Goal: Task Accomplishment & Management: Use online tool/utility

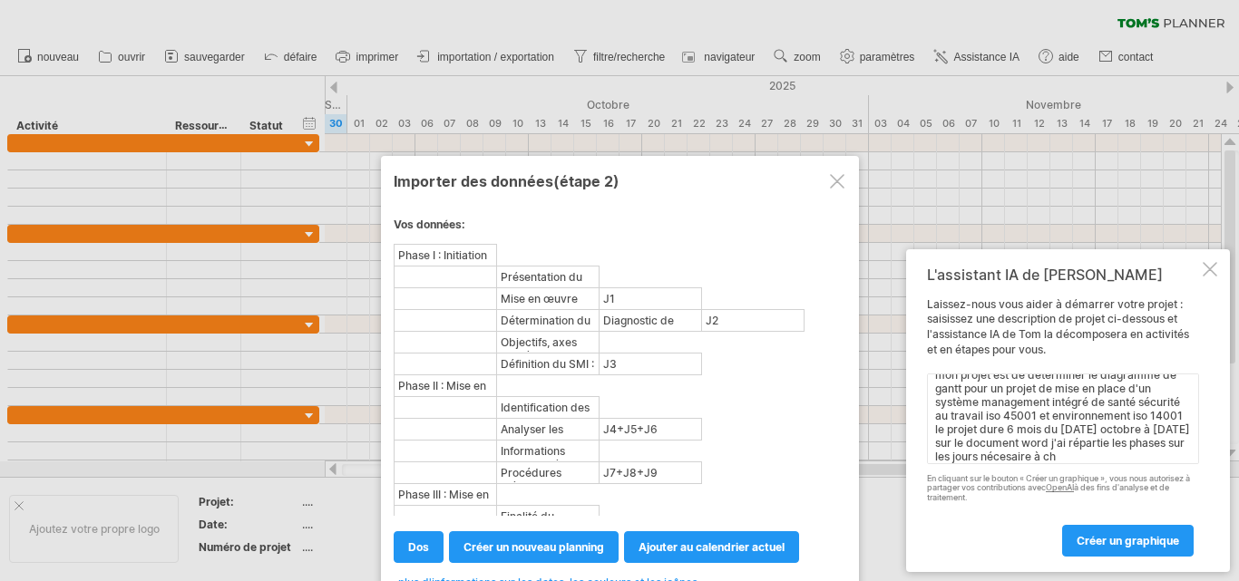
scroll to position [27, 0]
type textarea "mon projet est de déterminer le diagramme de gantt pour un projet de mise en pl…"
click at [1143, 544] on font "créer un graphique" at bounding box center [1127, 541] width 102 height 14
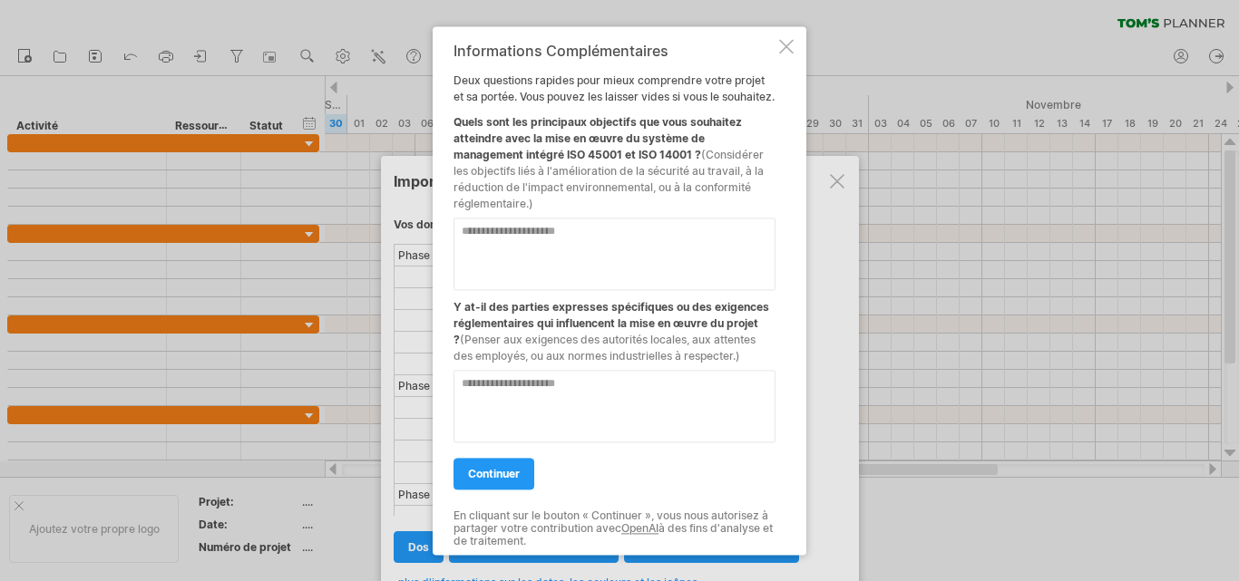
click at [521, 250] on textarea at bounding box center [614, 254] width 322 height 73
type textarea "**********"
click at [509, 389] on textarea at bounding box center [614, 406] width 322 height 73
click at [509, 394] on textarea at bounding box center [614, 406] width 322 height 73
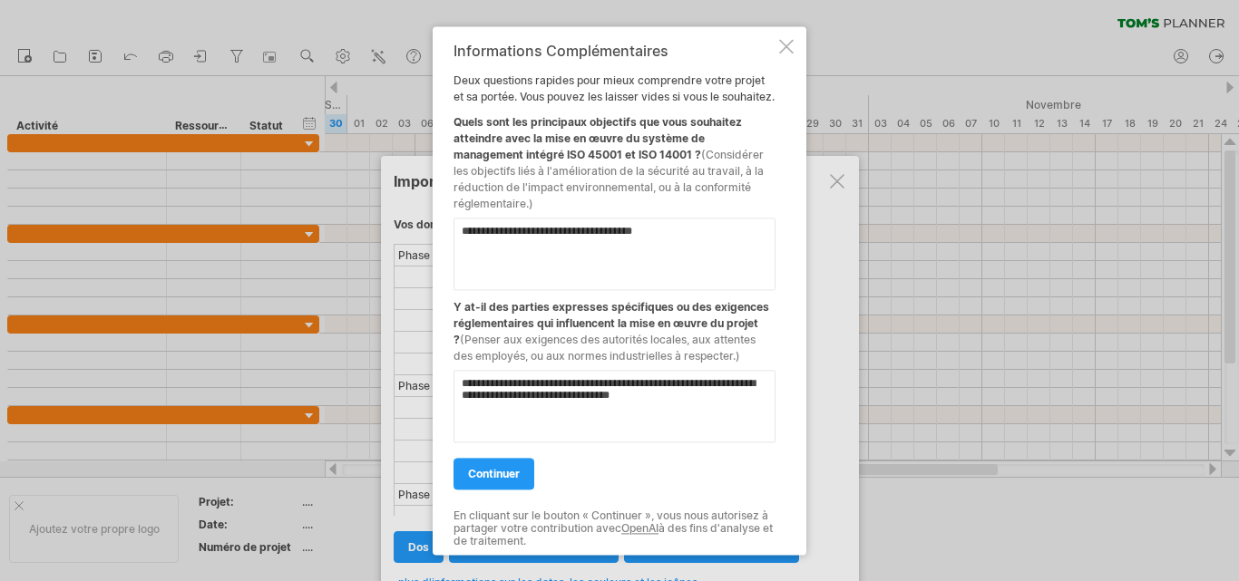
type textarea "**********"
click at [463, 228] on textarea "**********" at bounding box center [614, 254] width 322 height 73
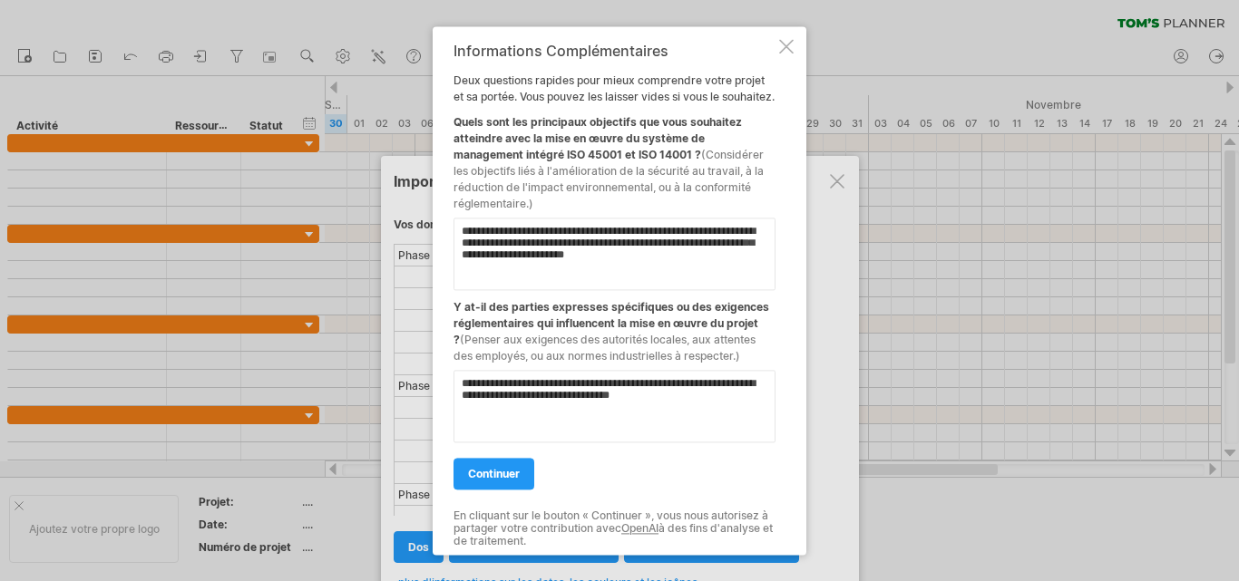
click at [677, 246] on textarea "**********" at bounding box center [614, 254] width 322 height 73
type textarea "**********"
click at [506, 464] on link "continuer" at bounding box center [493, 474] width 81 height 32
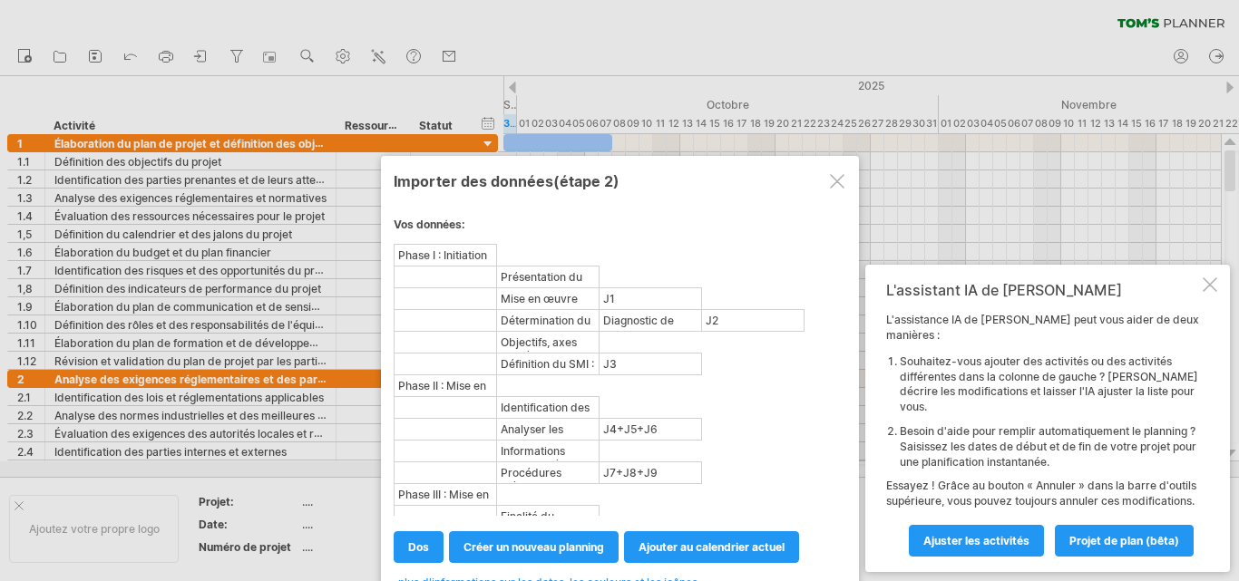
click at [736, 30] on div at bounding box center [619, 290] width 1239 height 581
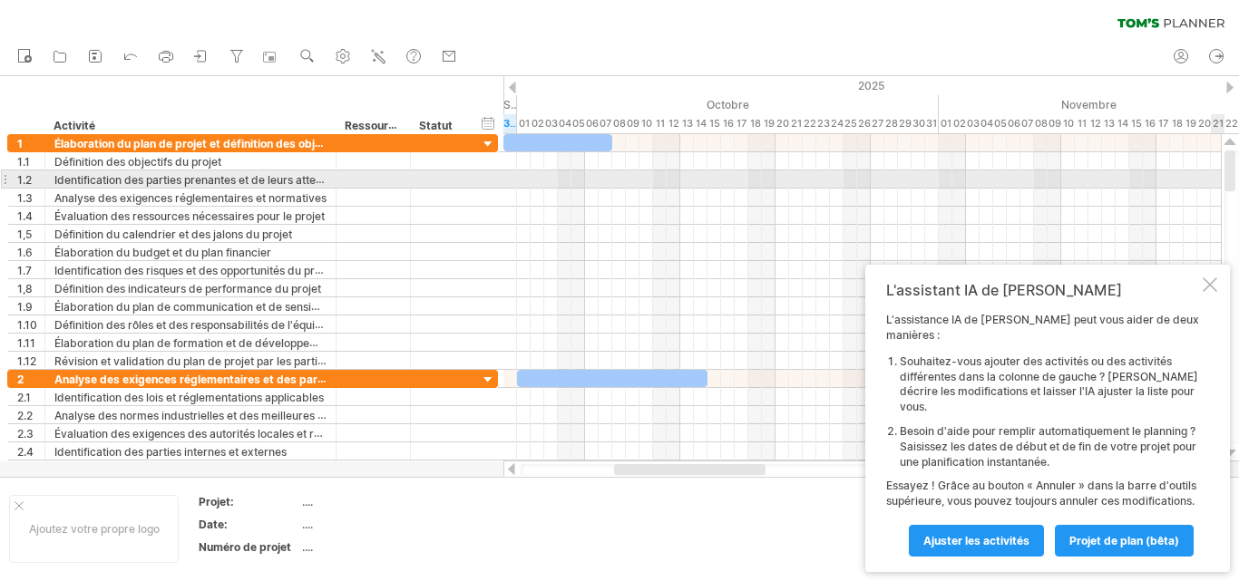
click at [1226, 179] on div at bounding box center [1229, 171] width 11 height 41
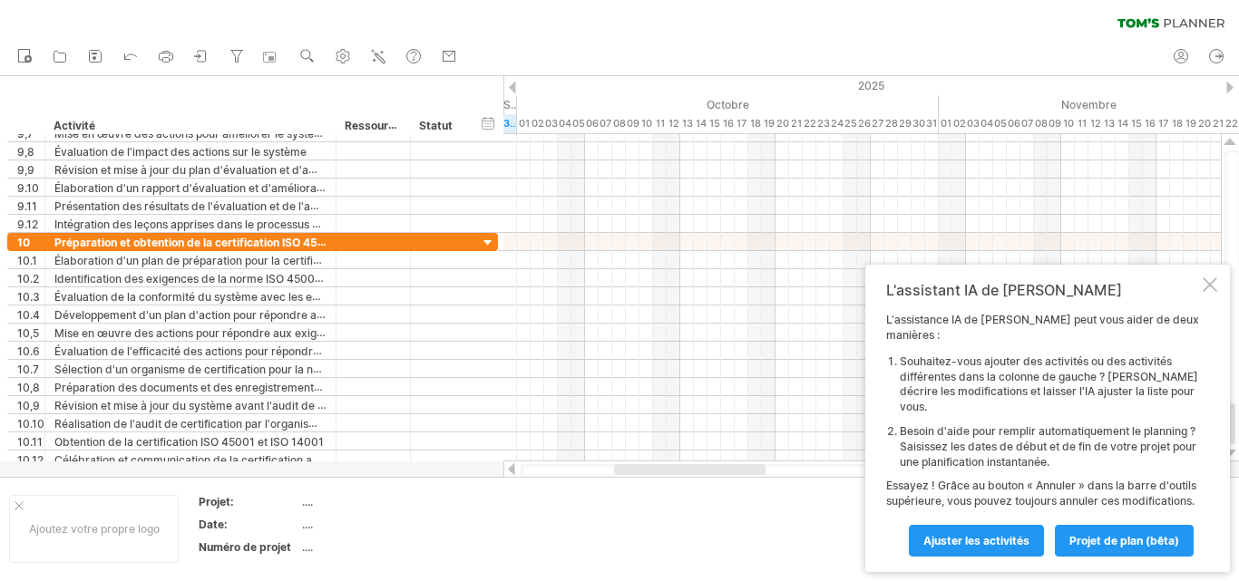
drag, startPoint x: 1226, startPoint y: 179, endPoint x: 1235, endPoint y: 482, distance: 303.9
click at [1235, 482] on div "J'essaie d'accéder à [DOMAIN_NAME] De nouveau connecté... 0% effacer le filtre …" at bounding box center [619, 290] width 1239 height 581
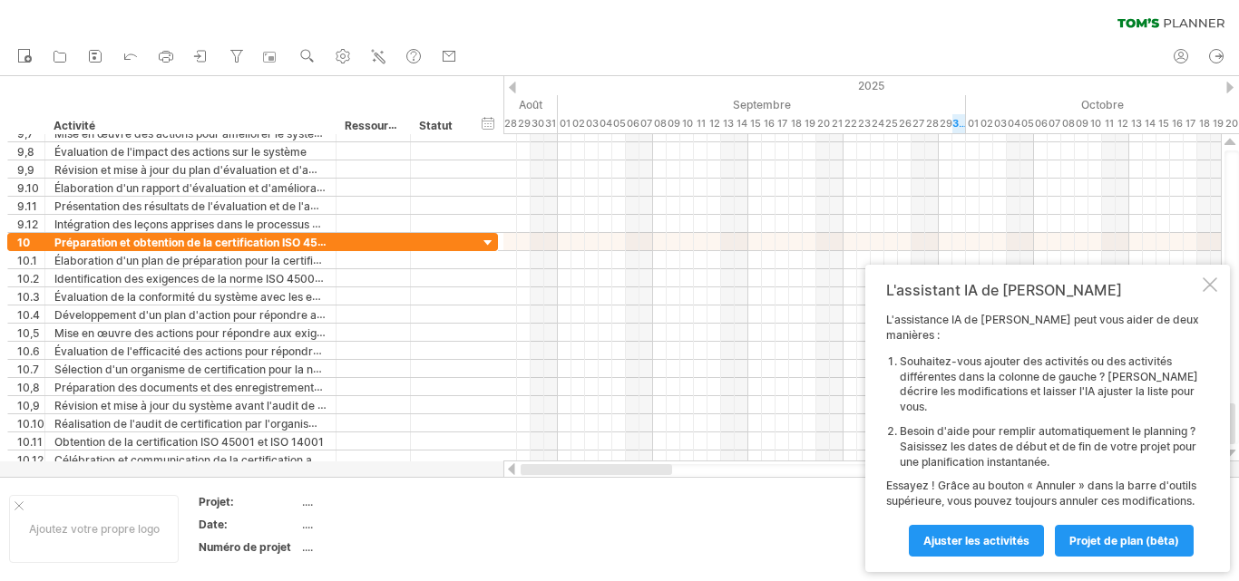
drag, startPoint x: 725, startPoint y: 466, endPoint x: 542, endPoint y: 462, distance: 182.3
click at [542, 462] on div at bounding box center [862, 470] width 718 height 18
click at [945, 535] on font "Ajuster les activités" at bounding box center [976, 541] width 106 height 14
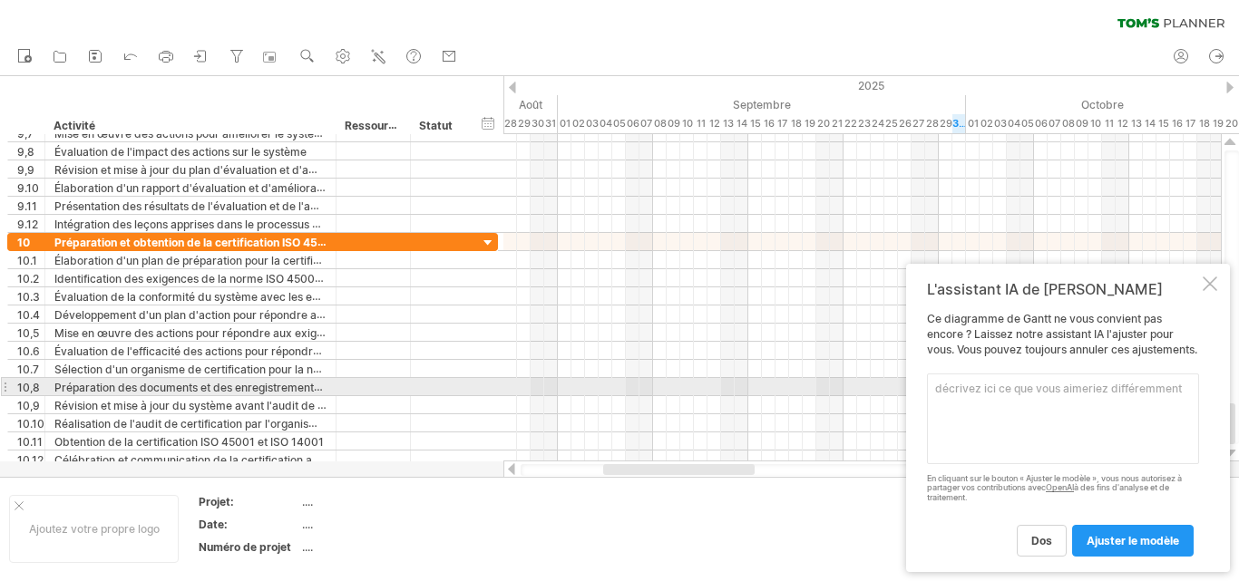
click at [958, 378] on textarea at bounding box center [1063, 419] width 272 height 91
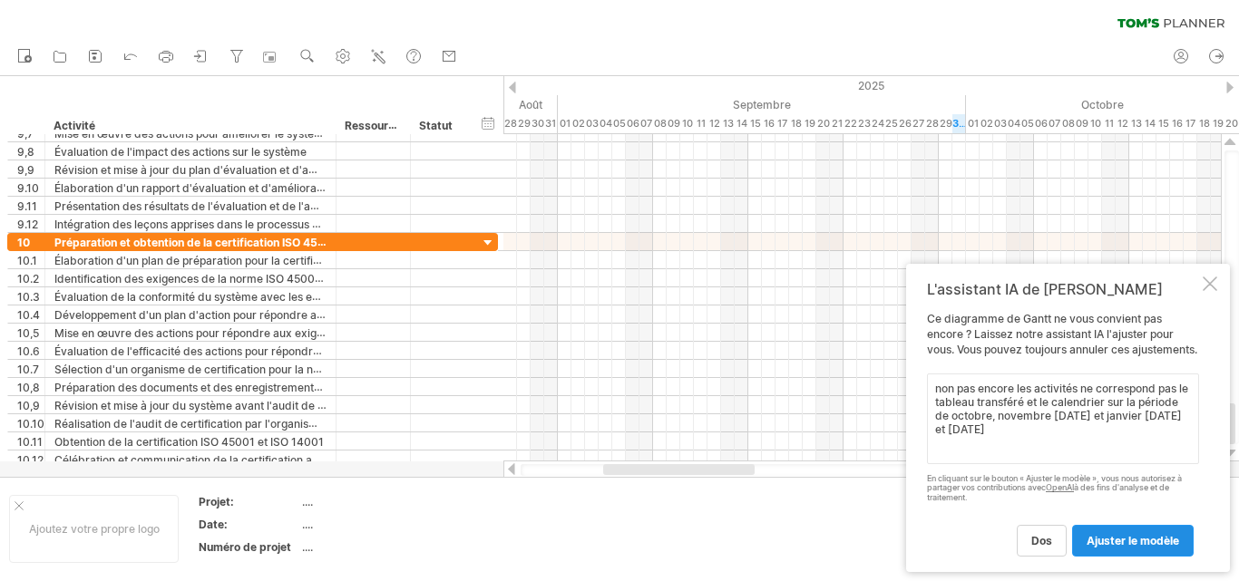
type textarea "non pas encore les activités ne correspond pas le tableau transféré et le calen…"
click at [1119, 544] on font "ajuster le modèle" at bounding box center [1132, 541] width 92 height 14
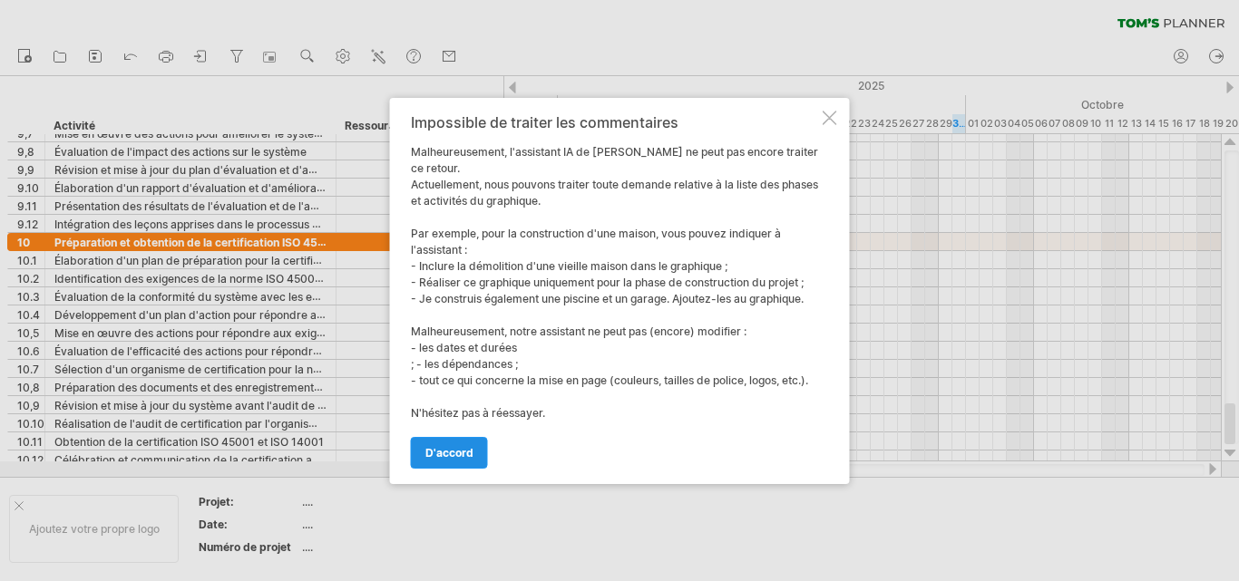
click at [457, 448] on font "d'accord" at bounding box center [449, 453] width 48 height 14
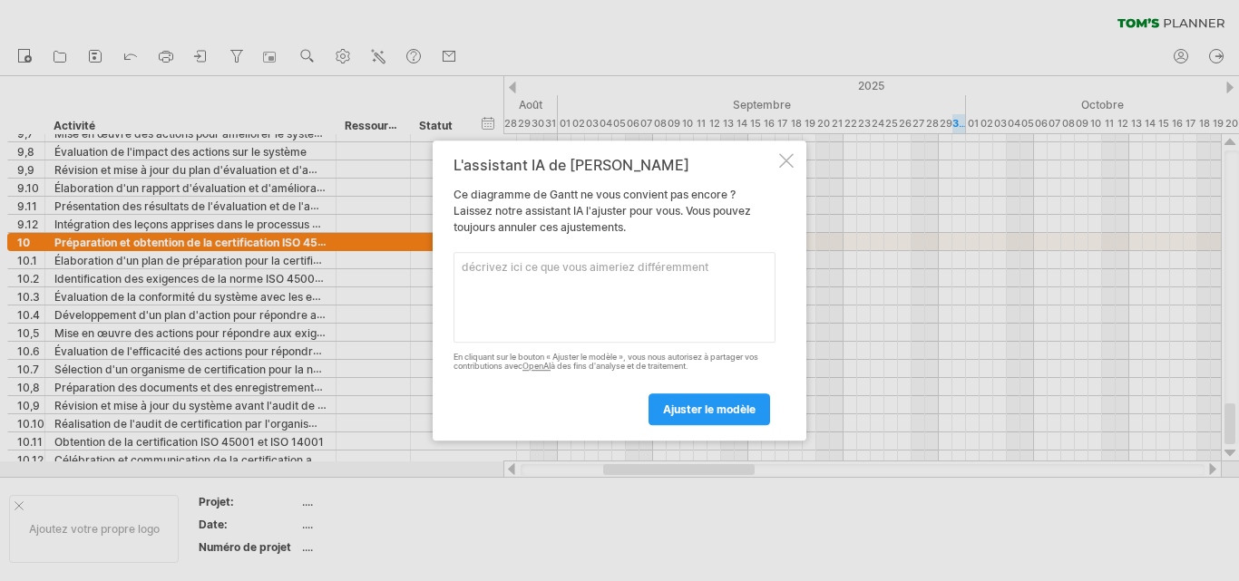
click at [550, 295] on textarea at bounding box center [614, 297] width 322 height 91
type textarea "non"
click at [676, 417] on link "ajuster le modèle" at bounding box center [709, 410] width 122 height 32
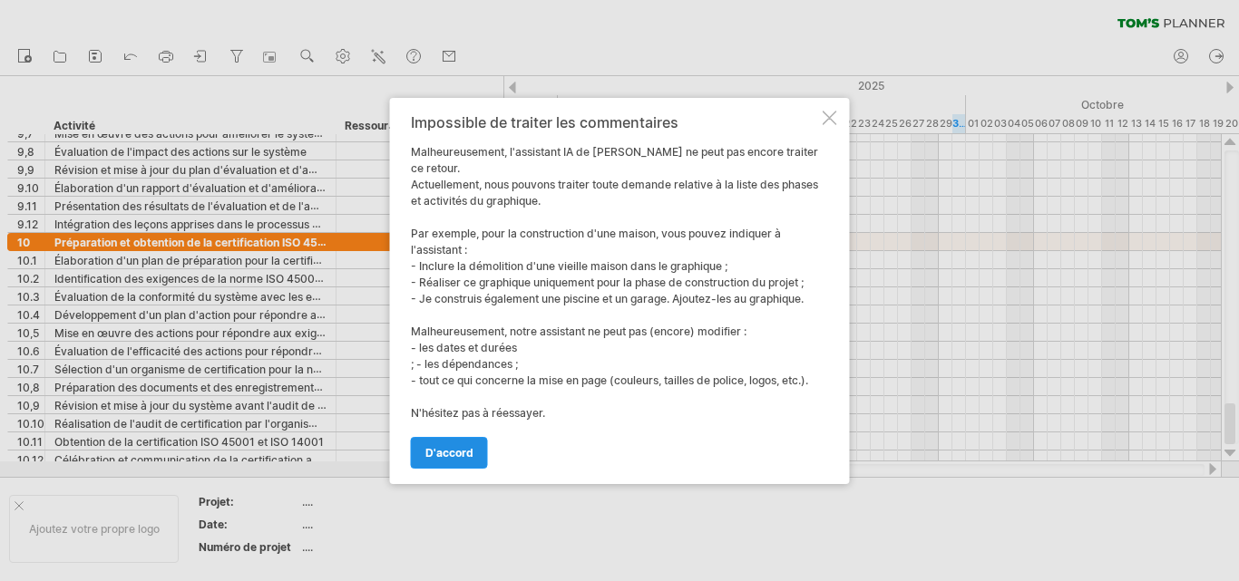
click at [447, 446] on font "d'accord" at bounding box center [449, 453] width 48 height 14
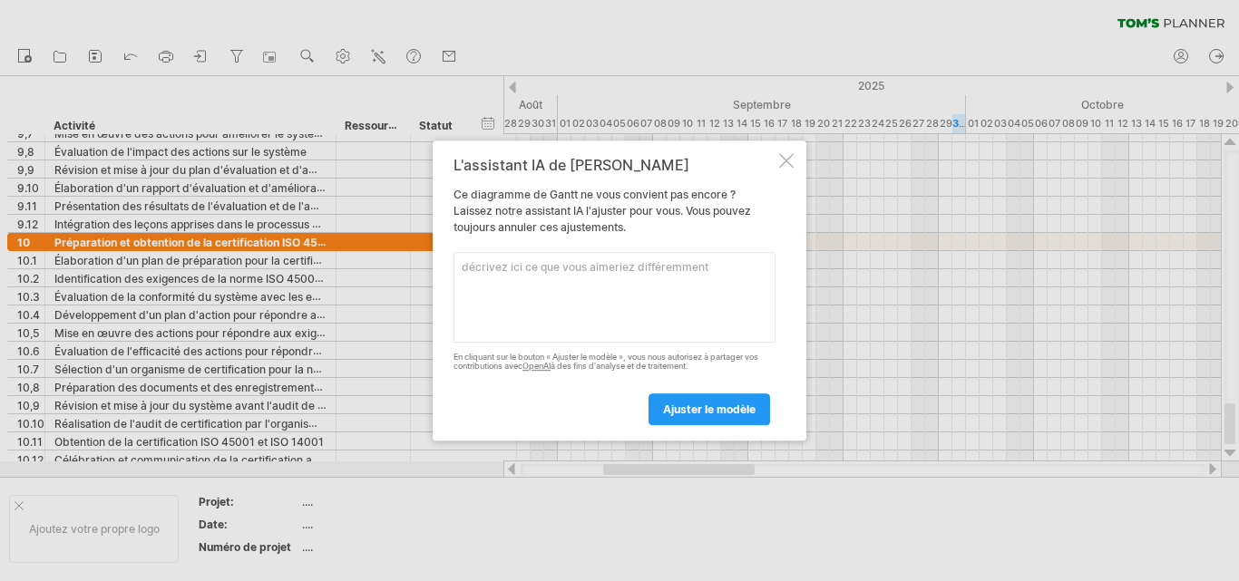
click at [447, 441] on div "L'assistant IA de [PERSON_NAME] diagramme de Gantt ne vous convient pas encore …" at bounding box center [620, 291] width 374 height 301
click at [668, 416] on font "ajuster le modèle" at bounding box center [709, 410] width 92 height 14
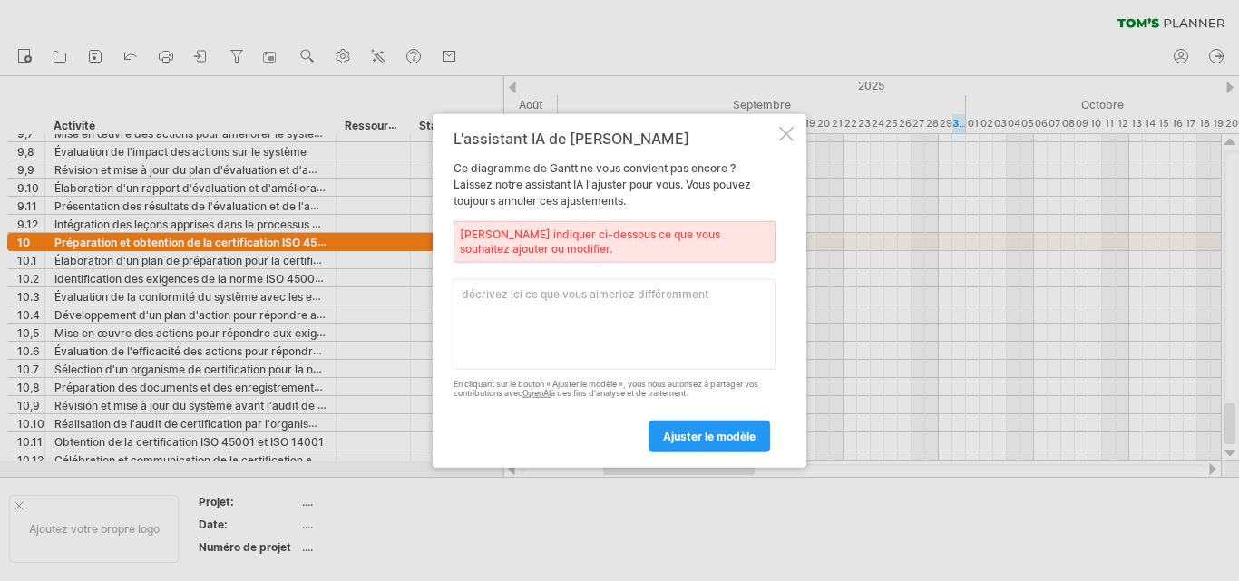
click at [531, 323] on textarea at bounding box center [614, 323] width 322 height 91
type textarea "modifer"
click at [713, 436] on font "ajuster le modèle" at bounding box center [709, 437] width 92 height 14
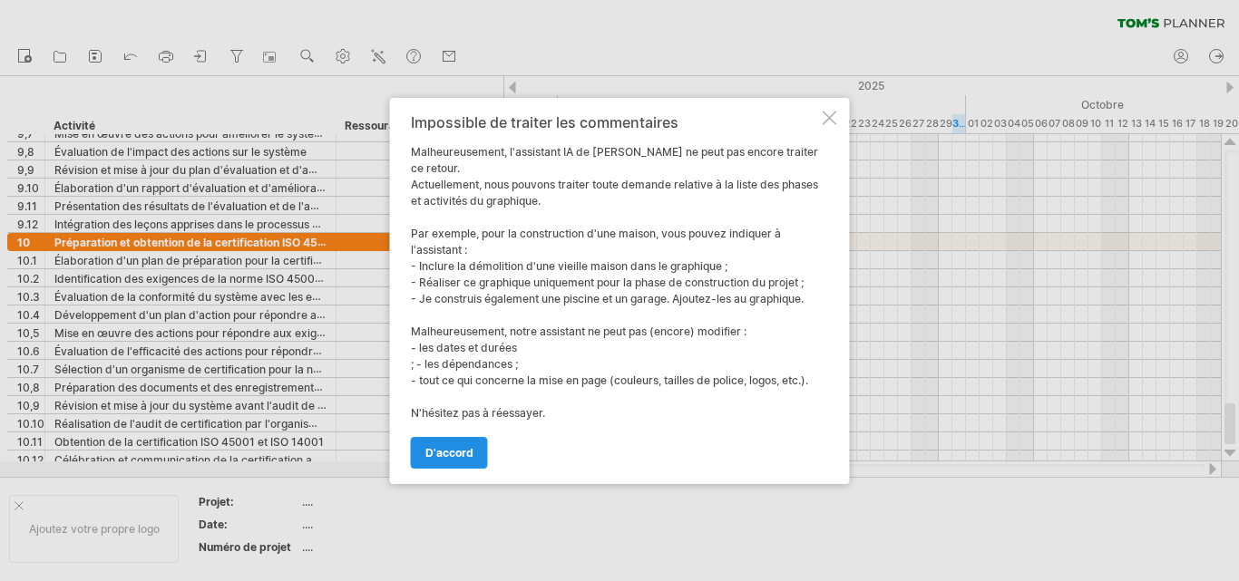
click at [455, 437] on link "d'accord" at bounding box center [449, 453] width 77 height 32
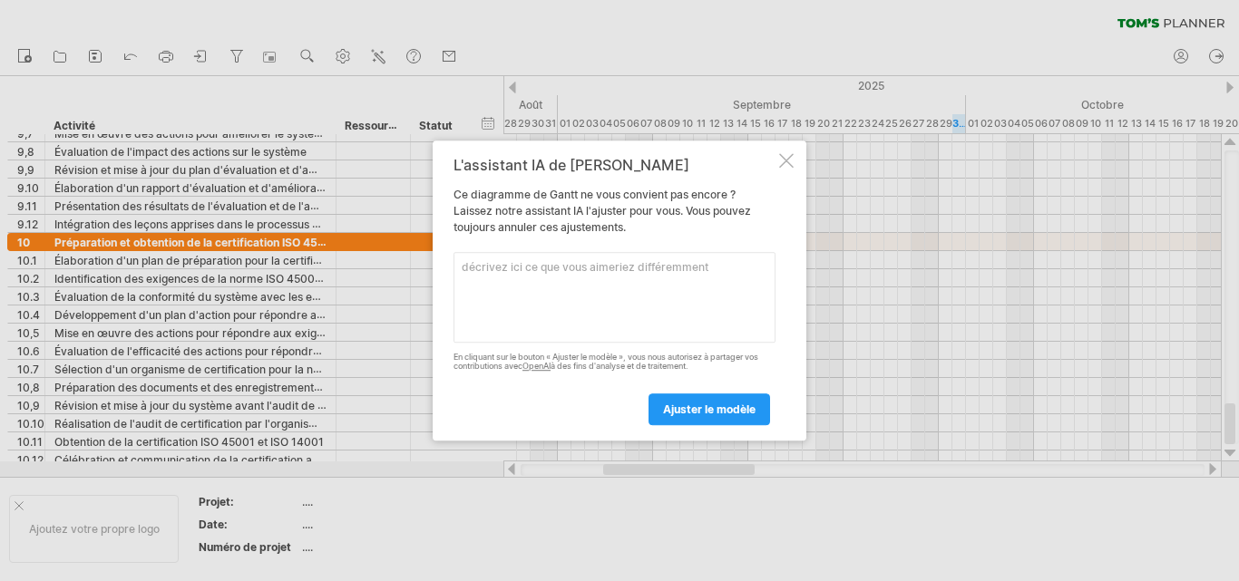
click at [789, 161] on div at bounding box center [786, 160] width 15 height 15
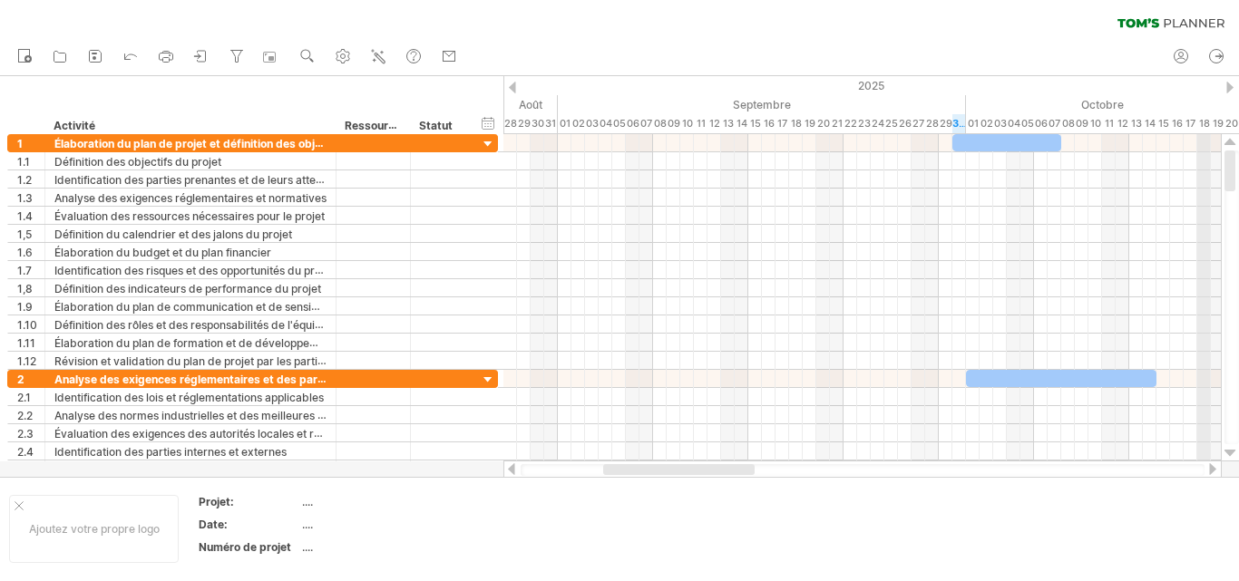
drag, startPoint x: 1225, startPoint y: 420, endPoint x: 1197, endPoint y: 127, distance: 294.2
click at [1197, 127] on div "J'essaie d'accéder à [DOMAIN_NAME] De nouveau connecté... 0% effacer le filtre …" at bounding box center [619, 290] width 1239 height 581
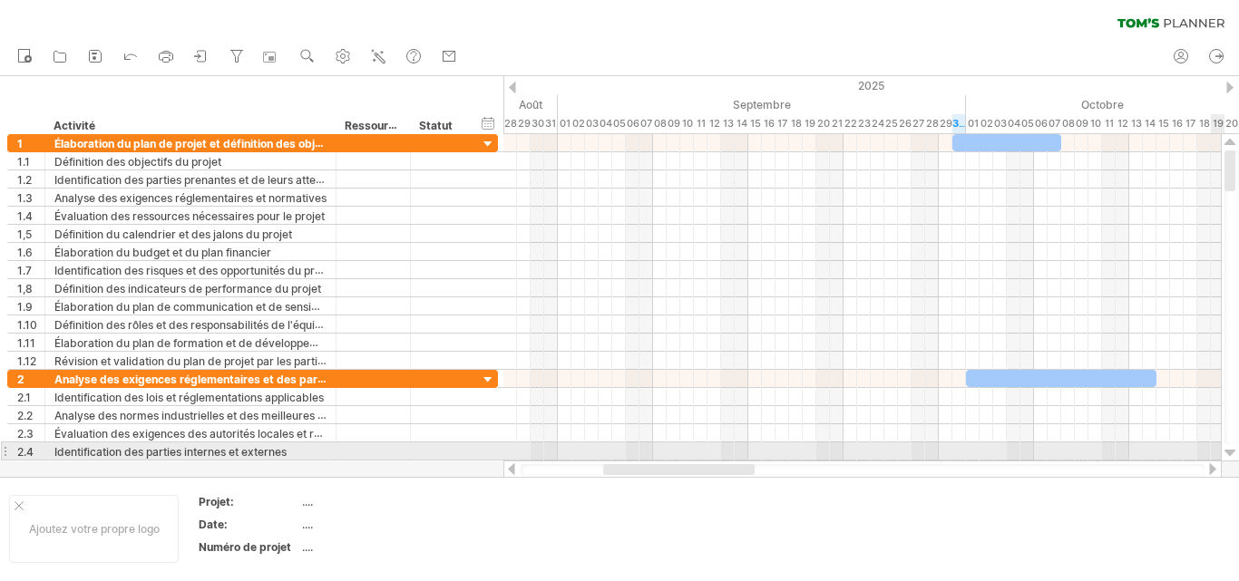
click at [1226, 449] on div at bounding box center [1230, 453] width 12 height 15
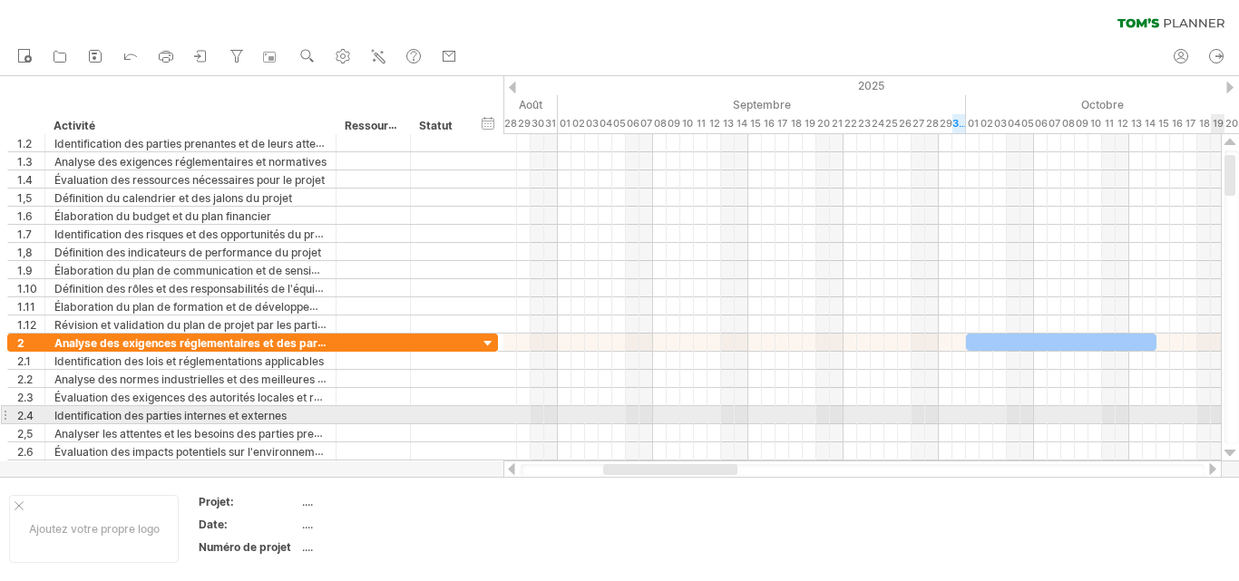
click at [1226, 449] on div at bounding box center [1230, 453] width 12 height 15
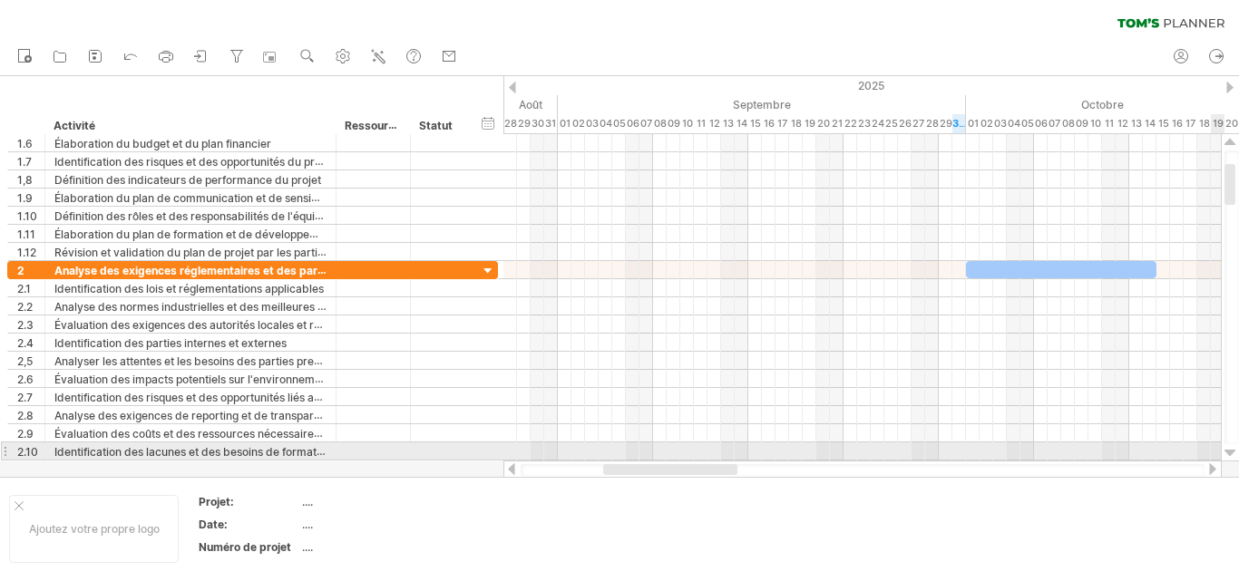
click at [1226, 449] on div at bounding box center [1230, 453] width 12 height 15
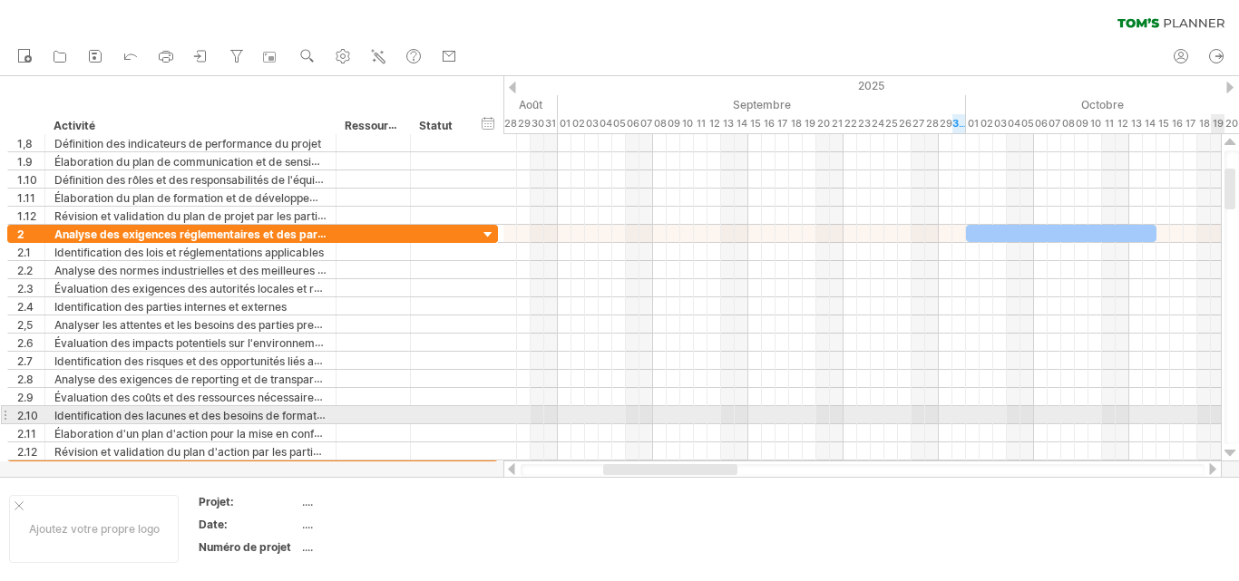
click at [1226, 449] on div at bounding box center [1230, 453] width 12 height 15
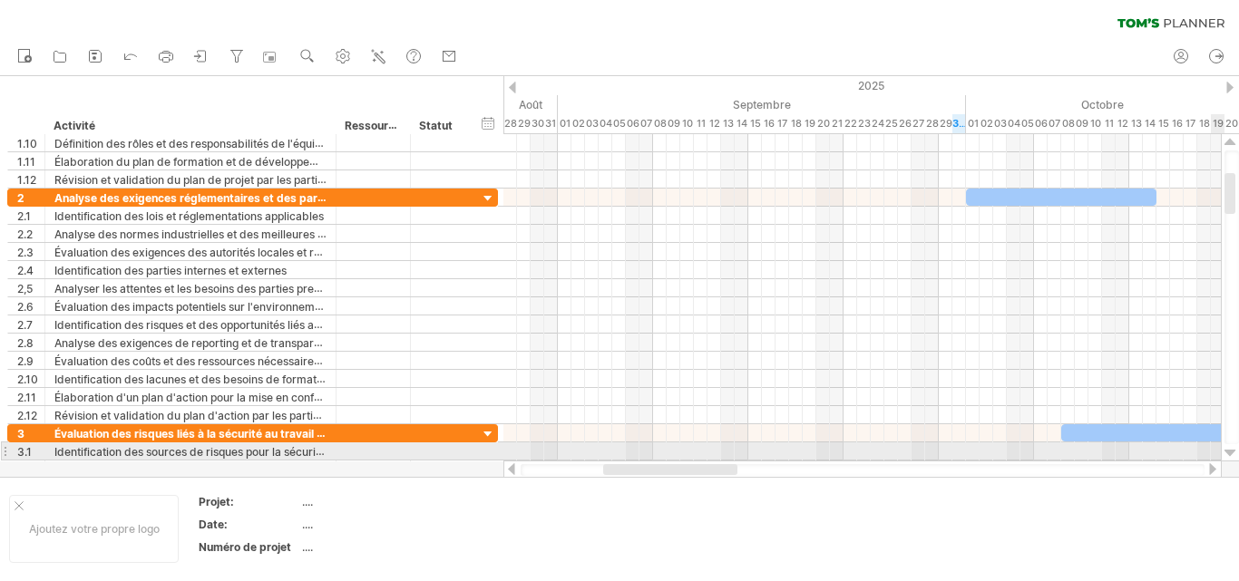
click at [1226, 449] on div at bounding box center [1230, 453] width 12 height 15
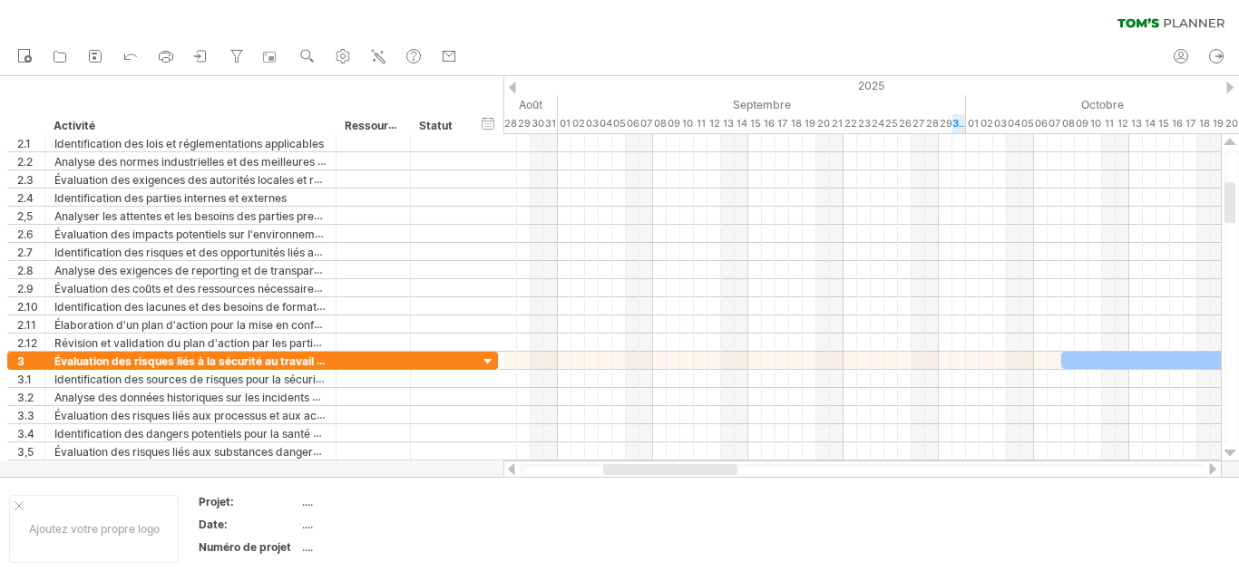
click at [1209, 472] on div at bounding box center [1212, 469] width 15 height 12
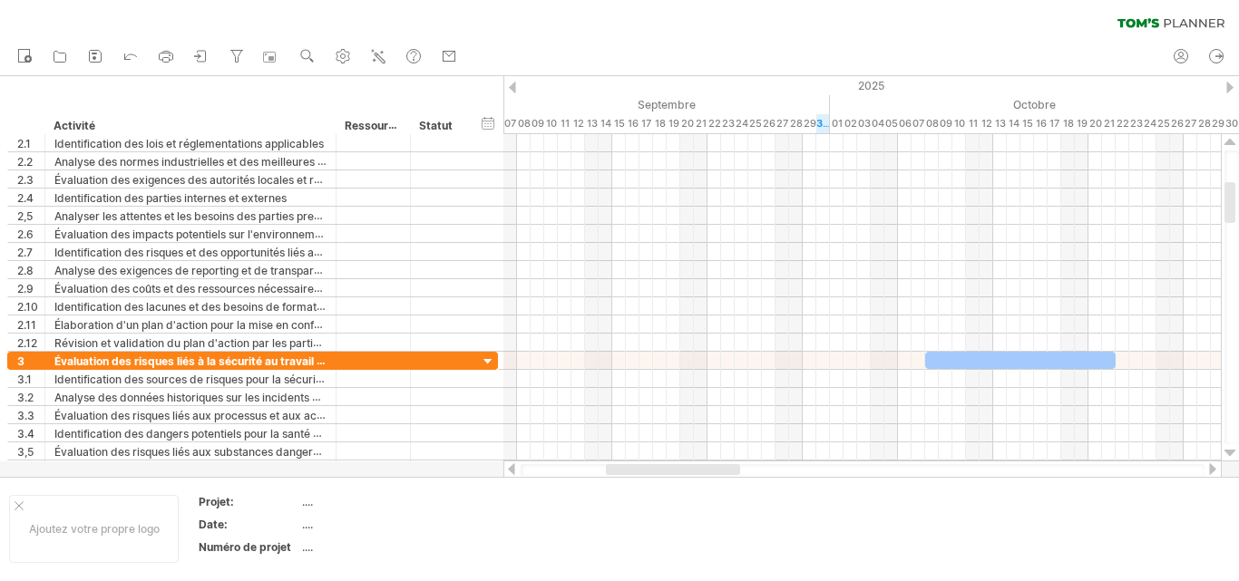
click at [1209, 472] on div at bounding box center [1212, 469] width 15 height 12
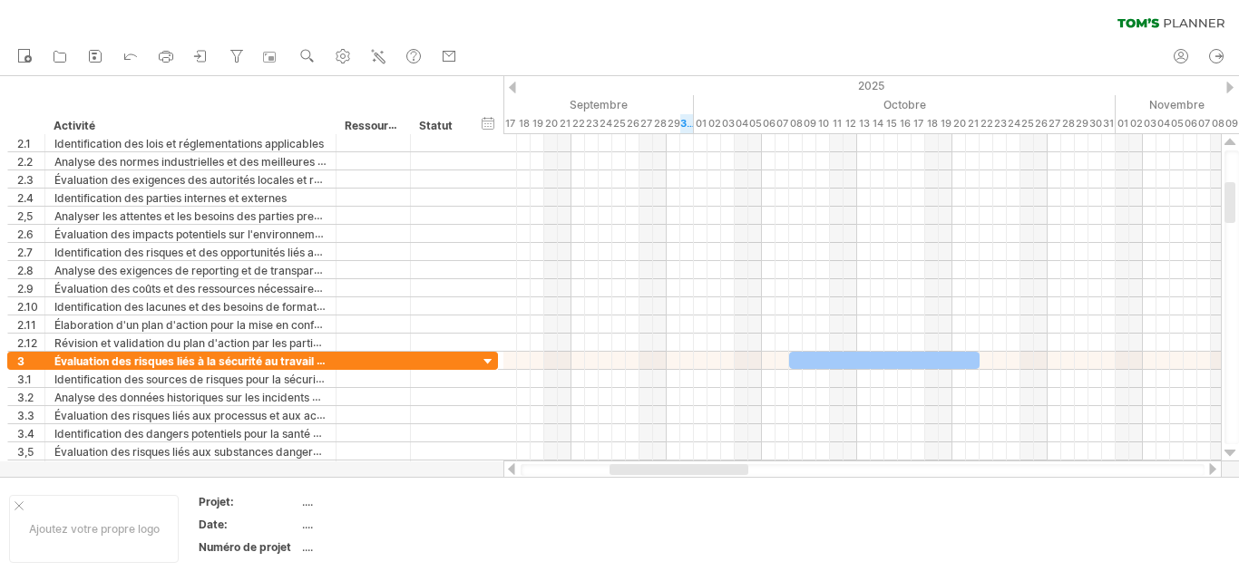
click at [1209, 472] on div at bounding box center [1212, 469] width 15 height 12
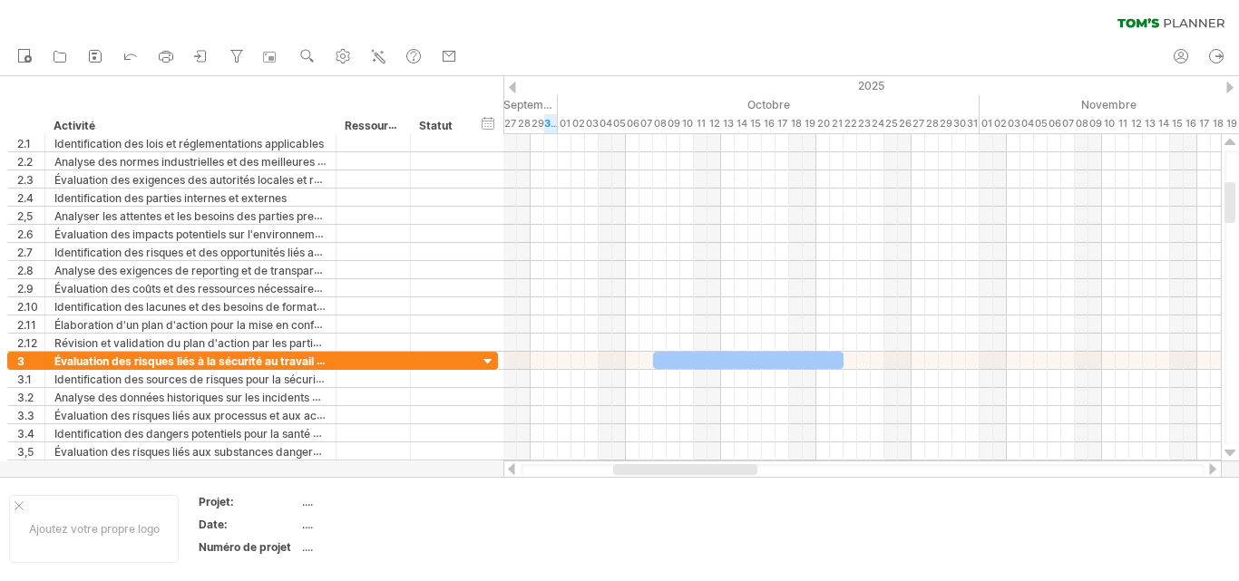
click at [1209, 472] on div at bounding box center [1212, 469] width 15 height 12
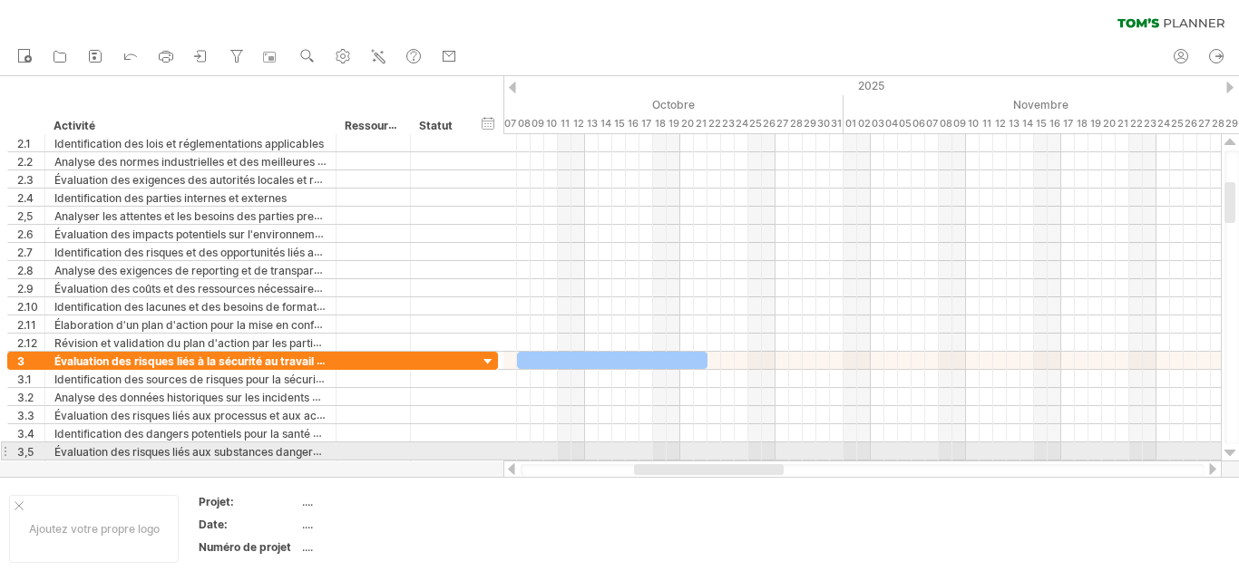
click at [1232, 451] on div at bounding box center [1230, 453] width 12 height 15
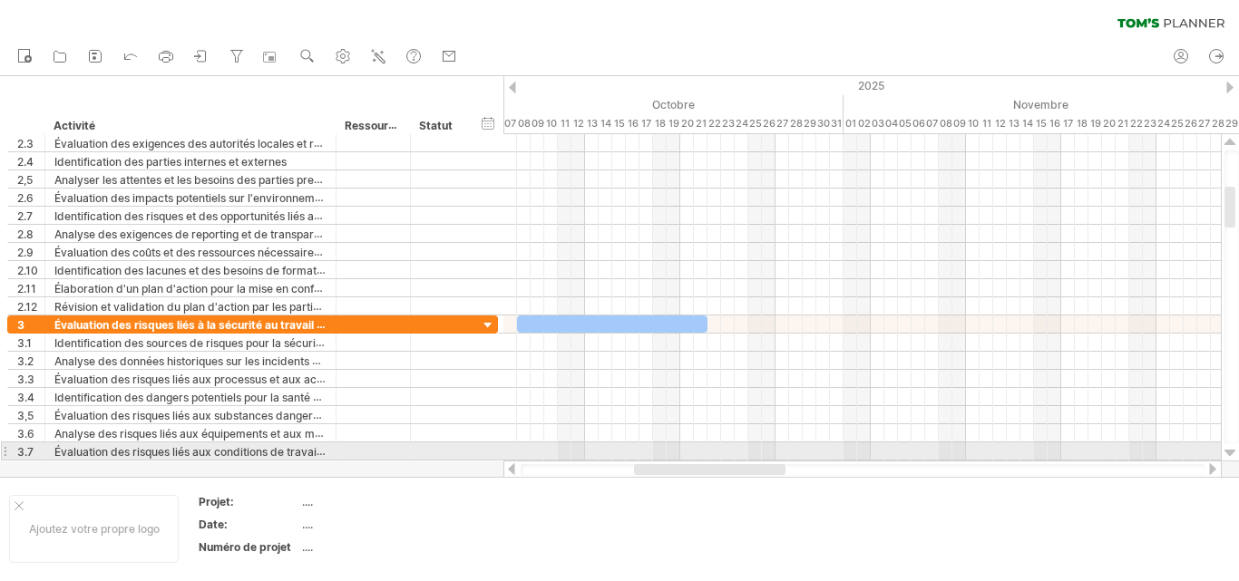
click at [1232, 451] on div at bounding box center [1230, 453] width 12 height 15
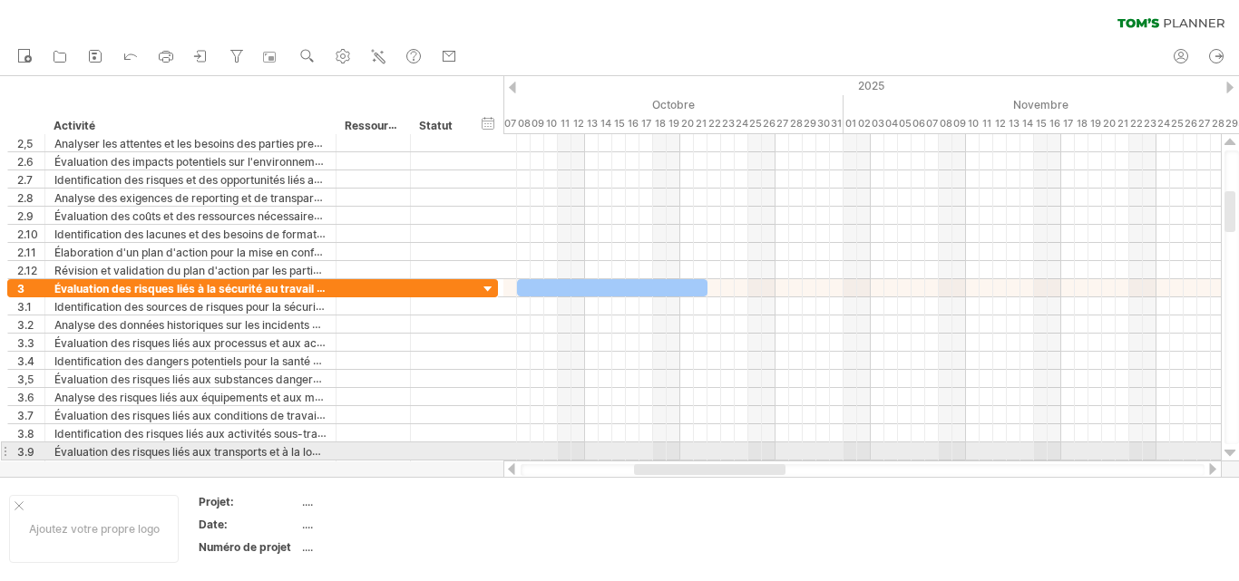
click at [1232, 451] on div at bounding box center [1230, 453] width 12 height 15
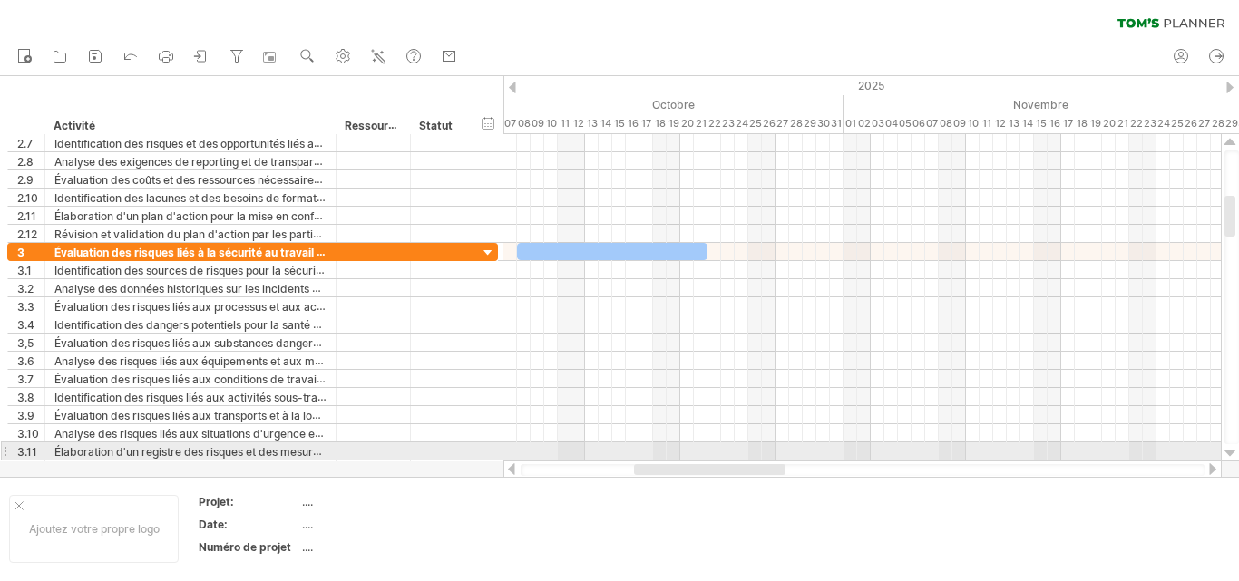
click at [1232, 451] on div at bounding box center [1230, 453] width 12 height 15
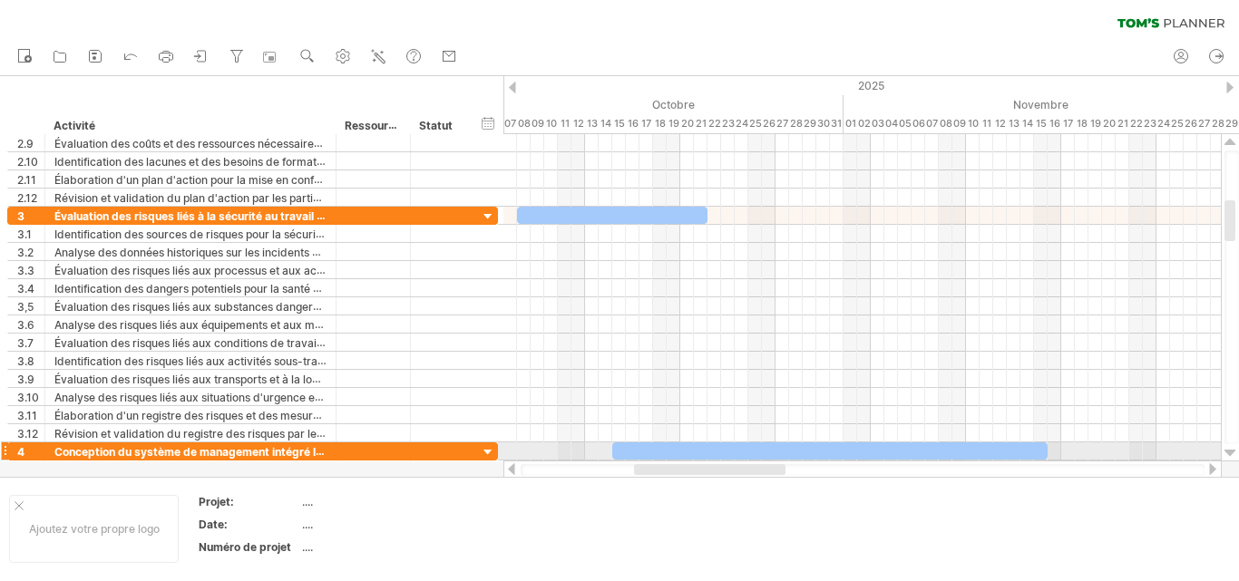
click at [1232, 451] on div at bounding box center [1230, 453] width 12 height 15
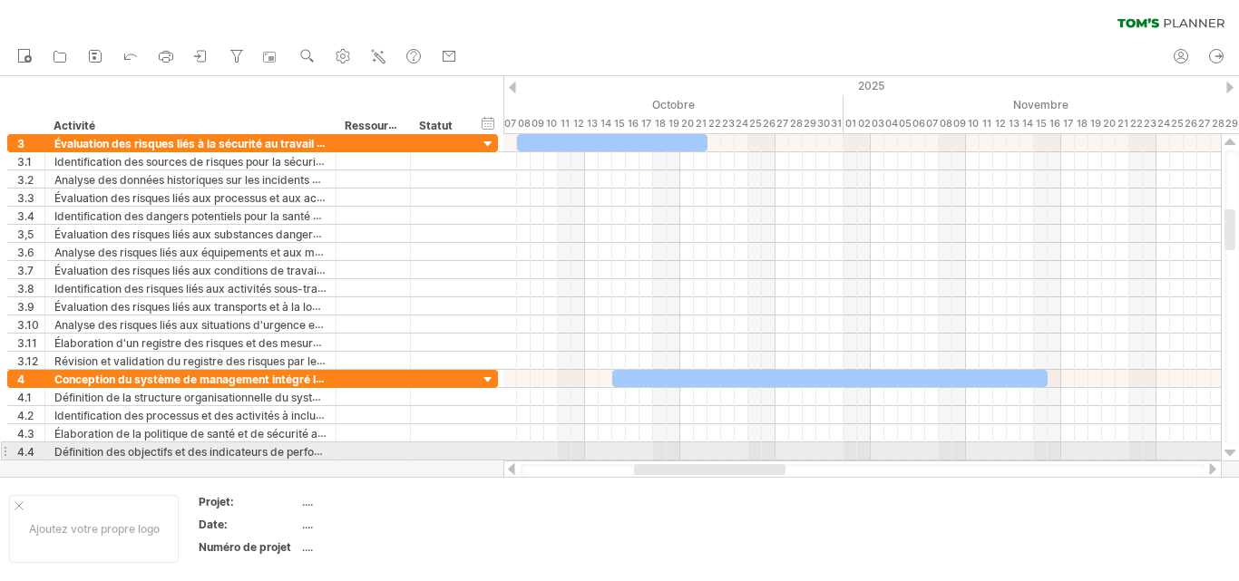
click at [1232, 451] on div at bounding box center [1230, 453] width 12 height 15
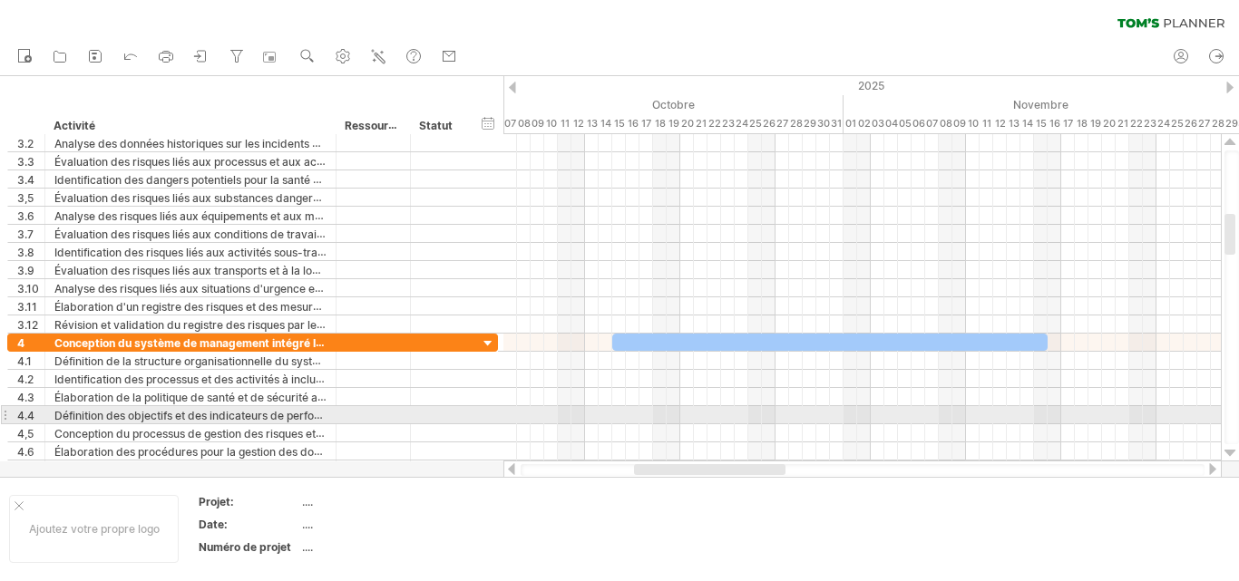
click at [1232, 451] on div at bounding box center [1230, 453] width 12 height 15
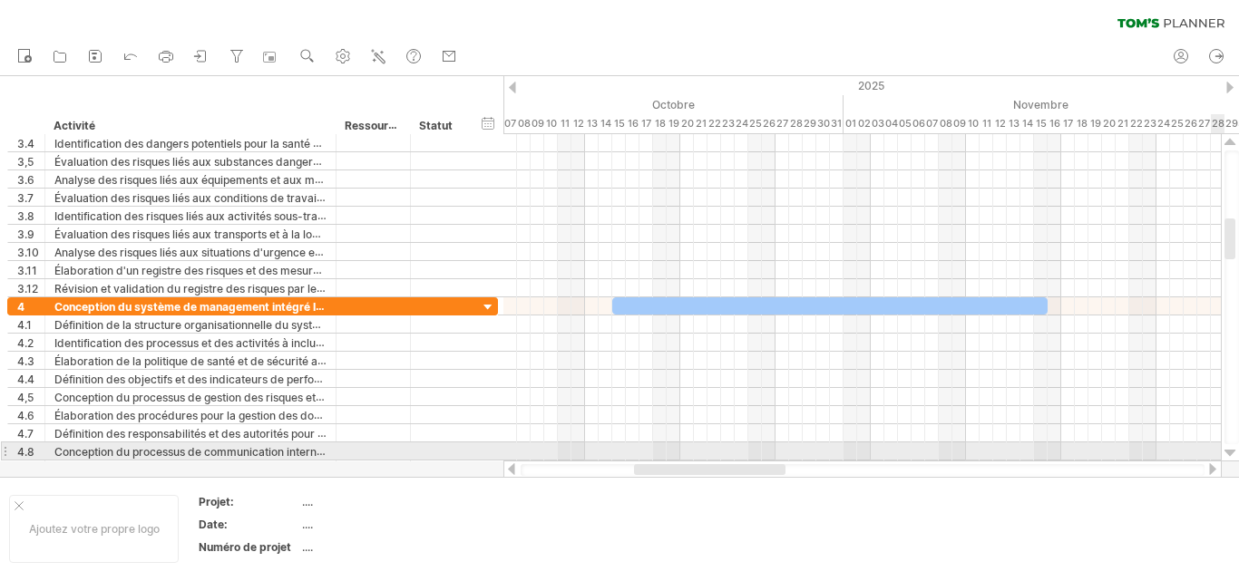
click at [1227, 453] on div at bounding box center [1230, 453] width 12 height 15
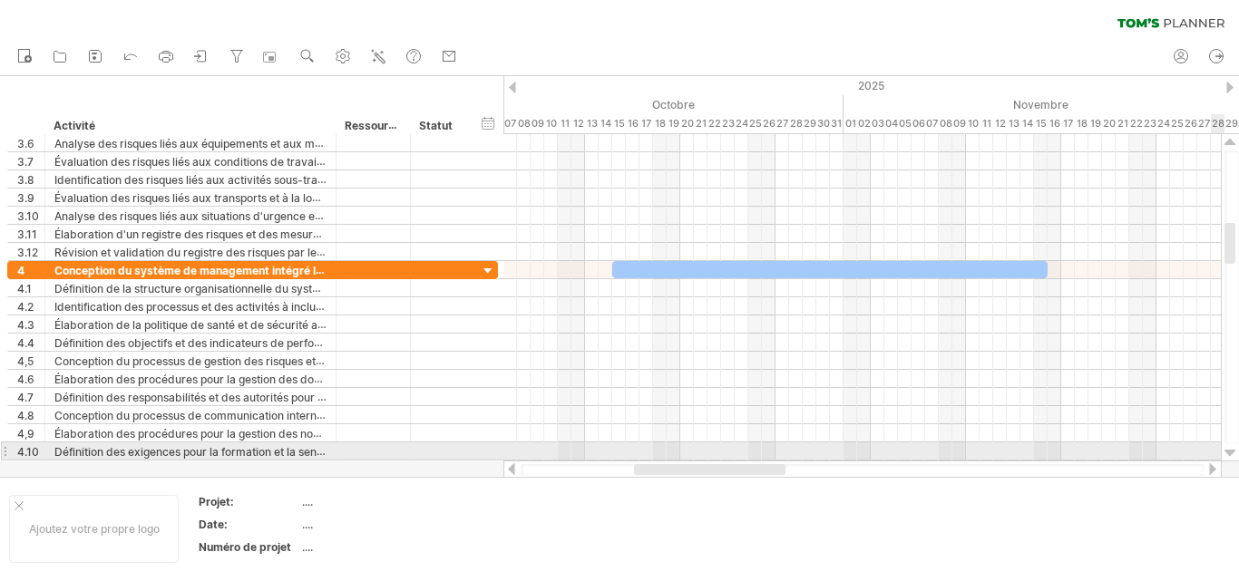
click at [1227, 453] on div at bounding box center [1230, 453] width 12 height 15
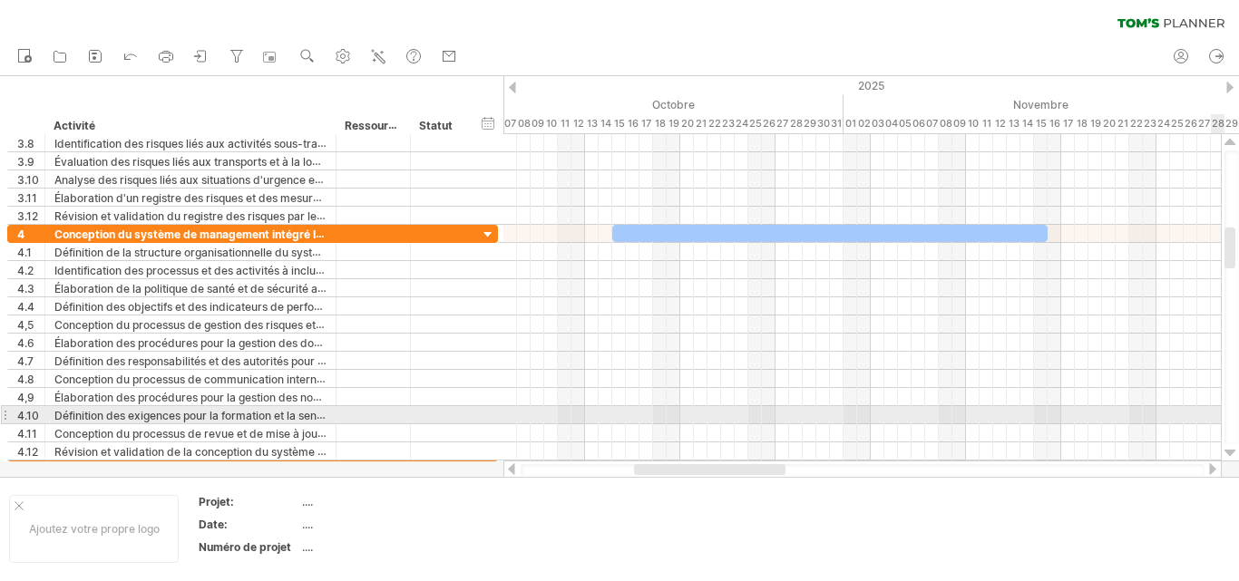
click at [1227, 453] on div at bounding box center [1230, 453] width 12 height 15
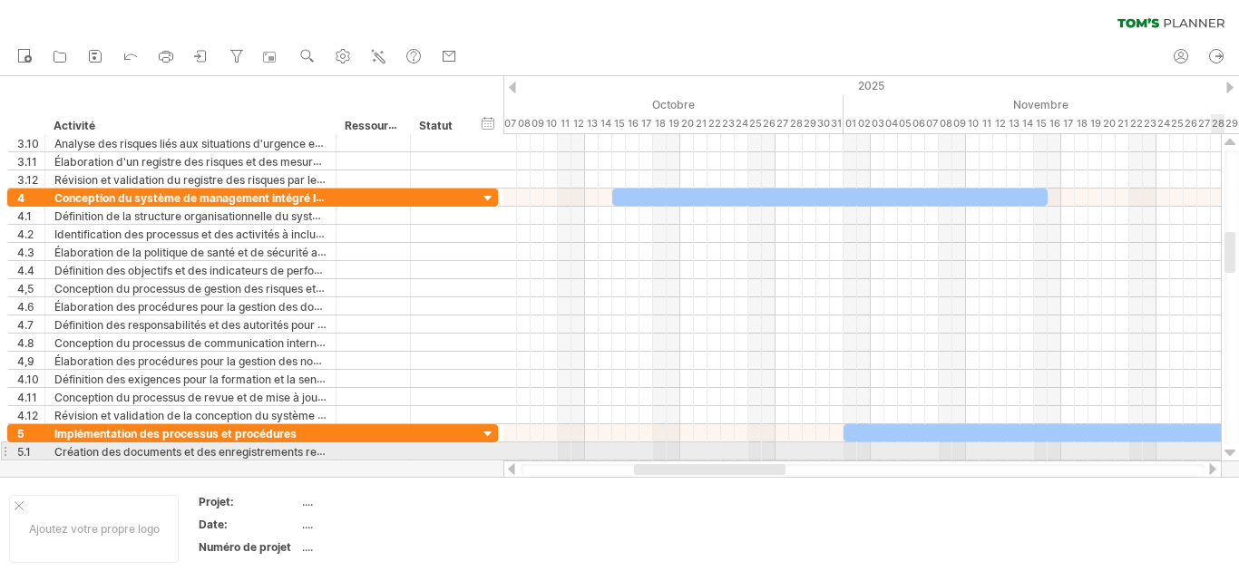
click at [1227, 453] on div at bounding box center [1230, 453] width 12 height 15
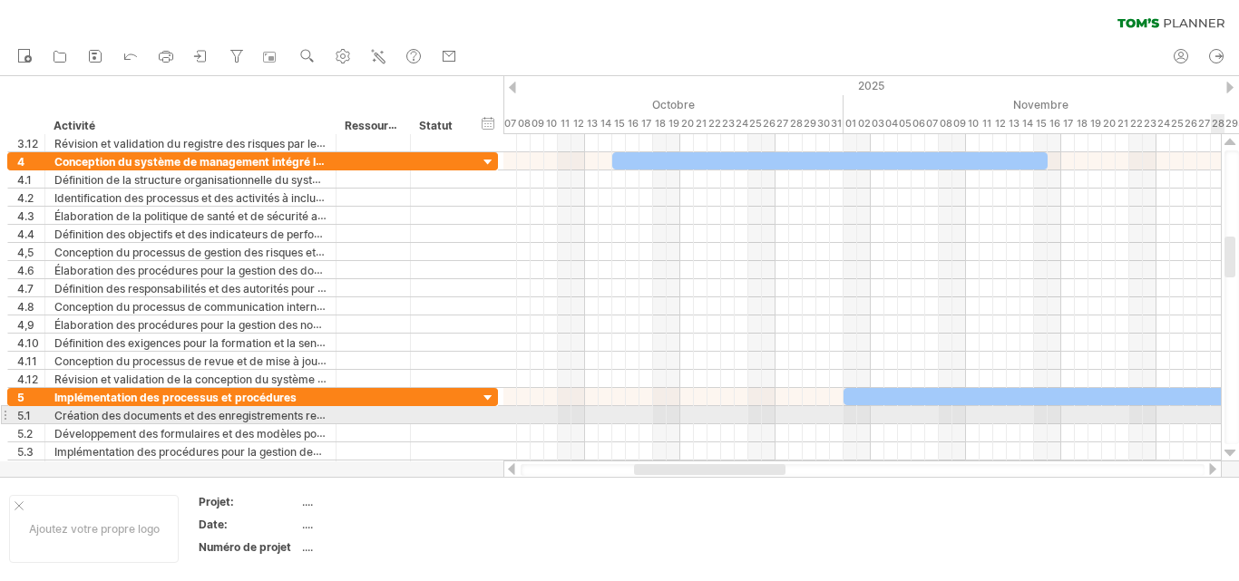
click at [1227, 453] on div at bounding box center [1230, 453] width 12 height 15
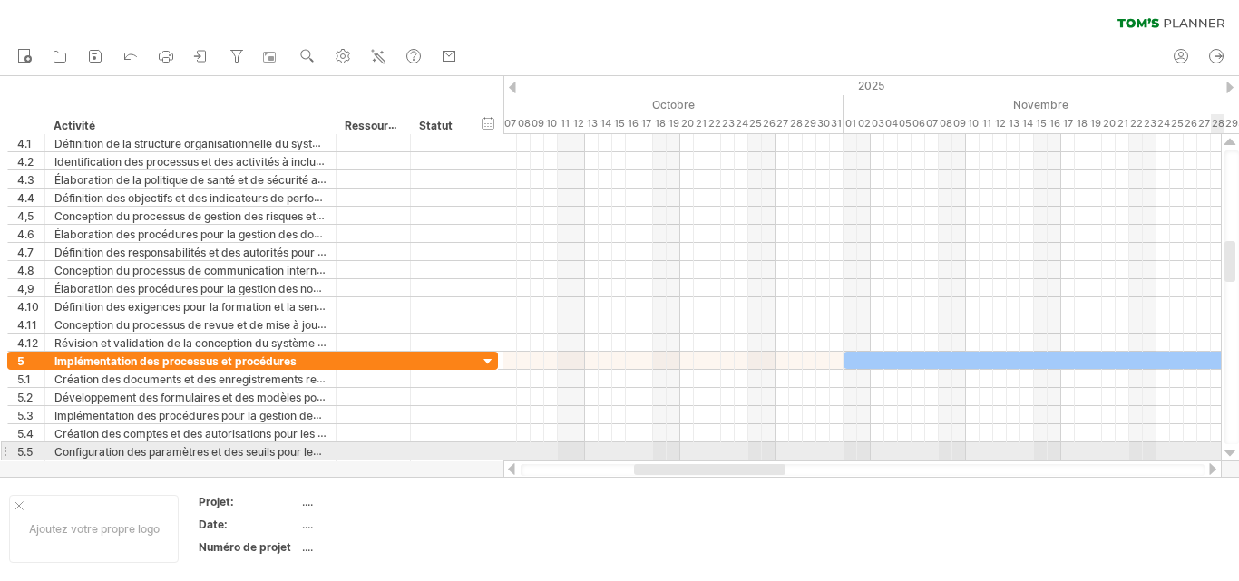
click at [1227, 453] on div at bounding box center [1230, 453] width 12 height 15
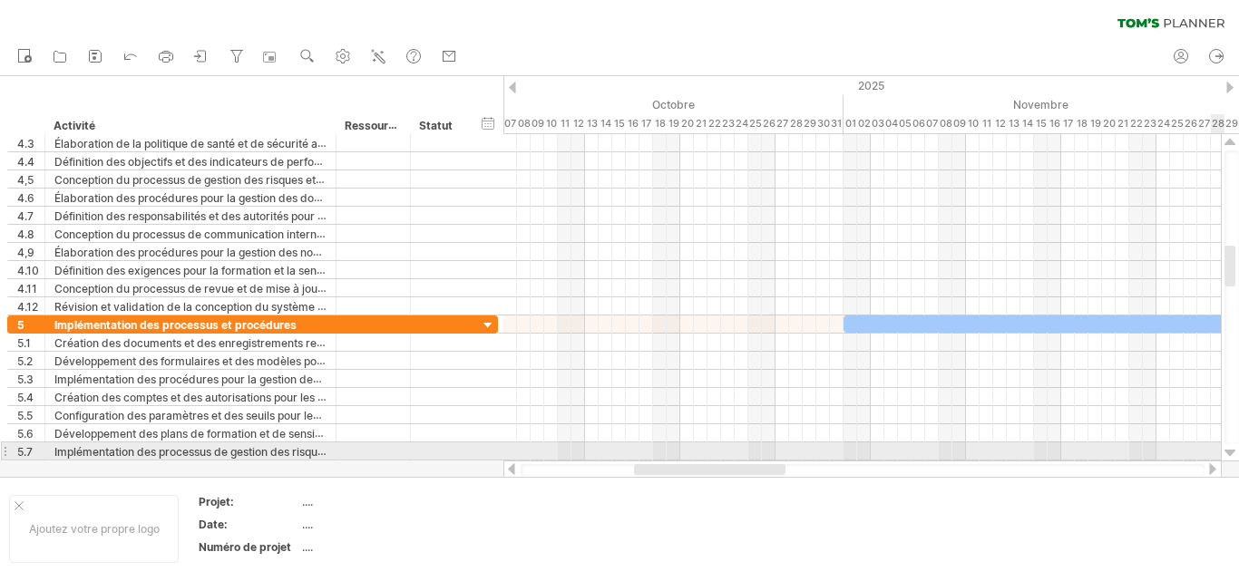
click at [1227, 453] on div at bounding box center [1230, 453] width 12 height 15
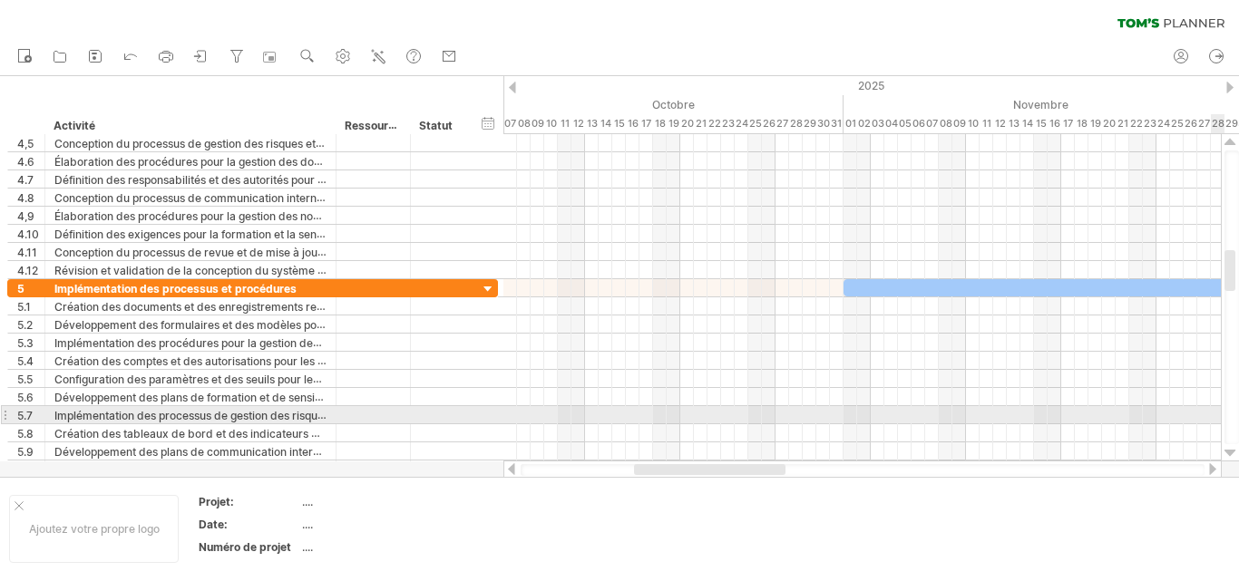
click at [1227, 453] on div at bounding box center [1230, 453] width 12 height 15
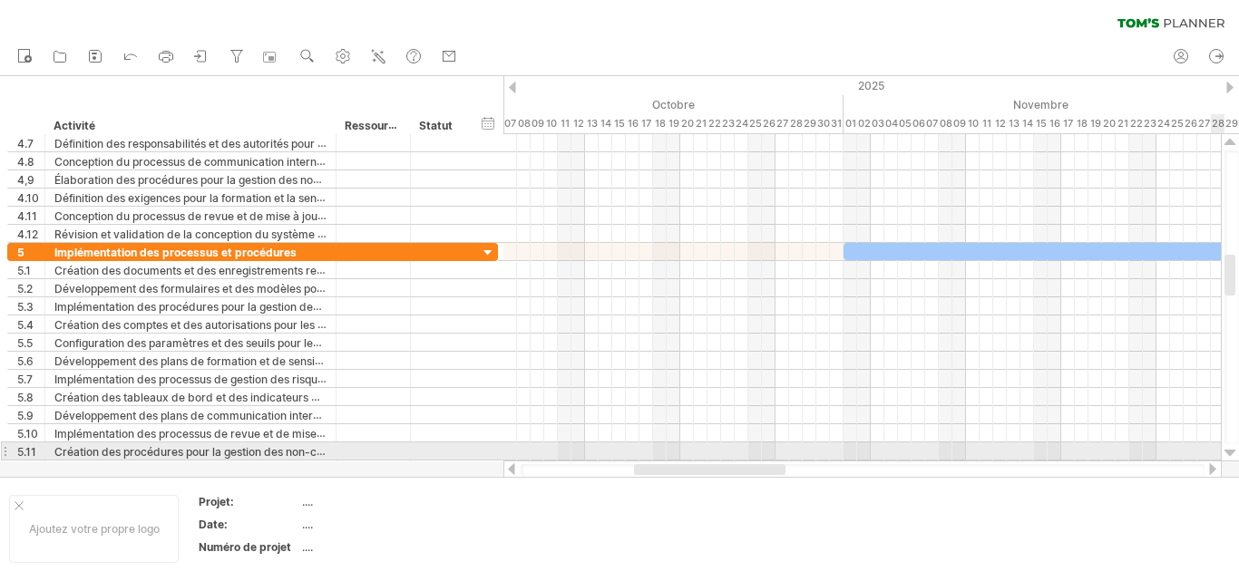
click at [1227, 453] on div at bounding box center [1230, 453] width 12 height 15
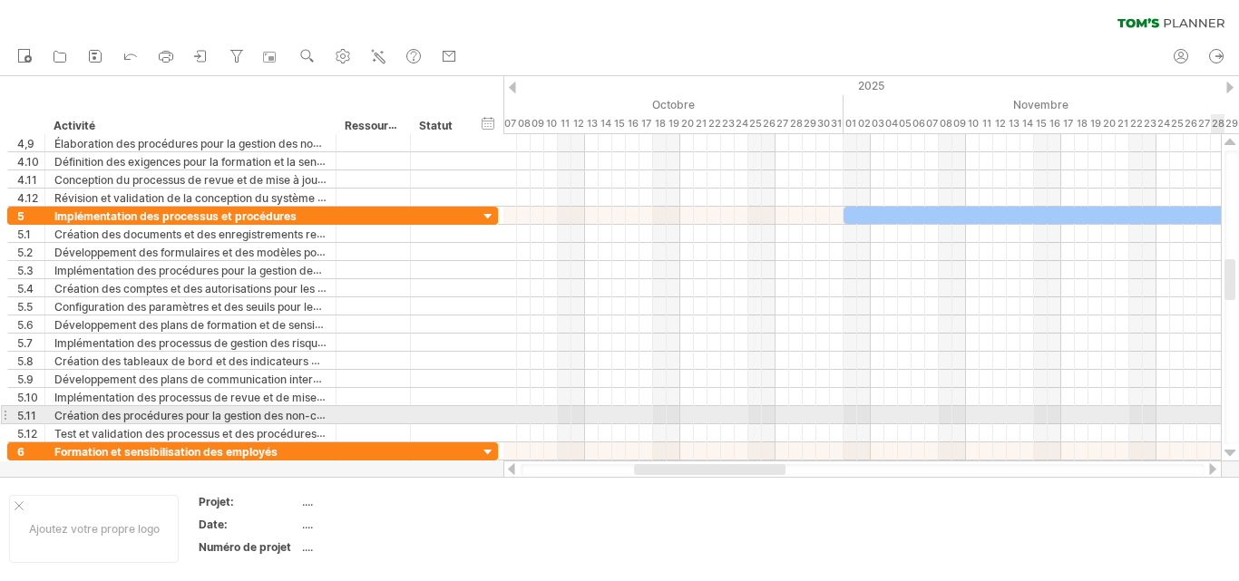
click at [1227, 453] on div at bounding box center [1230, 453] width 12 height 15
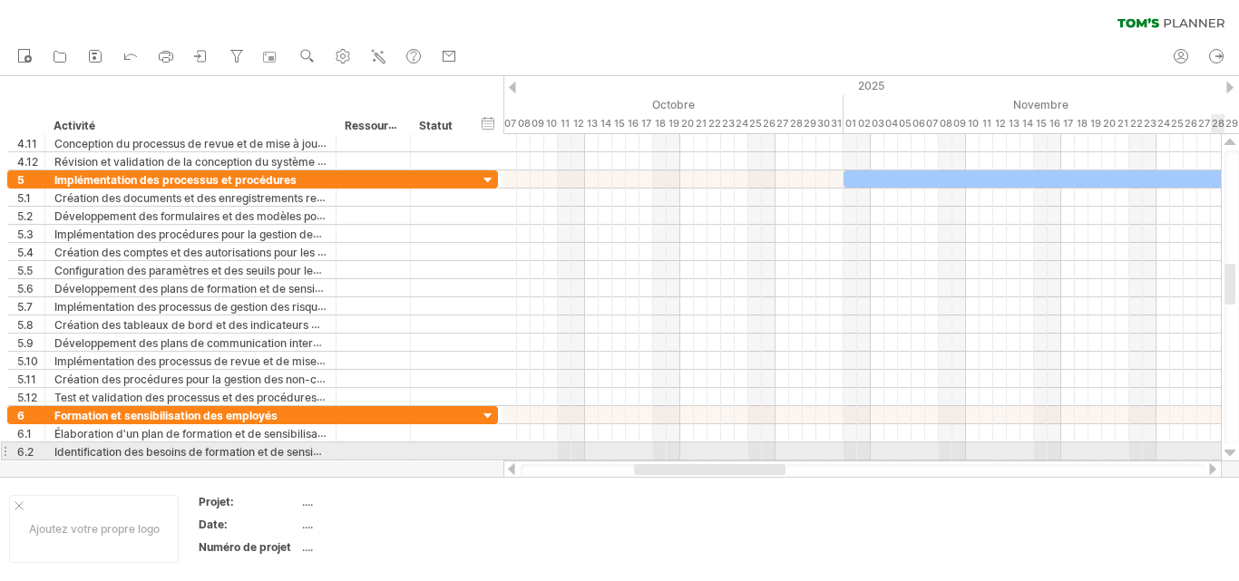
click at [1227, 453] on div at bounding box center [1230, 453] width 12 height 15
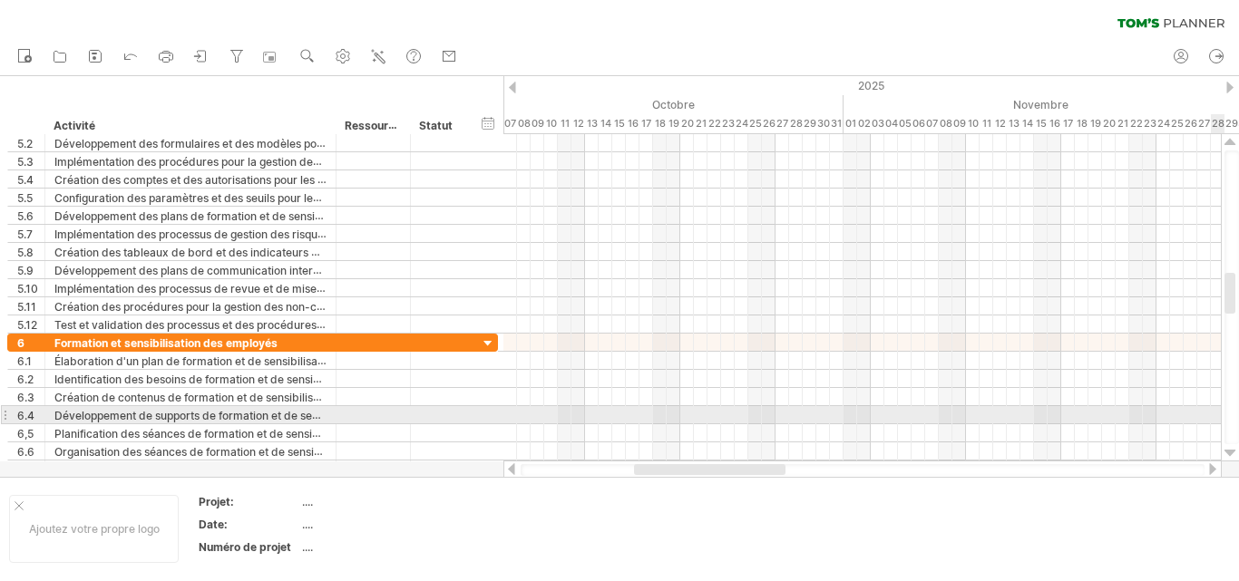
click at [1227, 453] on div at bounding box center [1230, 453] width 12 height 15
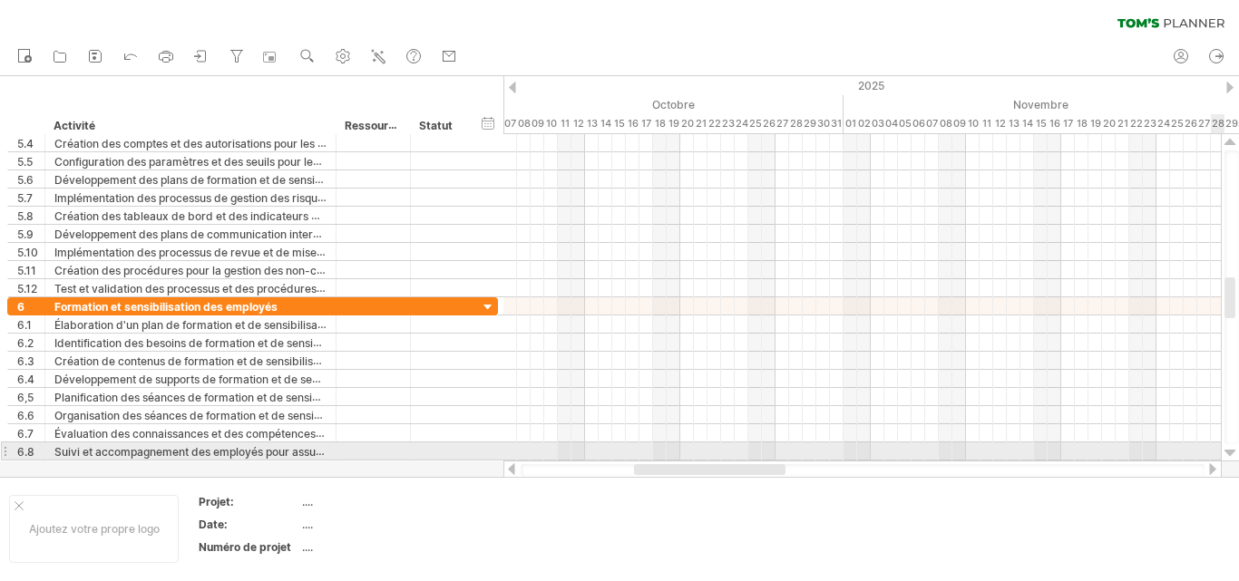
click at [1227, 453] on div at bounding box center [1230, 453] width 12 height 15
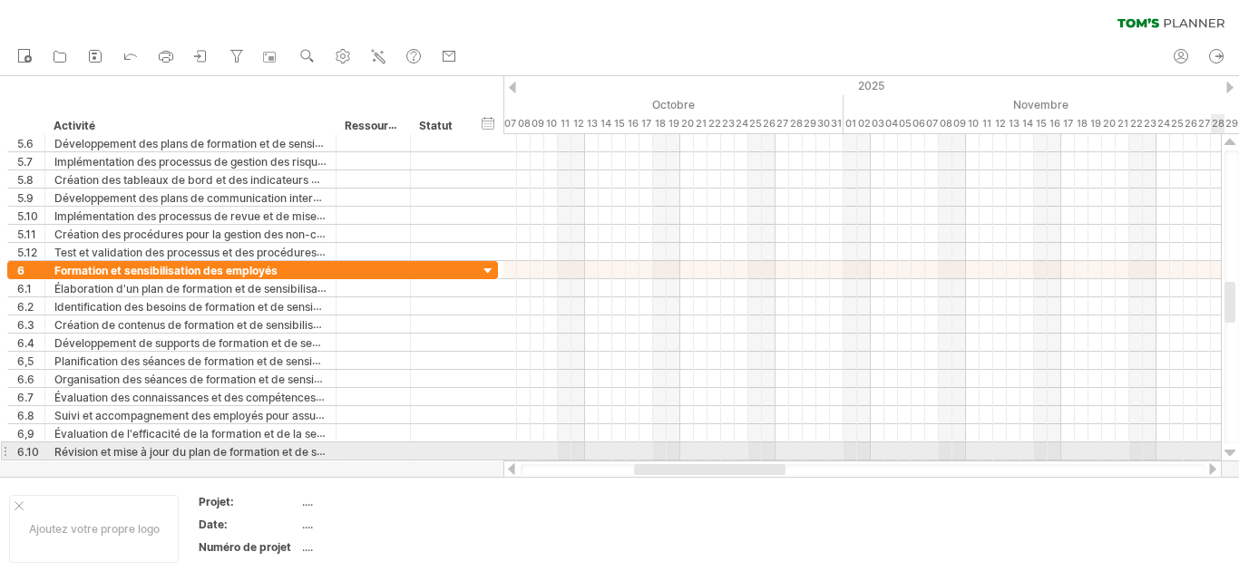
click at [1227, 453] on div at bounding box center [1230, 453] width 12 height 15
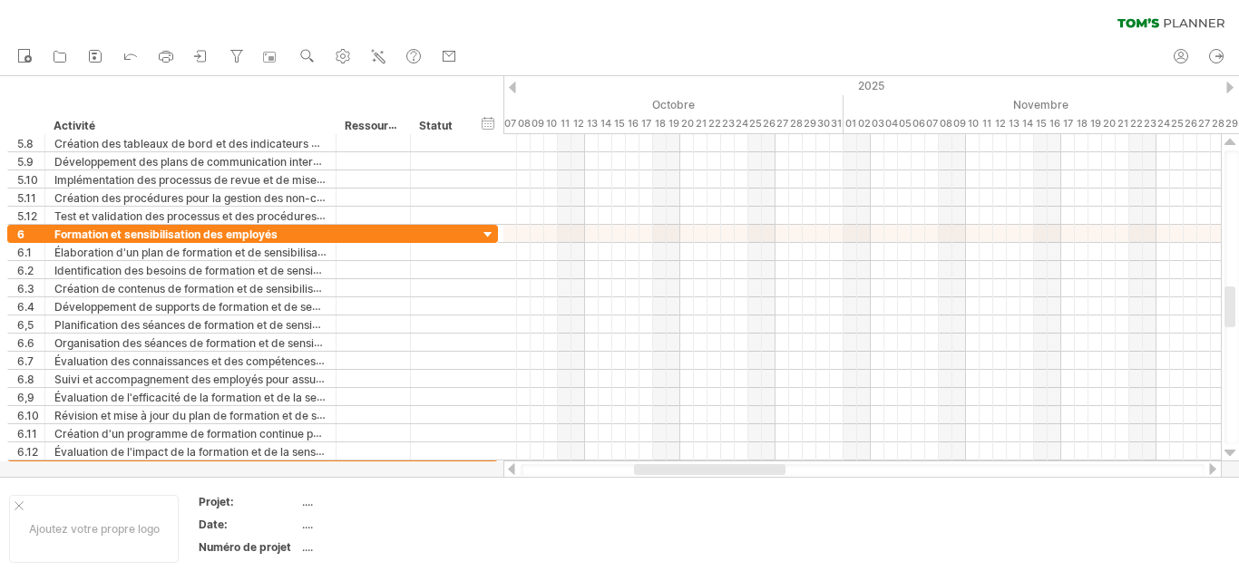
click at [1210, 462] on div at bounding box center [862, 470] width 718 height 18
click at [1212, 466] on div at bounding box center [1212, 469] width 15 height 12
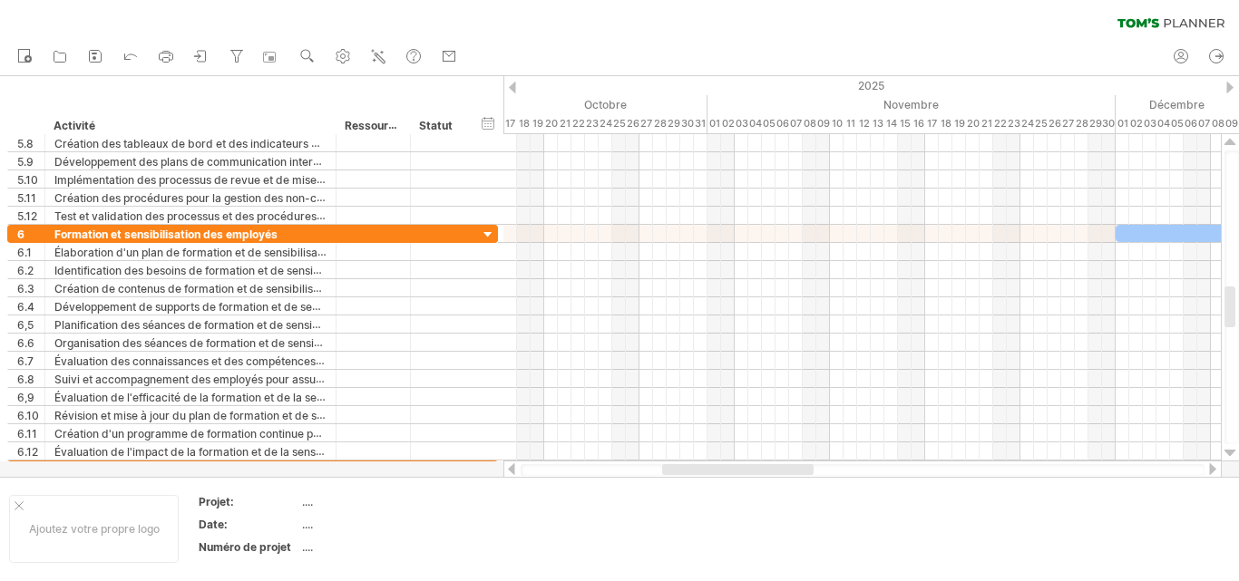
click at [1212, 466] on div at bounding box center [1212, 469] width 15 height 12
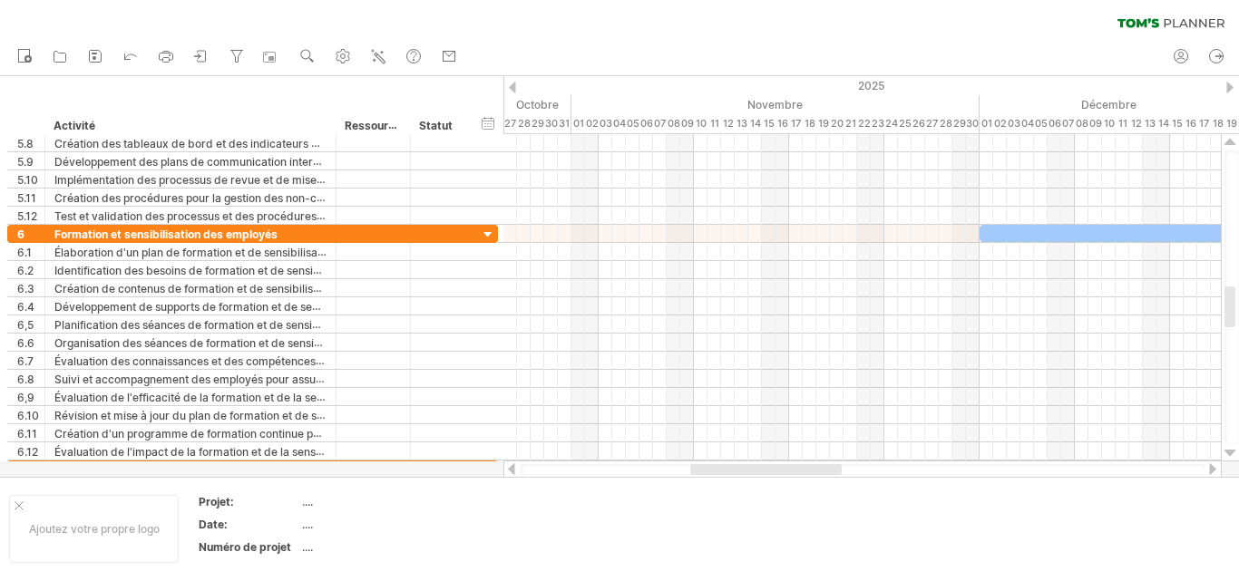
click at [1212, 466] on div at bounding box center [1212, 469] width 15 height 12
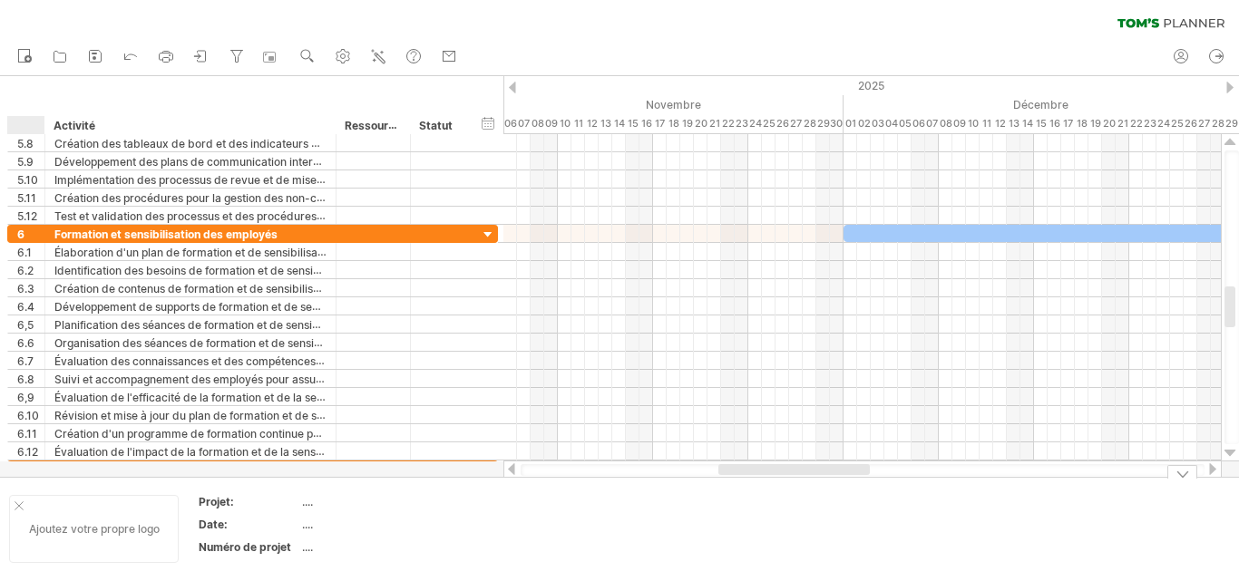
click at [42, 521] on div "Ajoutez votre propre logo" at bounding box center [94, 529] width 170 height 68
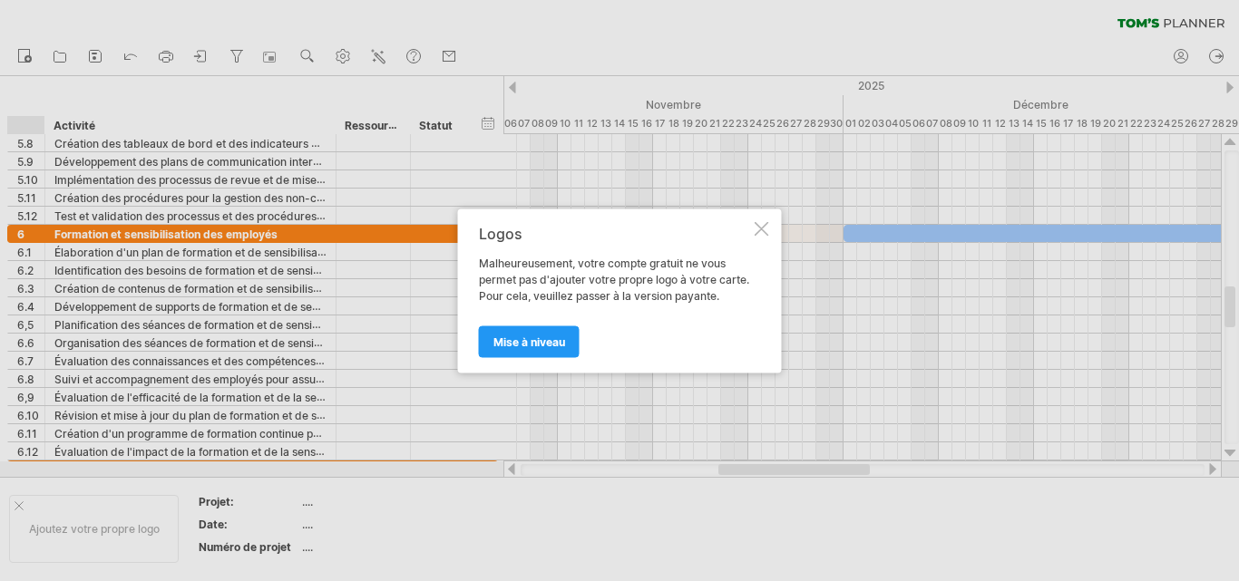
click at [768, 229] on div at bounding box center [761, 228] width 15 height 15
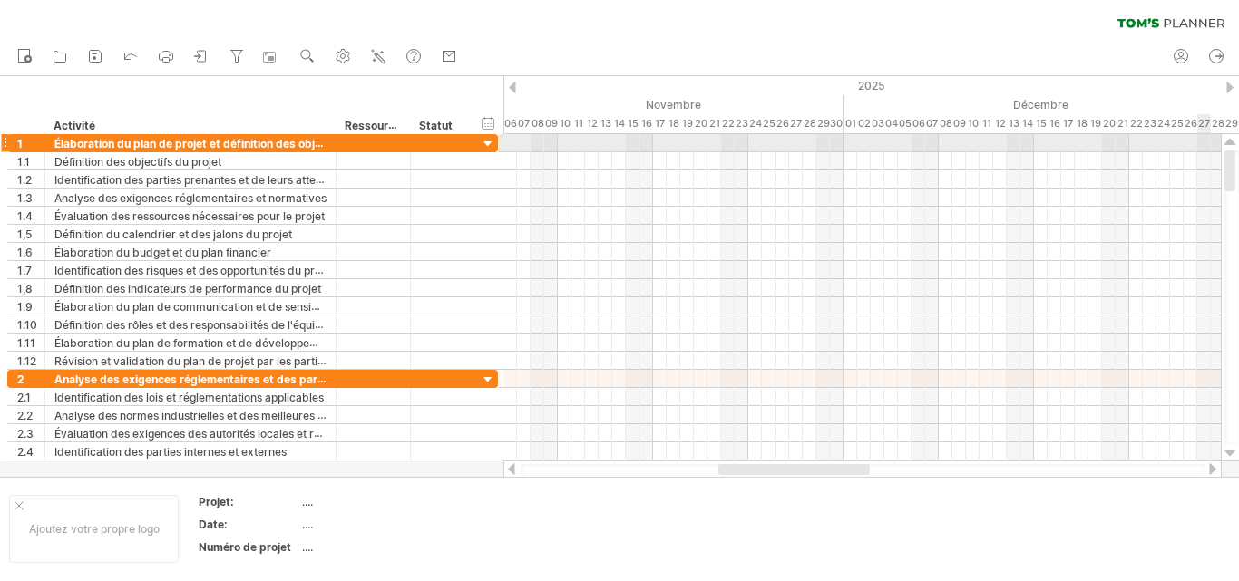
drag, startPoint x: 1231, startPoint y: 324, endPoint x: 1204, endPoint y: 138, distance: 187.9
click at [1204, 138] on div "J'essaie d'accéder à [DOMAIN_NAME] De nouveau connecté... 0% effacer le filtre …" at bounding box center [619, 290] width 1239 height 581
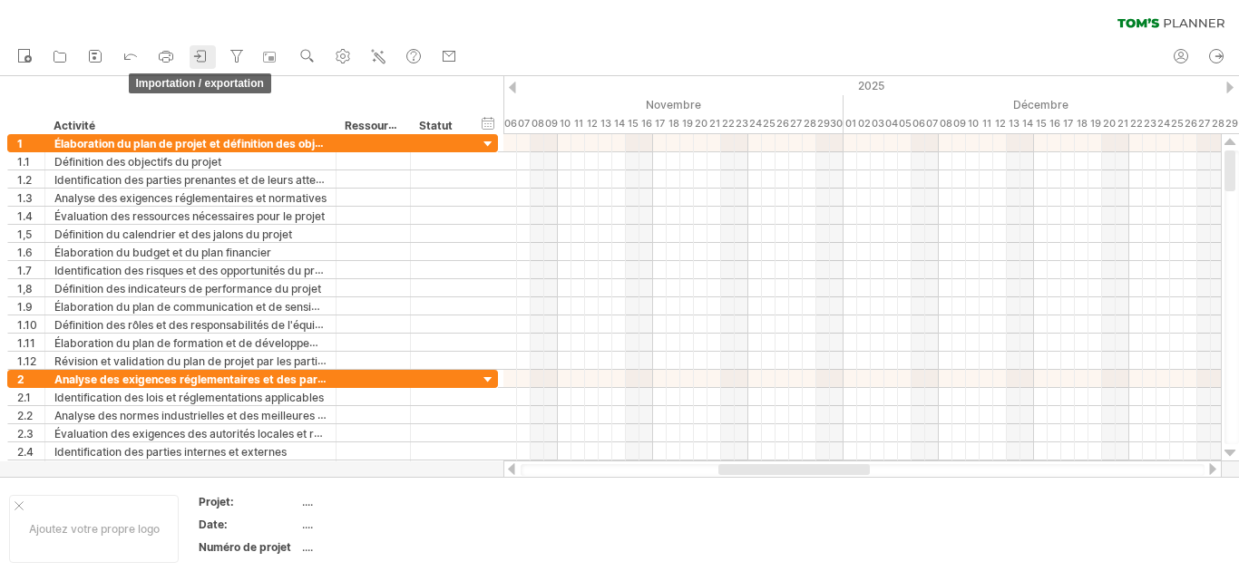
click at [210, 60] on icon at bounding box center [201, 56] width 18 height 18
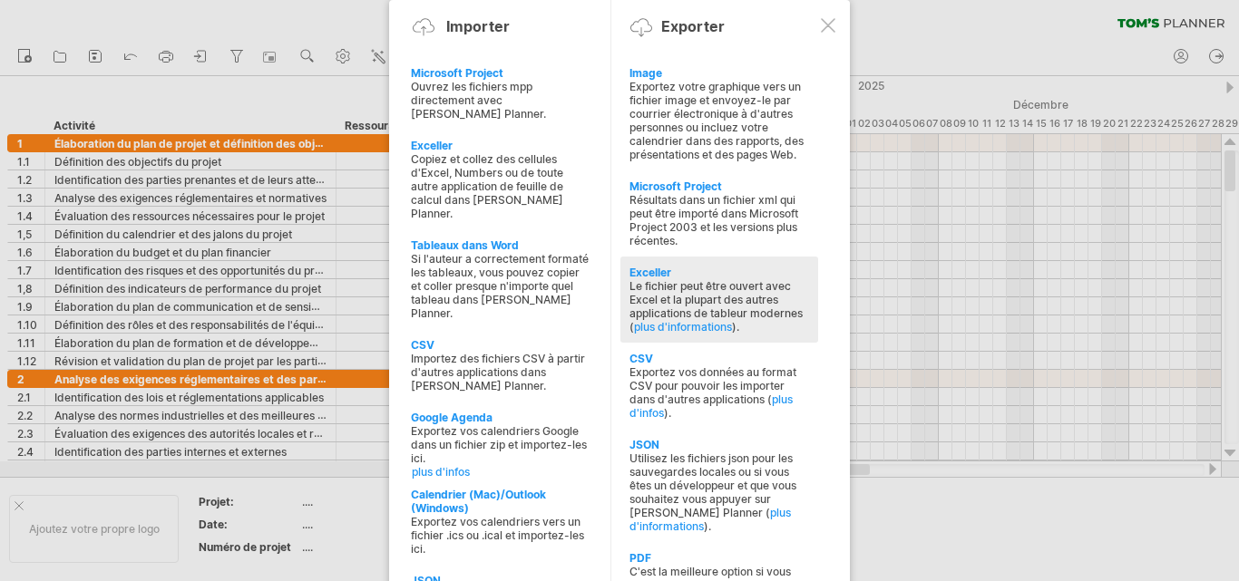
click at [688, 297] on font "Le fichier peut être ouvert avec Excel et la plupart des autres applications de…" at bounding box center [715, 306] width 173 height 54
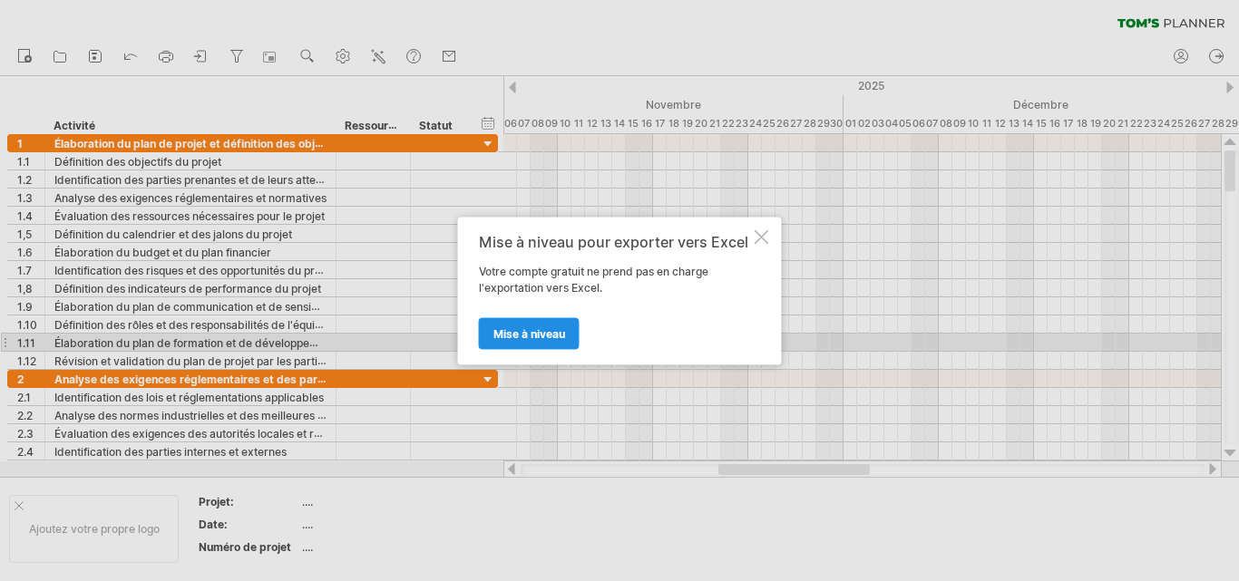
click at [536, 336] on font "Mise à niveau" at bounding box center [529, 333] width 72 height 14
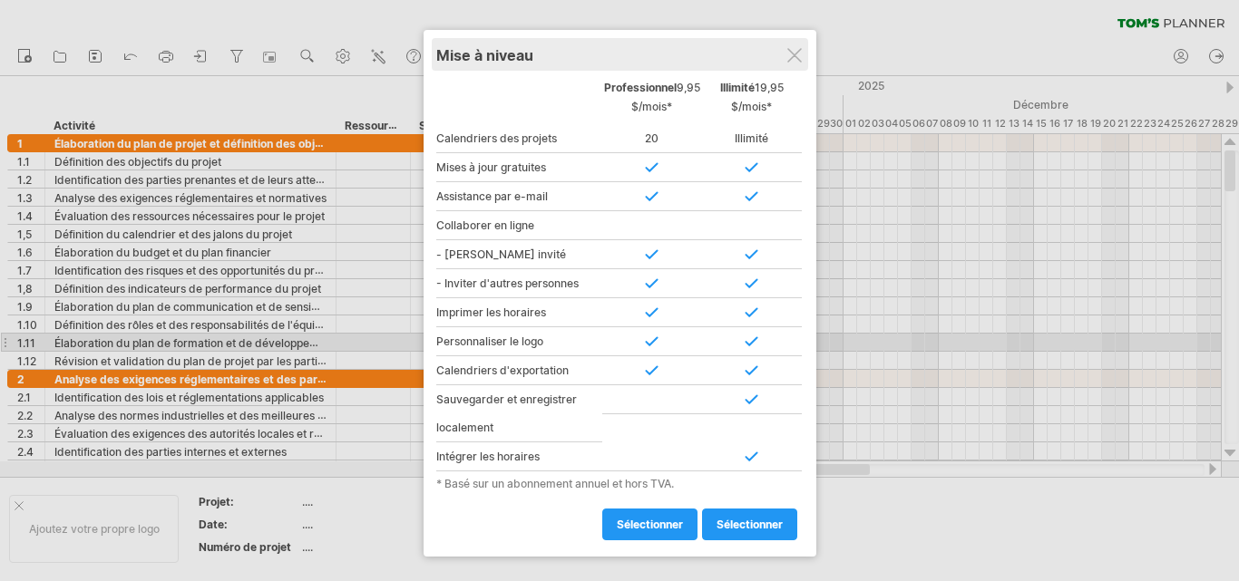
click at [803, 54] on div "Mise à niveau" at bounding box center [619, 54] width 367 height 33
click at [784, 55] on div "Mise à niveau" at bounding box center [619, 54] width 367 height 33
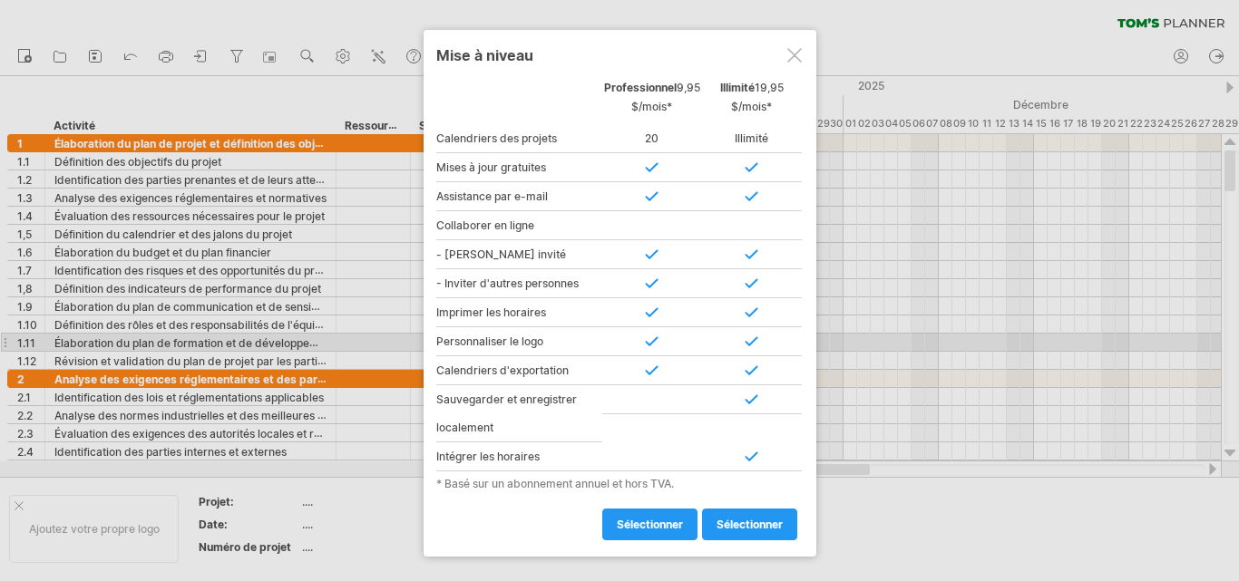
click at [790, 52] on div at bounding box center [794, 55] width 15 height 15
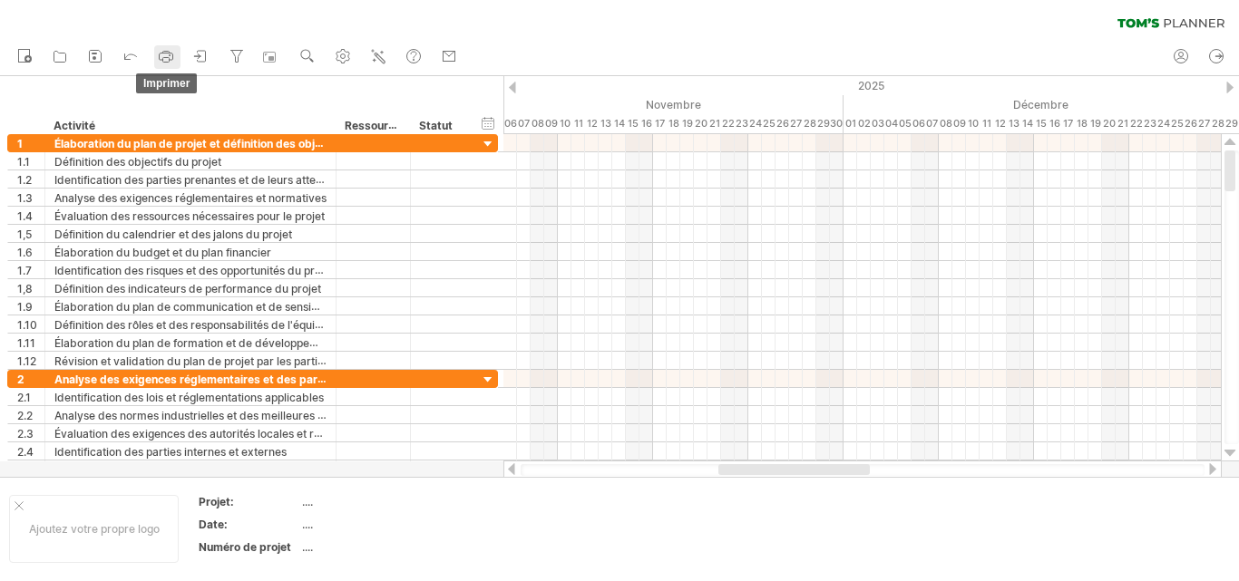
click at [168, 55] on icon at bounding box center [166, 56] width 18 height 18
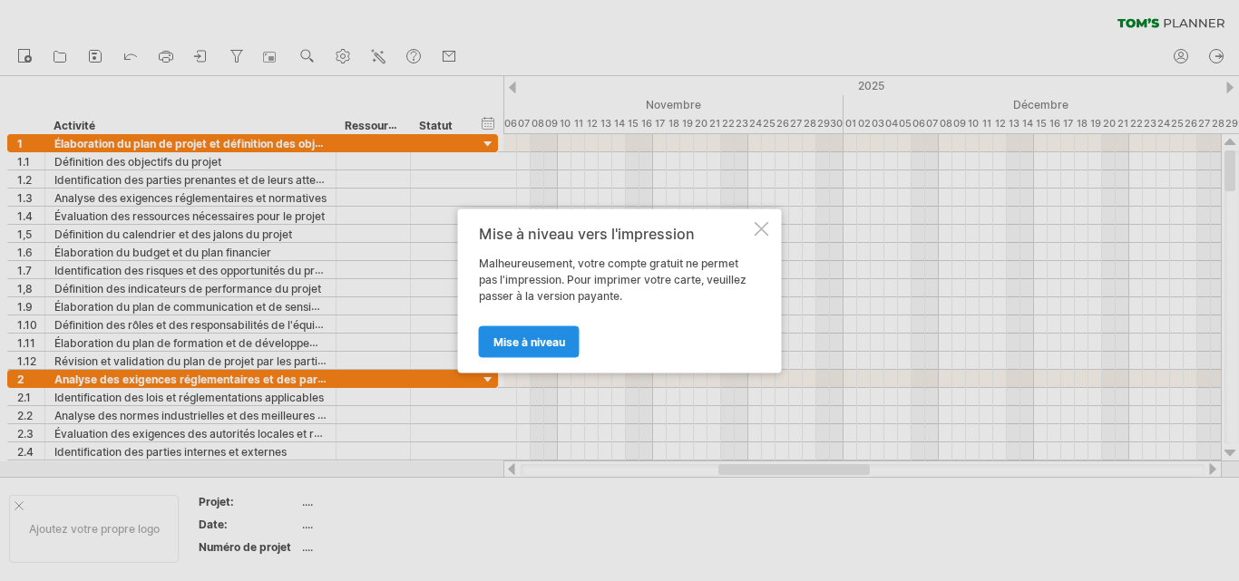
click at [540, 337] on font "Mise à niveau" at bounding box center [529, 342] width 72 height 14
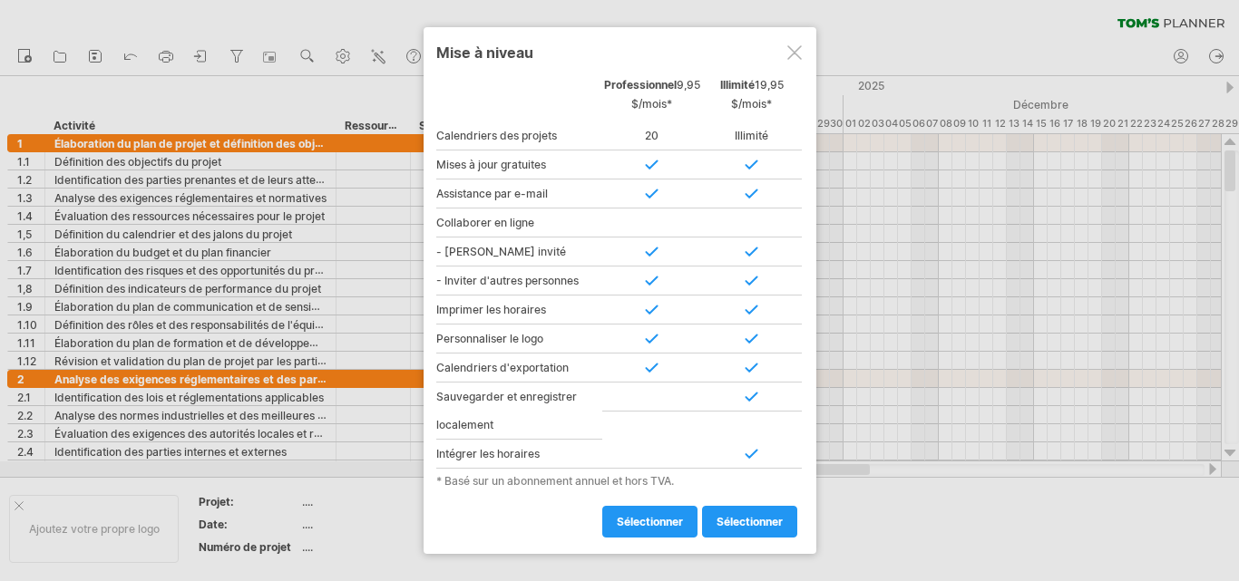
click at [792, 54] on div at bounding box center [794, 52] width 15 height 15
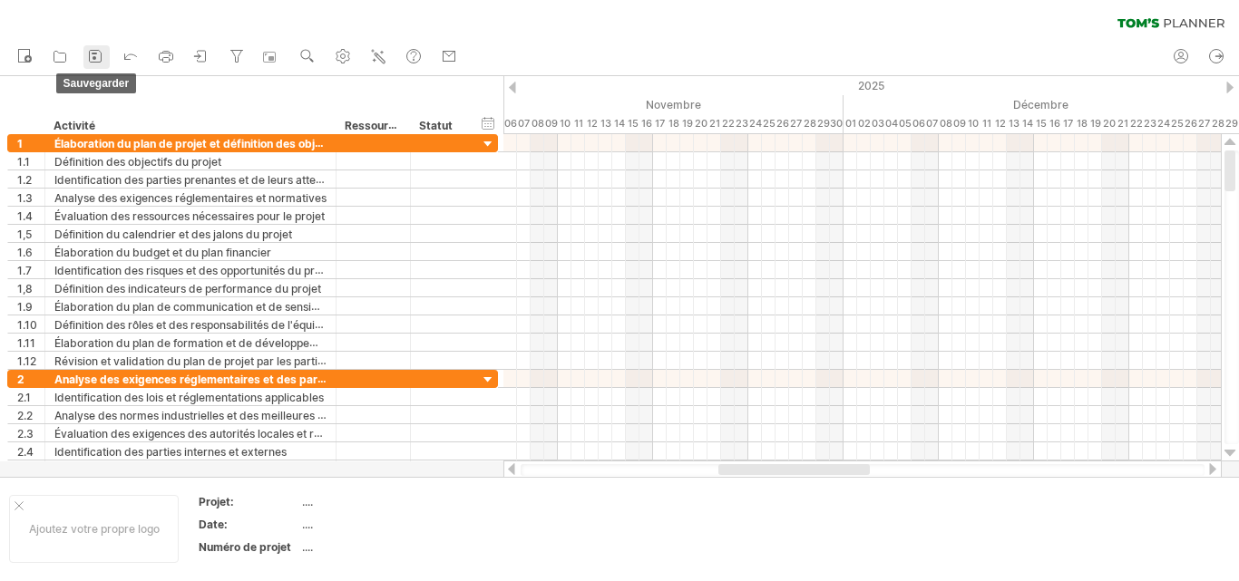
click at [102, 50] on icon at bounding box center [95, 56] width 18 height 18
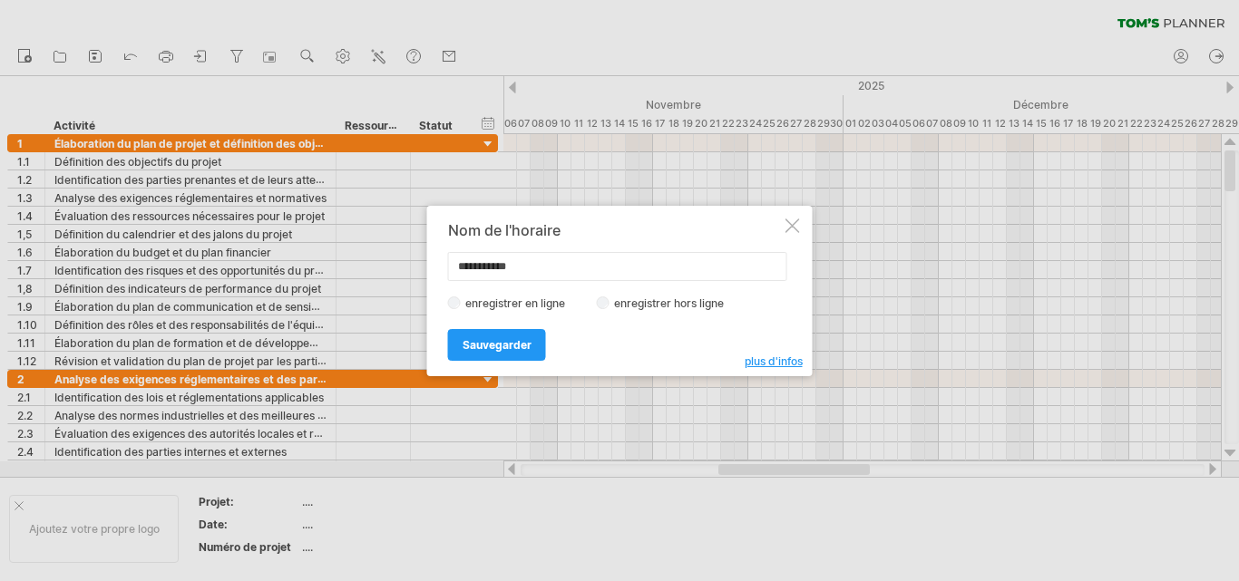
click at [619, 301] on font "enregistrer hors ligne" at bounding box center [669, 304] width 110 height 14
click at [534, 330] on link "Sauvegarder" at bounding box center [497, 345] width 98 height 32
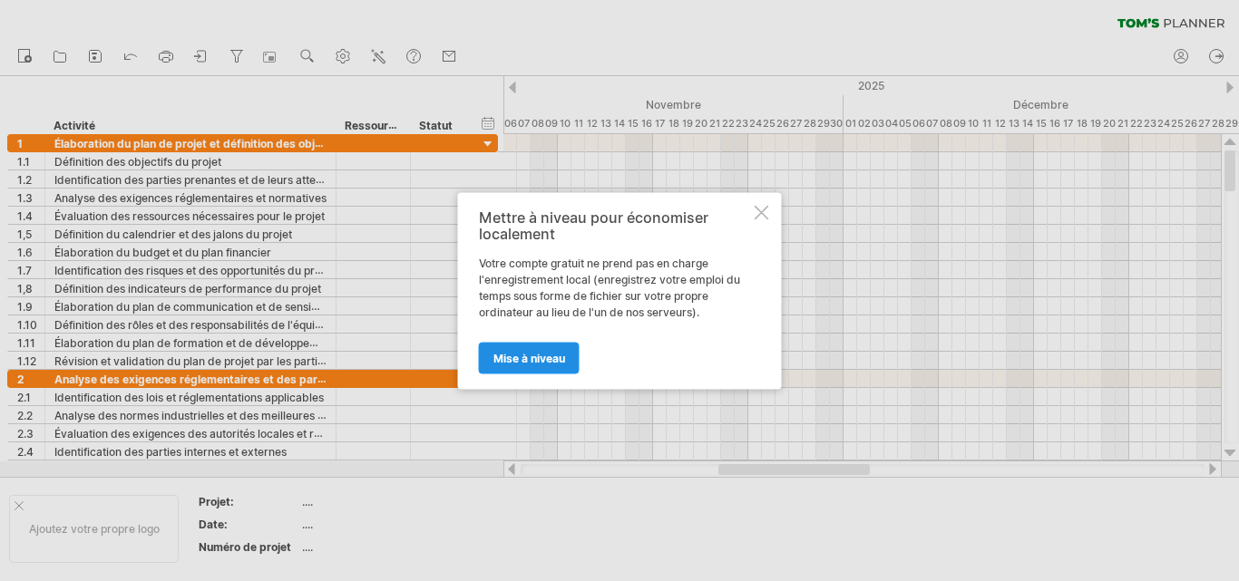
click at [550, 365] on link "Mise à niveau" at bounding box center [529, 358] width 101 height 32
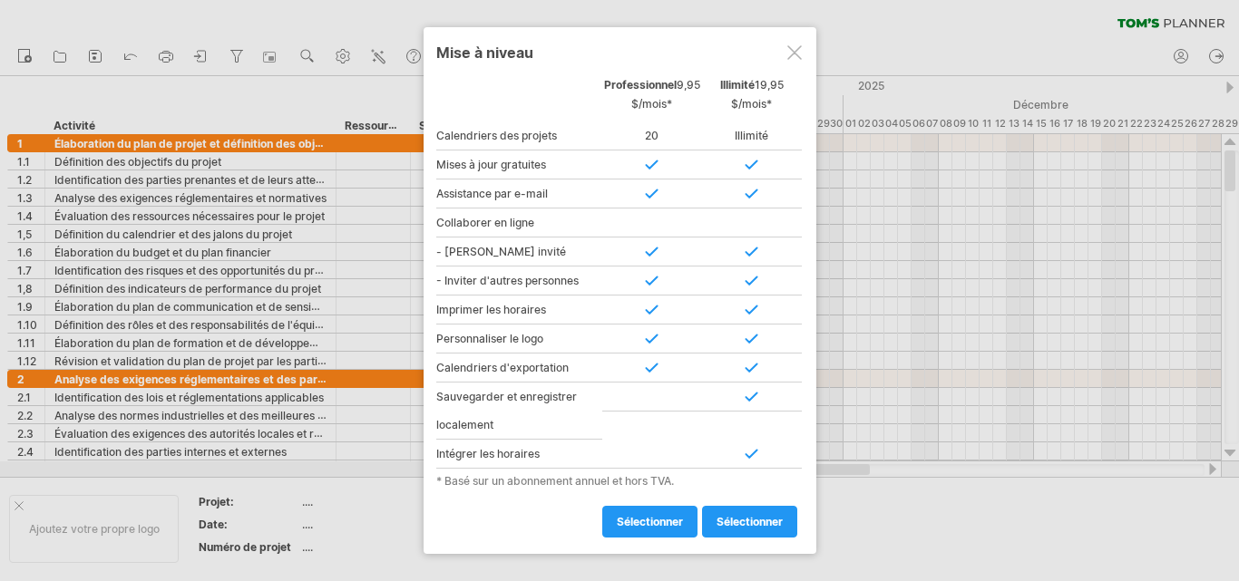
click at [890, 238] on div at bounding box center [619, 290] width 1239 height 581
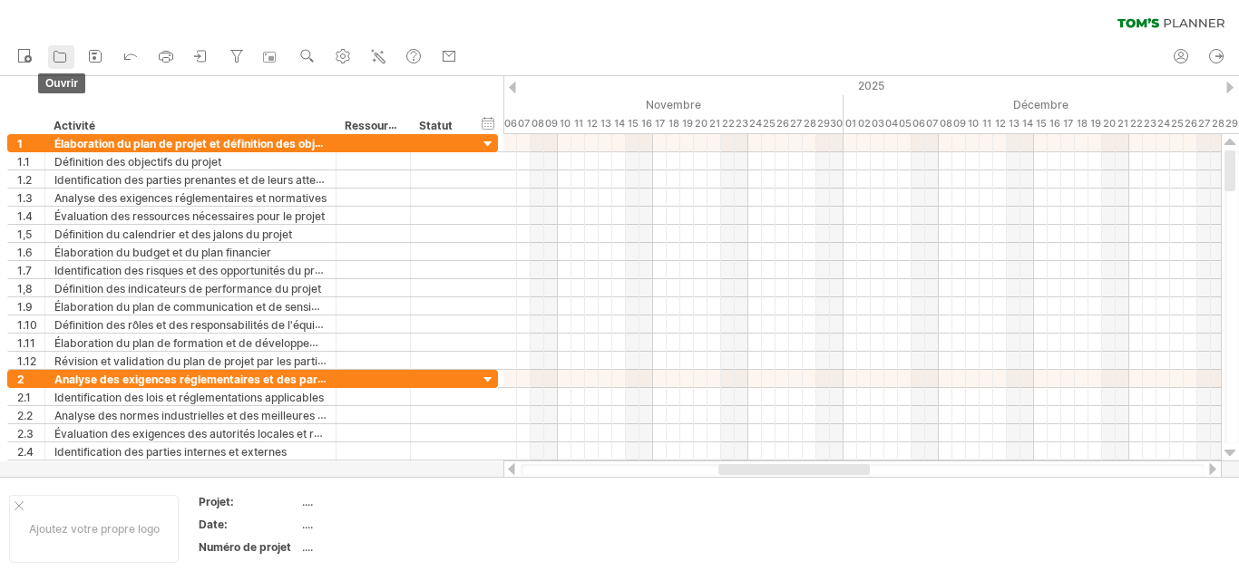
click at [58, 51] on icon at bounding box center [60, 56] width 18 height 18
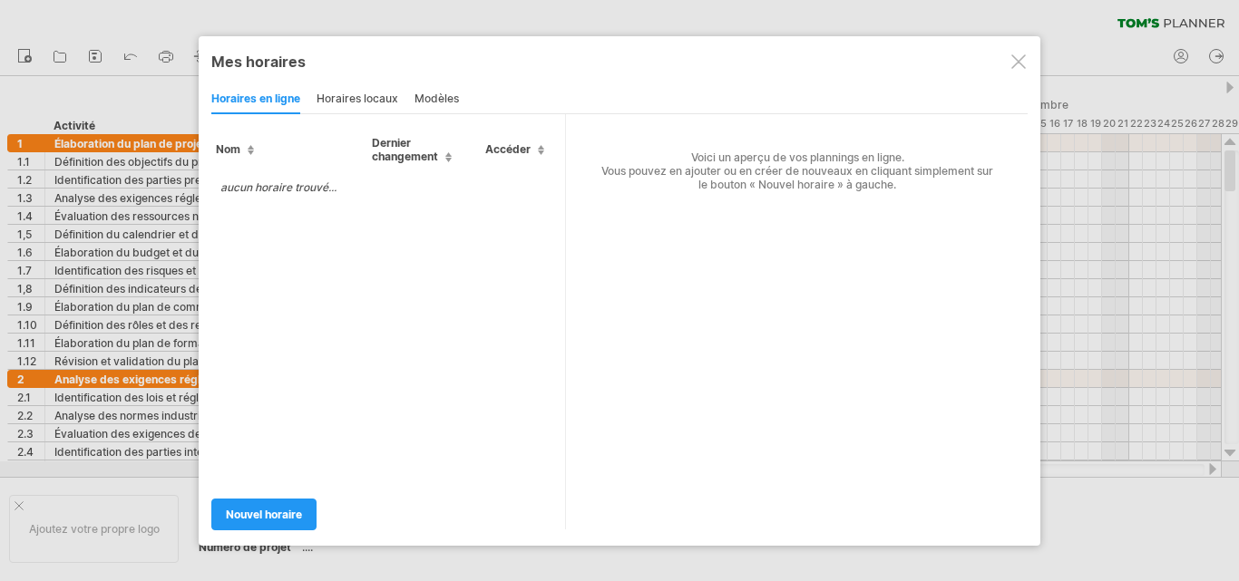
click at [355, 101] on font "horaires locaux" at bounding box center [357, 99] width 82 height 14
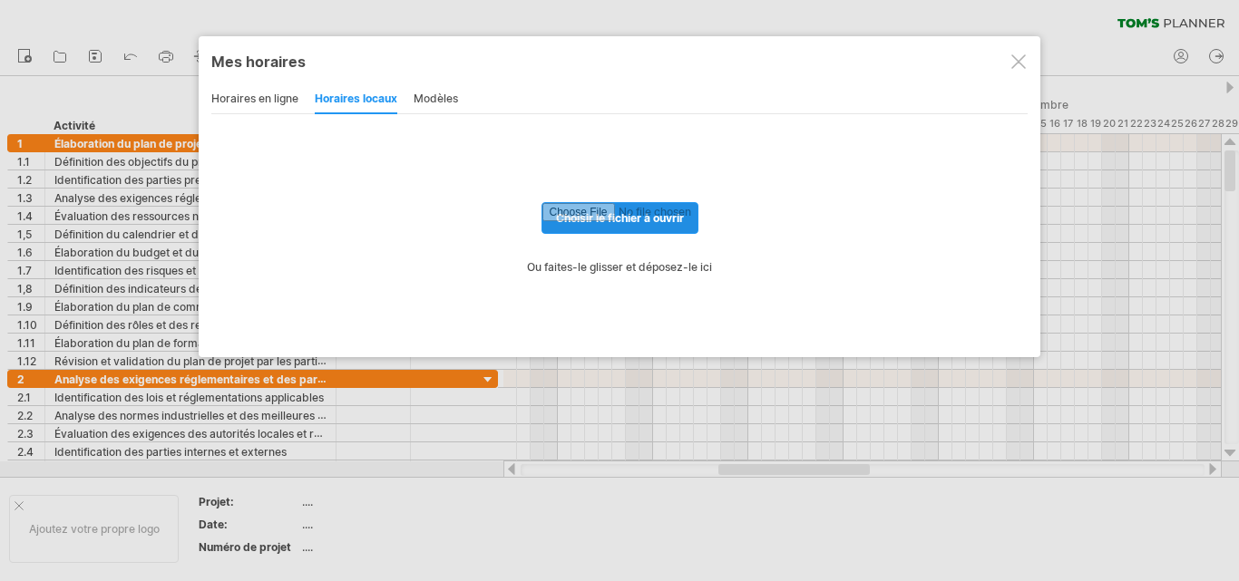
click at [624, 223] on input "file" at bounding box center [619, 218] width 155 height 30
click at [617, 233] on link "choisir le fichier à ouvrir" at bounding box center [619, 218] width 157 height 32
click at [618, 211] on input "file" at bounding box center [619, 218] width 155 height 30
type input "**********"
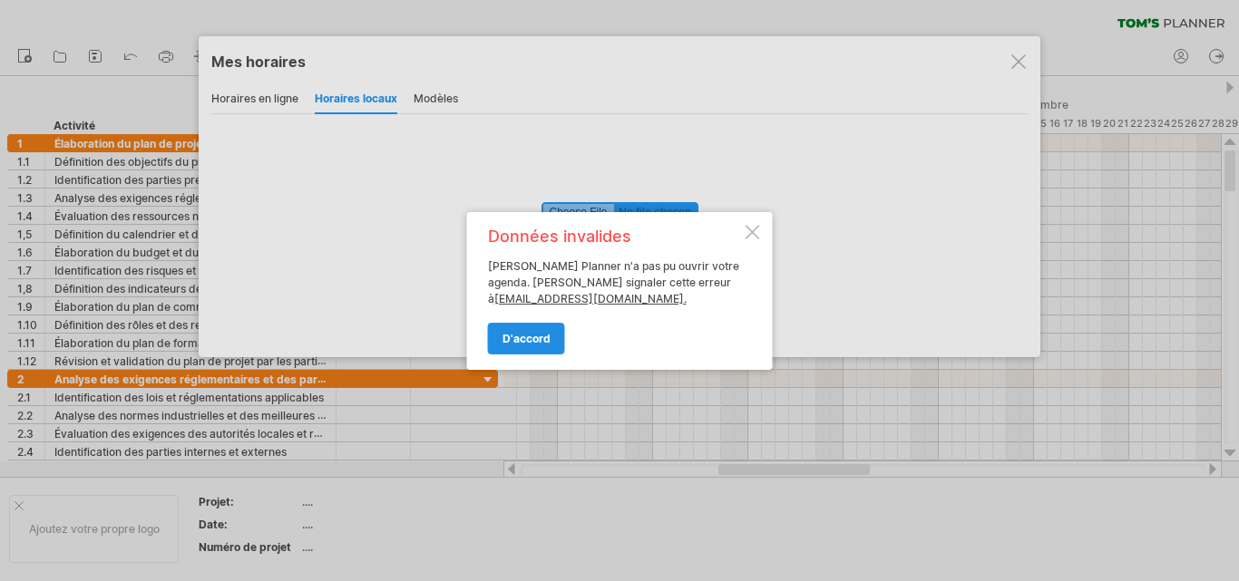
click at [539, 342] on font "d'accord" at bounding box center [526, 339] width 48 height 14
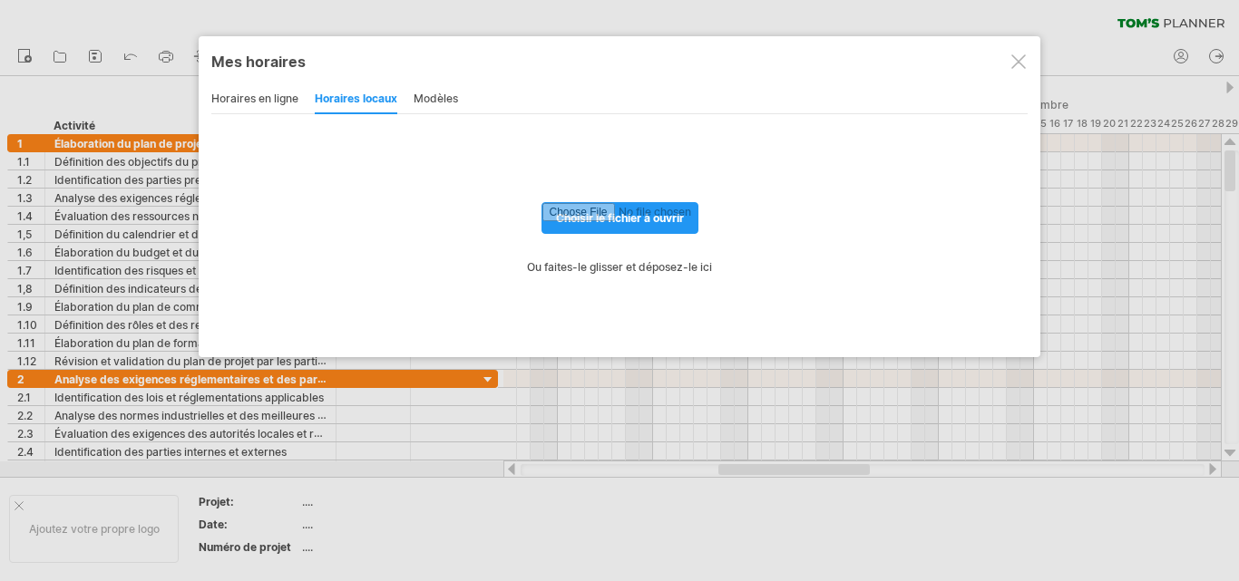
click at [437, 94] on font "modèles" at bounding box center [435, 99] width 44 height 14
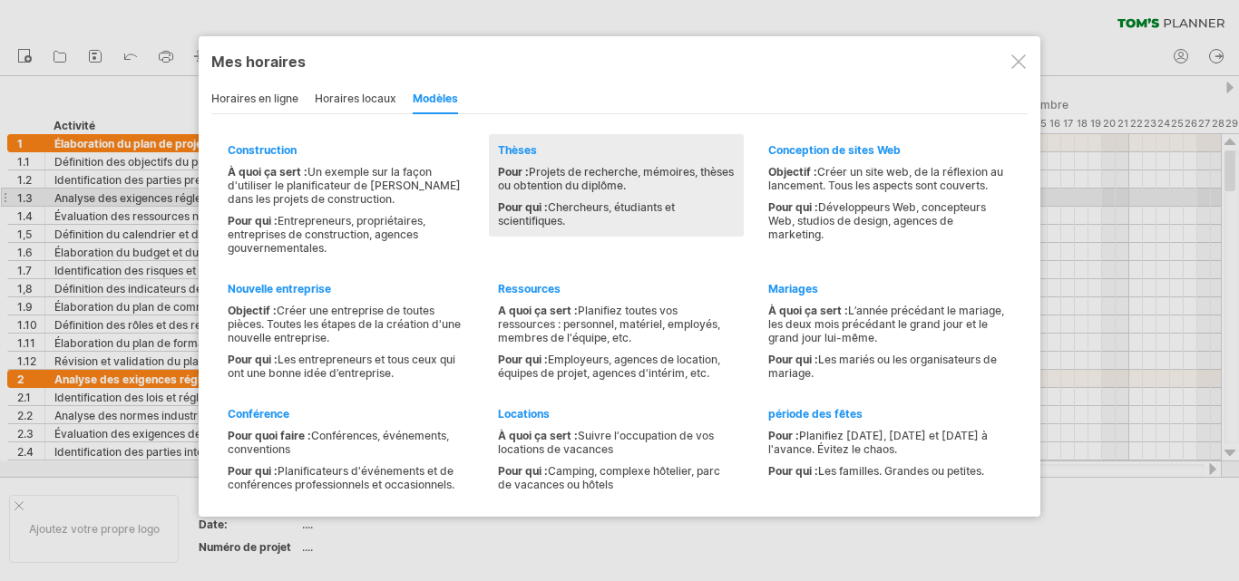
click at [743, 193] on div "Thèses Pour : Projets de recherche, mémoires, thèses ou obtention du diplôme. P…" at bounding box center [616, 185] width 255 height 102
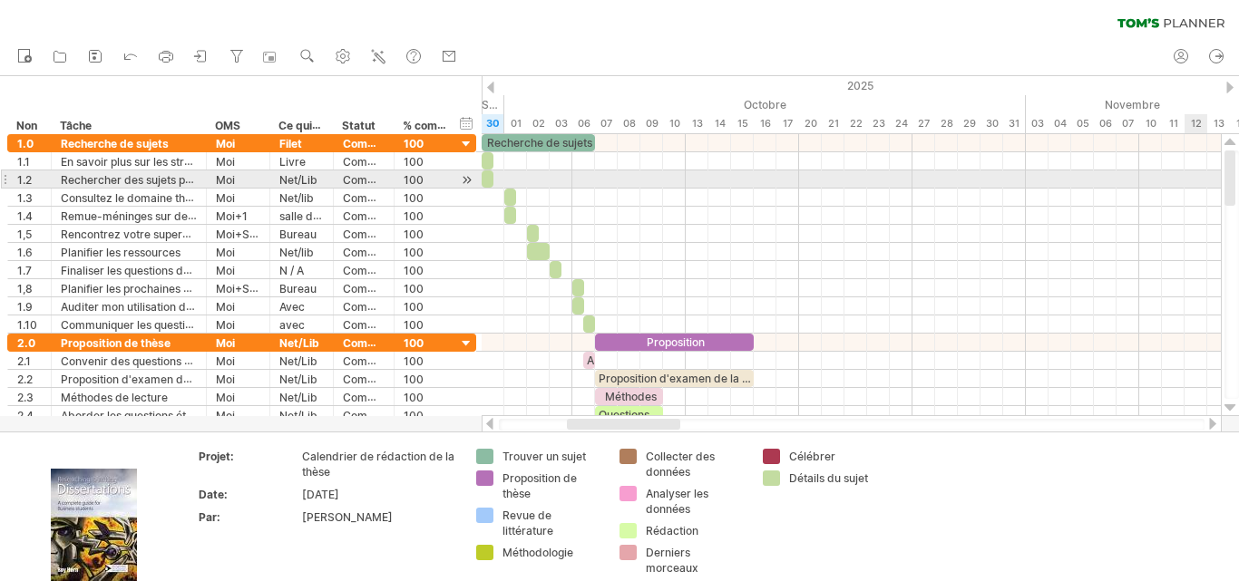
drag, startPoint x: 1234, startPoint y: 180, endPoint x: 1185, endPoint y: 177, distance: 49.1
click at [1185, 177] on div "J'essaie d'accéder à [DOMAIN_NAME] De nouveau connecté... 0% effacer le filtre …" at bounding box center [619, 290] width 1239 height 581
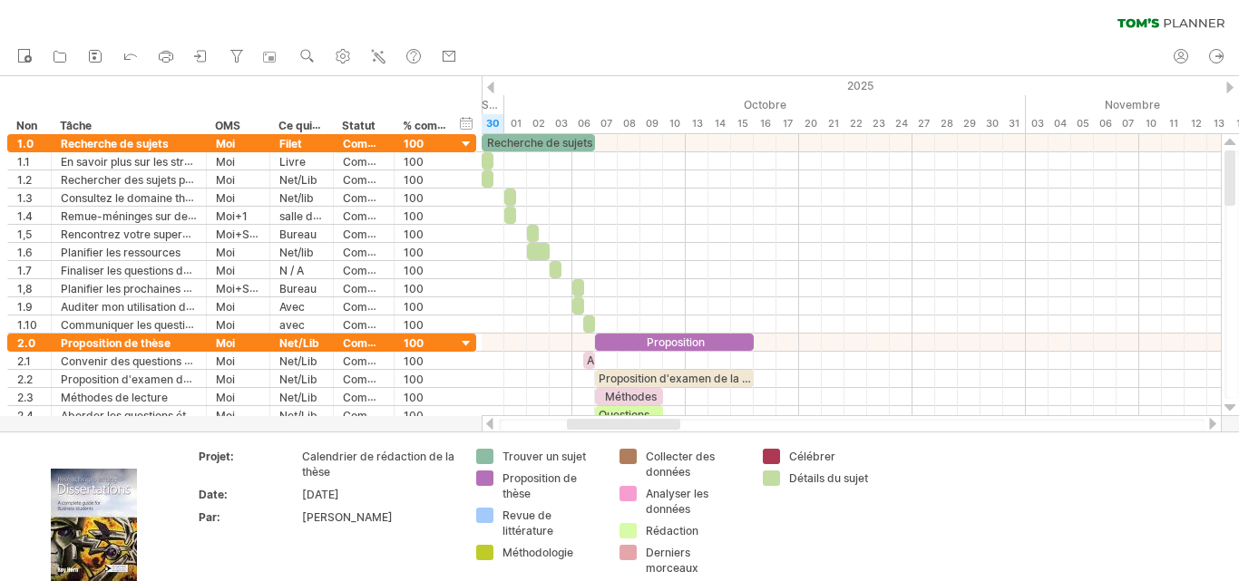
click at [1207, 423] on div at bounding box center [1212, 424] width 15 height 12
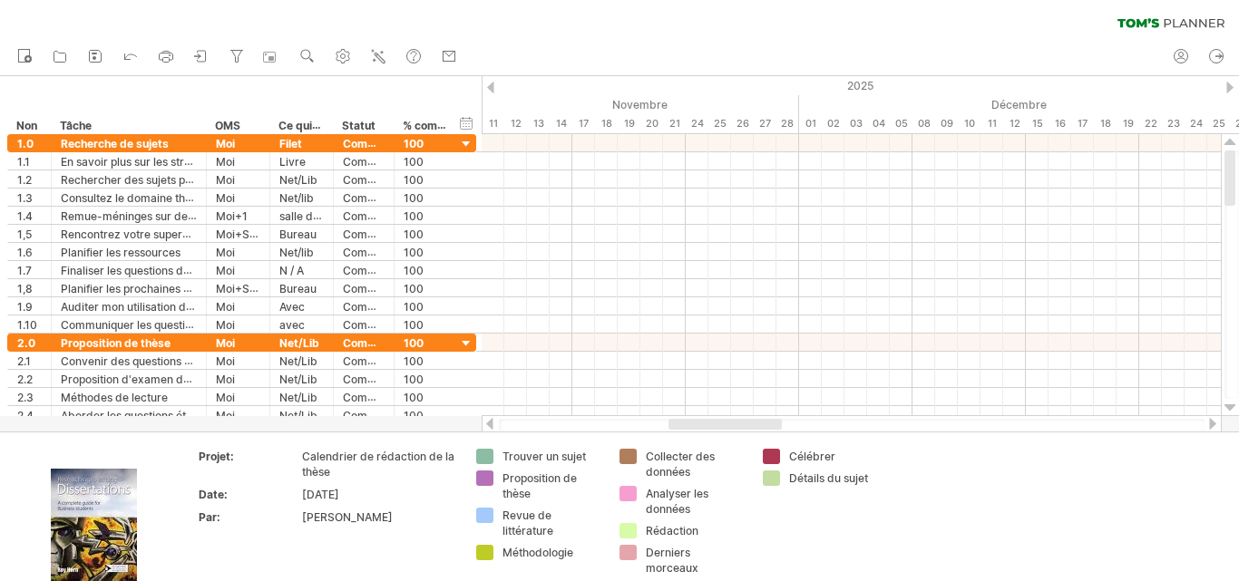
click at [1207, 423] on div at bounding box center [1212, 424] width 15 height 12
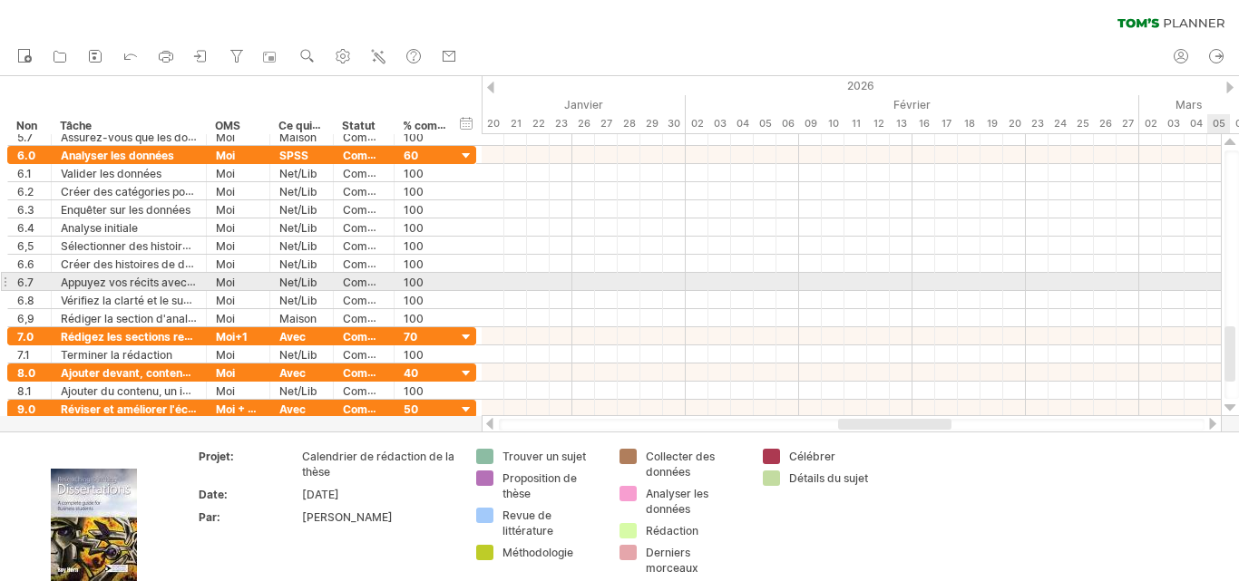
drag, startPoint x: 1230, startPoint y: 172, endPoint x: 1238, endPoint y: 410, distance: 237.7
click at [1238, 410] on div at bounding box center [1230, 275] width 19 height 282
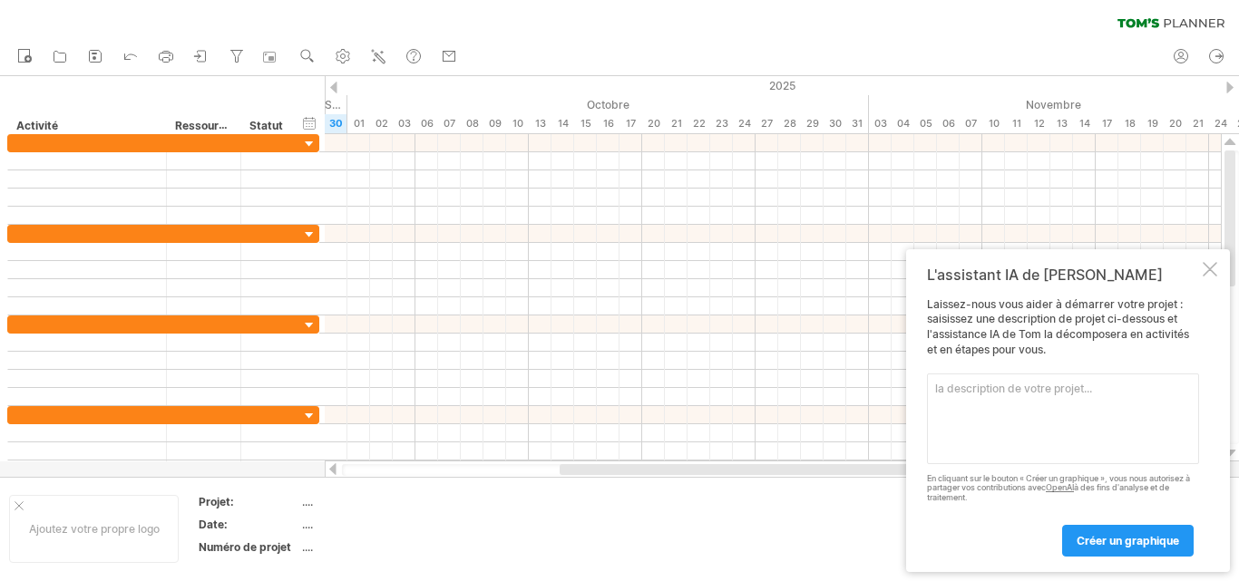
drag, startPoint x: 1232, startPoint y: 354, endPoint x: 1197, endPoint y: 47, distance: 308.5
click at [1197, 47] on div "J'essaie d'accéder à [DOMAIN_NAME] De nouveau connecté... 0% effacer le filtre …" at bounding box center [619, 290] width 1239 height 581
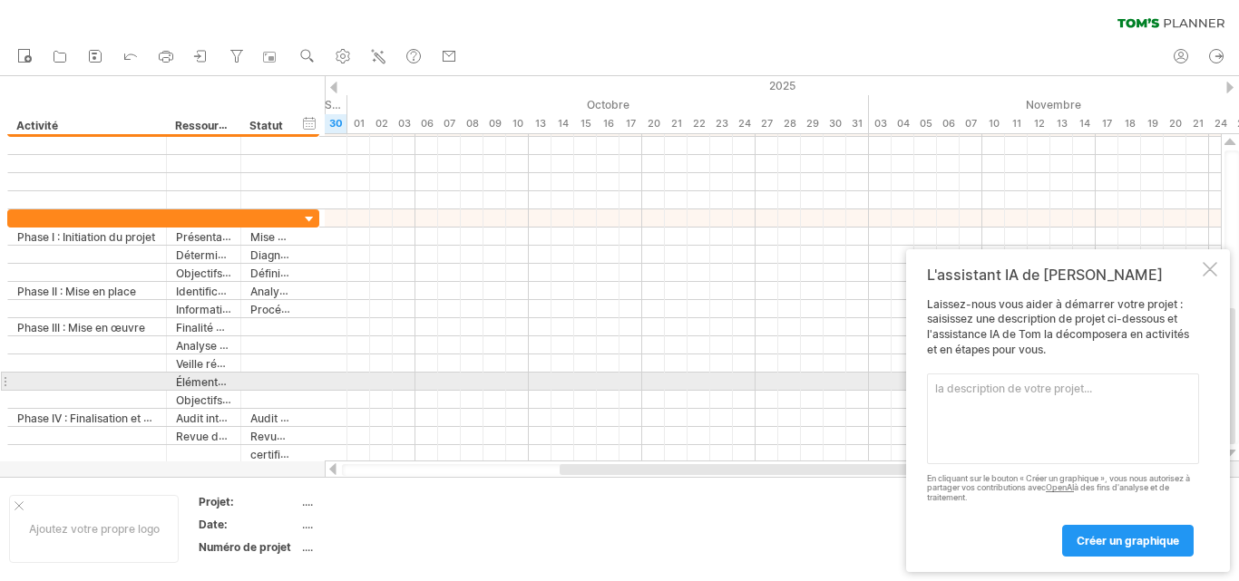
drag, startPoint x: 1231, startPoint y: 194, endPoint x: 1238, endPoint y: 377, distance: 183.3
click at [1238, 377] on div at bounding box center [1231, 298] width 15 height 294
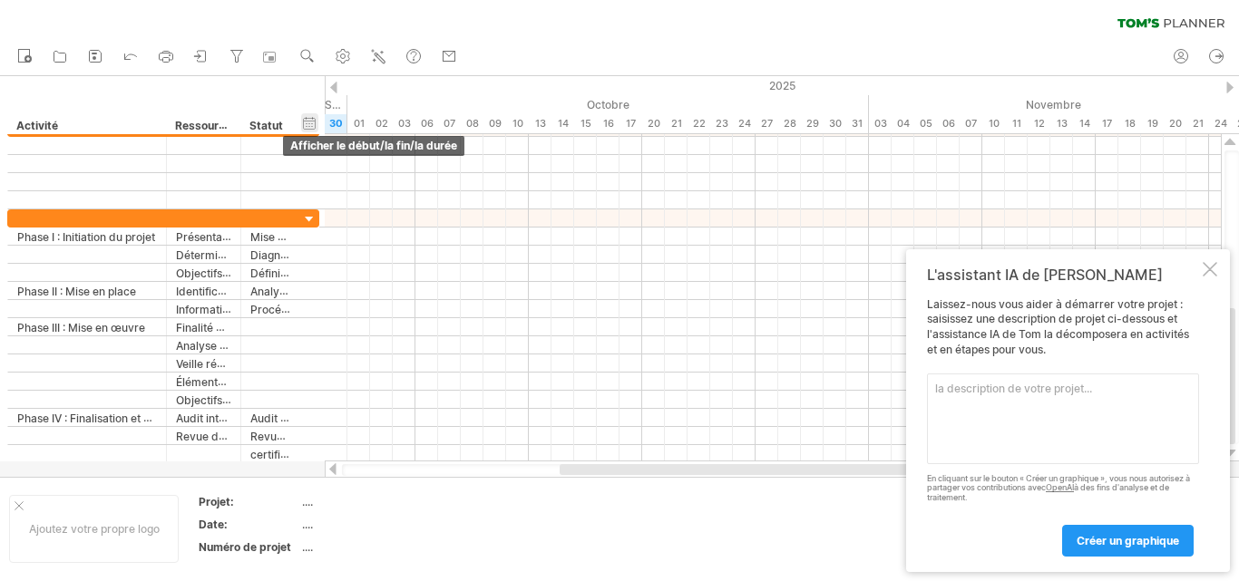
click at [306, 126] on div "masquer le début/la fin/la durée afficher le début/la fin/la durée" at bounding box center [309, 122] width 17 height 19
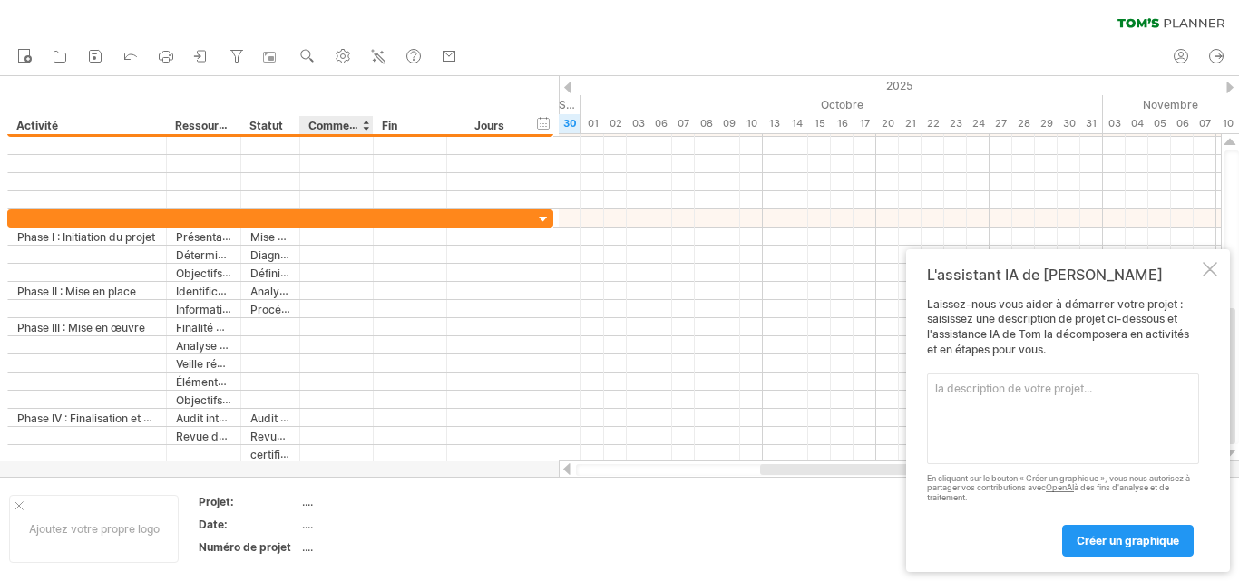
click at [362, 130] on font "Commencer" at bounding box center [340, 125] width 64 height 15
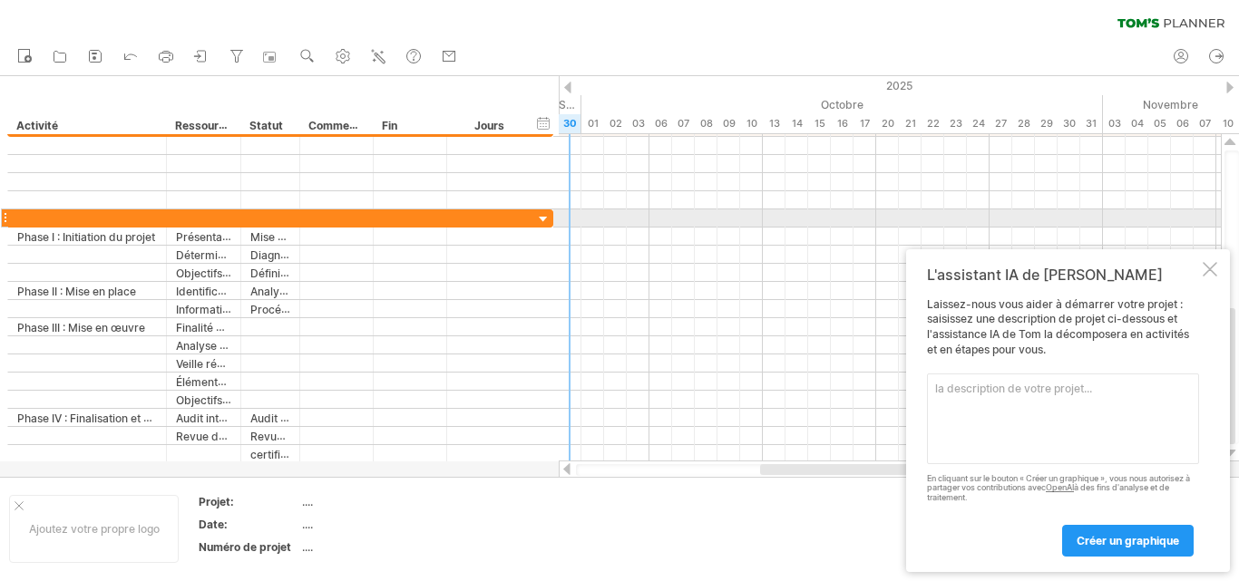
click at [540, 218] on div at bounding box center [543, 219] width 17 height 17
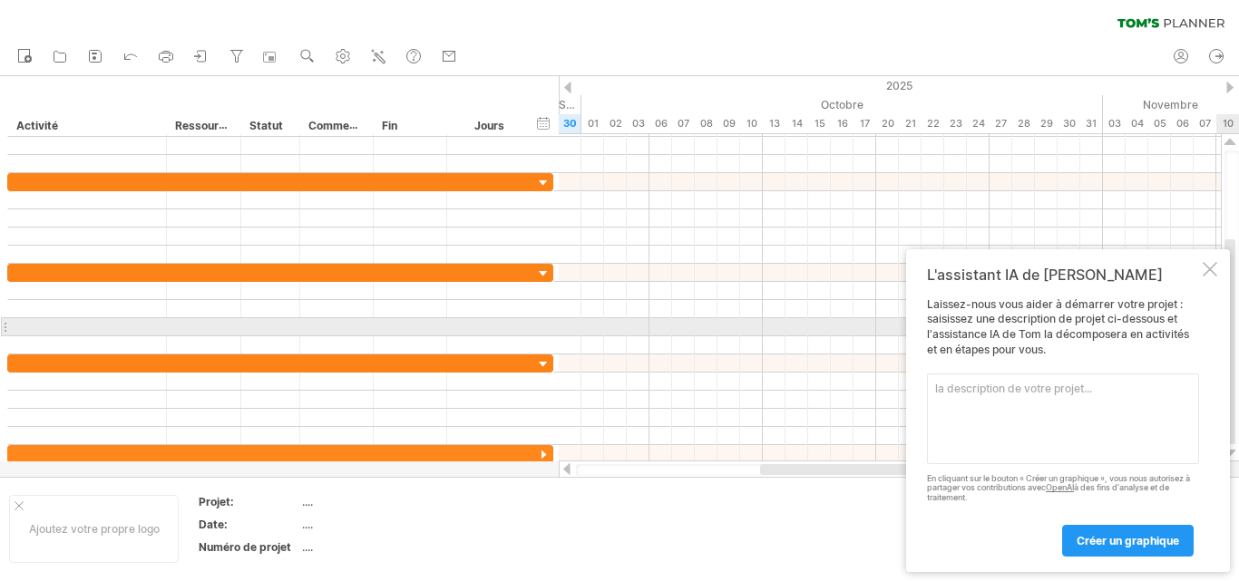
drag, startPoint x: 1225, startPoint y: 246, endPoint x: 1238, endPoint y: 326, distance: 80.8
click at [1238, 326] on div at bounding box center [1231, 298] width 15 height 294
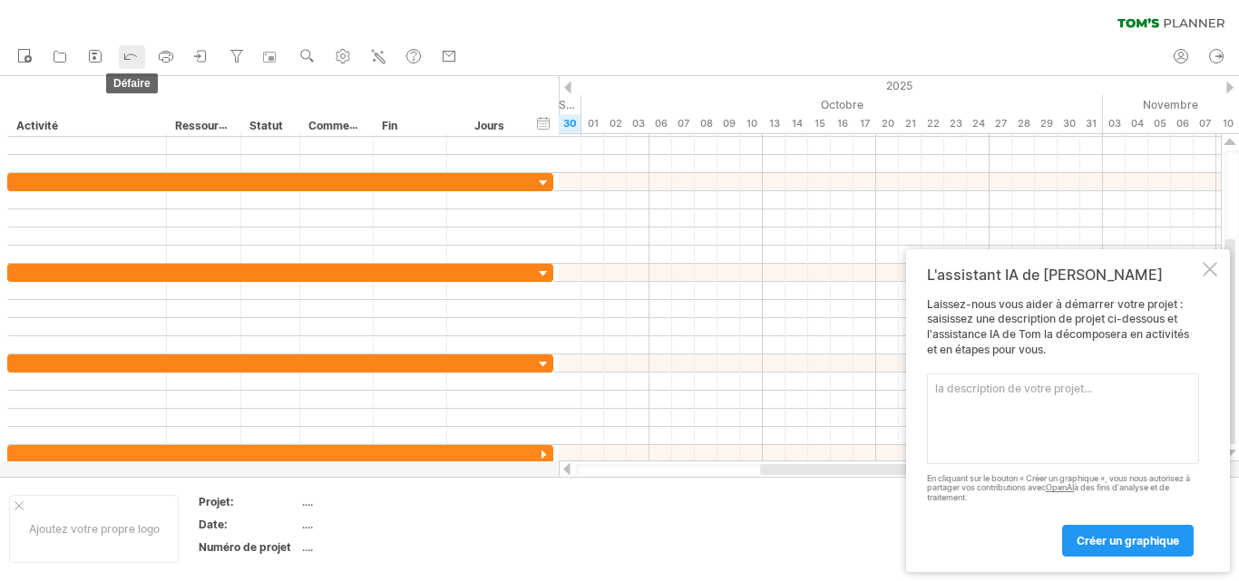
click at [131, 53] on icon at bounding box center [131, 55] width 18 height 18
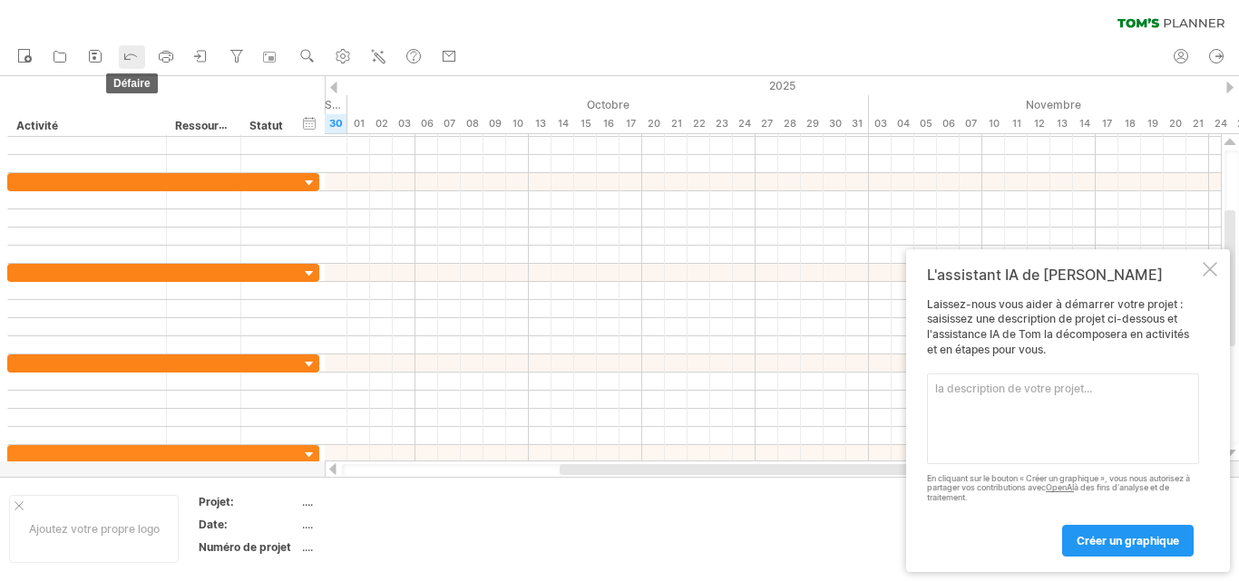
click at [131, 53] on icon at bounding box center [131, 55] width 18 height 18
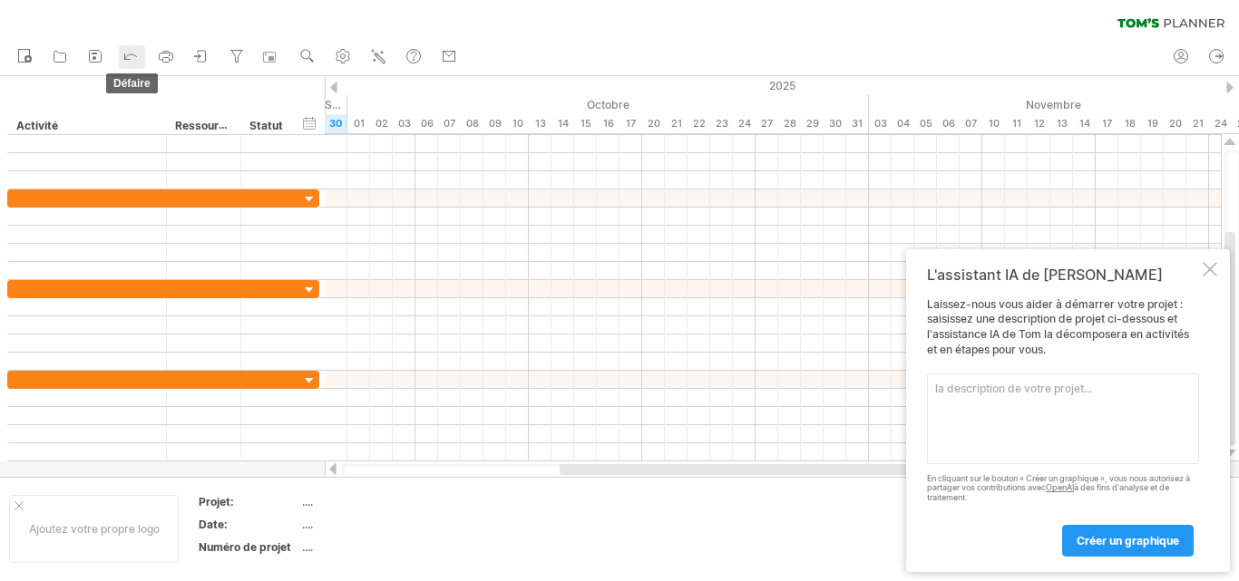
click at [131, 53] on icon at bounding box center [131, 55] width 18 height 18
click at [119, 45] on link "défaire" at bounding box center [132, 57] width 26 height 24
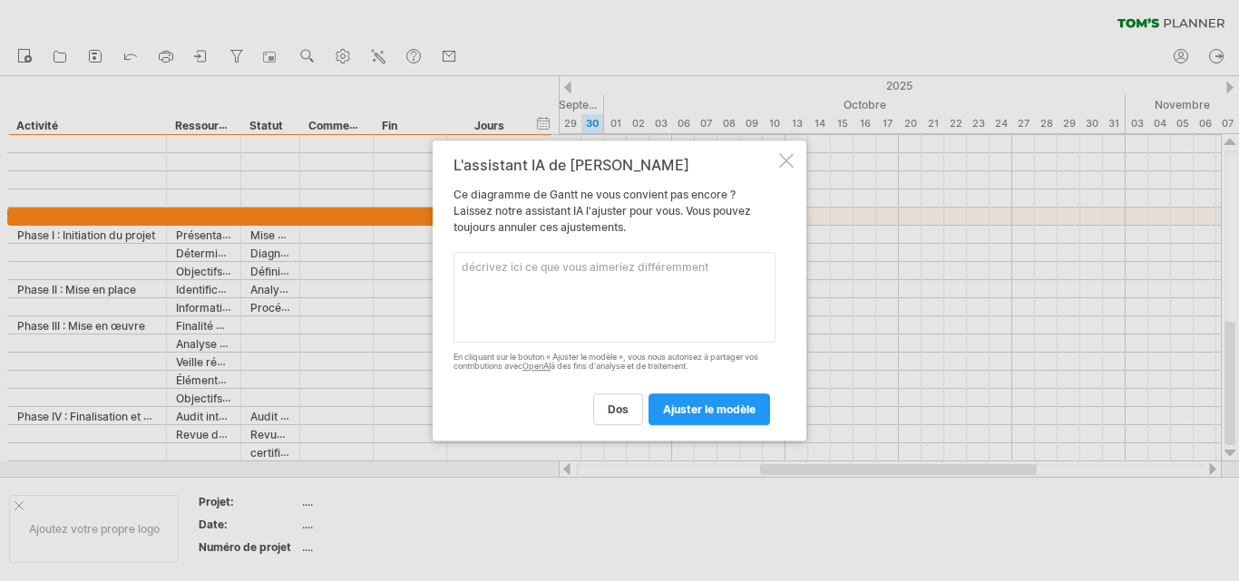
click at [575, 305] on textarea at bounding box center [614, 297] width 322 height 91
type textarea "modifier"
click at [692, 403] on font "ajuster le modèle" at bounding box center [709, 410] width 92 height 14
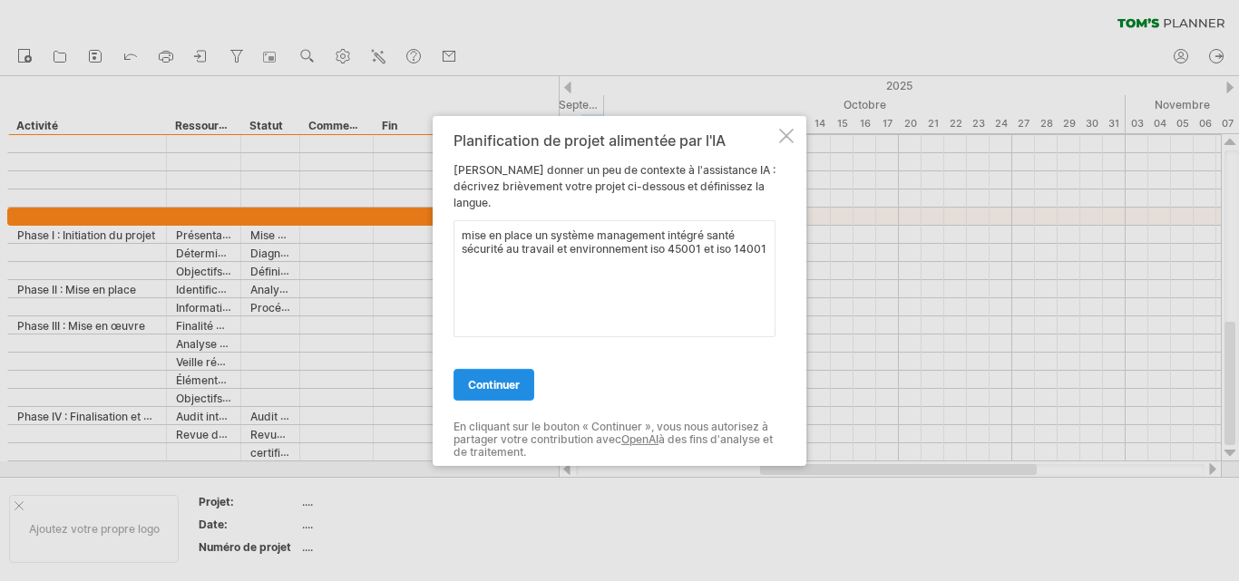
type textarea "mise en place un système management intégré santé sécurité au travail et enviro…"
click at [491, 383] on font "continuer" at bounding box center [494, 384] width 52 height 14
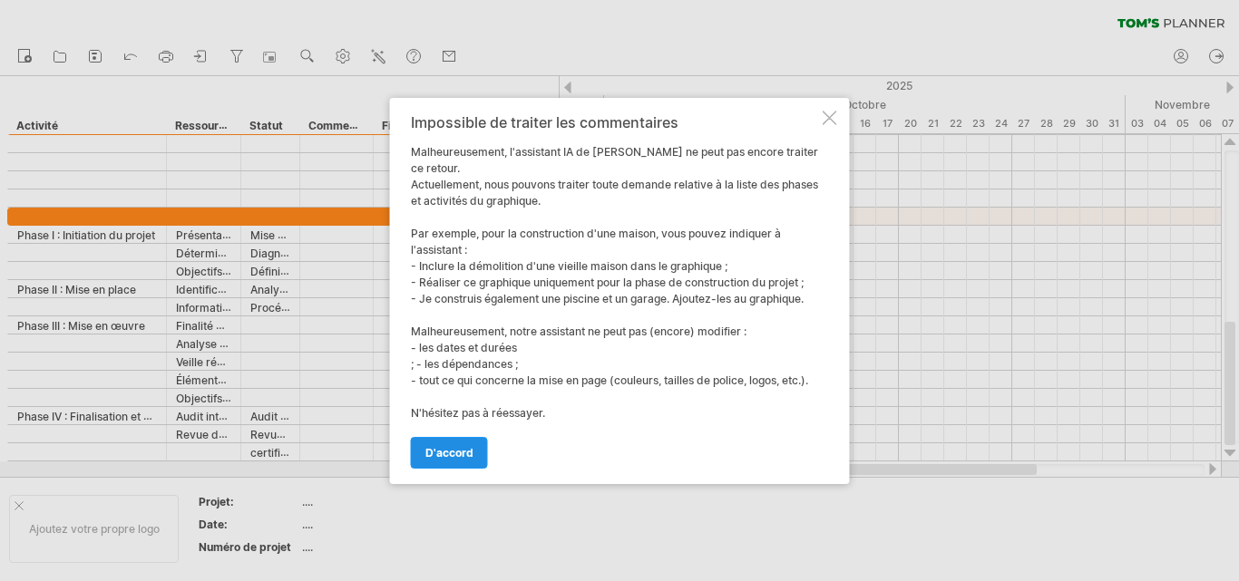
click at [457, 437] on link "d'accord" at bounding box center [449, 453] width 77 height 32
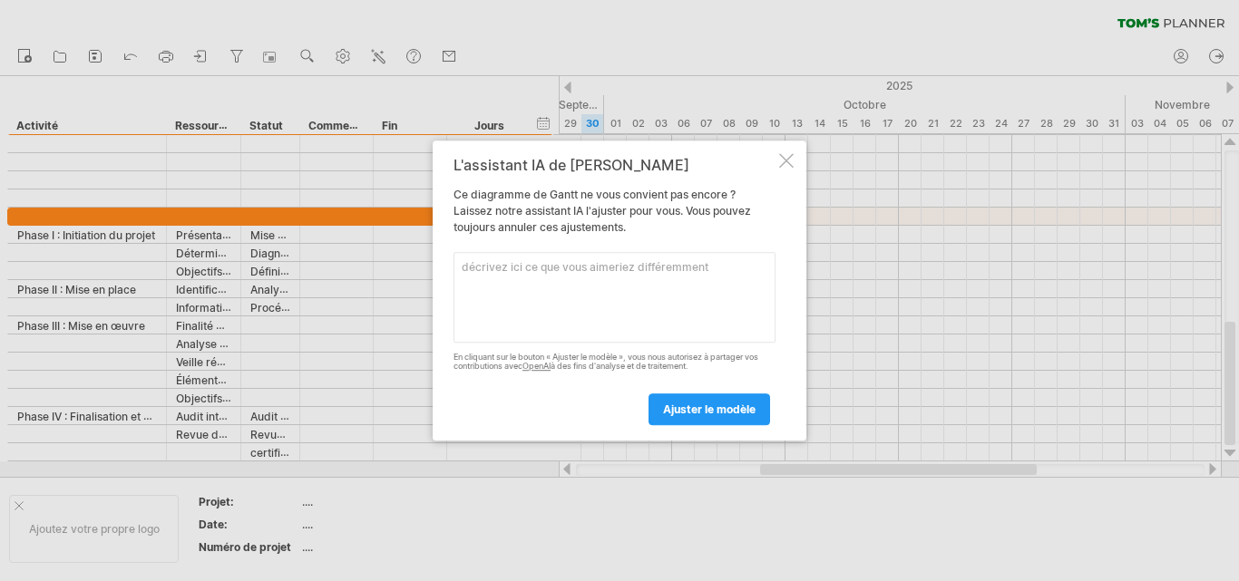
click at [507, 294] on textarea at bounding box center [614, 297] width 322 height 91
click at [703, 416] on font "ajuster le modèle" at bounding box center [709, 410] width 92 height 14
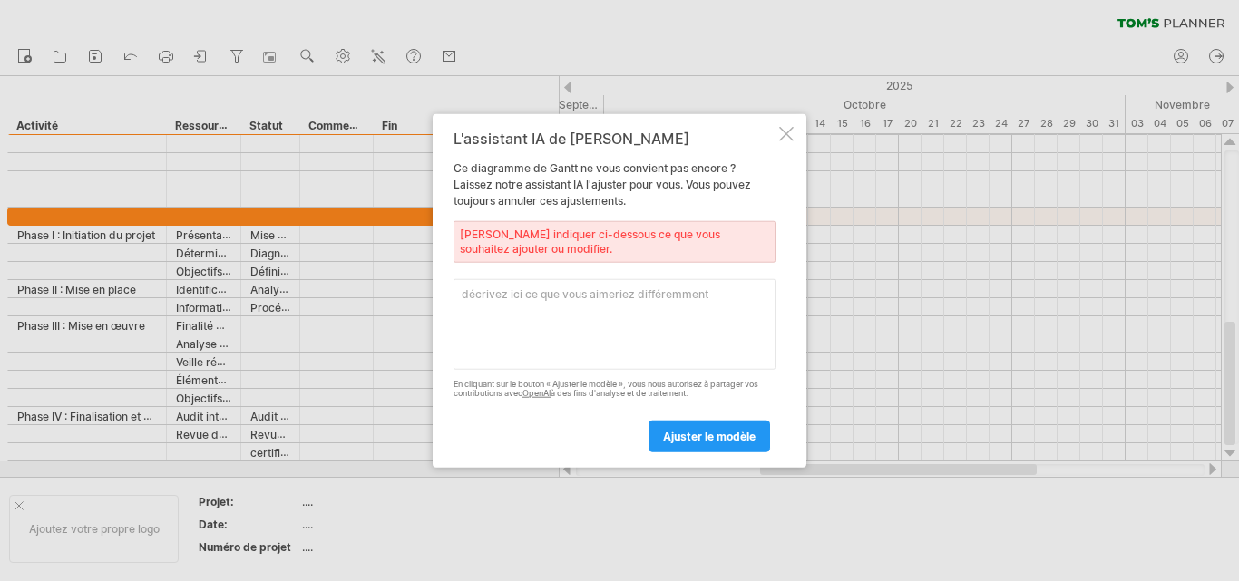
click at [557, 286] on textarea at bounding box center [614, 323] width 322 height 91
type textarea "modifier"
click at [696, 443] on font "ajuster le modèle" at bounding box center [709, 437] width 92 height 14
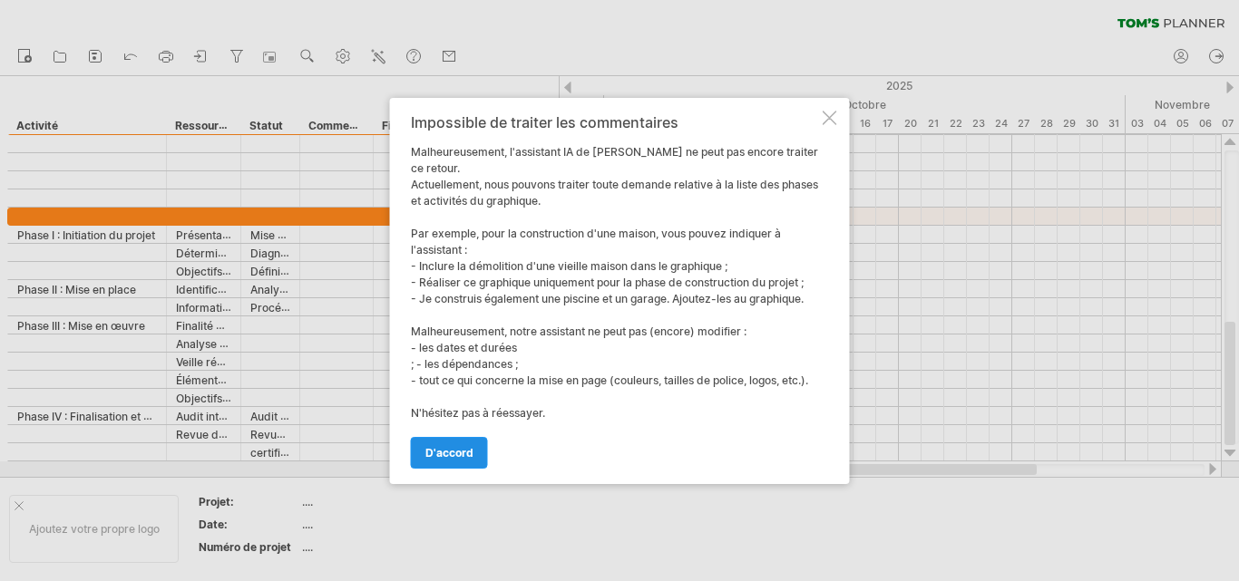
click at [462, 446] on font "d'accord" at bounding box center [449, 453] width 48 height 14
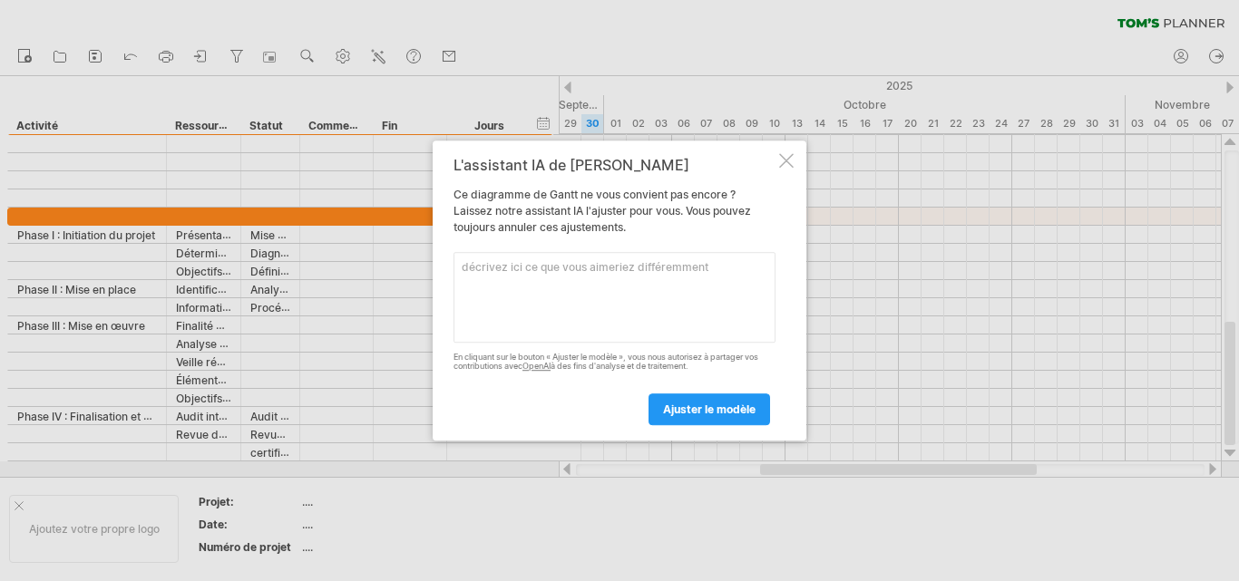
click at [530, 269] on textarea at bounding box center [614, 297] width 322 height 91
click at [782, 159] on div at bounding box center [786, 160] width 15 height 15
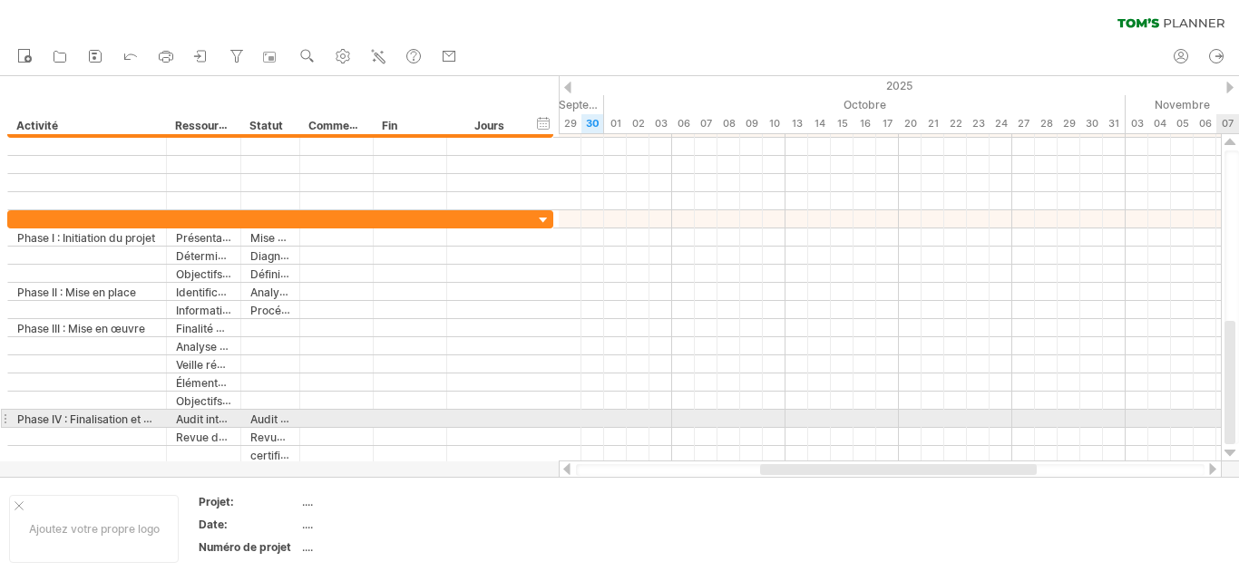
drag, startPoint x: 1230, startPoint y: 349, endPoint x: 1238, endPoint y: 415, distance: 66.7
click at [1238, 415] on div at bounding box center [1231, 298] width 15 height 294
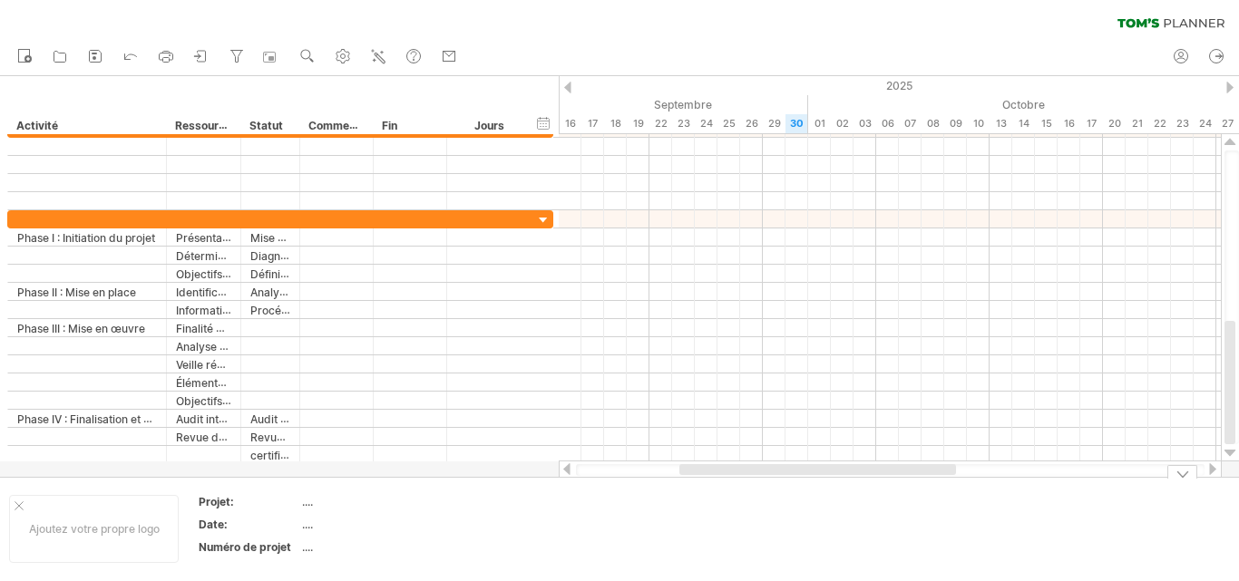
drag, startPoint x: 921, startPoint y: 468, endPoint x: 836, endPoint y: 479, distance: 85.9
click at [836, 479] on div "J'essaie d'accéder à [DOMAIN_NAME] De nouveau connecté... 0% effacer le filtre …" at bounding box center [619, 290] width 1239 height 581
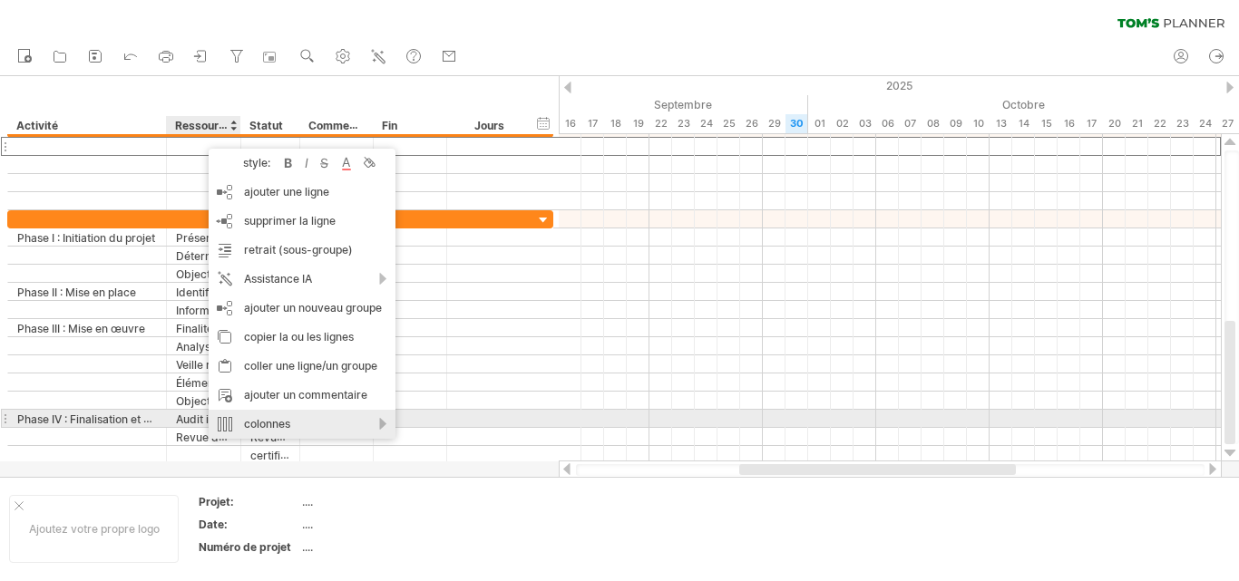
click at [381, 423] on div "colonnes" at bounding box center [302, 424] width 187 height 29
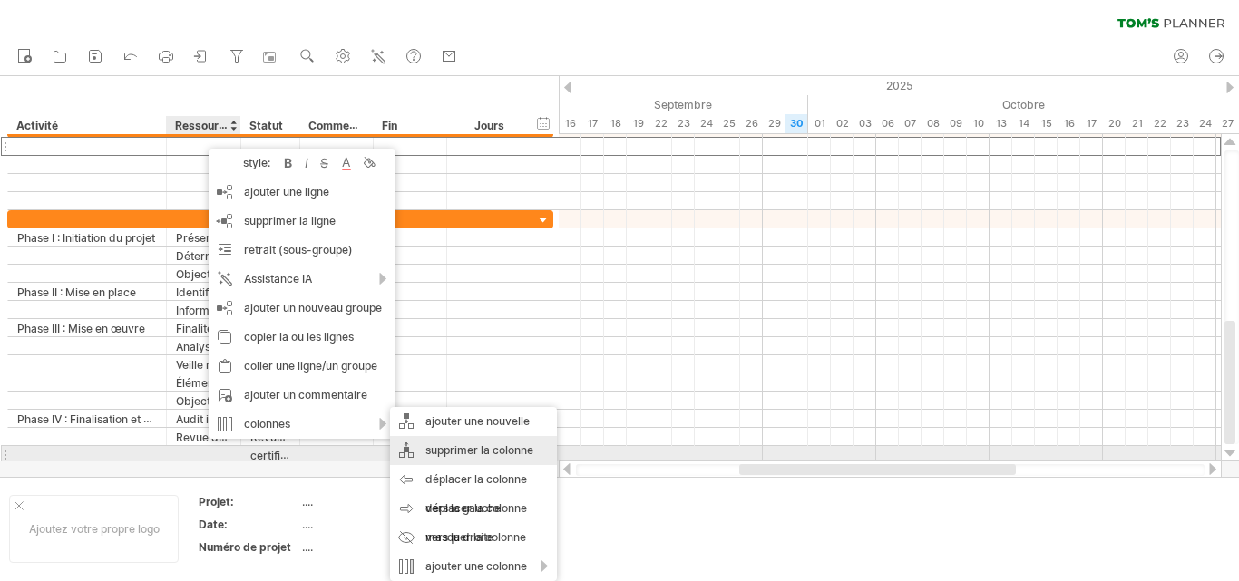
click at [457, 451] on font "supprimer la colonne" at bounding box center [479, 450] width 108 height 14
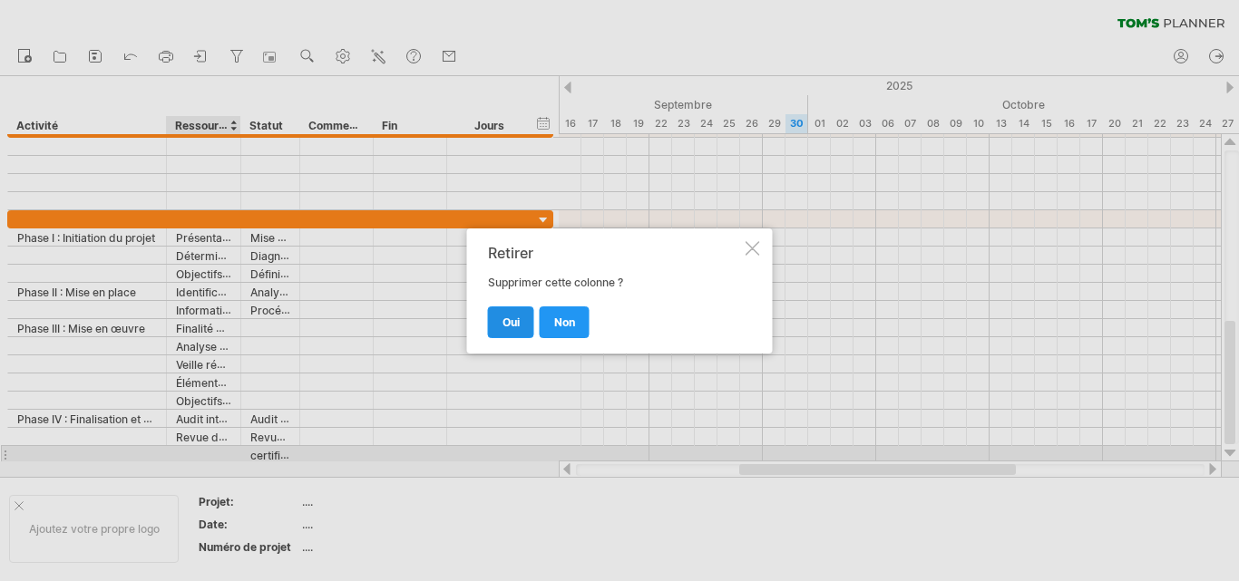
click at [518, 318] on font "Oui" at bounding box center [510, 323] width 17 height 14
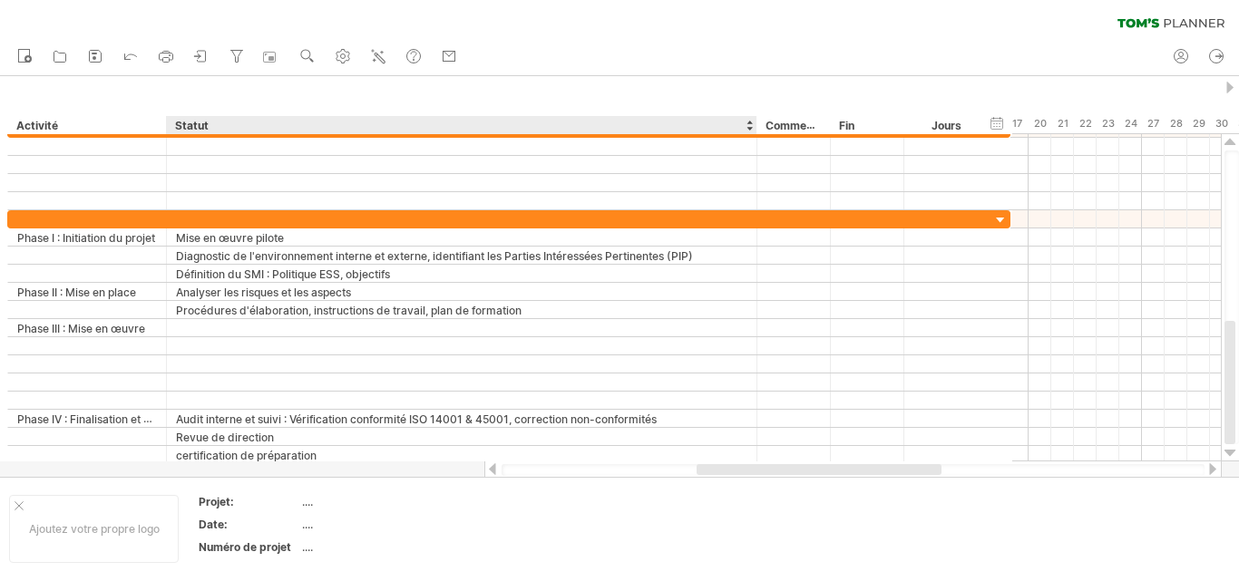
drag, startPoint x: 222, startPoint y: 120, endPoint x: 754, endPoint y: 131, distance: 531.5
click at [754, 131] on div at bounding box center [756, 125] width 6 height 18
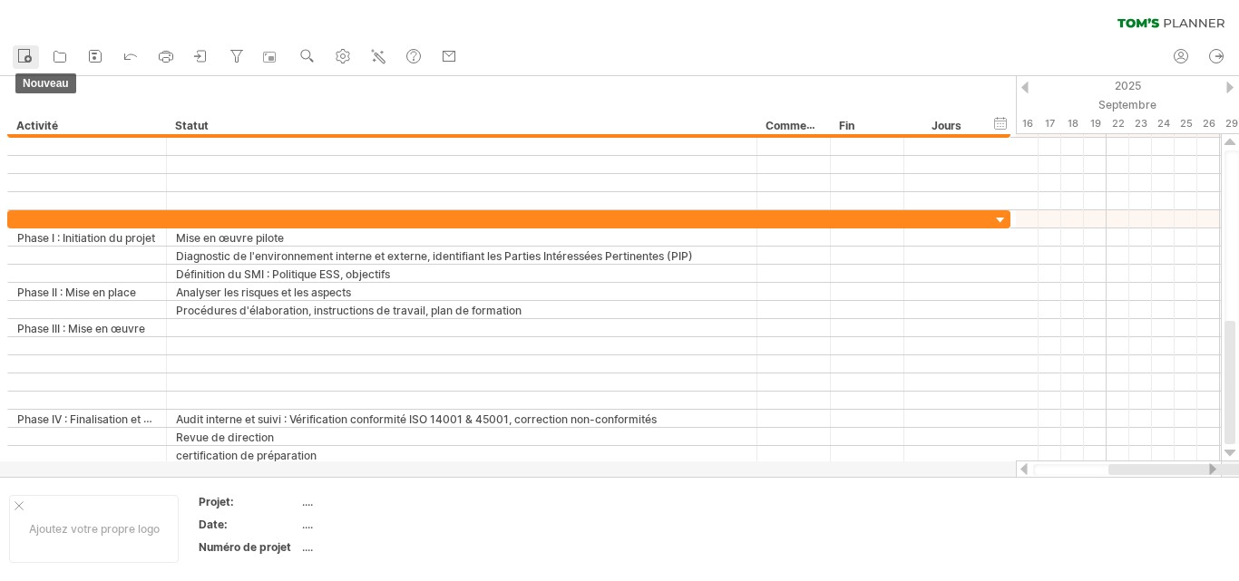
click at [29, 63] on rect at bounding box center [24, 56] width 11 height 13
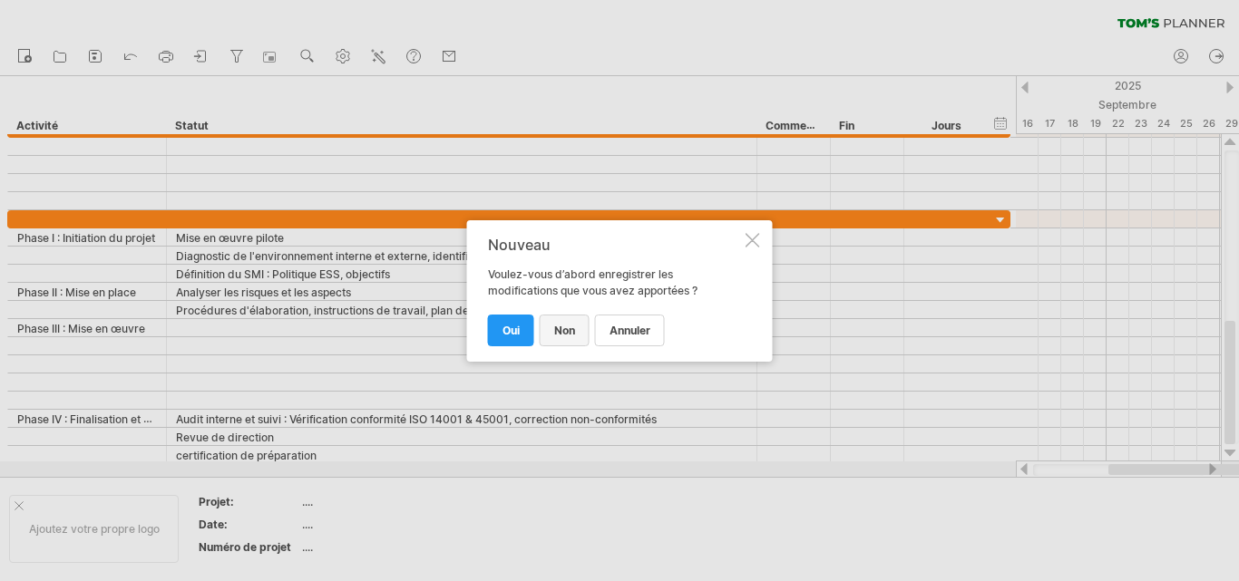
click at [570, 335] on font "Non" at bounding box center [564, 331] width 21 height 14
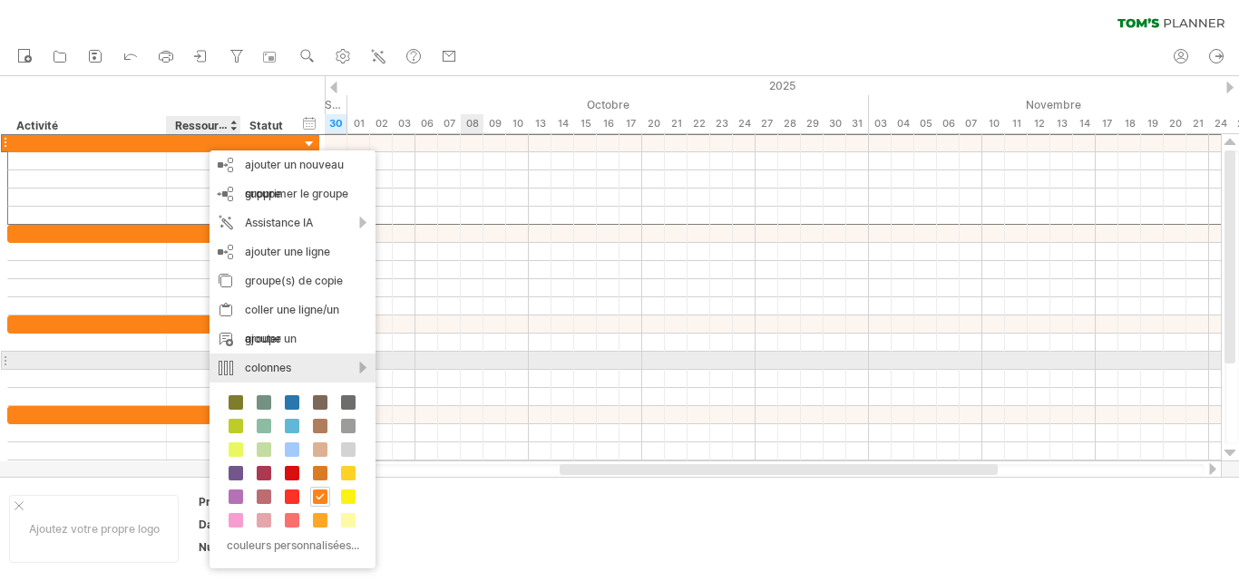
click at [370, 366] on div "colonnes" at bounding box center [292, 368] width 166 height 29
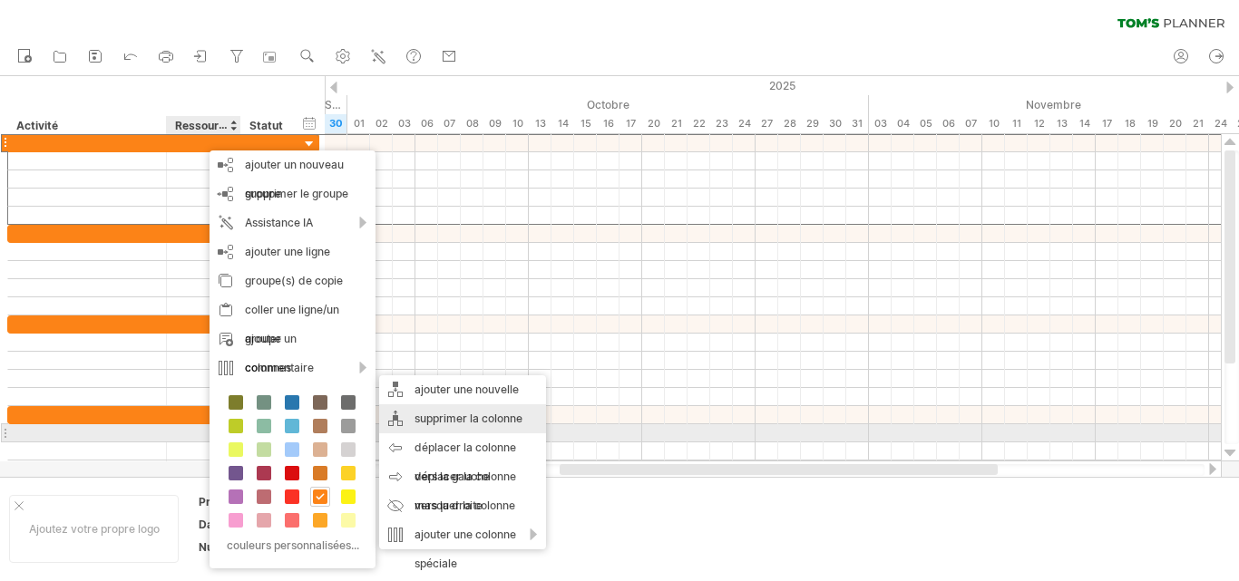
click at [473, 432] on div "supprimer la colonne" at bounding box center [462, 418] width 167 height 29
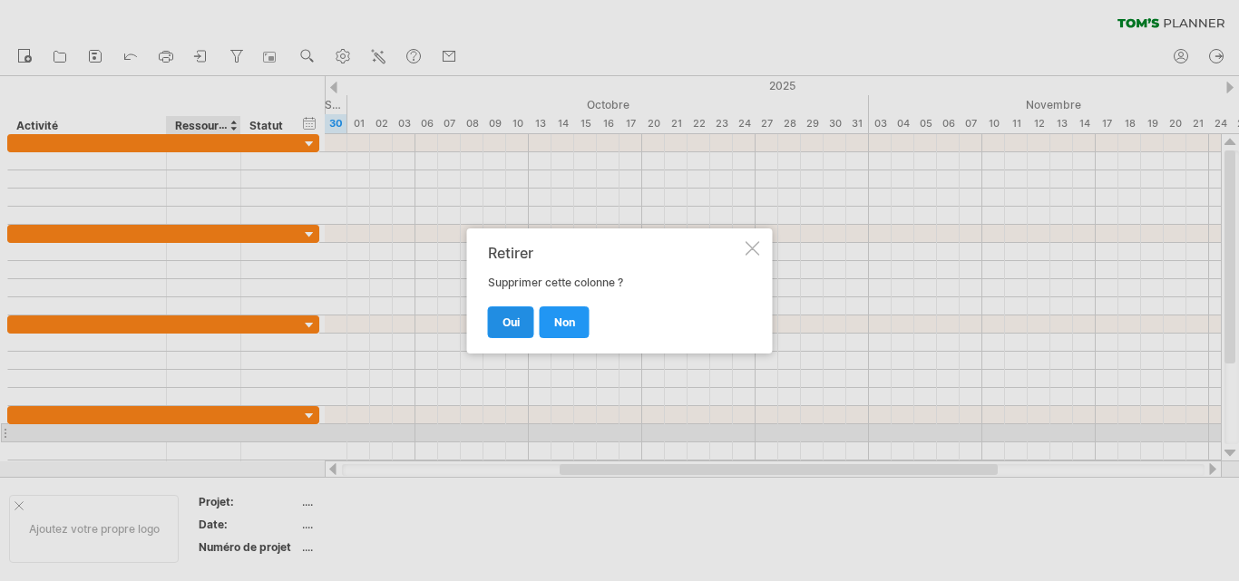
click at [511, 312] on link "Oui" at bounding box center [511, 322] width 46 height 32
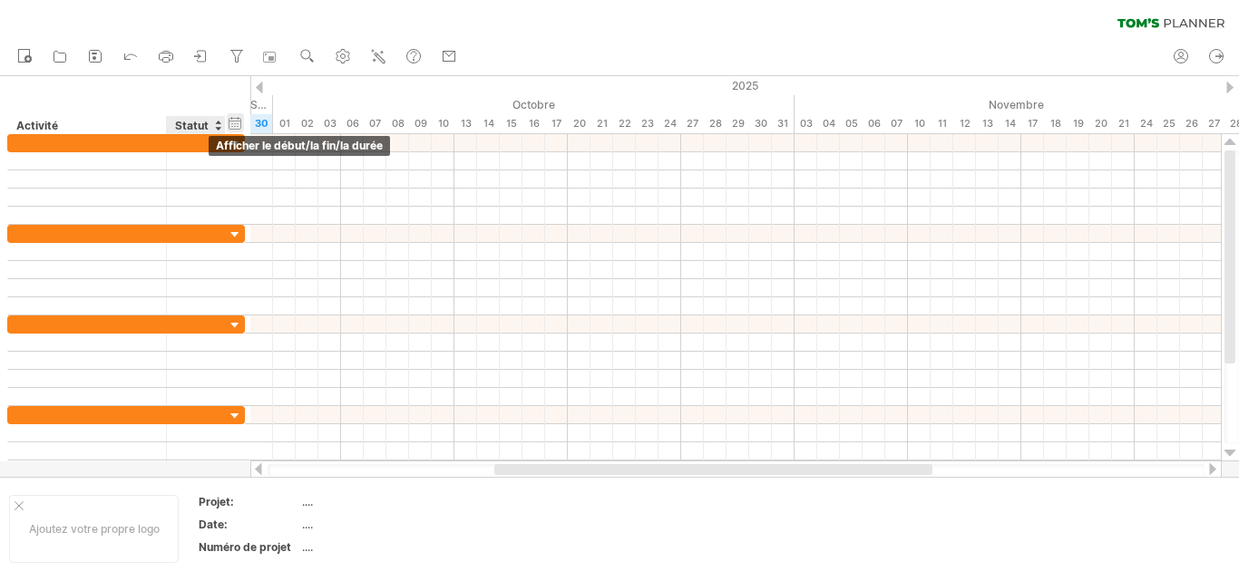
click at [237, 122] on div "masquer le début/la fin/la durée afficher le début/la fin/la durée" at bounding box center [235, 122] width 17 height 19
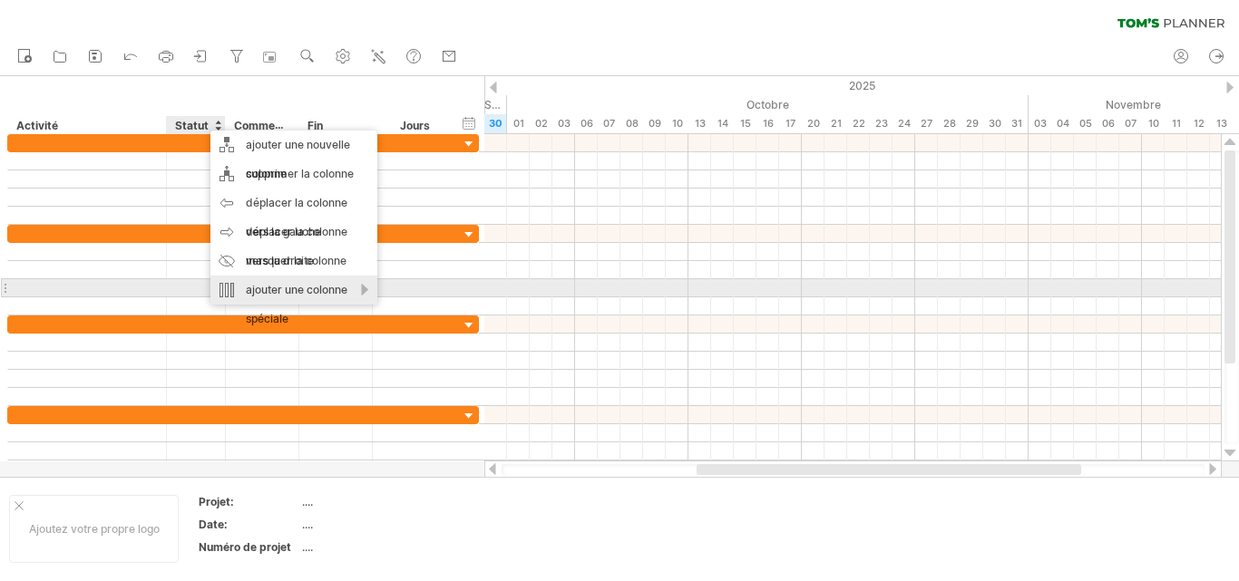
click at [346, 287] on font "ajouter une colonne spéciale" at bounding box center [297, 304] width 102 height 43
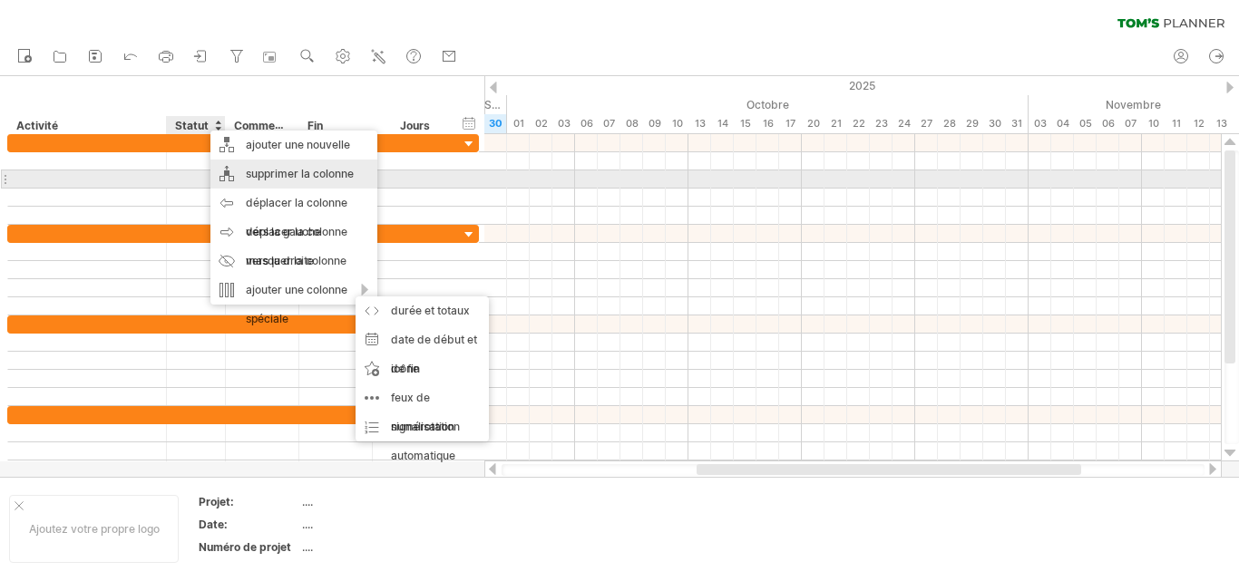
click at [309, 177] on font "supprimer la colonne" at bounding box center [300, 174] width 108 height 14
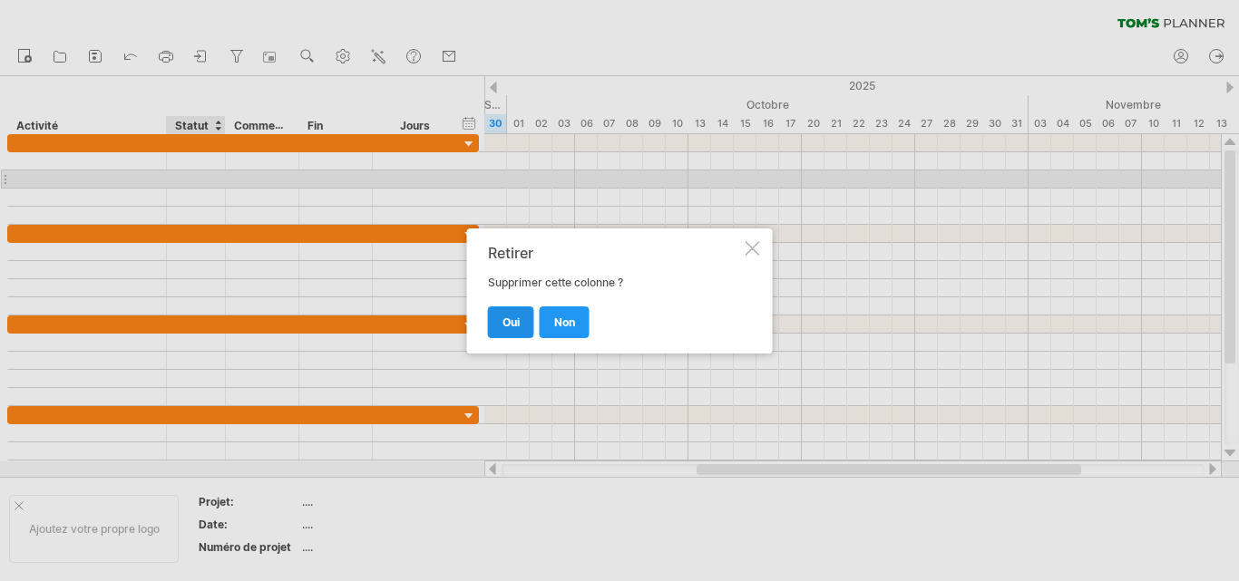
click at [507, 316] on font "Oui" at bounding box center [510, 323] width 17 height 14
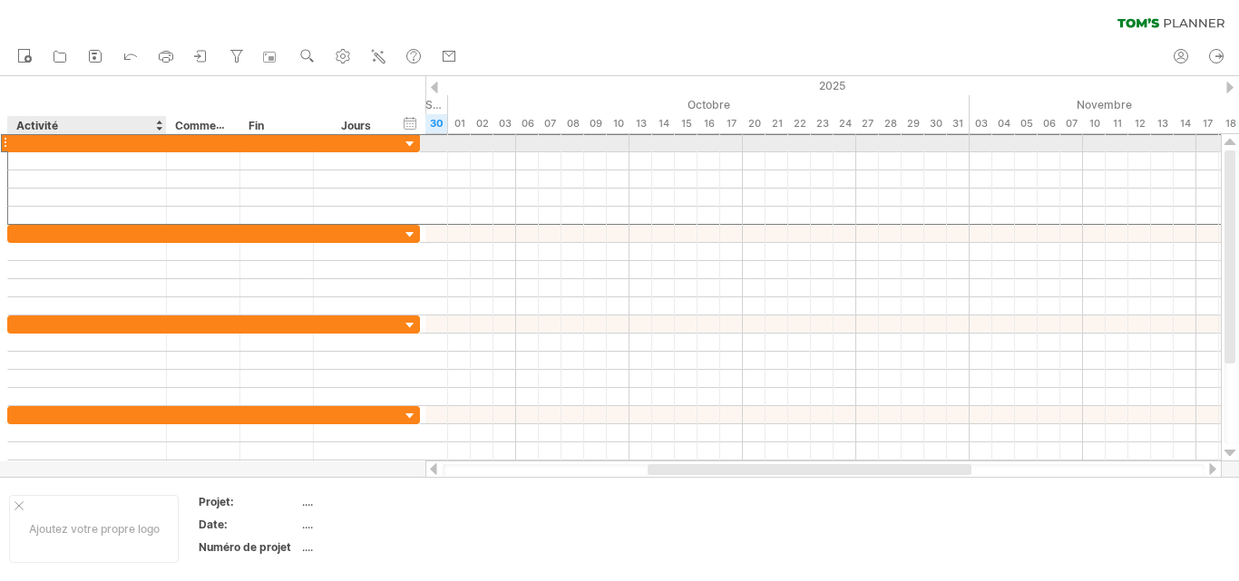
click at [53, 147] on div at bounding box center [87, 142] width 140 height 17
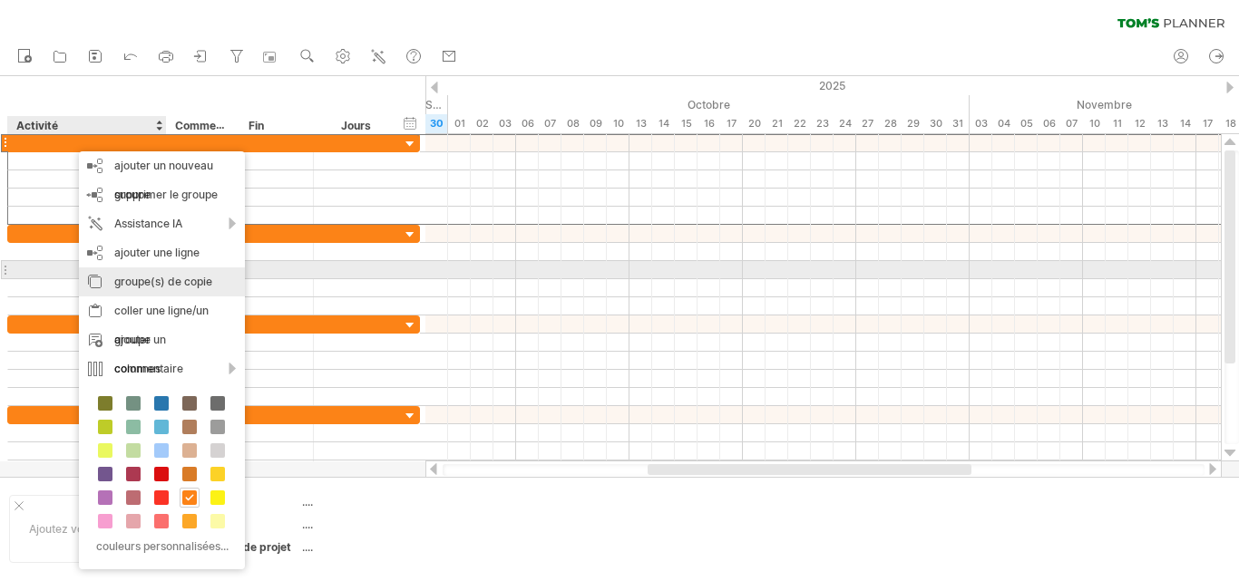
click at [201, 275] on font "groupe(s) de copie" at bounding box center [163, 282] width 98 height 14
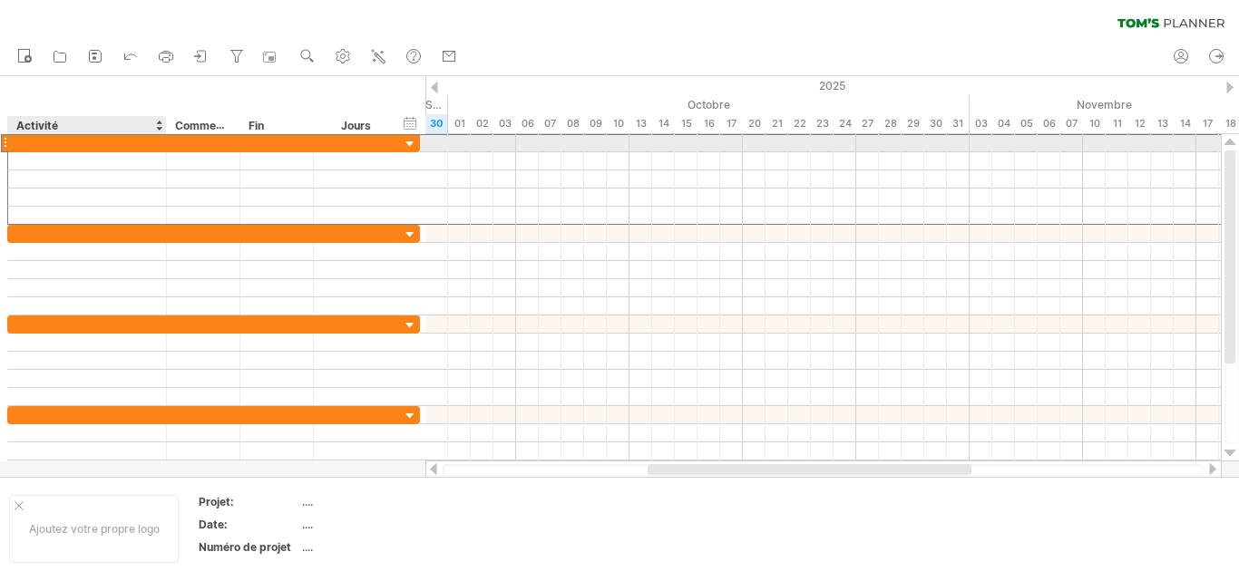
click at [37, 148] on div at bounding box center [87, 142] width 140 height 17
type input "**********"
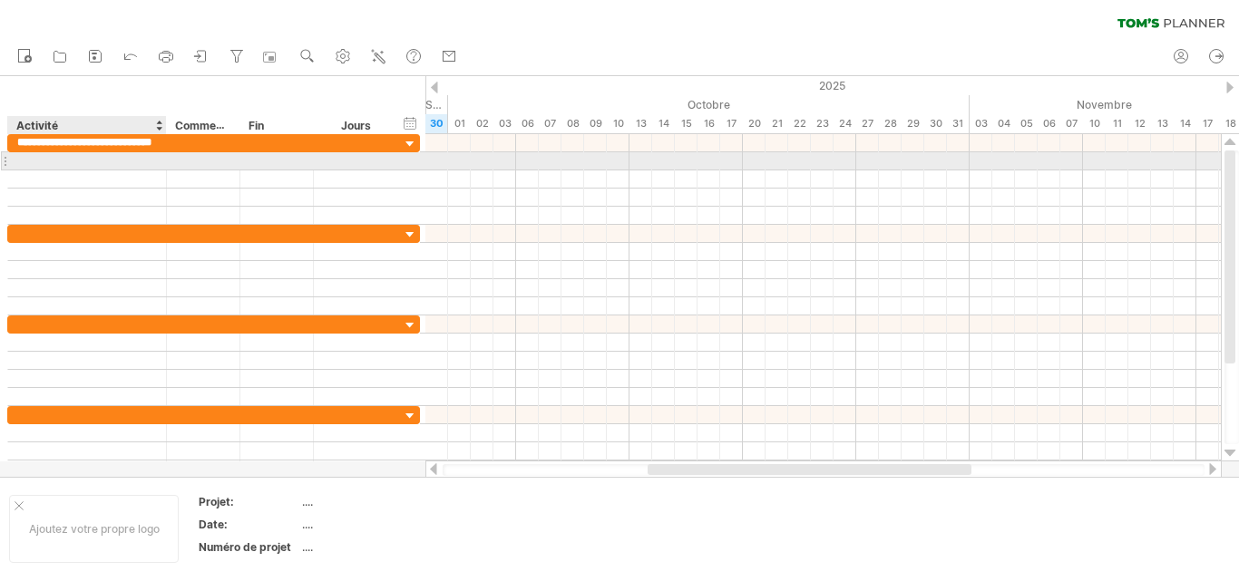
scroll to position [0, 0]
click at [63, 161] on div at bounding box center [87, 160] width 140 height 17
click at [34, 164] on div at bounding box center [87, 160] width 140 height 17
click at [138, 164] on div "Présentation du projet" at bounding box center [87, 160] width 140 height 17
type input "**********"
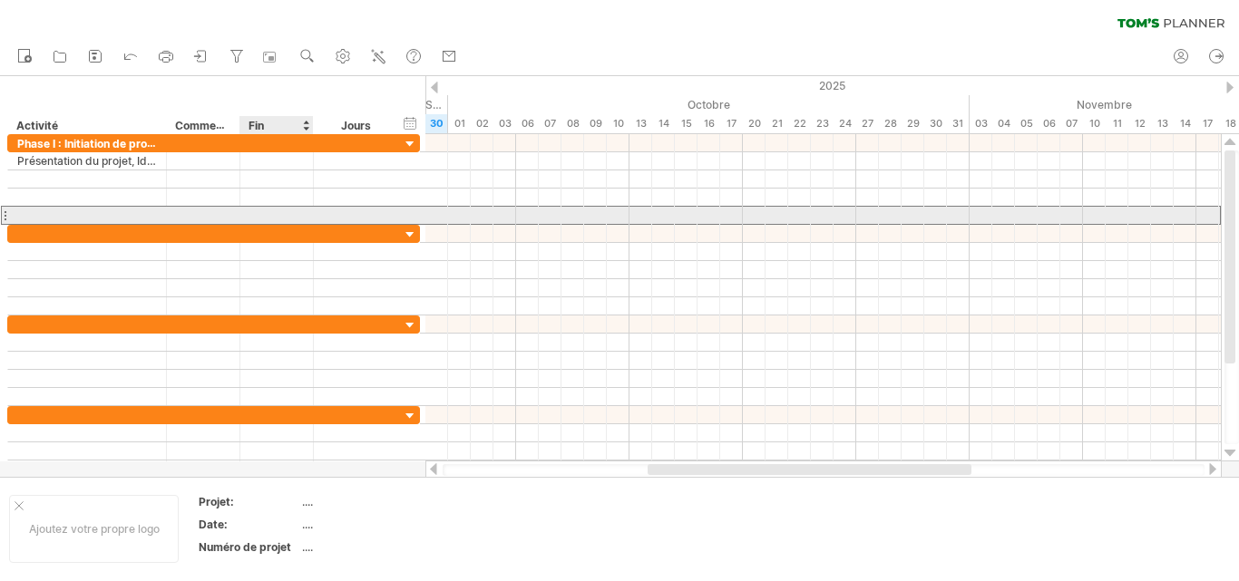
click at [272, 221] on div at bounding box center [276, 215] width 73 height 17
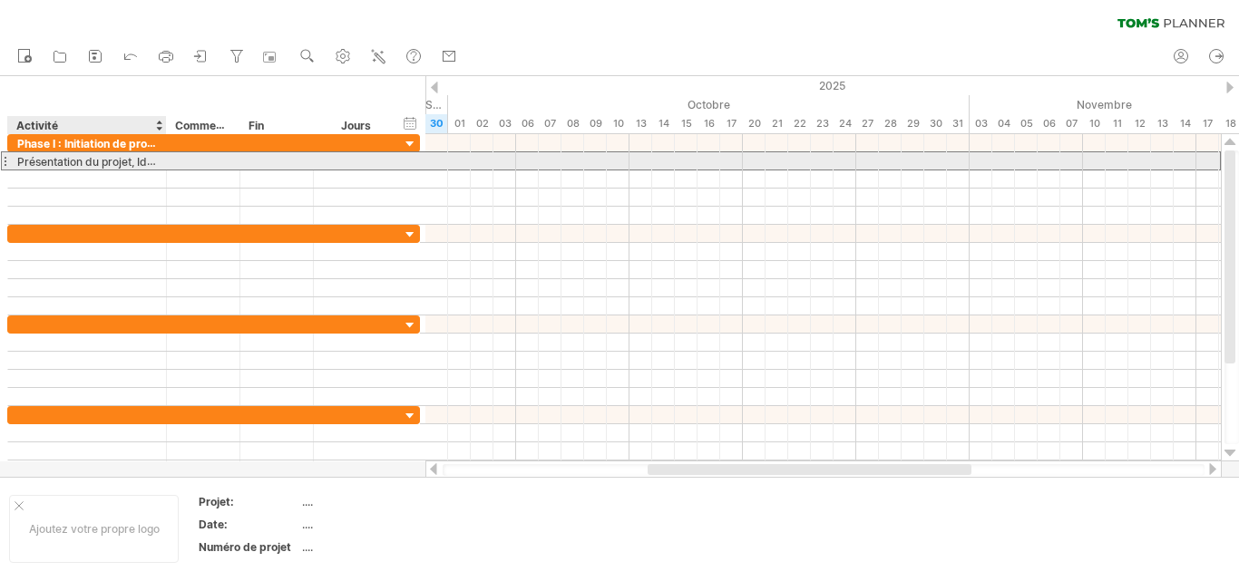
click at [110, 165] on font "Présentation du projet, Identification de l'équipe du projet" at bounding box center [164, 161] width 295 height 15
click at [122, 167] on font "Présentation du projet, Identification de l'équipe du projet" at bounding box center [164, 161] width 295 height 15
click at [60, 164] on font "Présentation du projet, Identification de l'équipe du projet" at bounding box center [164, 161] width 295 height 15
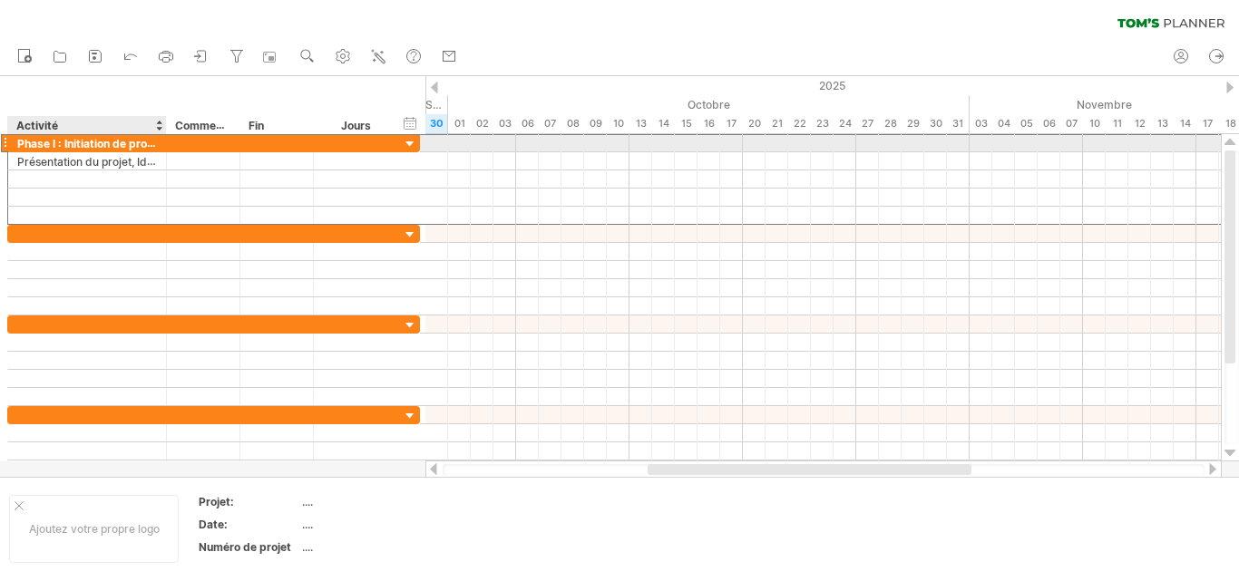
click at [148, 137] on div "**********" at bounding box center [213, 142] width 413 height 19
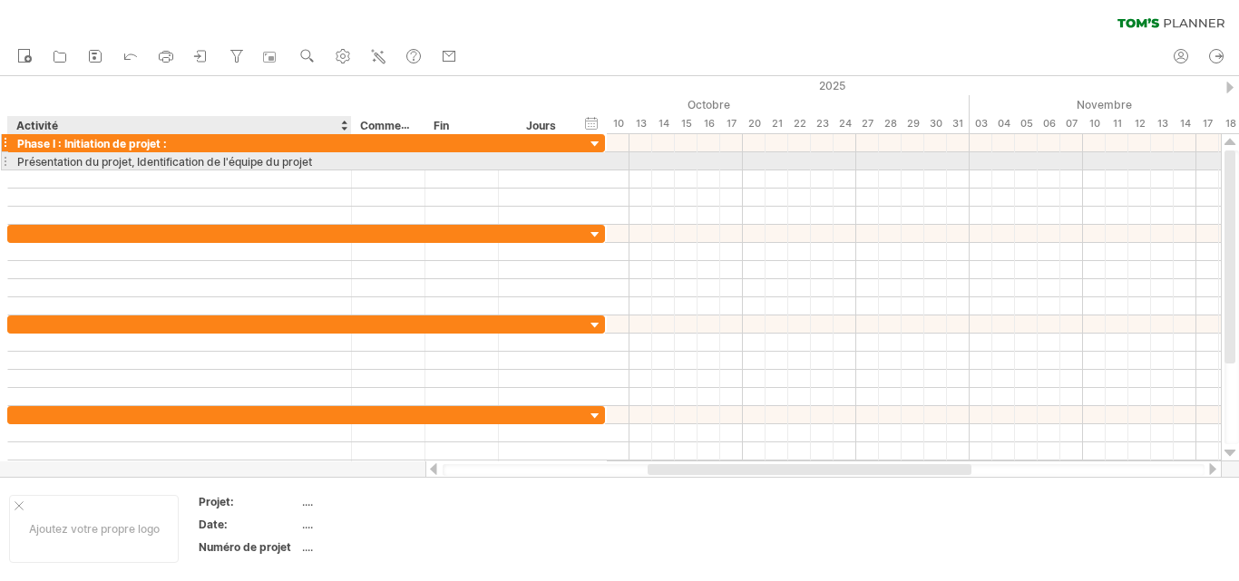
drag, startPoint x: 164, startPoint y: 154, endPoint x: 349, endPoint y: 148, distance: 185.1
click at [349, 148] on div "**********" at bounding box center [306, 179] width 598 height 91
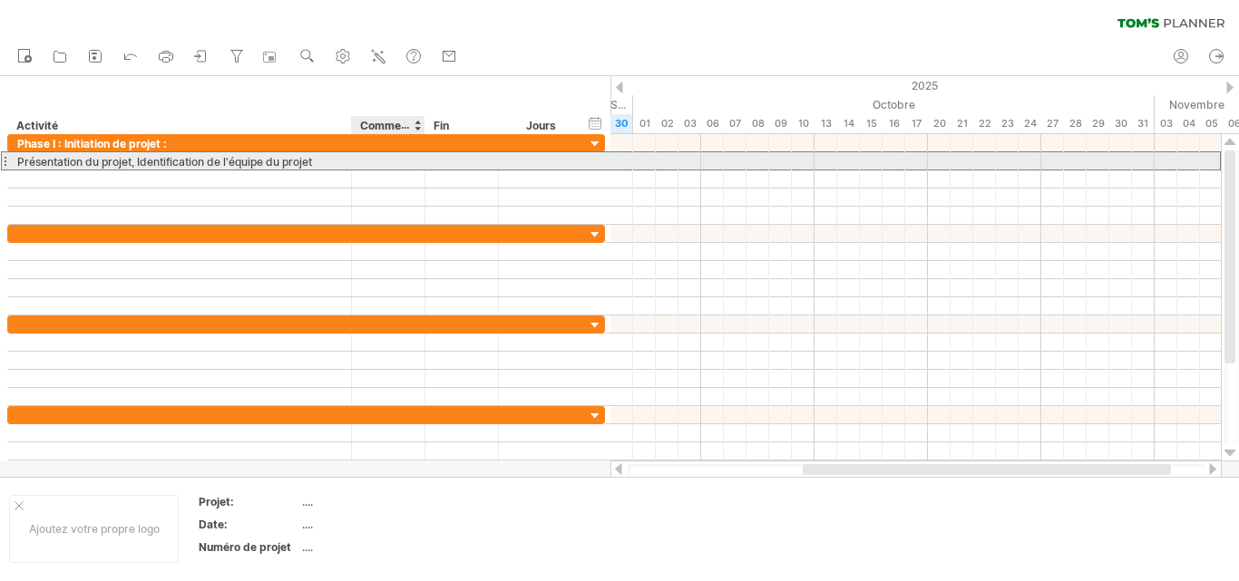
click at [410, 163] on div at bounding box center [388, 160] width 73 height 17
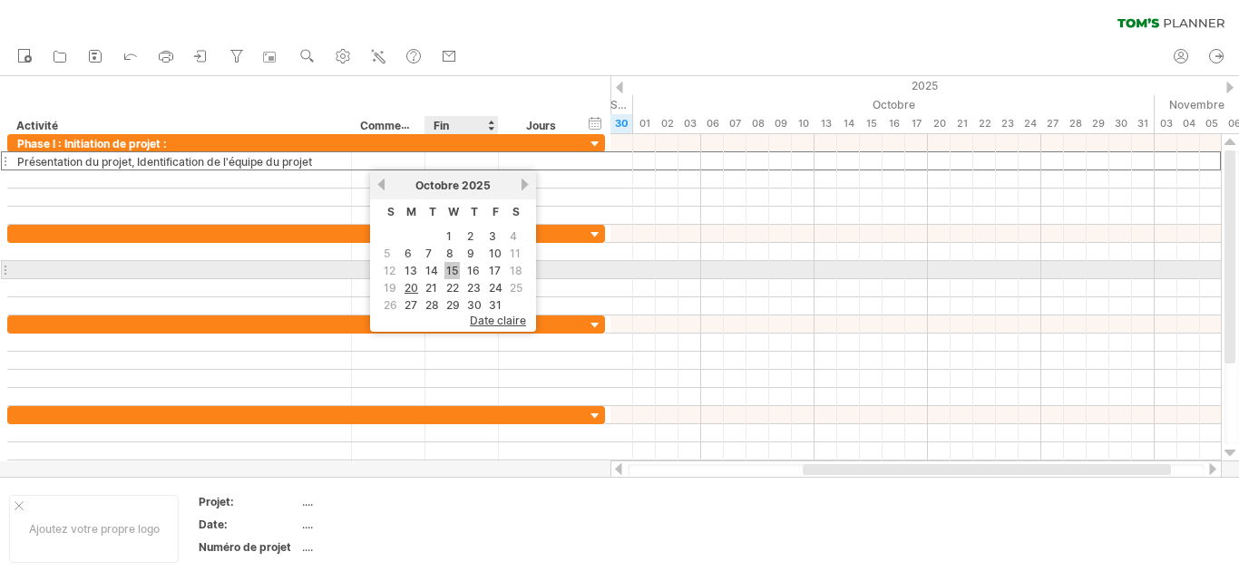
click at [458, 269] on font "15" at bounding box center [452, 271] width 12 height 14
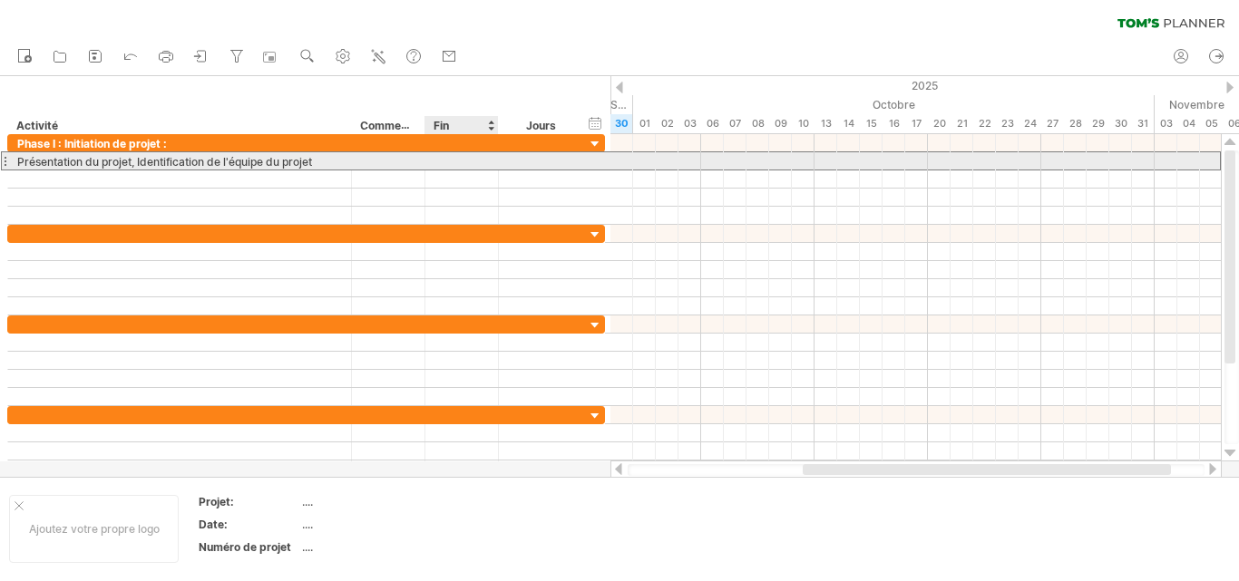
click at [475, 157] on div at bounding box center [461, 160] width 73 height 17
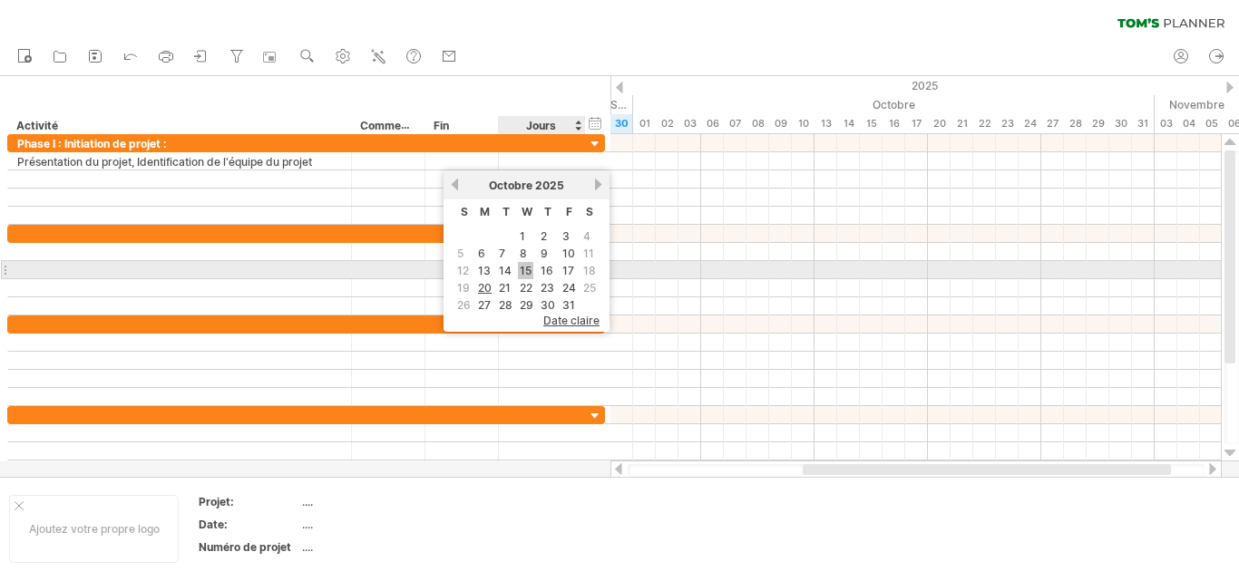
click at [523, 271] on font "15" at bounding box center [526, 271] width 12 height 14
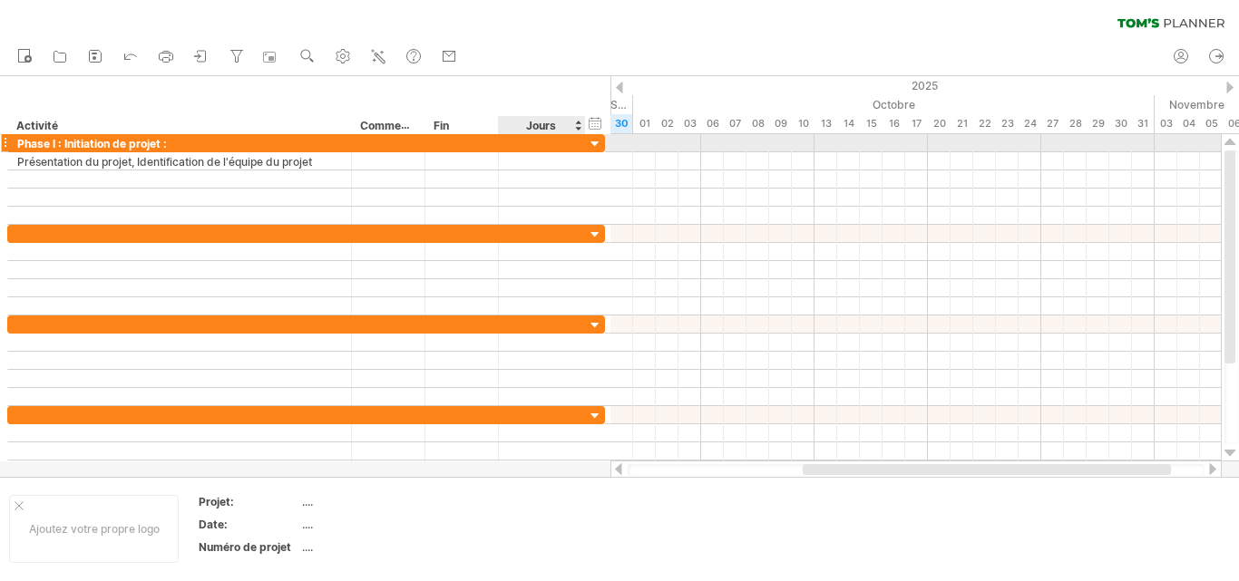
click at [596, 151] on div at bounding box center [595, 144] width 17 height 17
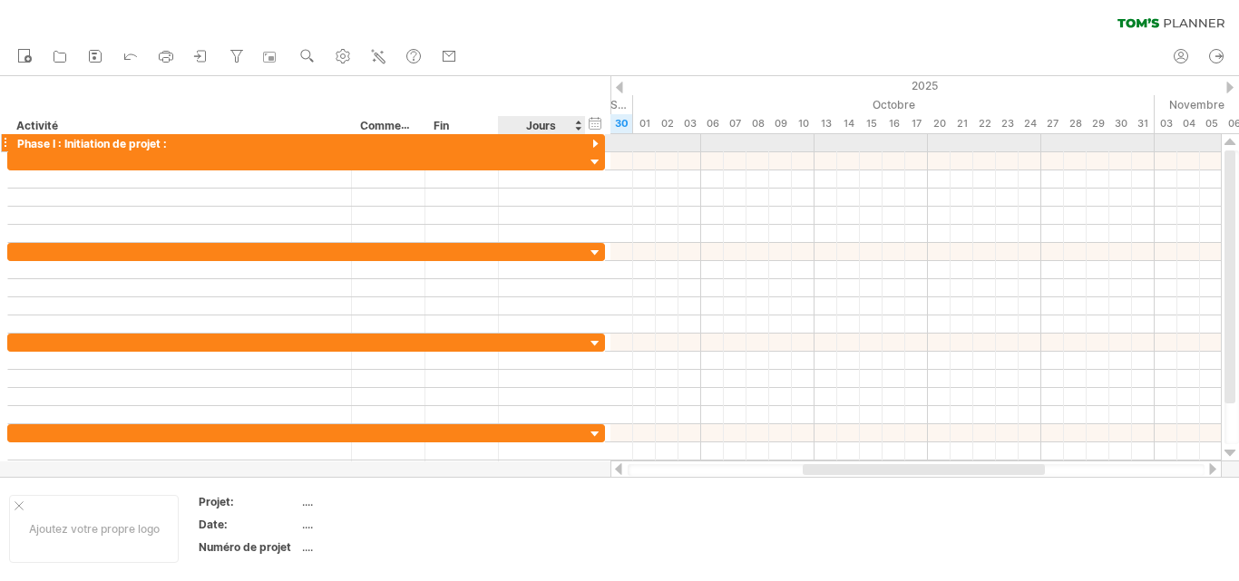
click at [596, 151] on div at bounding box center [595, 144] width 17 height 17
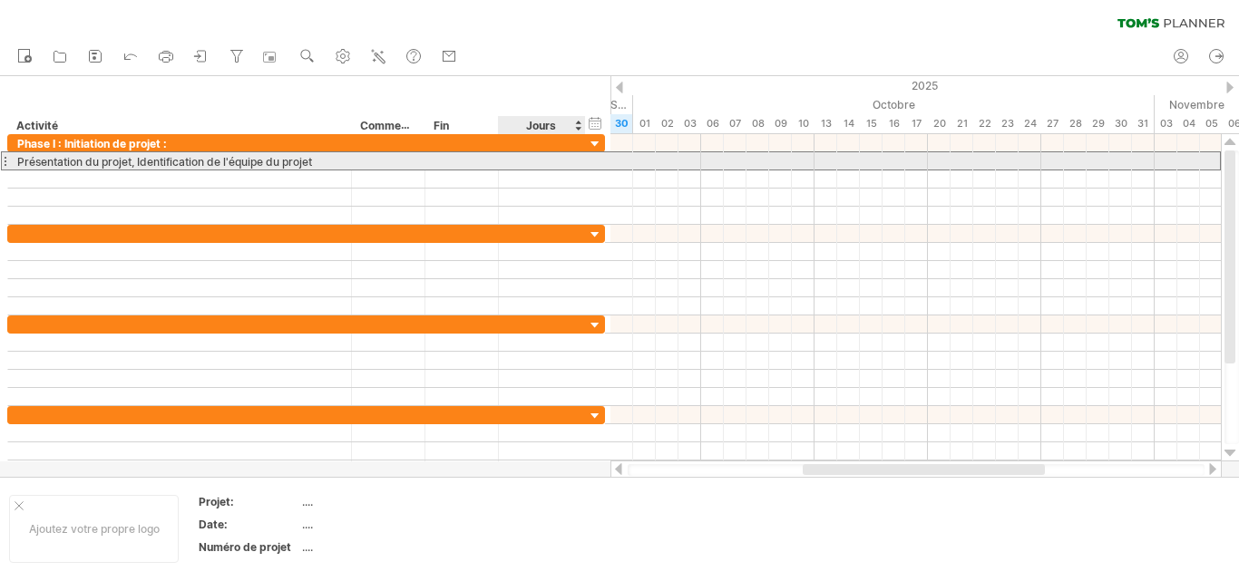
click at [565, 167] on div at bounding box center [542, 160] width 68 height 17
type input "*"
click at [565, 167] on div "*" at bounding box center [542, 160] width 68 height 17
click at [366, 162] on font "20-10-25" at bounding box center [379, 161] width 37 height 14
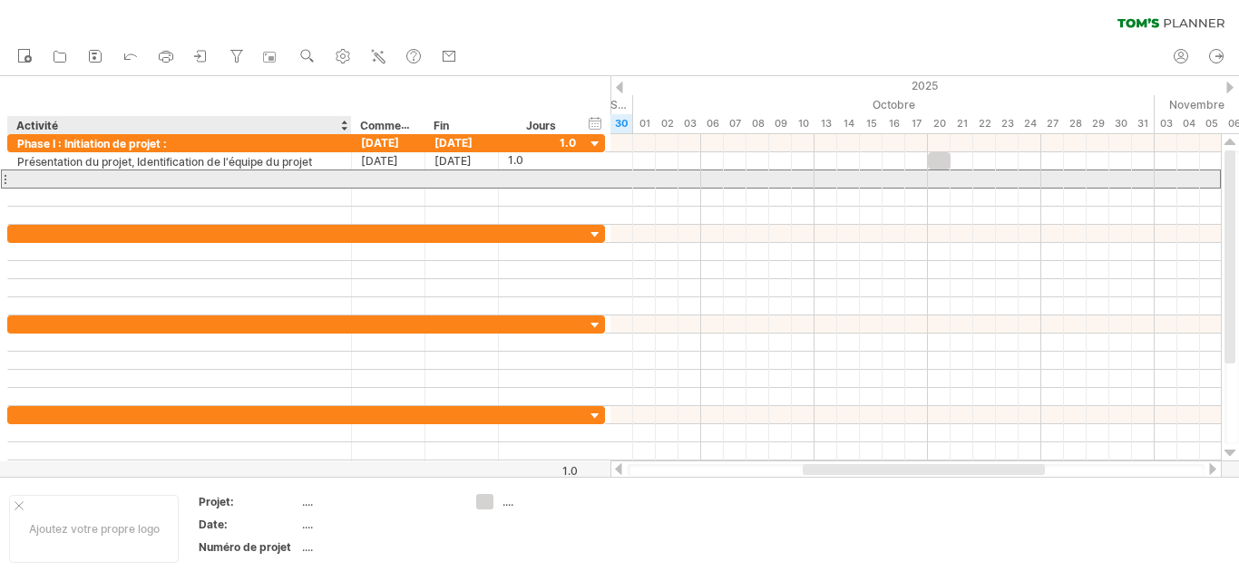
click at [39, 177] on div at bounding box center [179, 178] width 325 height 17
click at [175, 189] on div at bounding box center [179, 197] width 325 height 17
click at [170, 184] on div "Détermination du contexte," at bounding box center [179, 178] width 325 height 17
type input "**********"
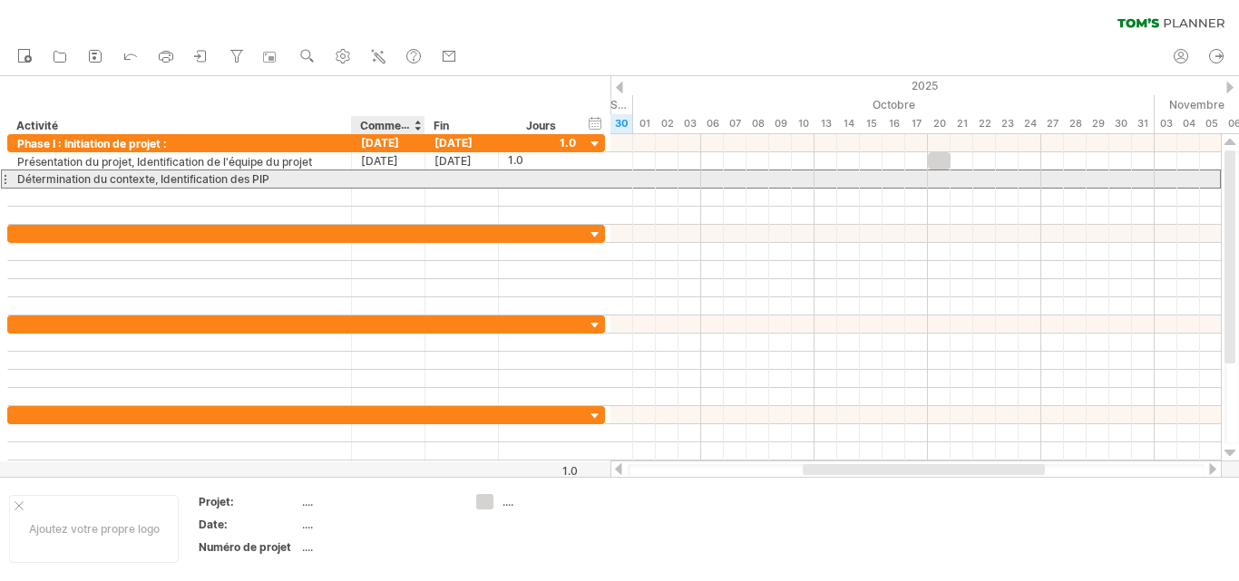
click at [380, 180] on div at bounding box center [388, 178] width 73 height 17
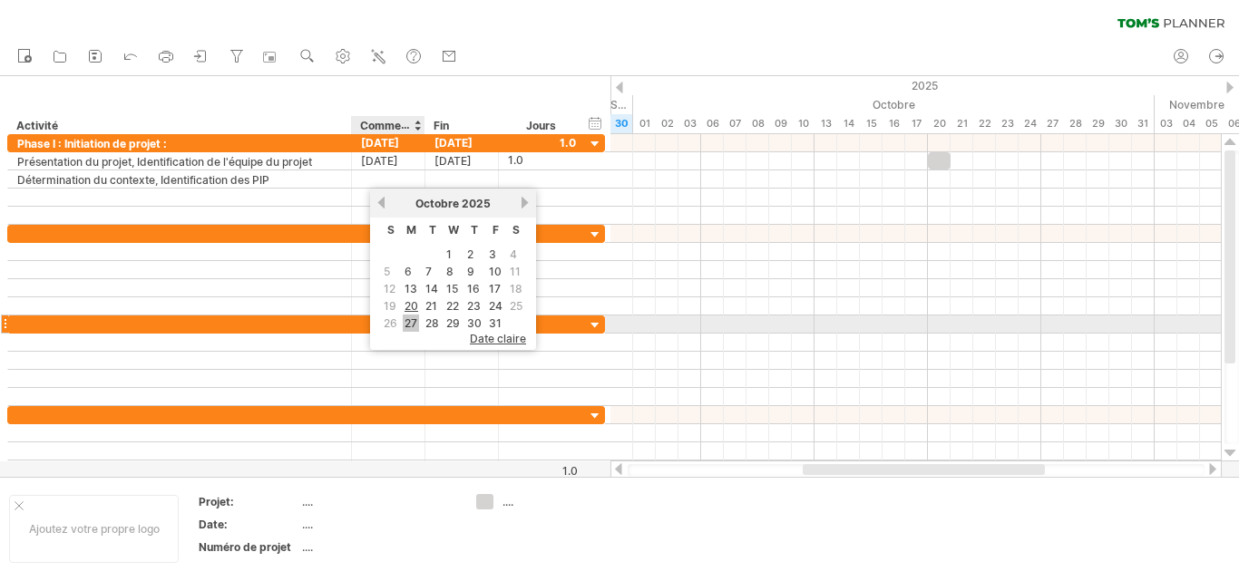
click at [409, 319] on font "27" at bounding box center [410, 323] width 13 height 14
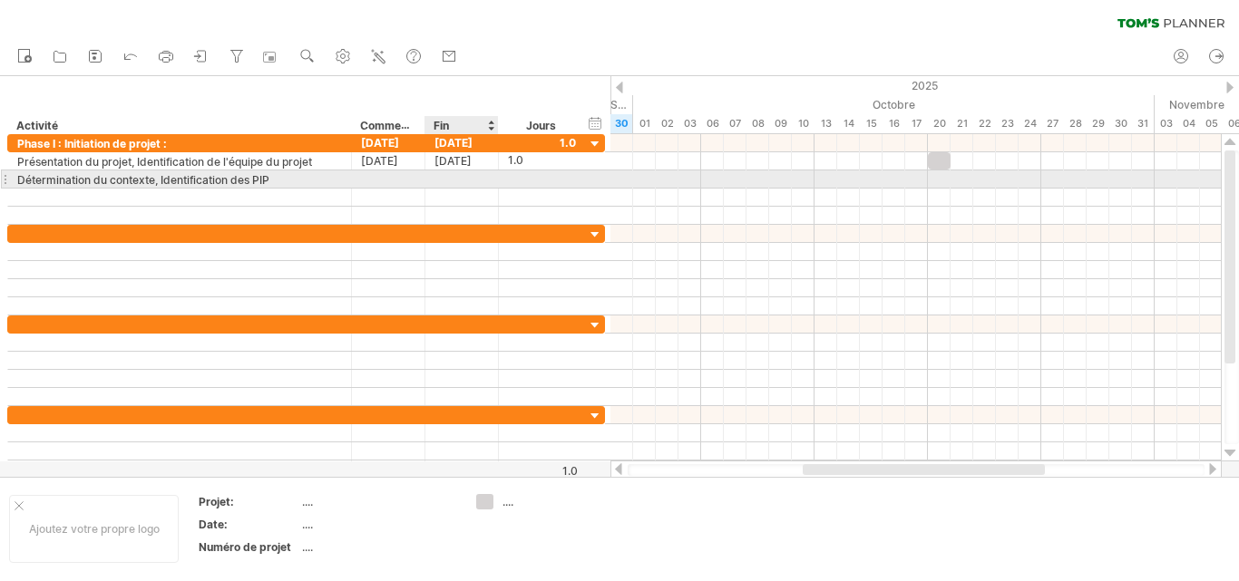
click at [480, 178] on div at bounding box center [461, 178] width 73 height 17
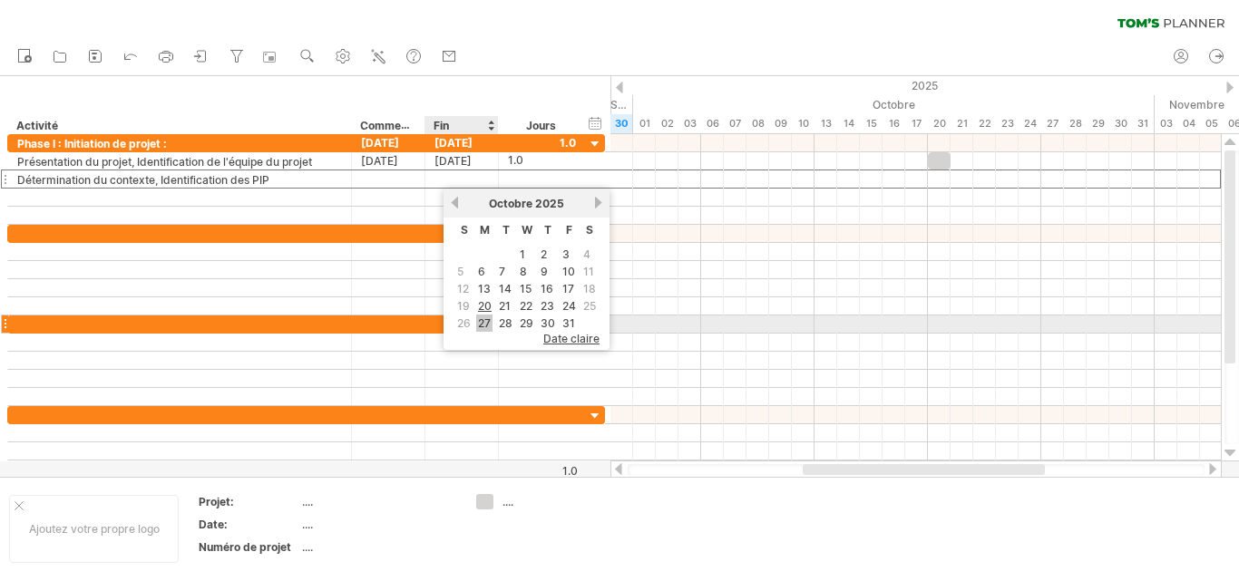
click at [485, 317] on font "27" at bounding box center [484, 323] width 13 height 14
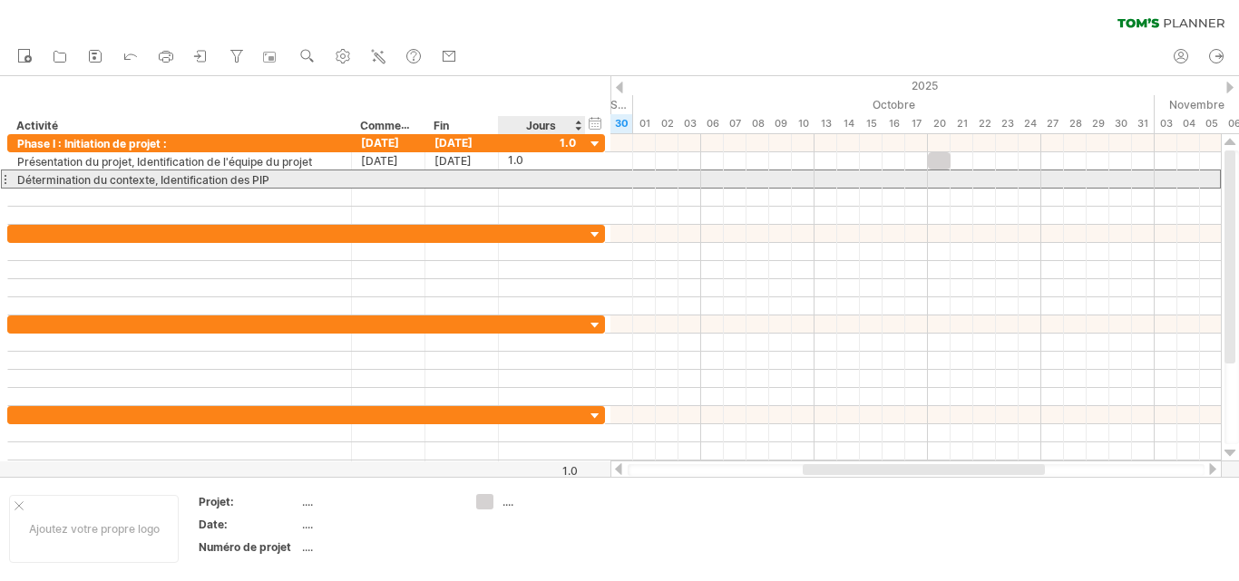
click at [590, 187] on div "**********" at bounding box center [306, 179] width 598 height 19
click at [540, 182] on div at bounding box center [542, 178] width 68 height 17
type input "*"
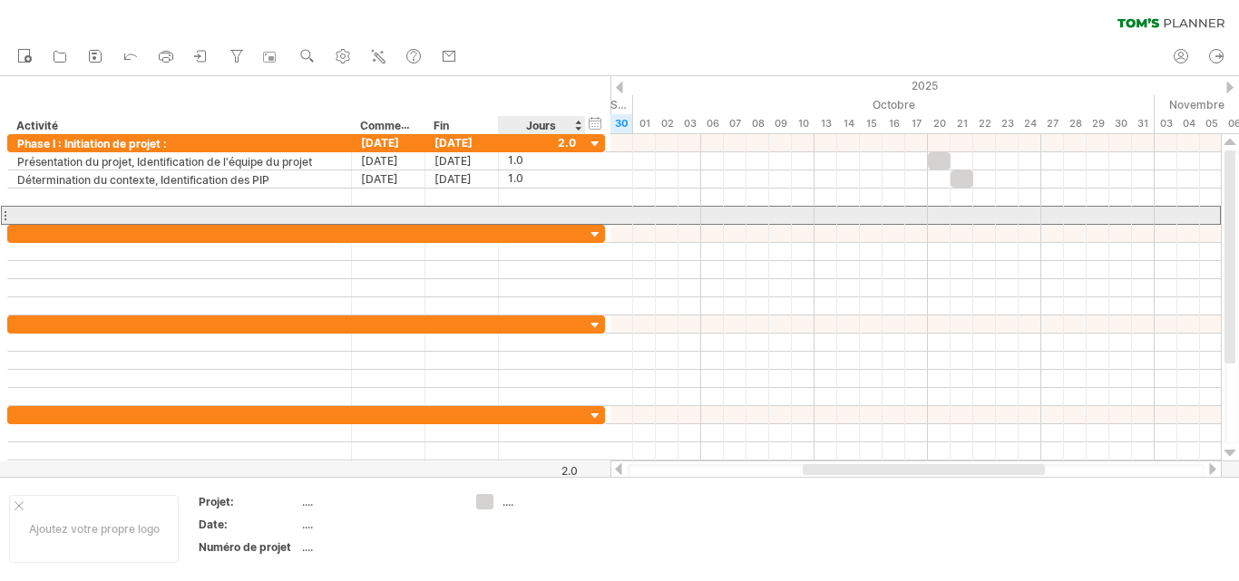
click at [536, 210] on div at bounding box center [542, 215] width 68 height 17
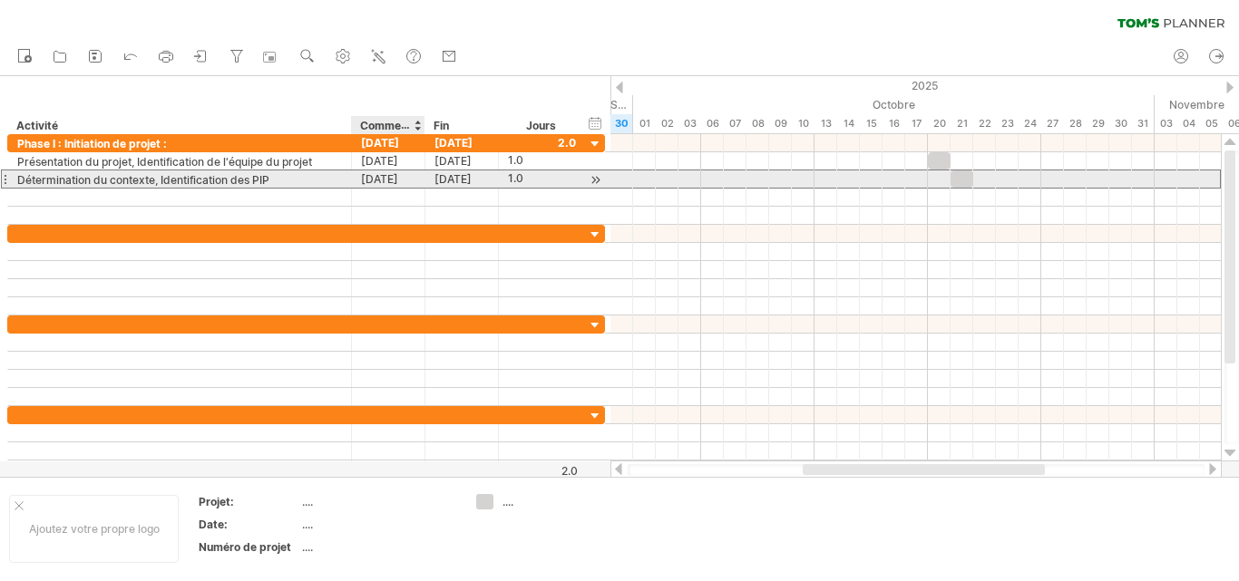
scroll to position [0, 0]
click at [376, 184] on font "21-10-25" at bounding box center [379, 179] width 37 height 14
click at [398, 176] on font "21-10-25" at bounding box center [379, 179] width 37 height 14
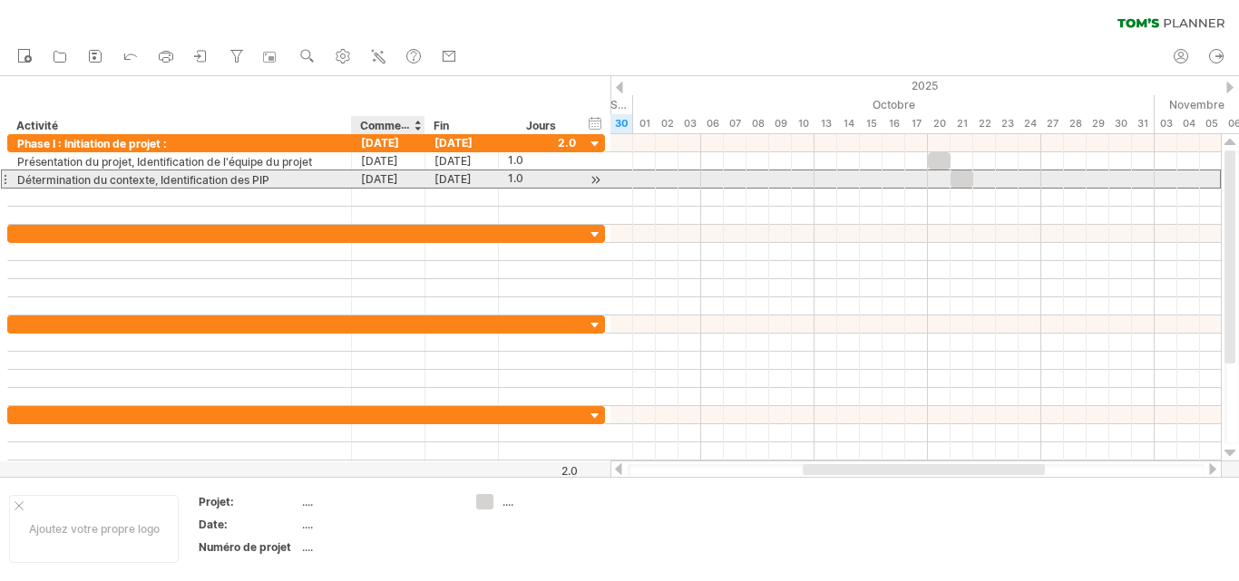
click at [398, 176] on font "21-10-25" at bounding box center [379, 179] width 37 height 14
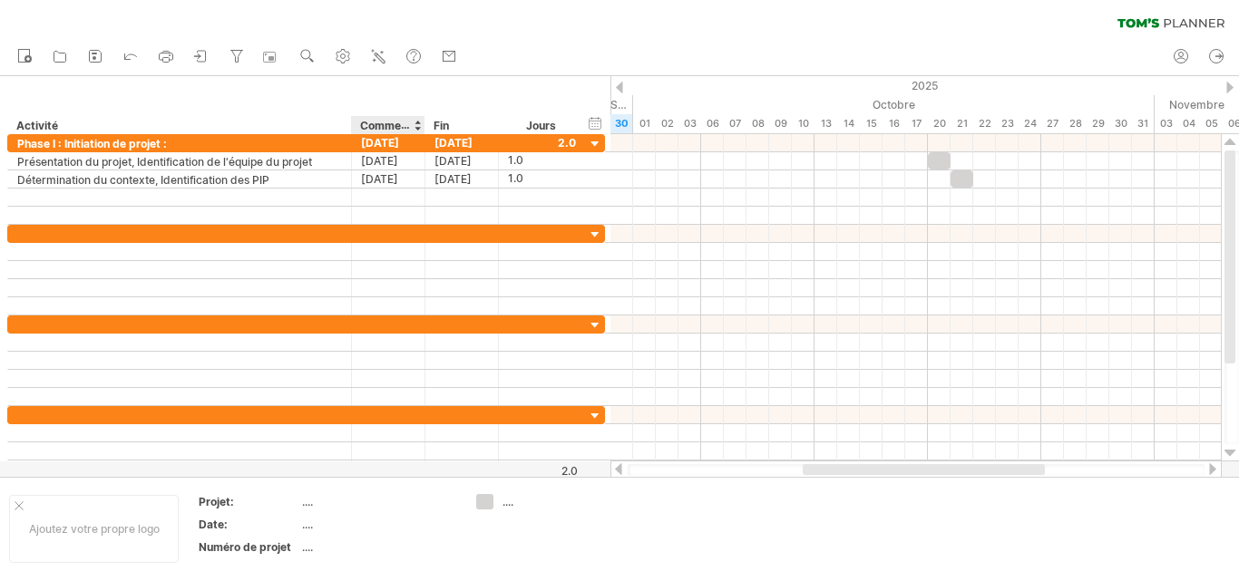
click at [421, 131] on div "Commencer" at bounding box center [387, 125] width 73 height 18
click at [418, 128] on div at bounding box center [416, 125] width 7 height 18
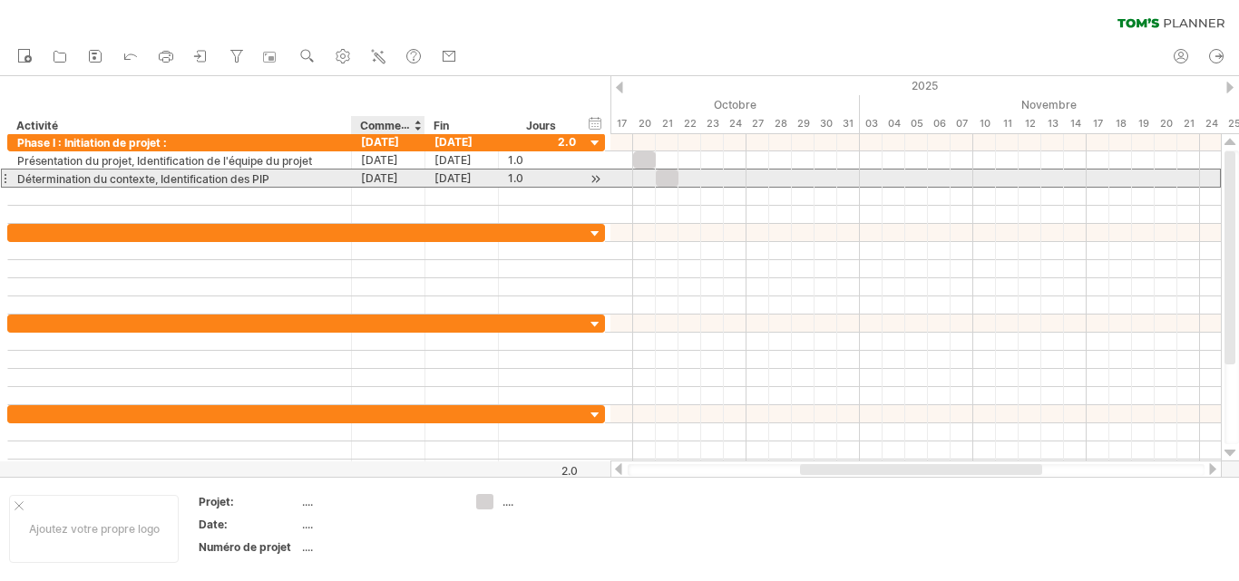
click at [398, 180] on font "21-10-25" at bounding box center [379, 178] width 37 height 14
click at [384, 177] on font "21-10-25" at bounding box center [379, 178] width 37 height 14
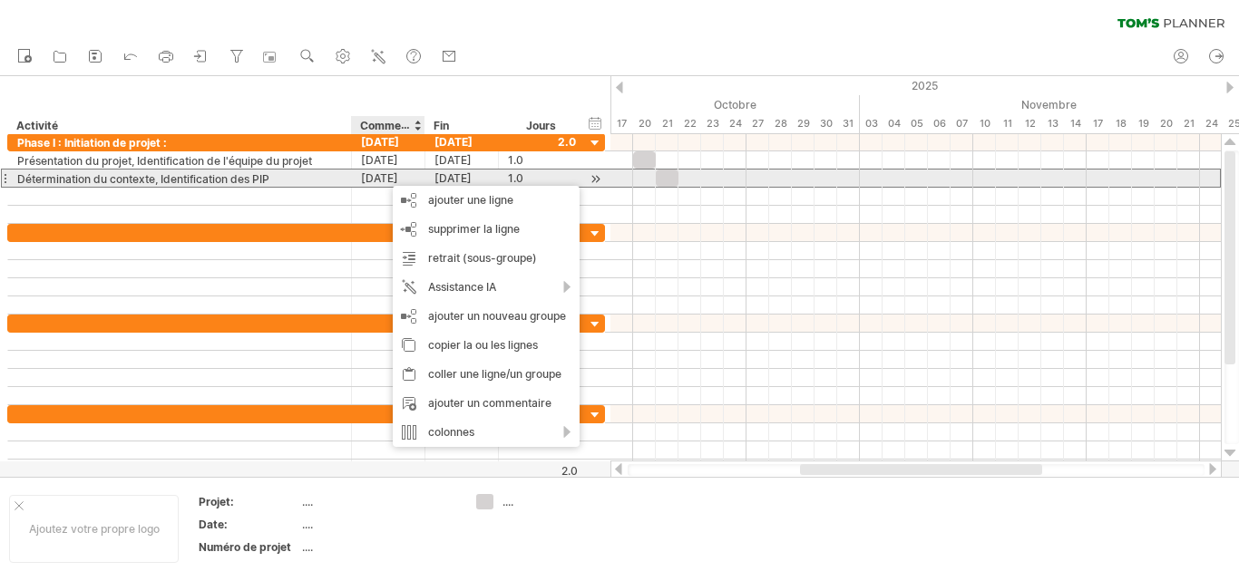
click at [384, 177] on font "21-10-25" at bounding box center [379, 178] width 37 height 14
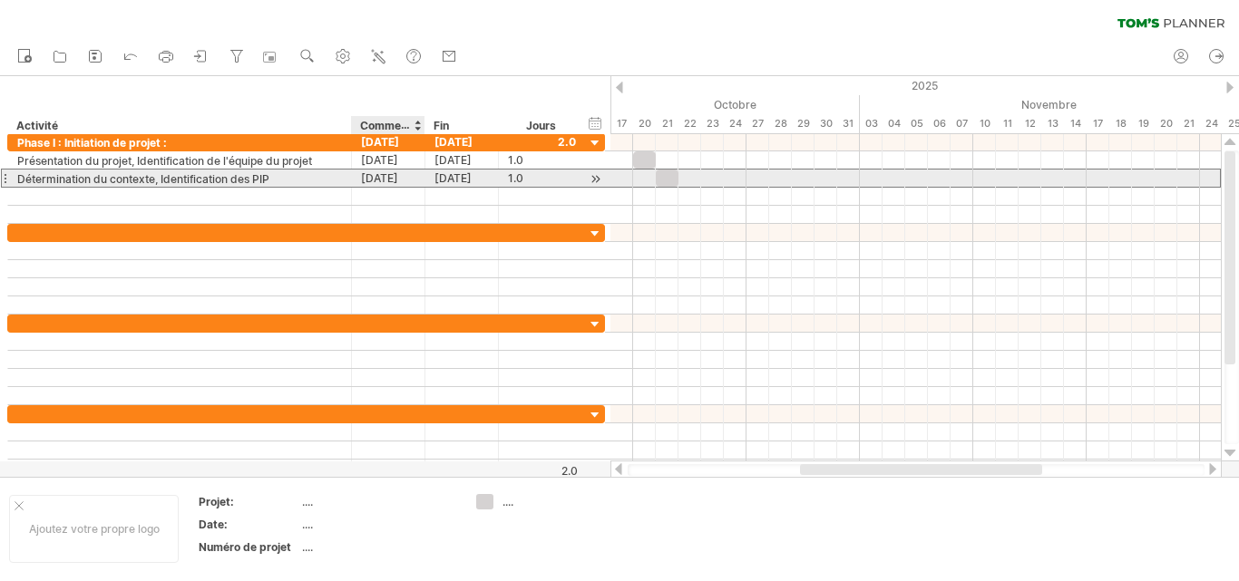
click at [384, 177] on font "21-10-25" at bounding box center [379, 178] width 37 height 14
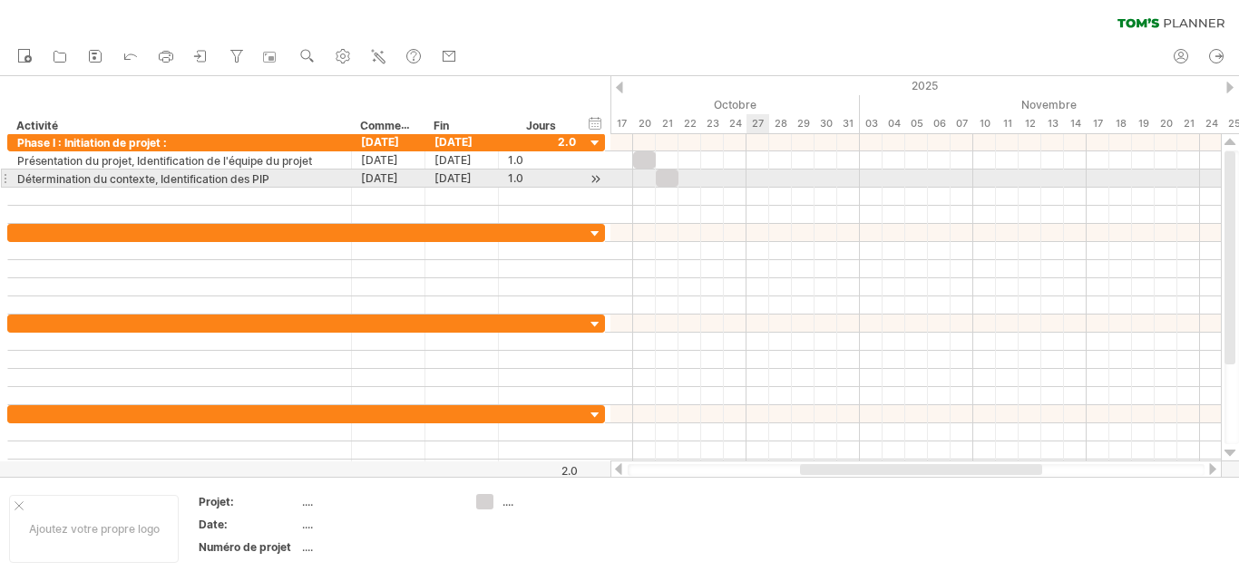
click at [764, 180] on div at bounding box center [915, 179] width 610 height 18
click at [767, 177] on div at bounding box center [915, 179] width 610 height 18
click at [598, 175] on div at bounding box center [595, 179] width 17 height 19
click at [738, 184] on div at bounding box center [915, 179] width 610 height 18
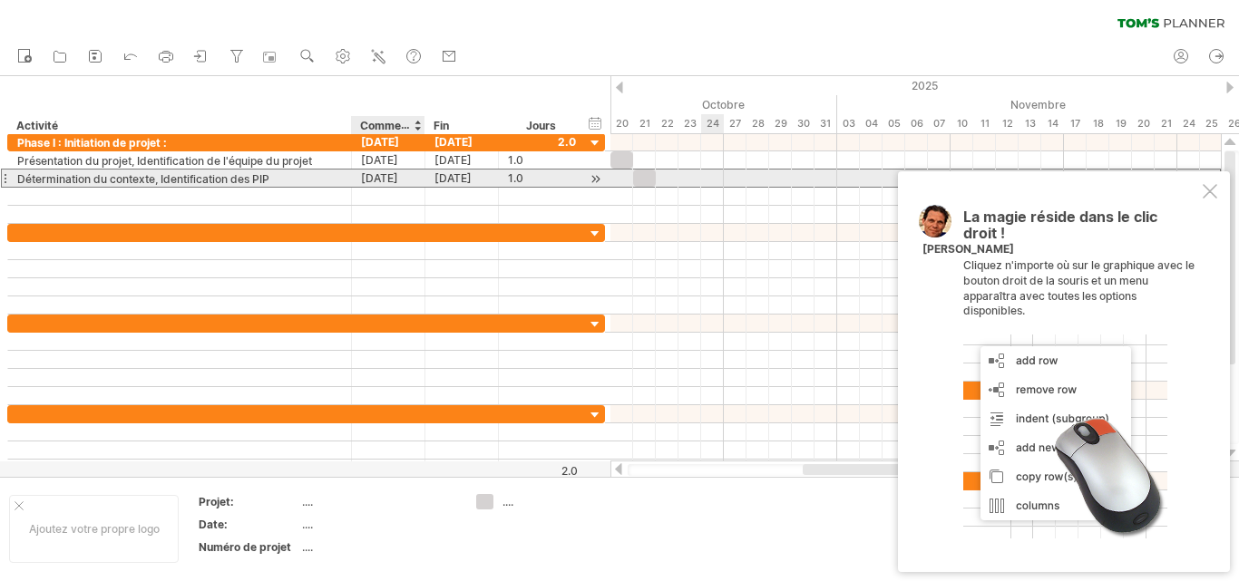
click at [398, 175] on font "21-10-25" at bounding box center [379, 178] width 37 height 14
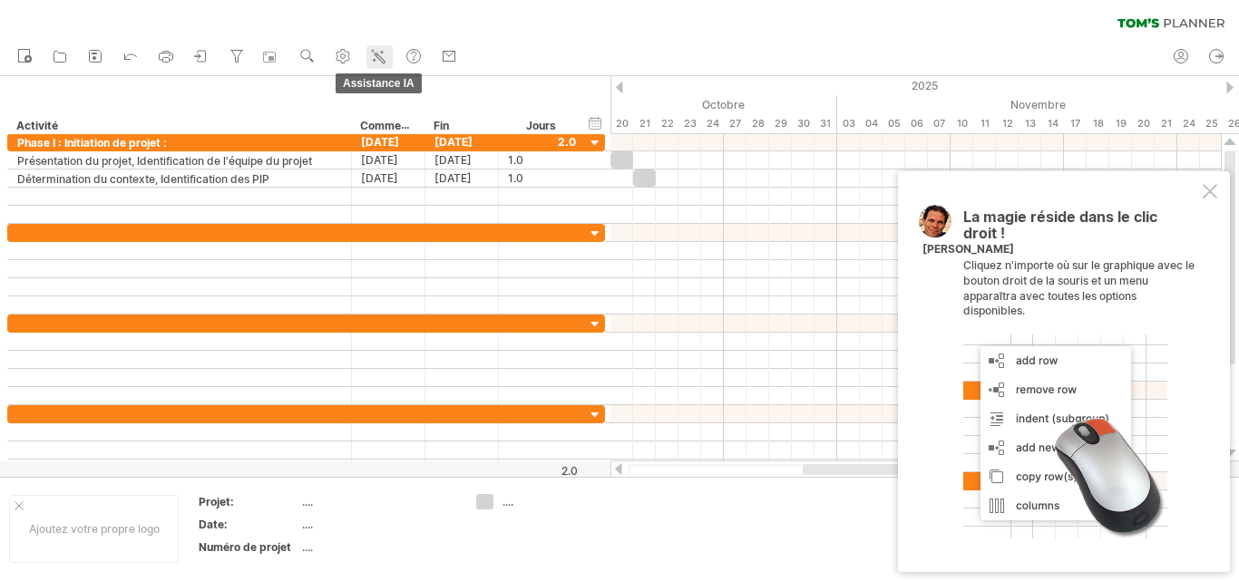
click at [383, 58] on icon at bounding box center [380, 58] width 10 height 10
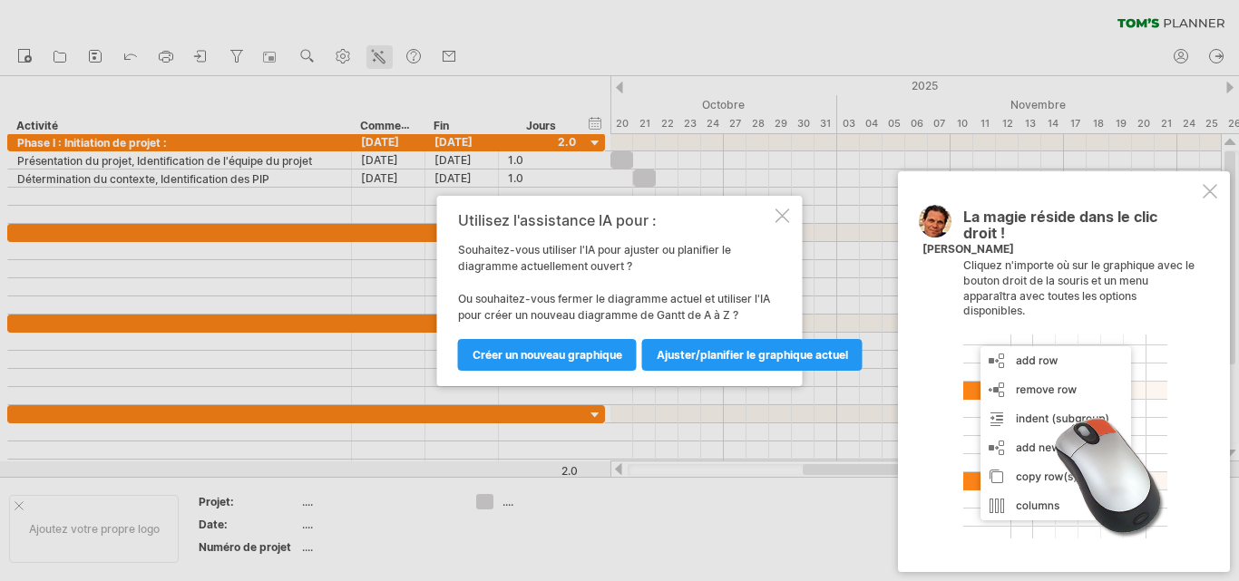
click at [383, 58] on div at bounding box center [619, 290] width 1239 height 581
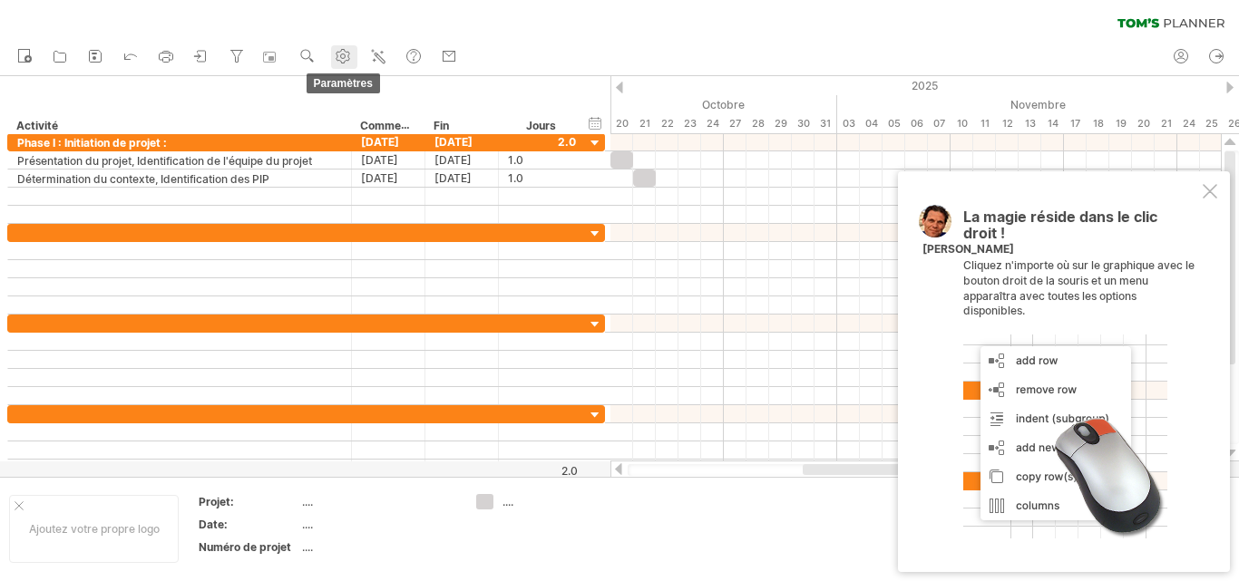
click at [350, 60] on icon at bounding box center [343, 57] width 14 height 14
select select "*"
select select "**"
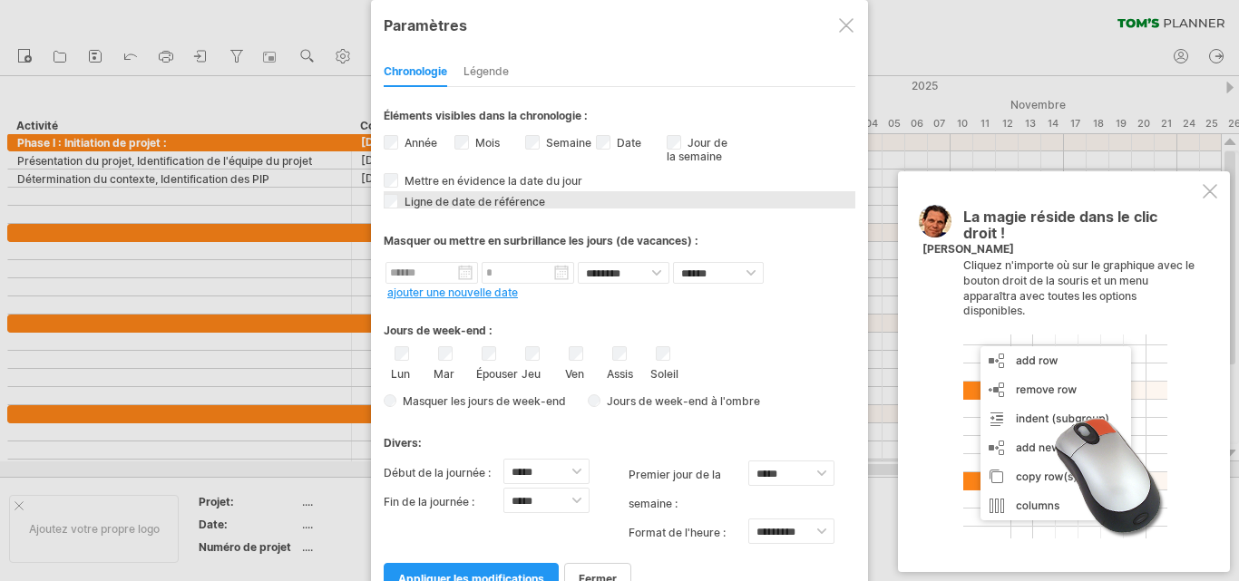
click at [402, 204] on span "Ligne de date de référence" at bounding box center [473, 202] width 144 height 14
click at [474, 577] on font "appliquer les modifications" at bounding box center [471, 579] width 146 height 14
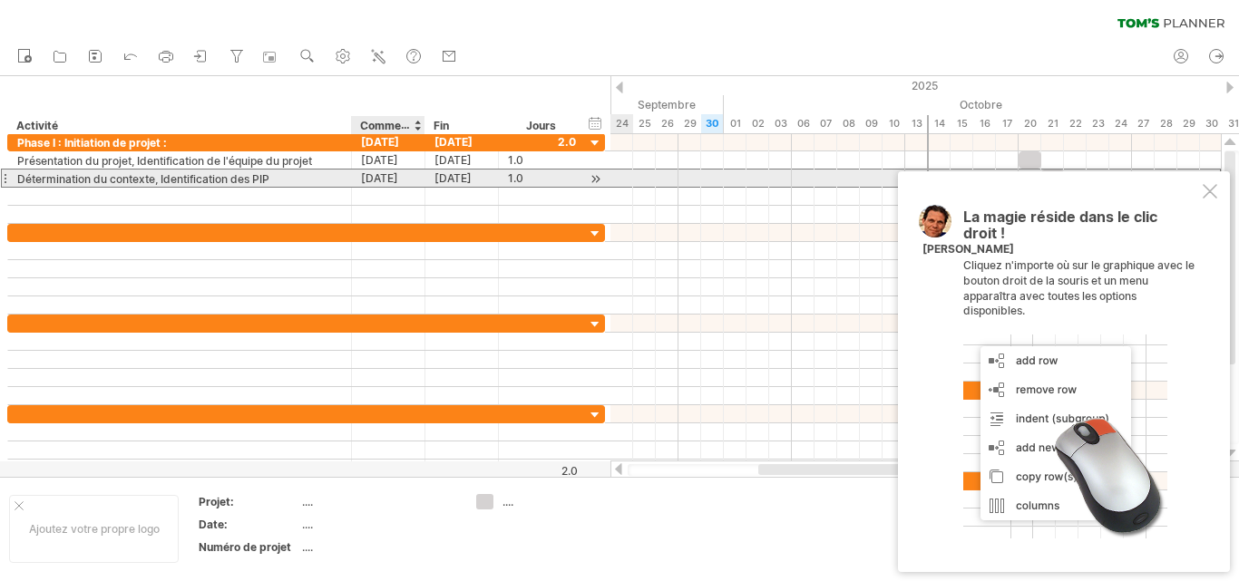
click at [398, 176] on font "21-10-25" at bounding box center [379, 178] width 37 height 14
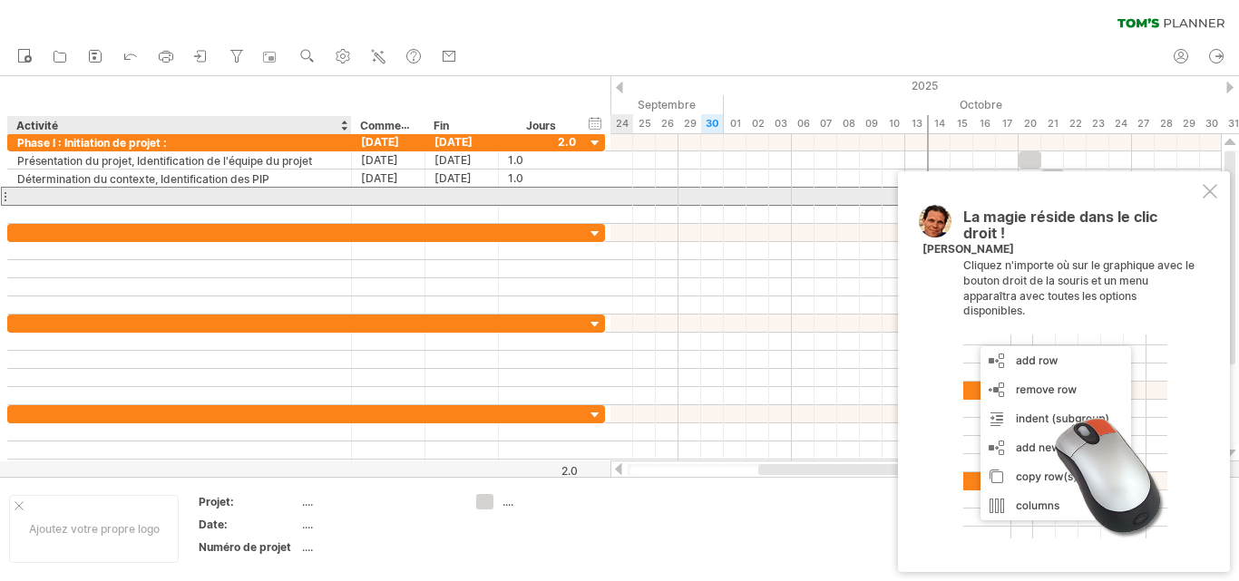
click at [182, 193] on div at bounding box center [179, 196] width 325 height 17
click at [91, 203] on div at bounding box center [179, 196] width 325 height 17
click at [91, 203] on input "text" at bounding box center [179, 196] width 325 height 17
type input "**********"
click at [379, 194] on div at bounding box center [388, 196] width 73 height 17
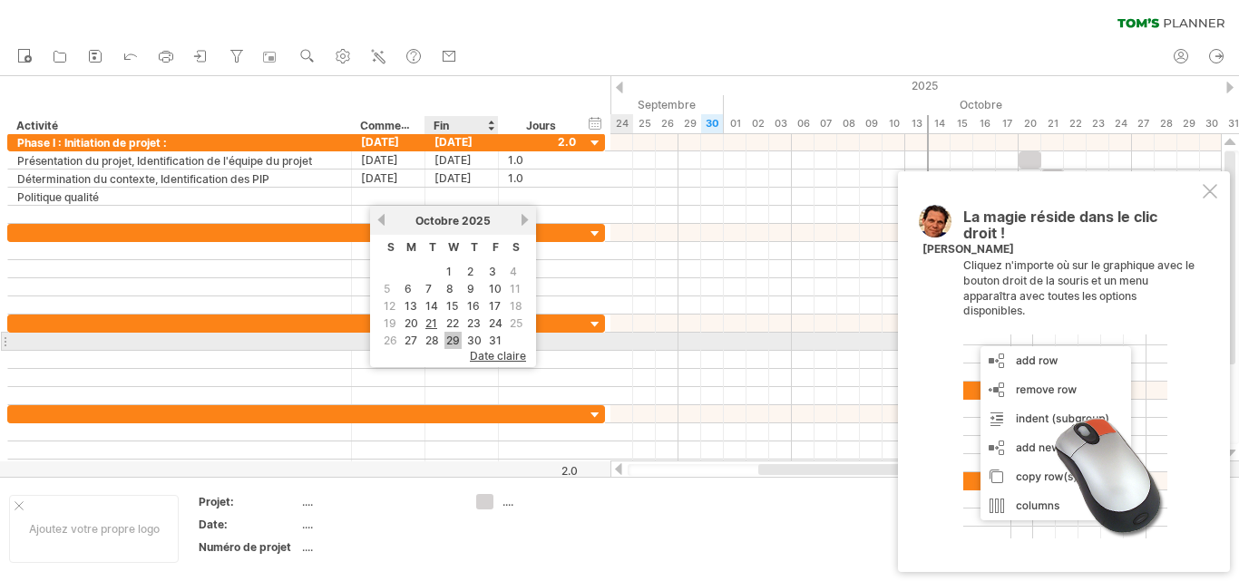
click at [451, 337] on font "29" at bounding box center [453, 341] width 14 height 14
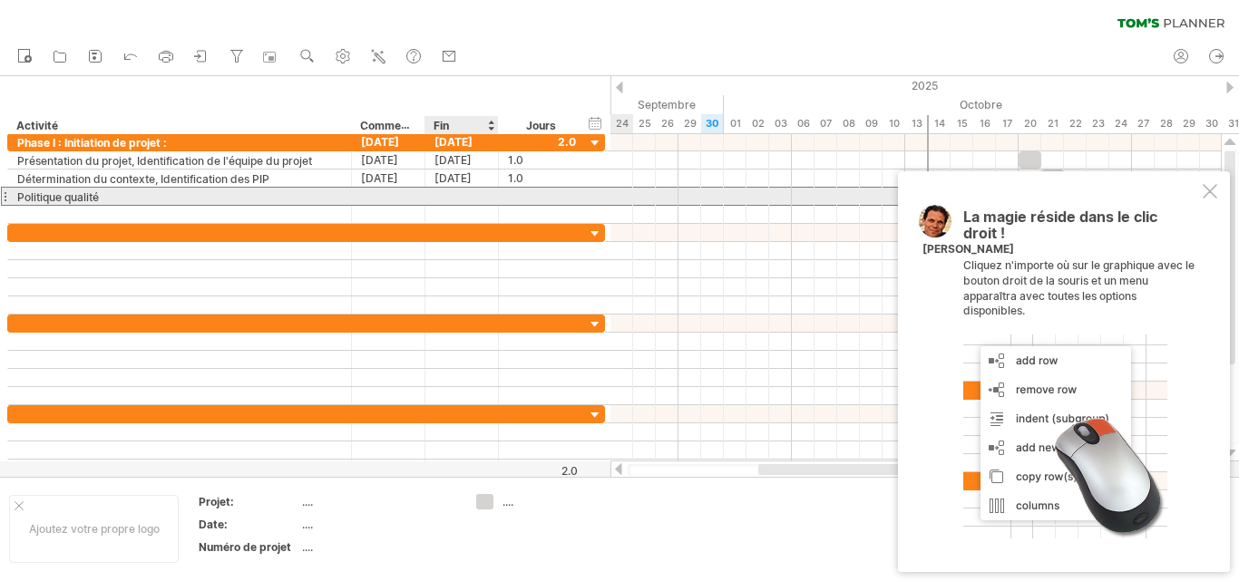
click at [470, 190] on div at bounding box center [461, 196] width 73 height 17
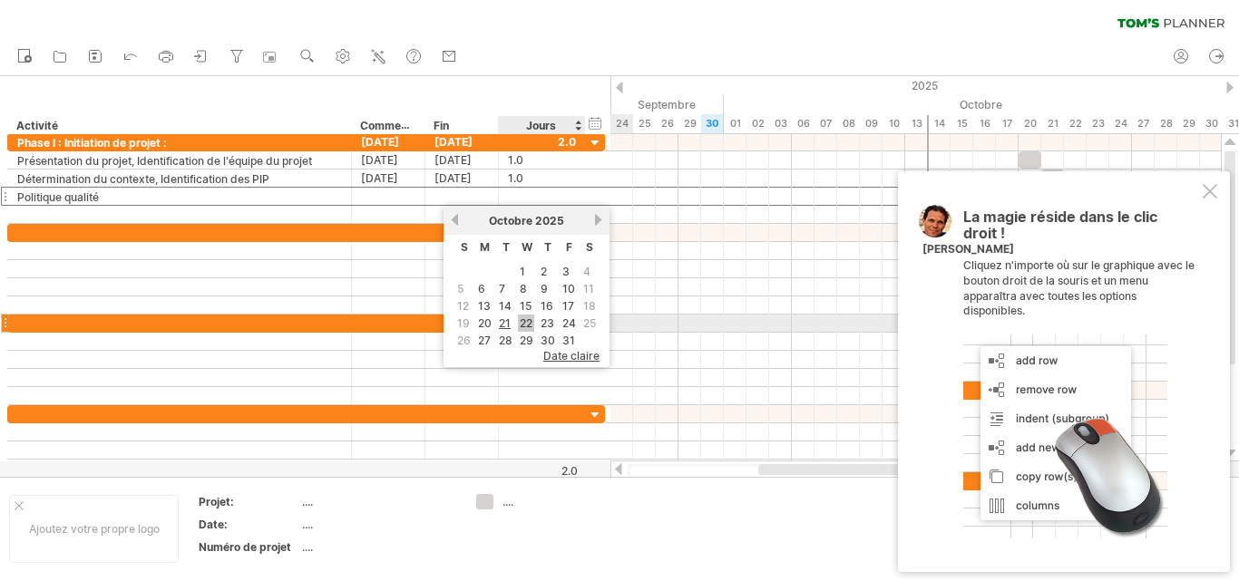
click at [528, 322] on font "22" at bounding box center [526, 323] width 13 height 14
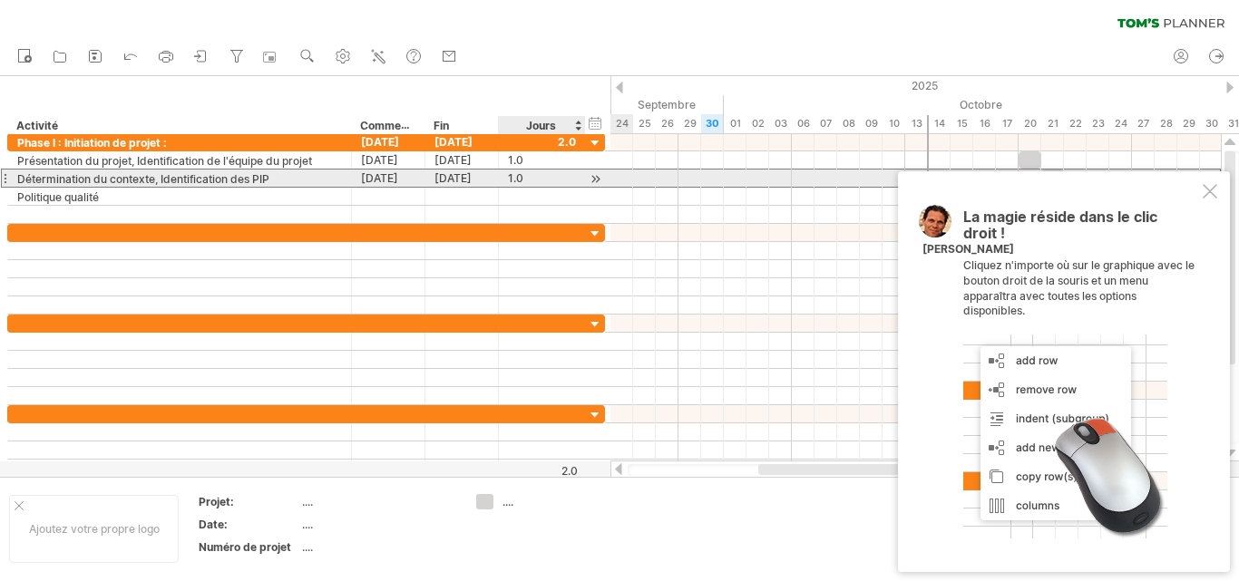
click at [511, 179] on font "1.0" at bounding box center [515, 178] width 15 height 14
click at [591, 179] on div at bounding box center [595, 179] width 17 height 19
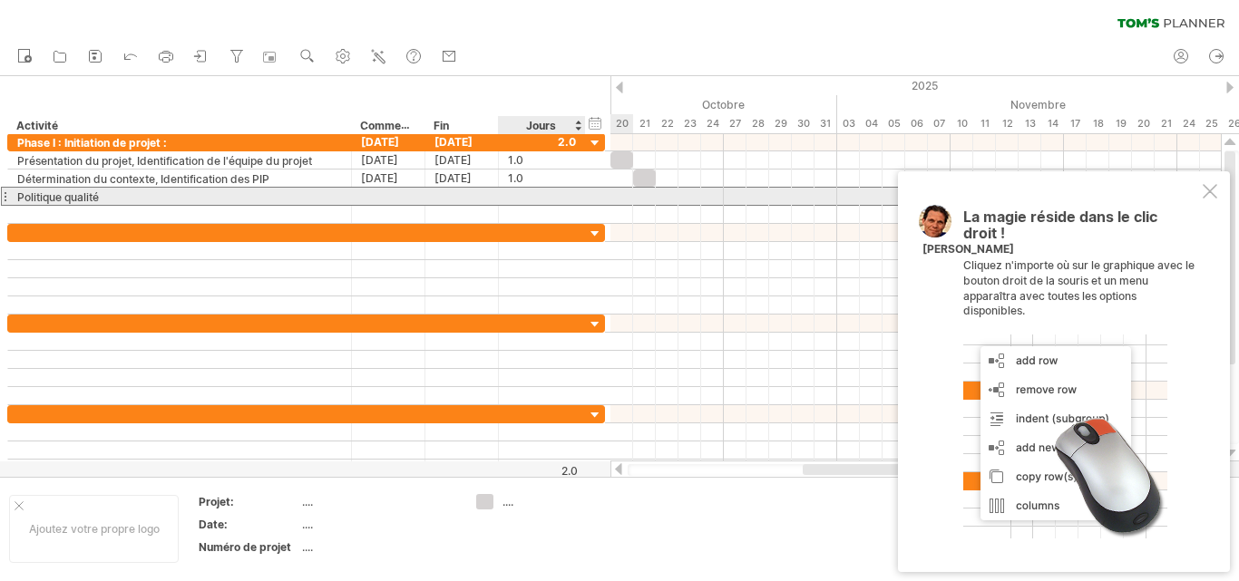
click at [503, 196] on div at bounding box center [542, 196] width 87 height 17
click at [540, 190] on div at bounding box center [542, 196] width 68 height 17
type input "*"
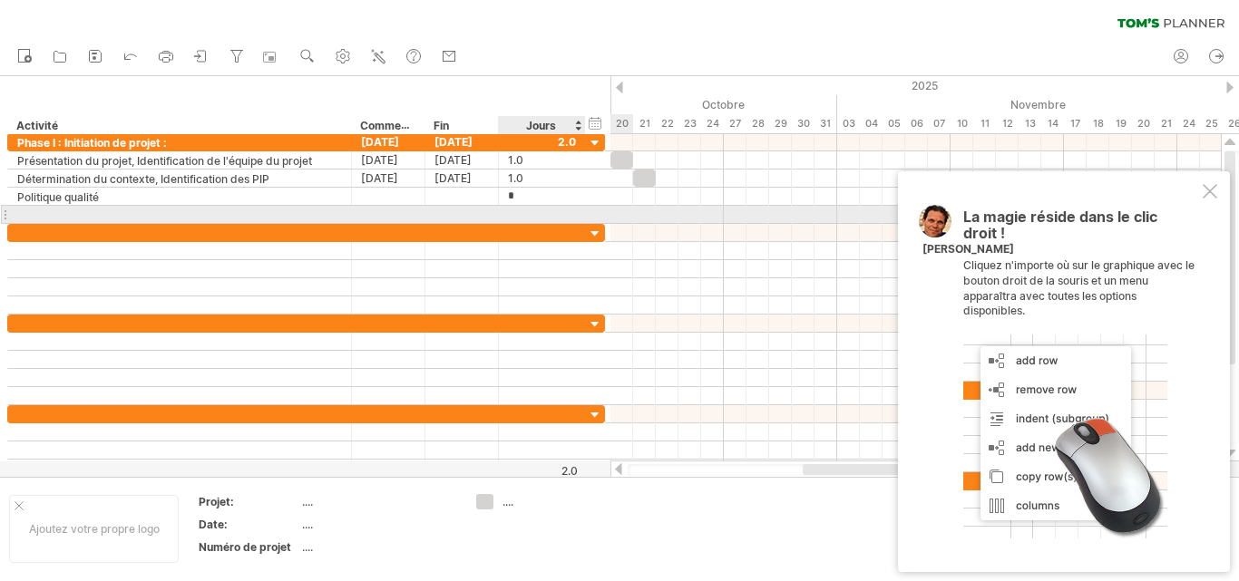
click at [579, 219] on div at bounding box center [583, 215] width 9 height 18
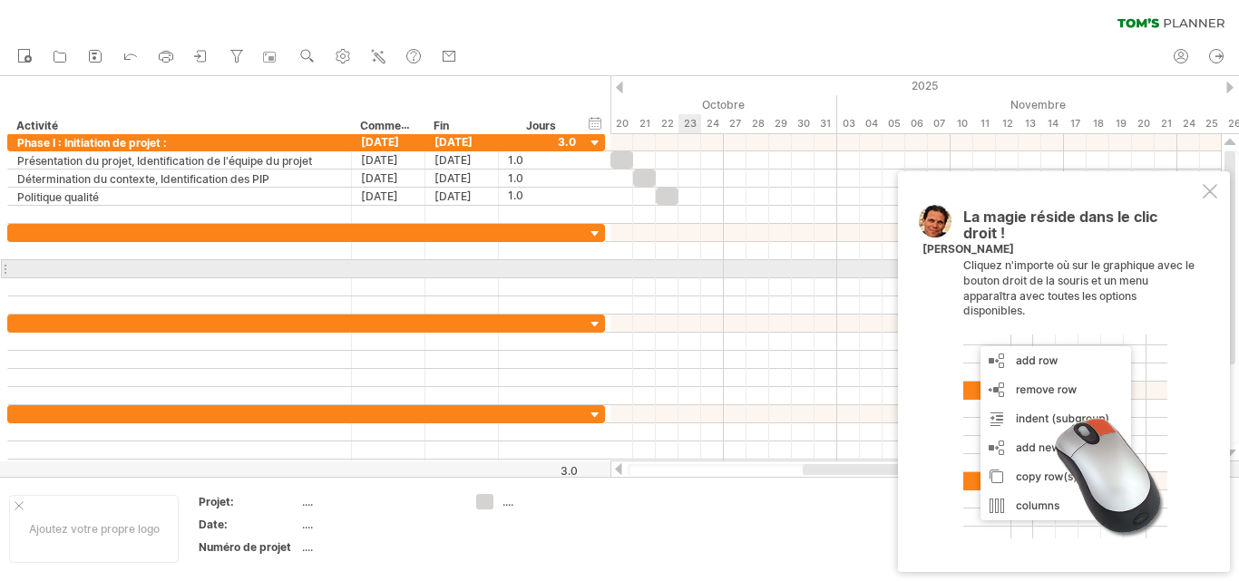
click at [693, 269] on div at bounding box center [915, 269] width 610 height 18
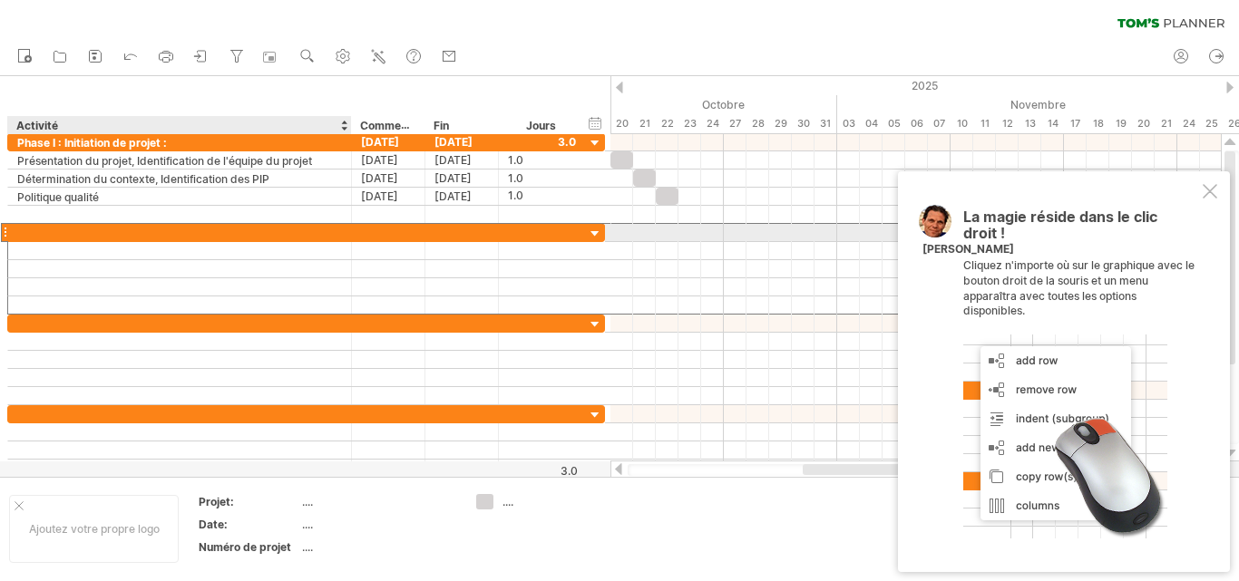
click at [43, 229] on div at bounding box center [179, 232] width 325 height 17
click at [163, 231] on input "**********" at bounding box center [179, 232] width 325 height 17
click at [55, 228] on input "**********" at bounding box center [179, 232] width 325 height 17
click at [170, 232] on input "**********" at bounding box center [179, 232] width 325 height 17
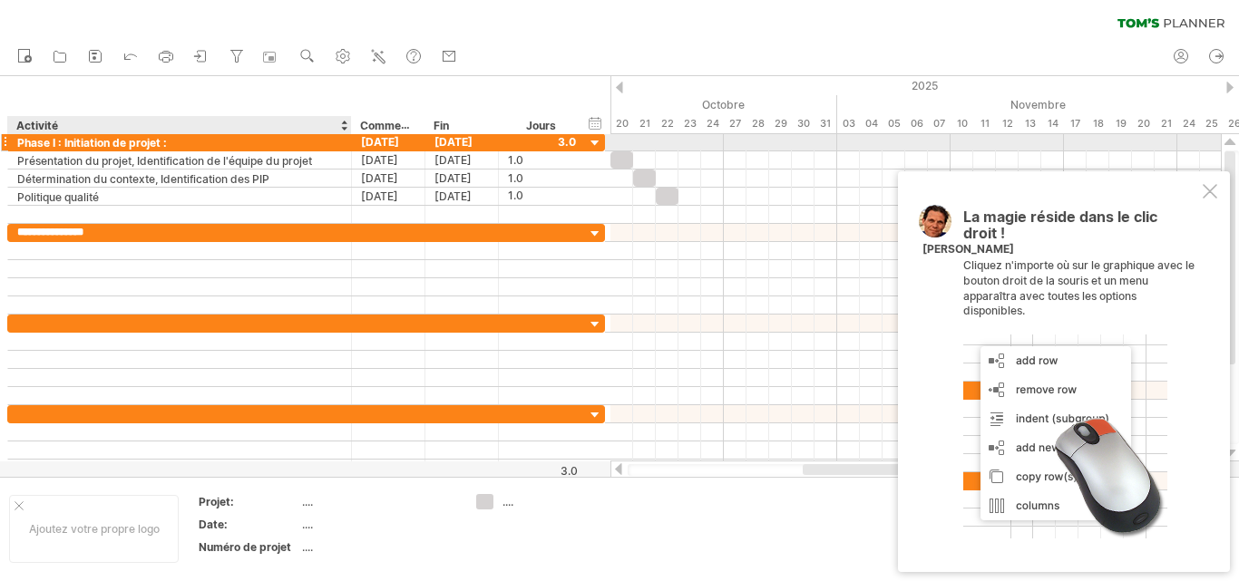
type input "**********"
click at [167, 139] on div "Phase I : Initiation de projet :" at bounding box center [179, 141] width 325 height 17
type input "**********"
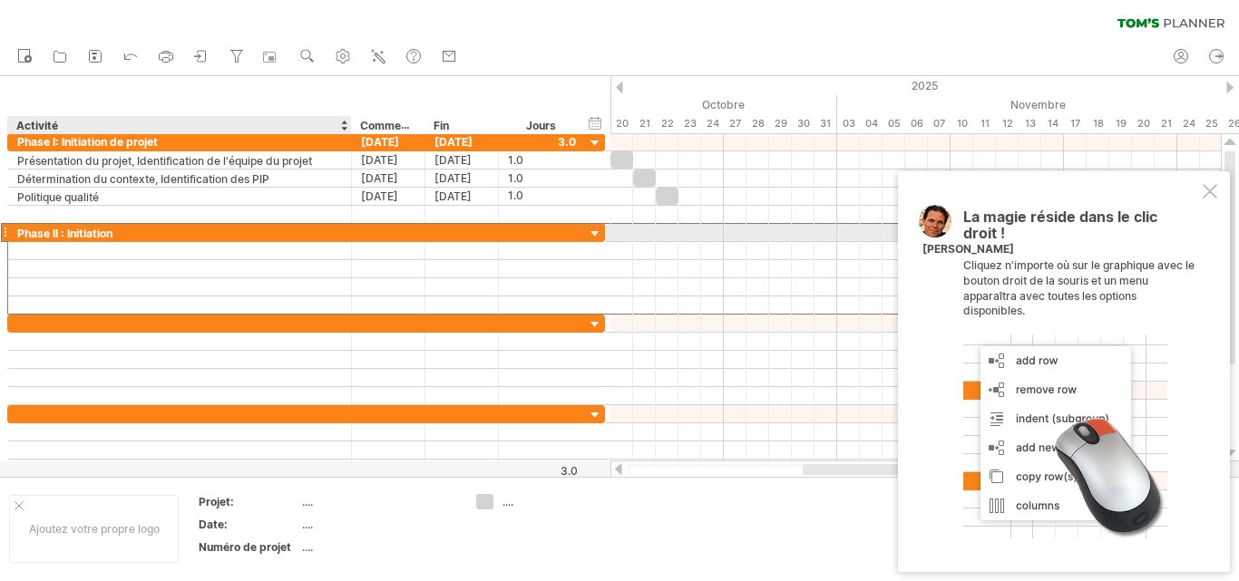
click at [116, 232] on div "Phase II : Initiation" at bounding box center [179, 232] width 325 height 17
type input "**********"
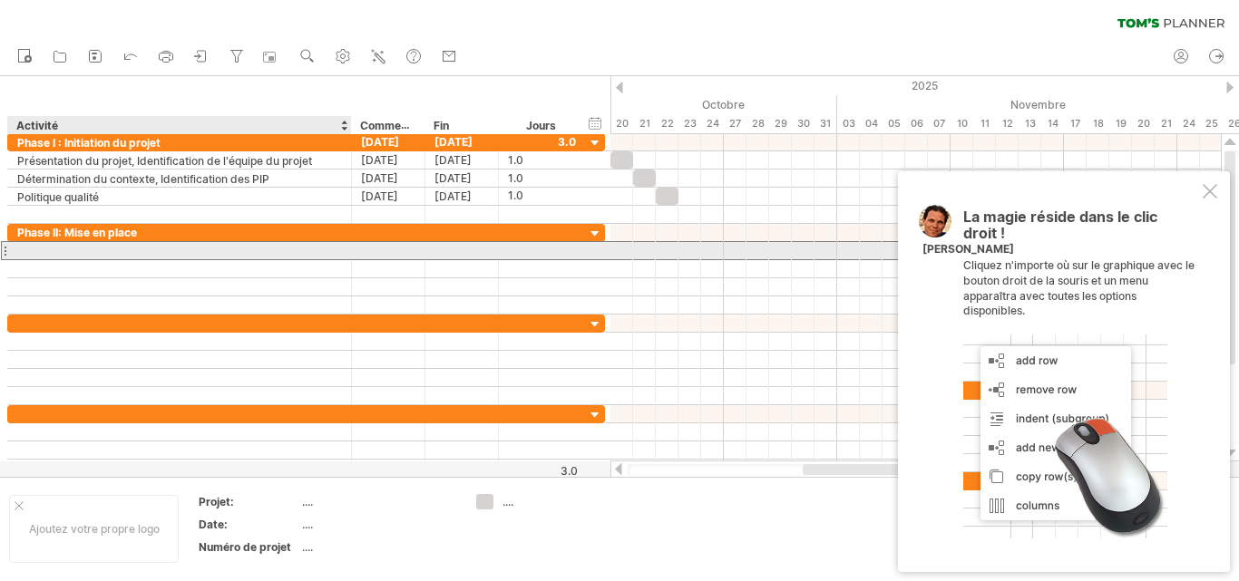
click at [214, 253] on div at bounding box center [179, 250] width 325 height 17
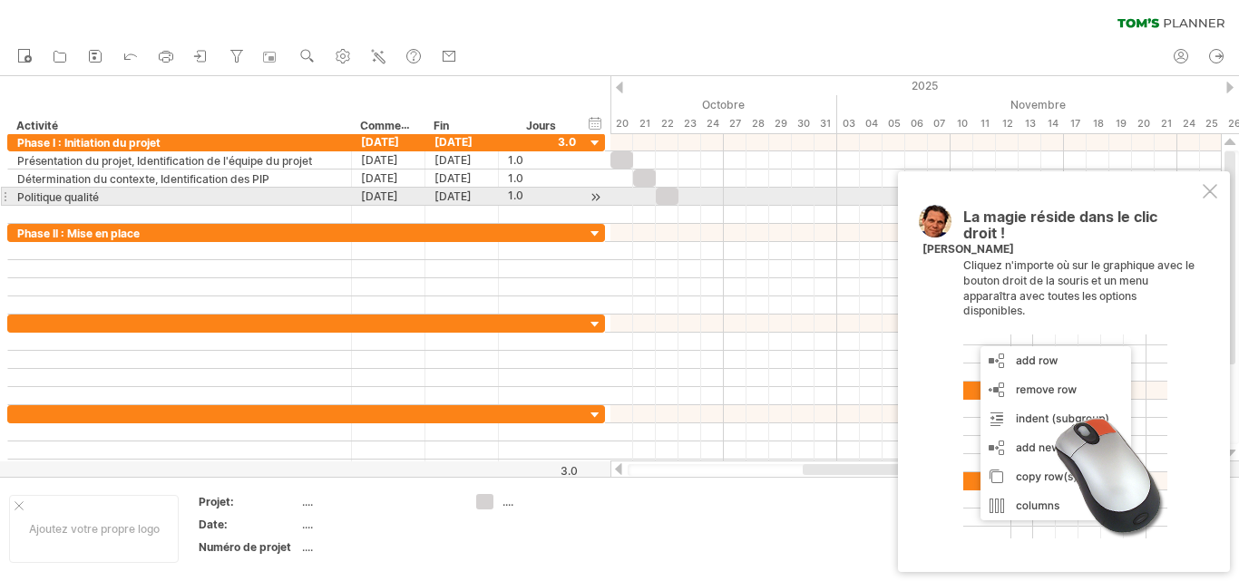
click at [1220, 193] on div "La magie réside dans le clic droit ! Cliquez n'importe où sur le graphique avec…" at bounding box center [1064, 371] width 332 height 401
click at [1209, 192] on div at bounding box center [1209, 191] width 15 height 15
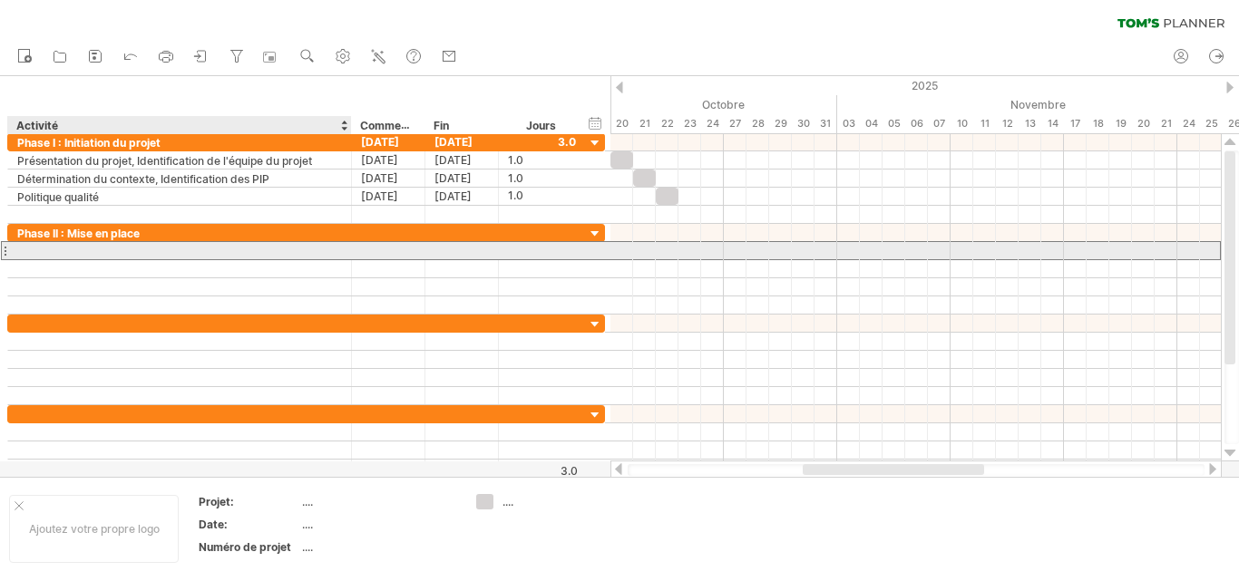
click at [34, 248] on div at bounding box center [179, 250] width 325 height 17
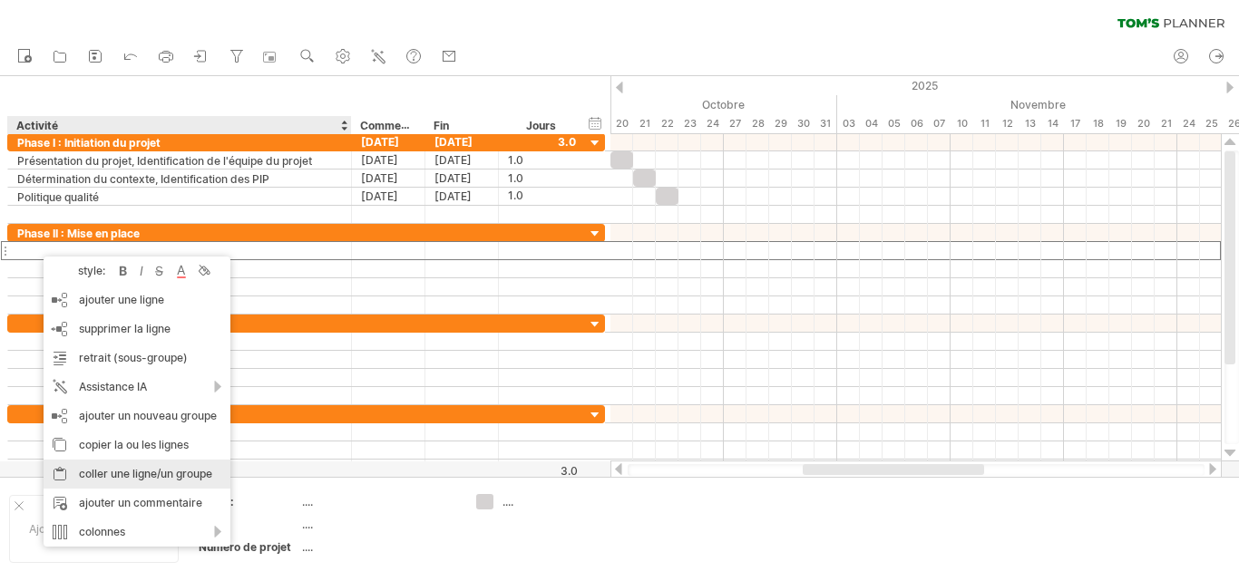
click at [110, 472] on font "coller une ligne/un groupe" at bounding box center [145, 474] width 133 height 14
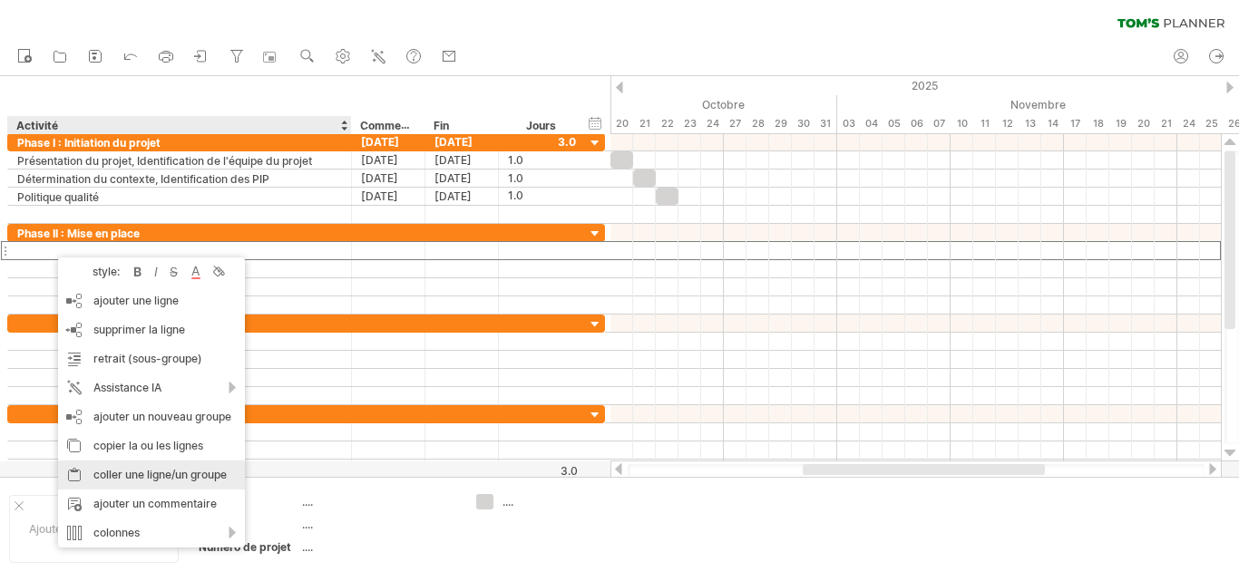
click at [139, 478] on font "coller une ligne/un groupe" at bounding box center [159, 475] width 133 height 14
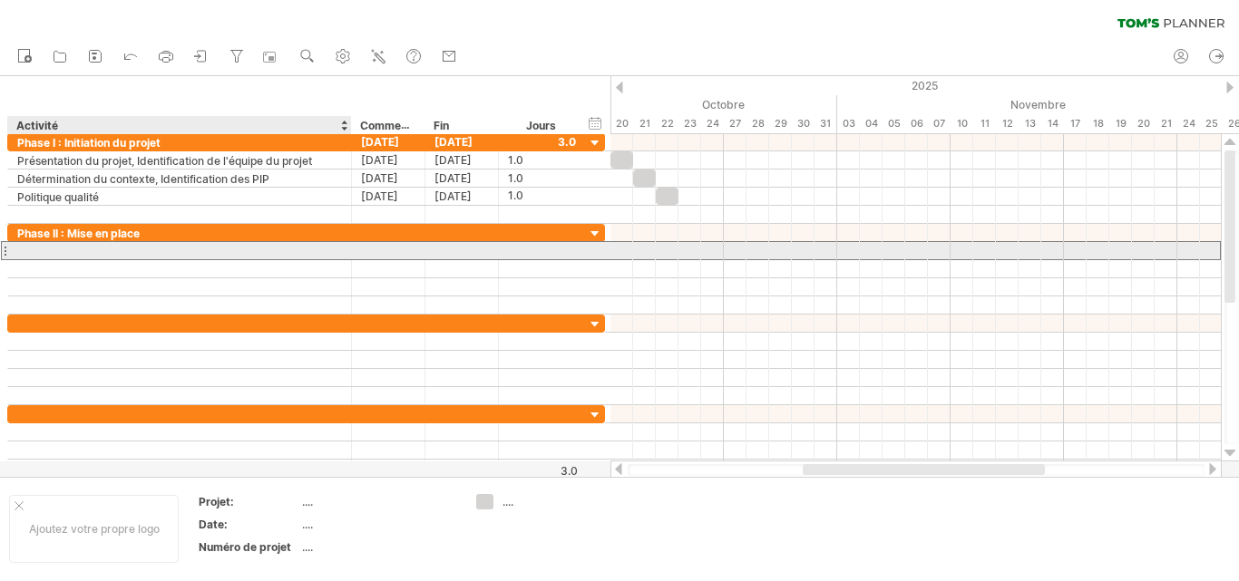
click at [26, 254] on div at bounding box center [179, 250] width 325 height 17
type input "**********"
click at [571, 254] on div at bounding box center [542, 250] width 68 height 17
type input "*"
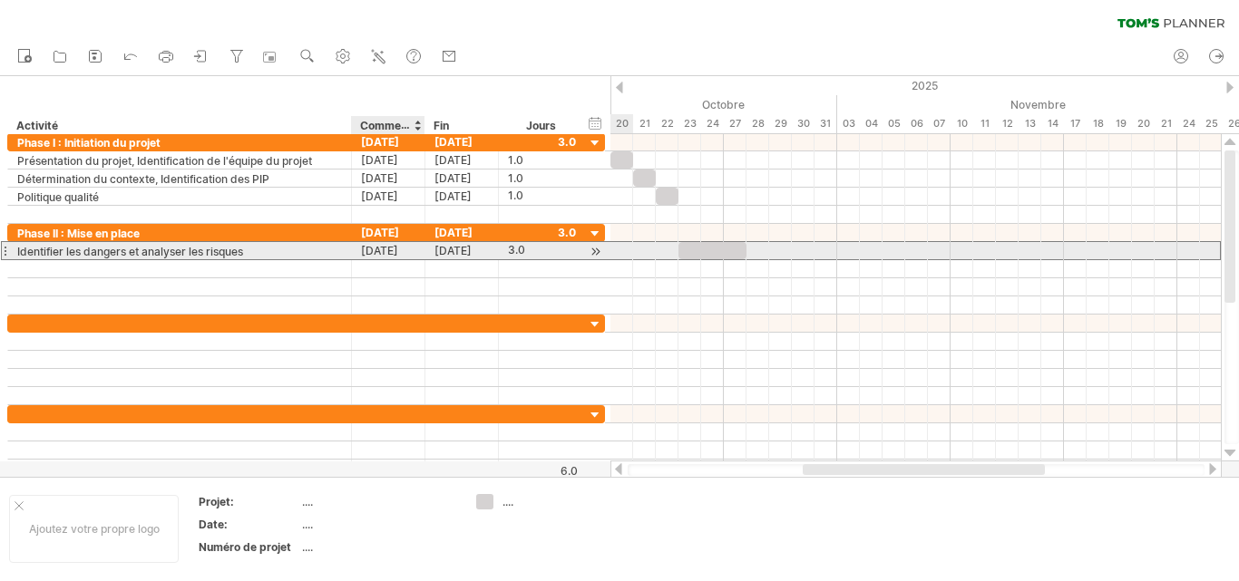
scroll to position [0, 0]
click at [388, 248] on font "23-10-25" at bounding box center [379, 251] width 37 height 14
click at [514, 250] on font "3.0" at bounding box center [516, 250] width 17 height 14
click at [597, 251] on div at bounding box center [595, 251] width 17 height 19
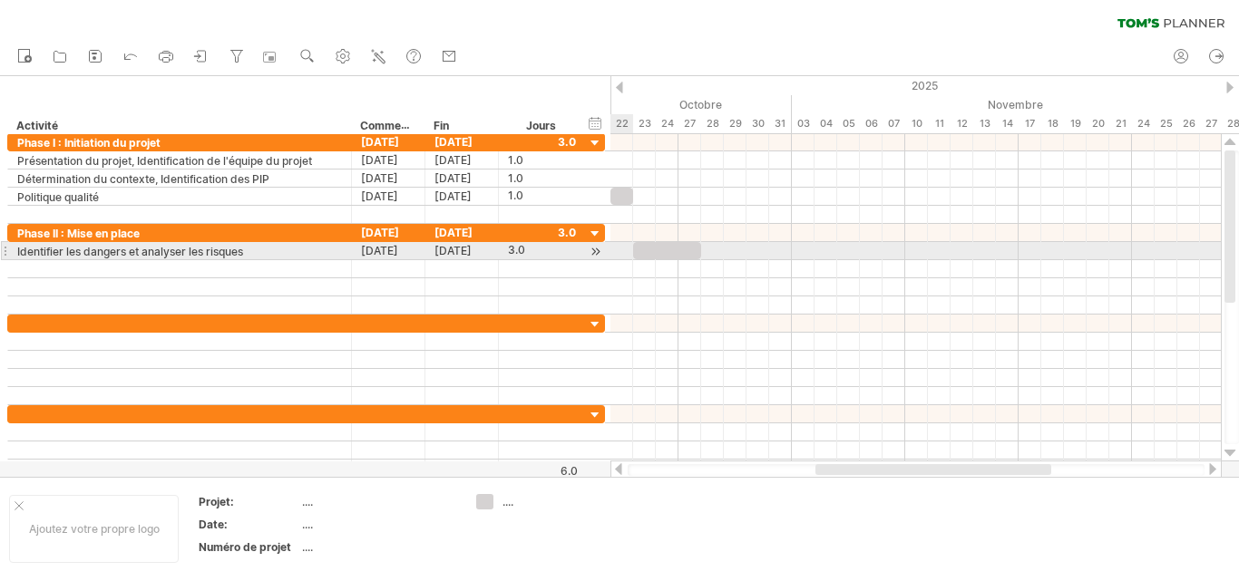
click at [597, 251] on div at bounding box center [595, 251] width 17 height 19
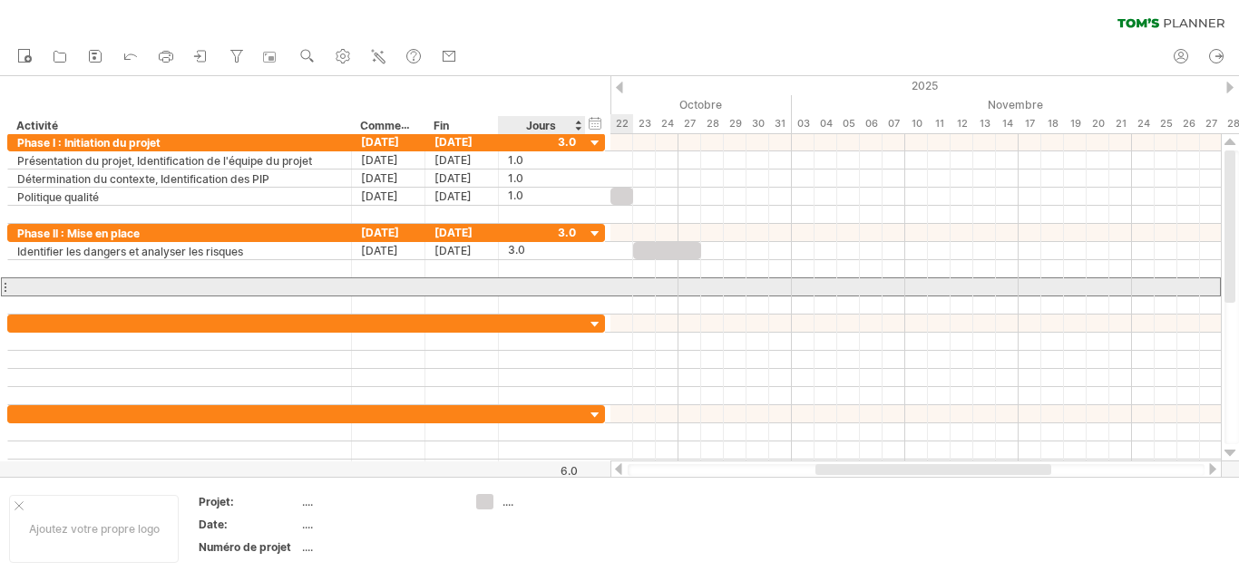
click at [570, 282] on div at bounding box center [542, 286] width 68 height 17
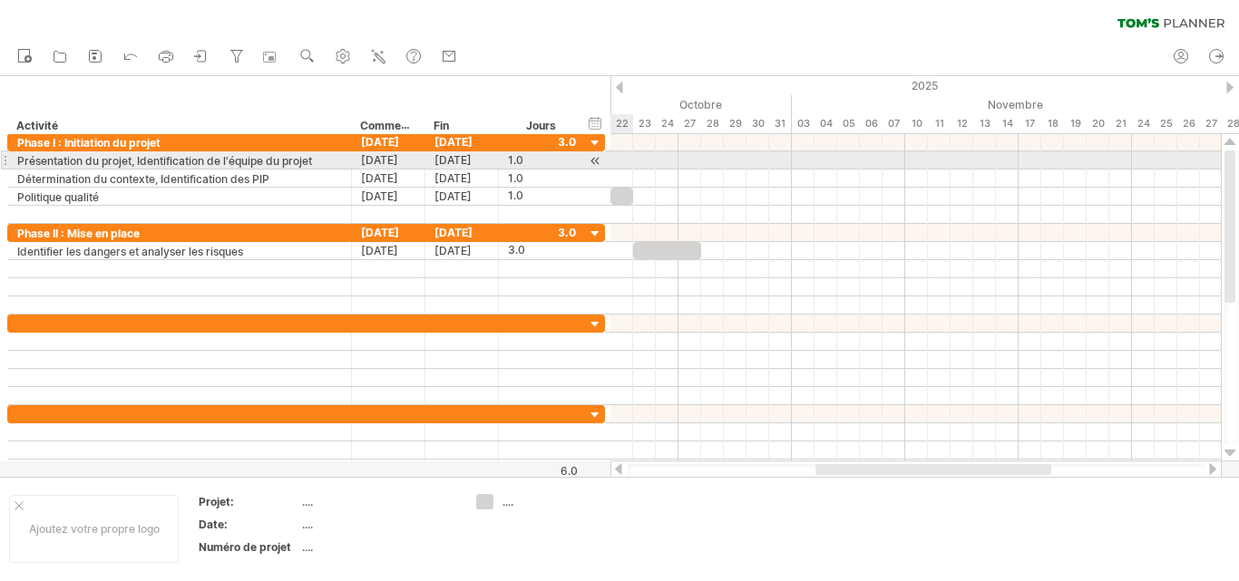
click at [601, 161] on div at bounding box center [595, 160] width 17 height 19
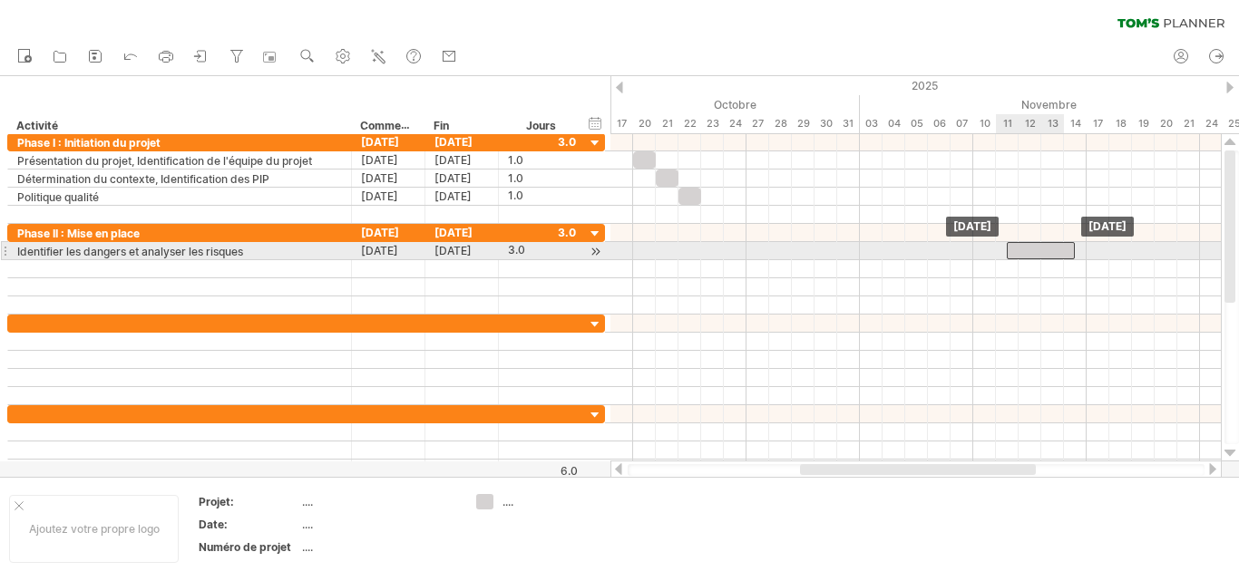
drag, startPoint x: 734, startPoint y: 248, endPoint x: 1036, endPoint y: 245, distance: 302.9
click at [1036, 245] on div at bounding box center [1041, 250] width 68 height 17
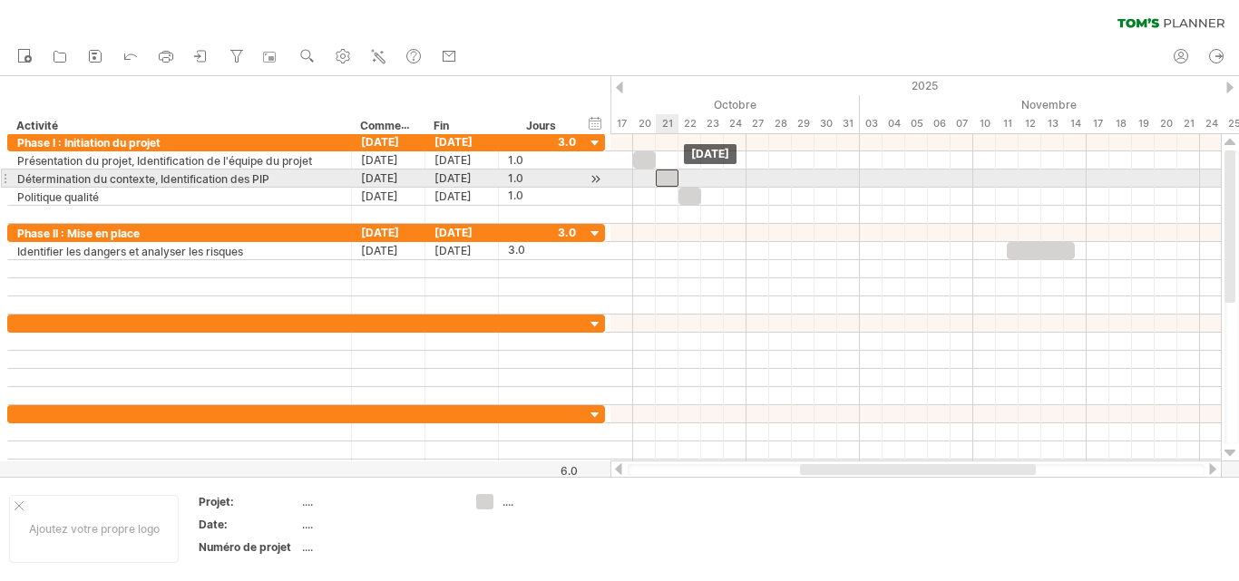
click at [664, 180] on div at bounding box center [667, 178] width 23 height 17
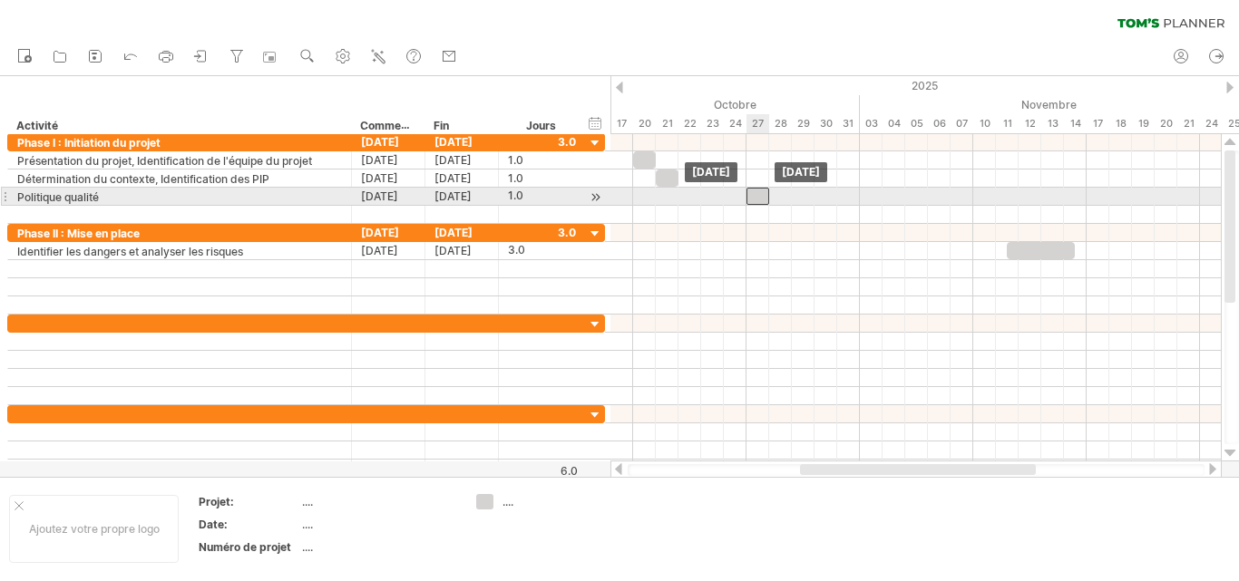
drag, startPoint x: 695, startPoint y: 200, endPoint x: 760, endPoint y: 201, distance: 65.3
click at [760, 201] on div at bounding box center [757, 196] width 23 height 17
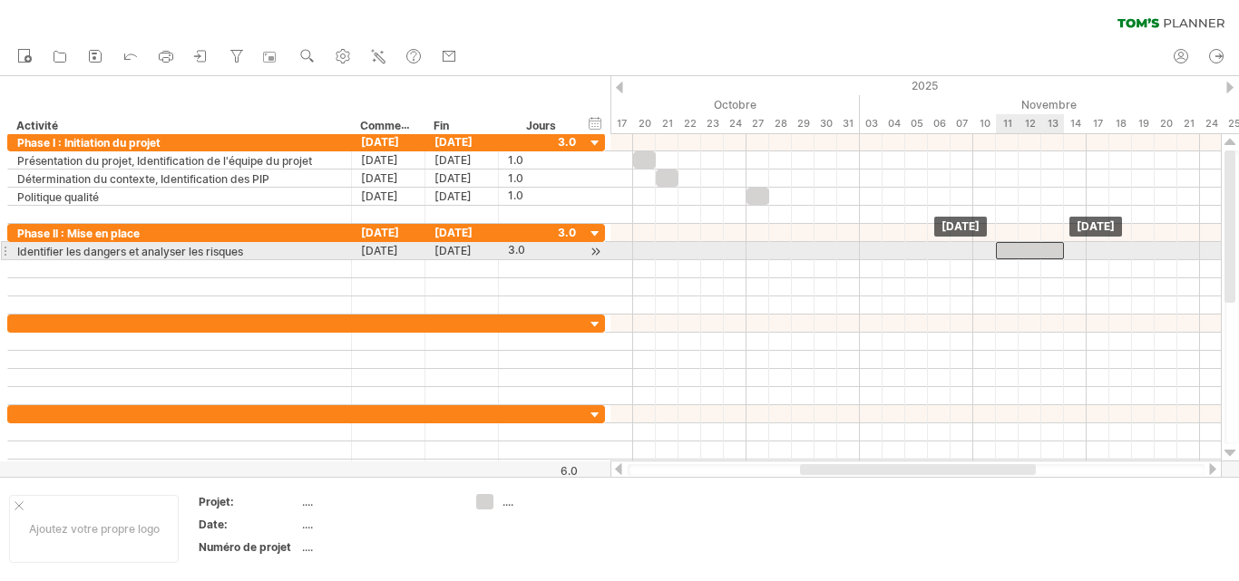
drag, startPoint x: 1027, startPoint y: 250, endPoint x: 1014, endPoint y: 250, distance: 13.6
click at [1014, 250] on div at bounding box center [1030, 250] width 68 height 17
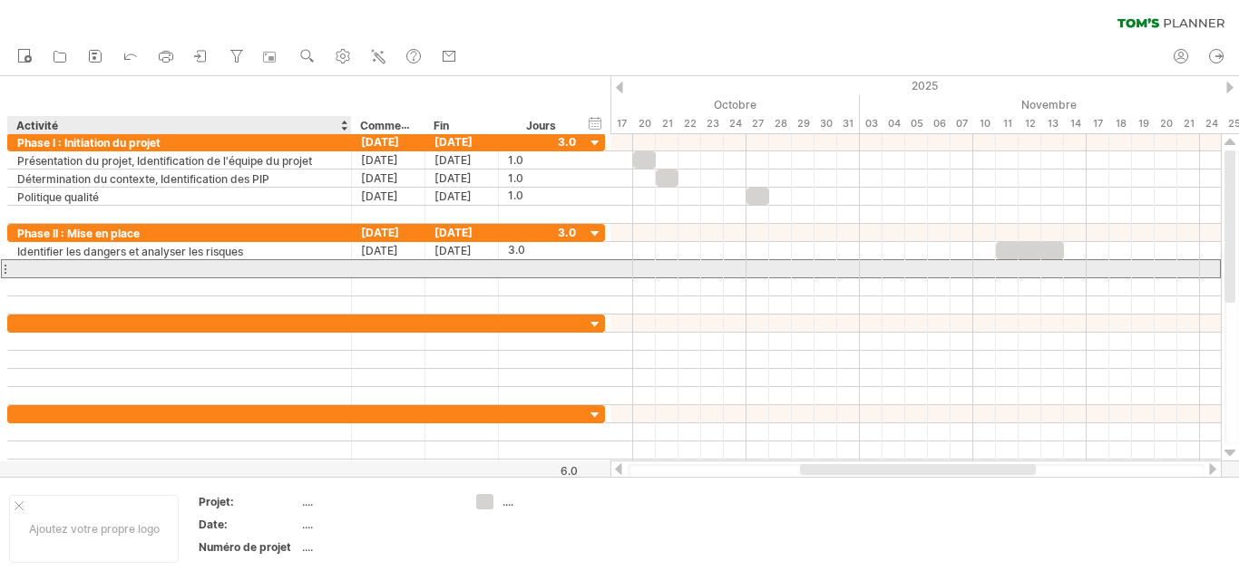
click at [57, 268] on div at bounding box center [179, 268] width 325 height 17
type input "*"
click at [170, 268] on div "Informations documentées" at bounding box center [179, 268] width 325 height 17
type input "**********"
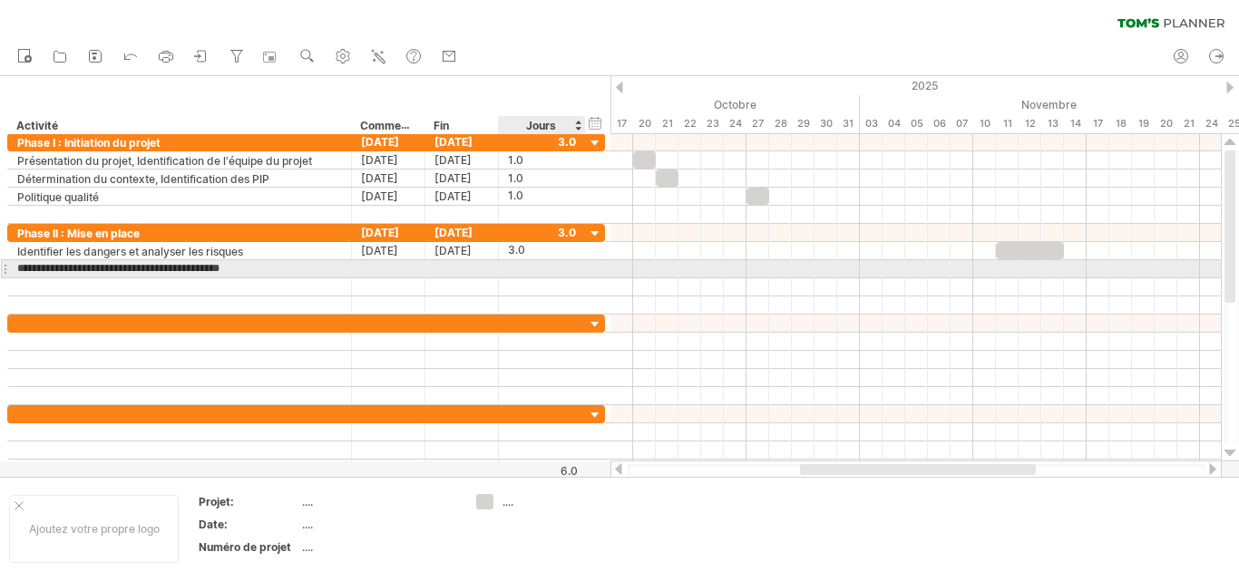
click at [564, 270] on div at bounding box center [542, 268] width 68 height 17
type input "*"
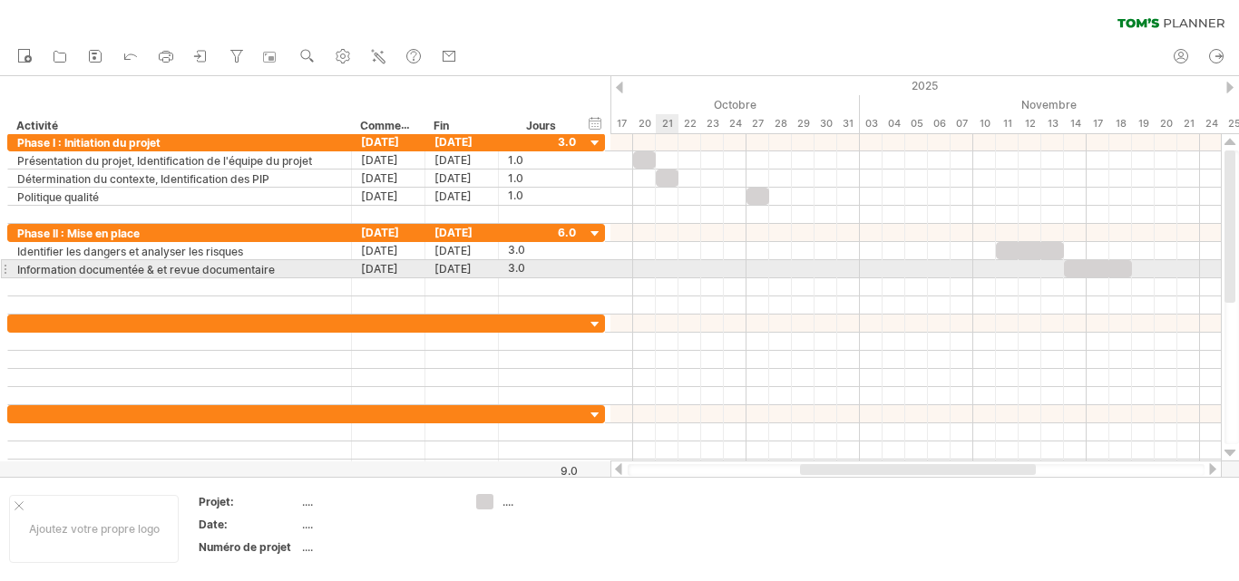
click at [657, 275] on div at bounding box center [915, 269] width 610 height 18
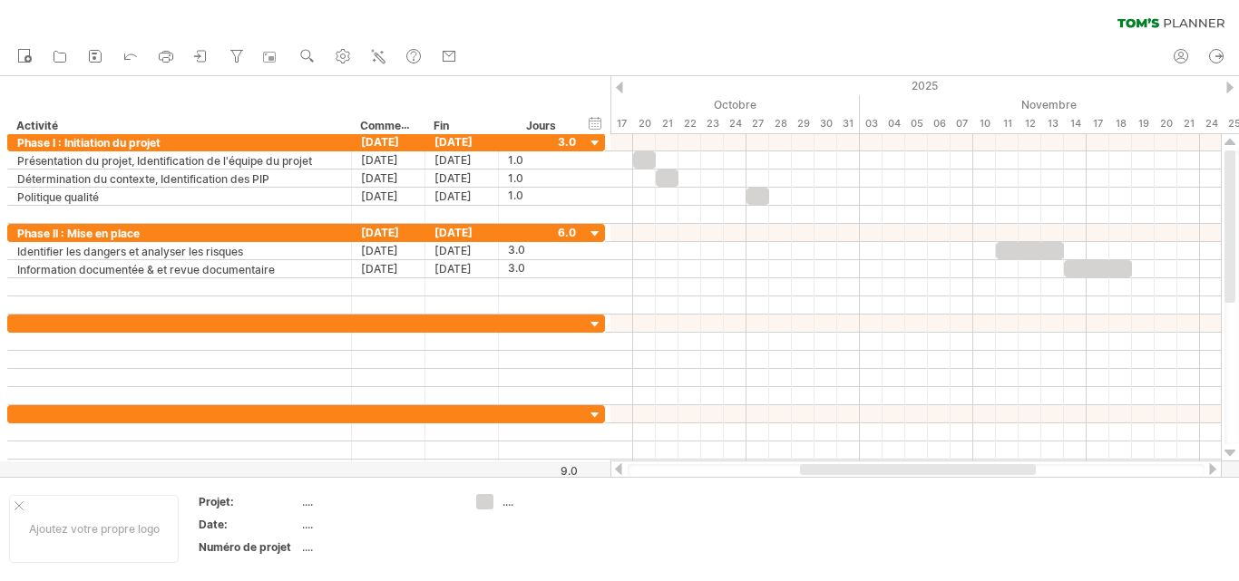
click at [1212, 466] on div at bounding box center [1212, 469] width 15 height 12
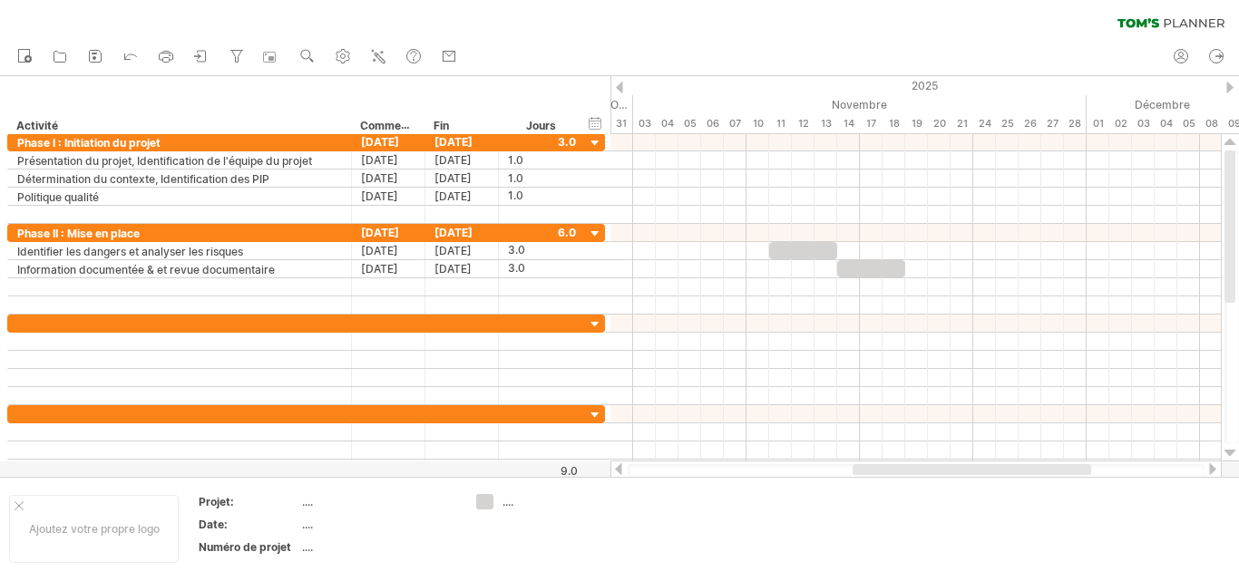
click at [1212, 466] on div at bounding box center [1212, 469] width 15 height 12
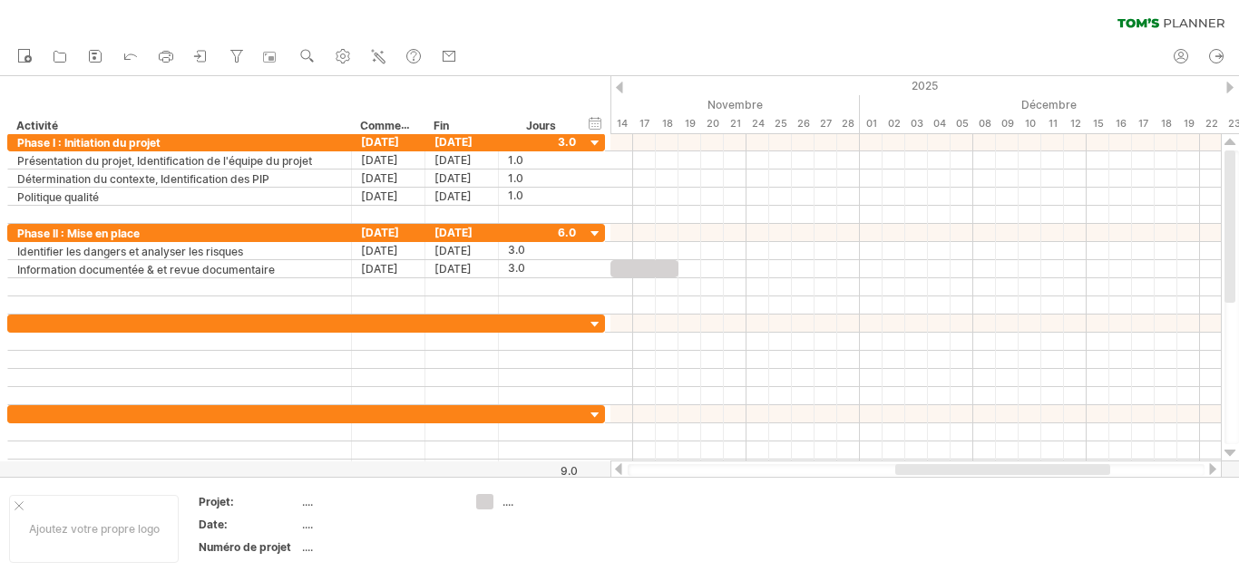
click at [1212, 466] on div at bounding box center [1212, 469] width 15 height 12
drag, startPoint x: 1101, startPoint y: 475, endPoint x: 986, endPoint y: 476, distance: 115.2
click at [986, 476] on div at bounding box center [915, 470] width 611 height 18
click at [618, 469] on div at bounding box center [618, 469] width 15 height 12
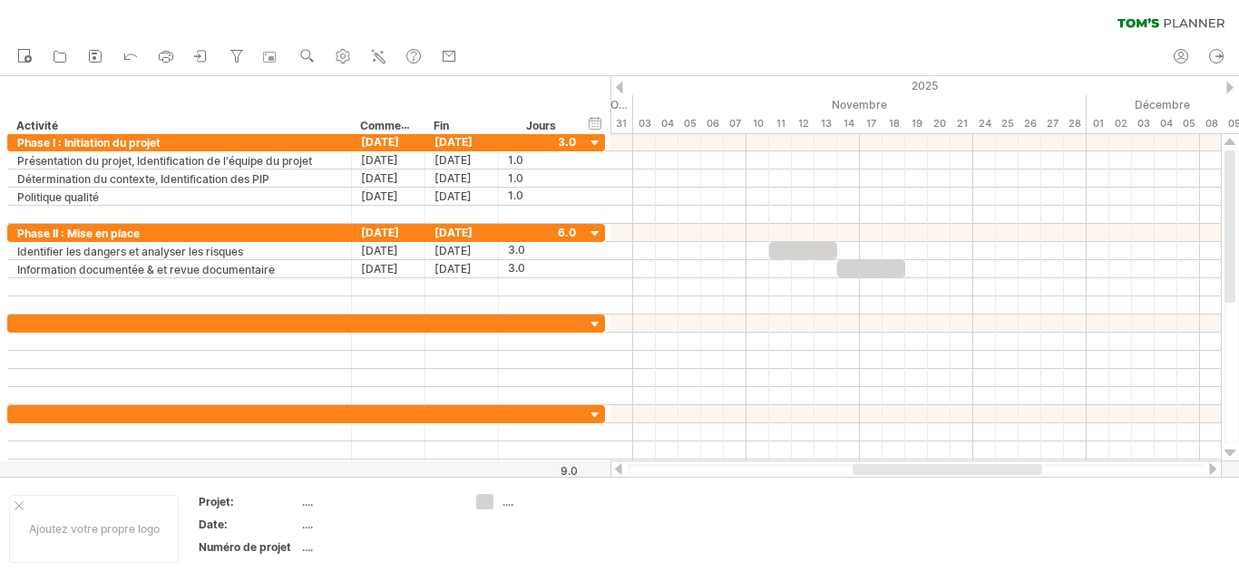
click at [618, 469] on div at bounding box center [618, 469] width 15 height 12
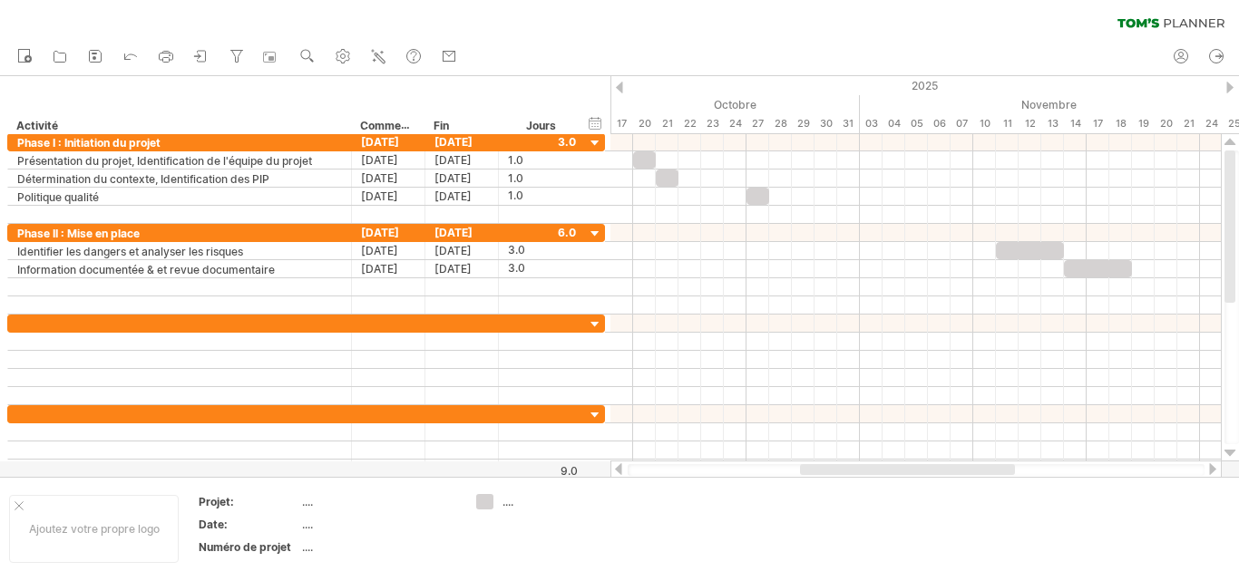
click at [618, 469] on div at bounding box center [618, 469] width 15 height 12
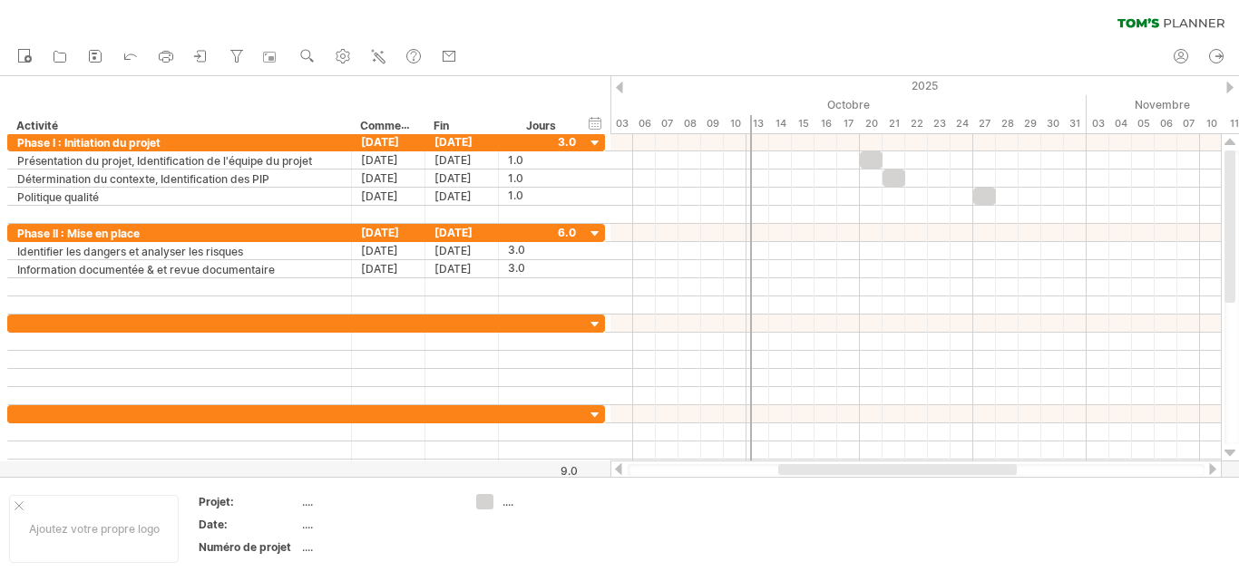
click at [1211, 469] on div at bounding box center [1212, 469] width 15 height 12
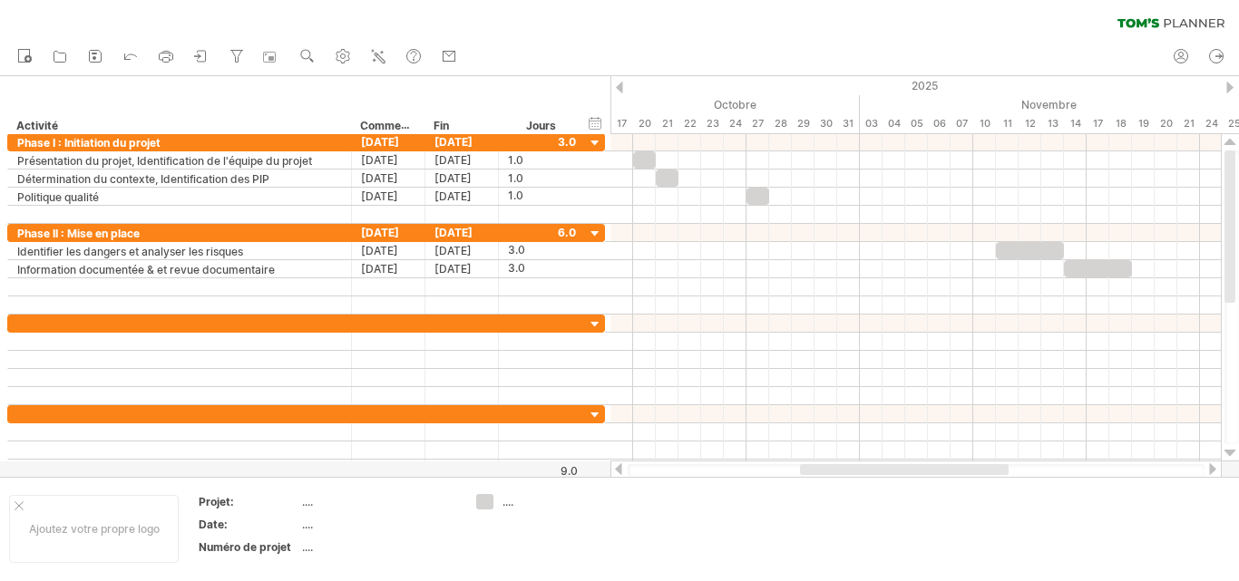
click at [1211, 469] on div at bounding box center [1212, 469] width 15 height 12
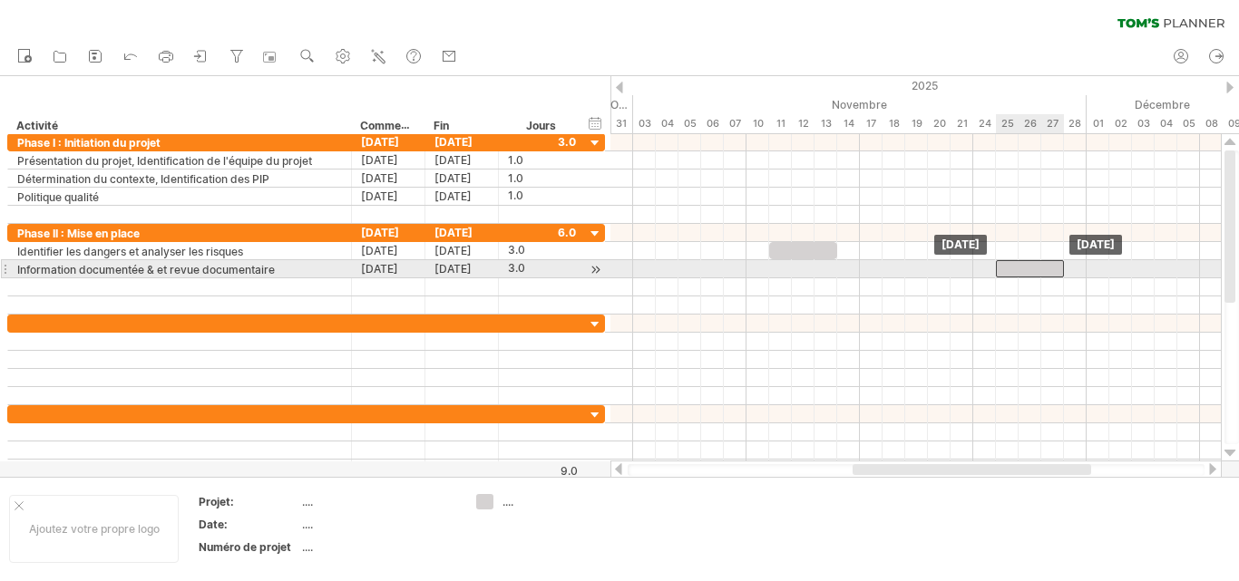
drag, startPoint x: 880, startPoint y: 272, endPoint x: 1039, endPoint y: 268, distance: 159.7
click at [1039, 268] on div at bounding box center [1030, 268] width 68 height 17
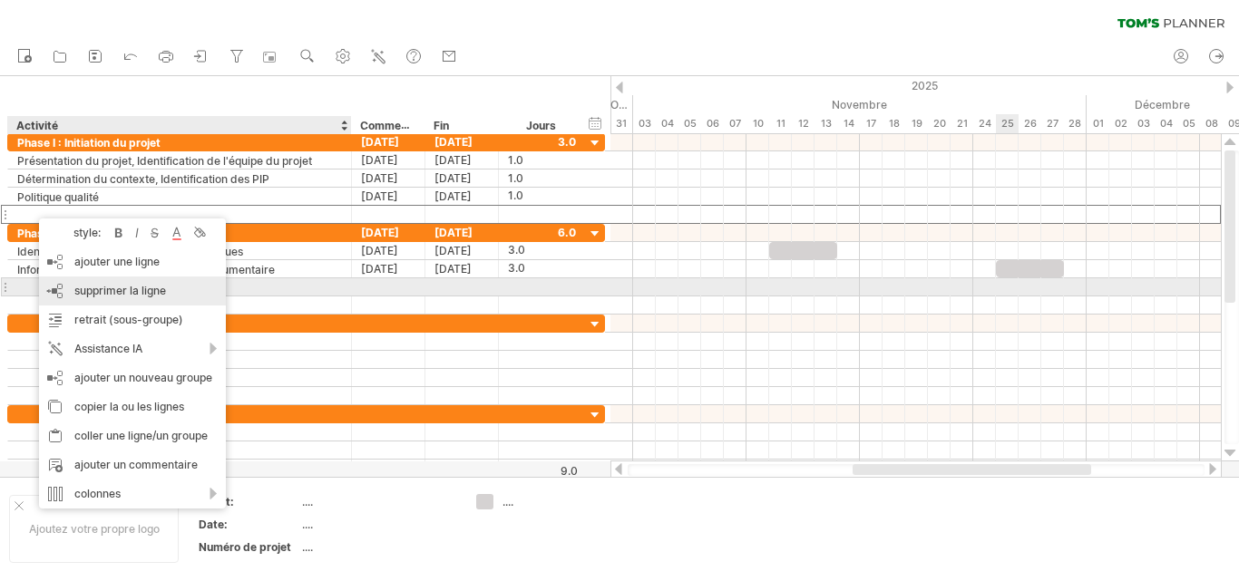
click at [122, 291] on font "supprimer la ligne" at bounding box center [120, 291] width 92 height 14
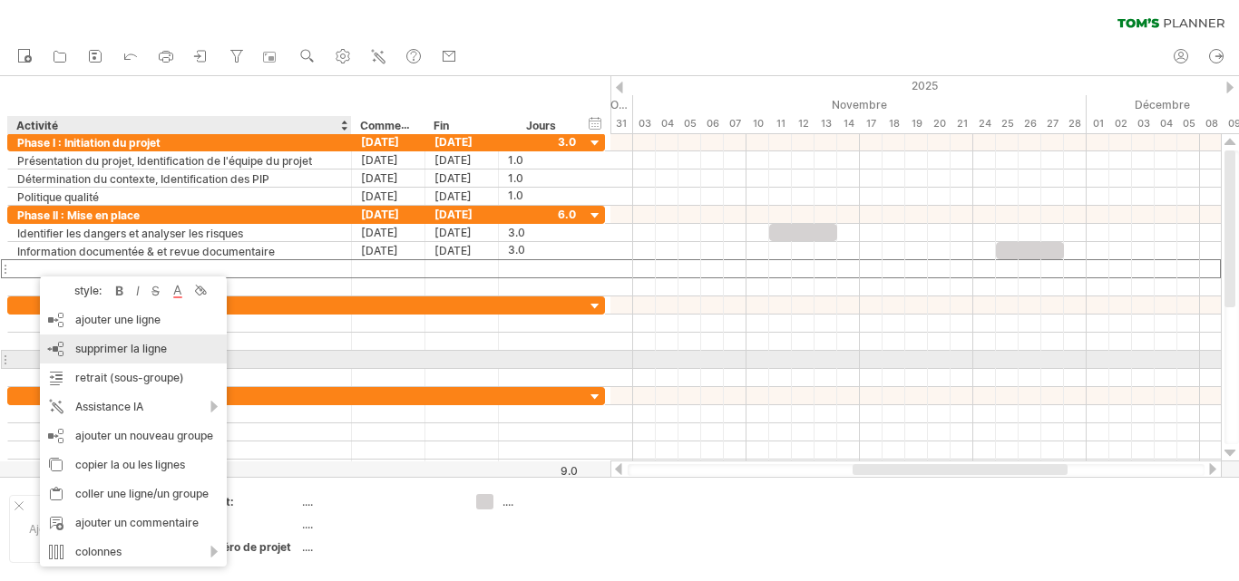
click at [118, 352] on font "supprimer la ligne" at bounding box center [121, 349] width 92 height 14
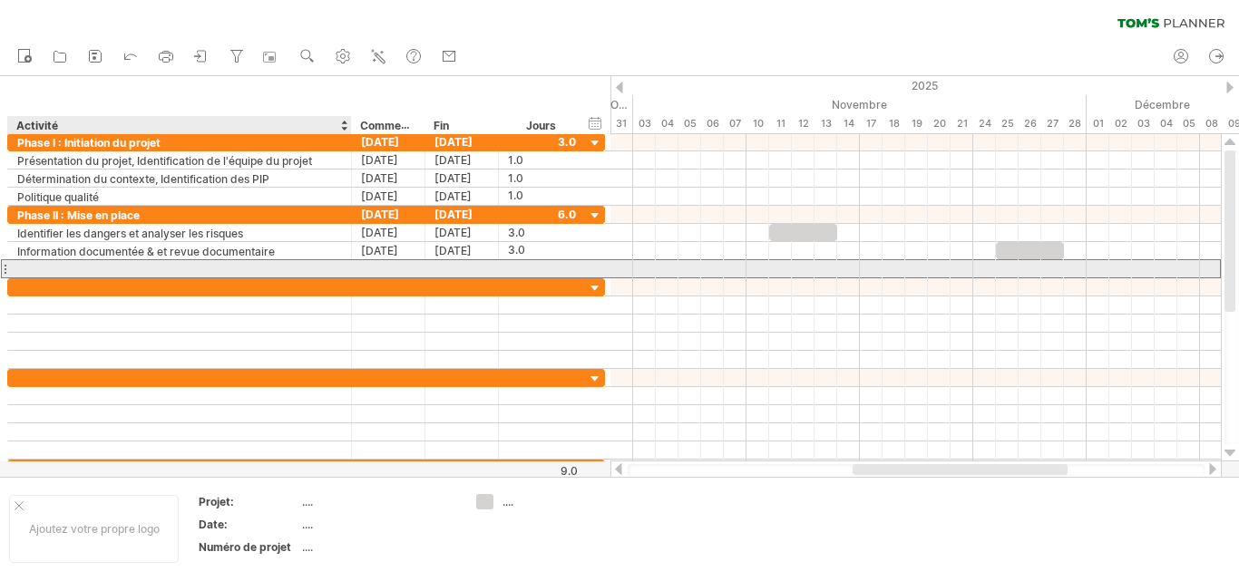
click at [38, 270] on div at bounding box center [179, 268] width 325 height 17
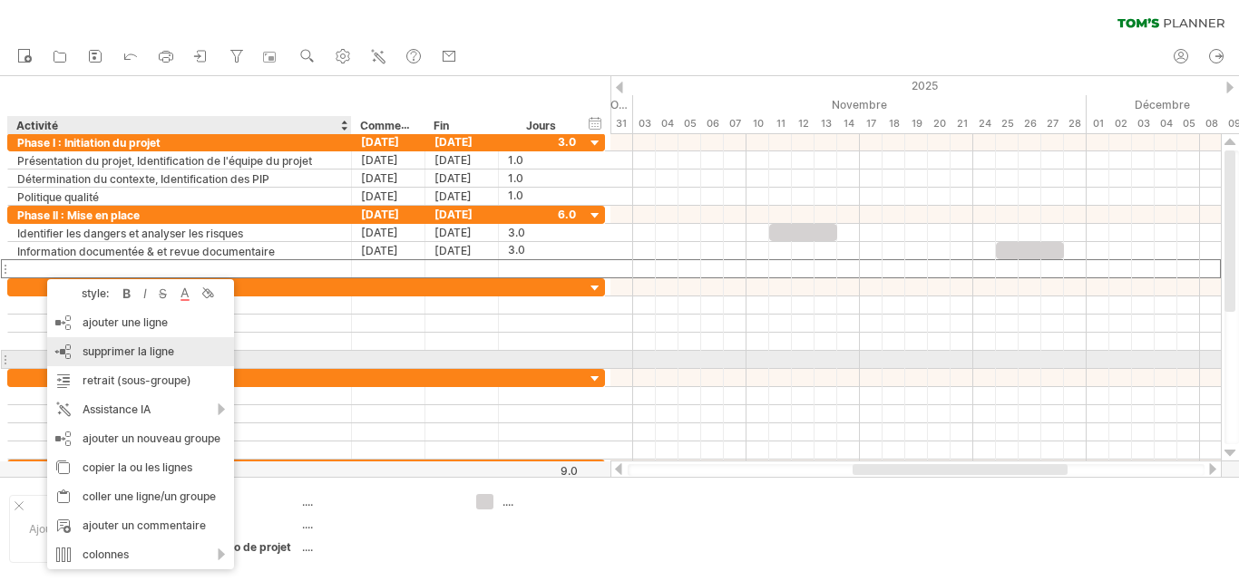
click at [106, 358] on div "supprimer la ligne supprimer les lignes sélectionnées" at bounding box center [140, 351] width 187 height 29
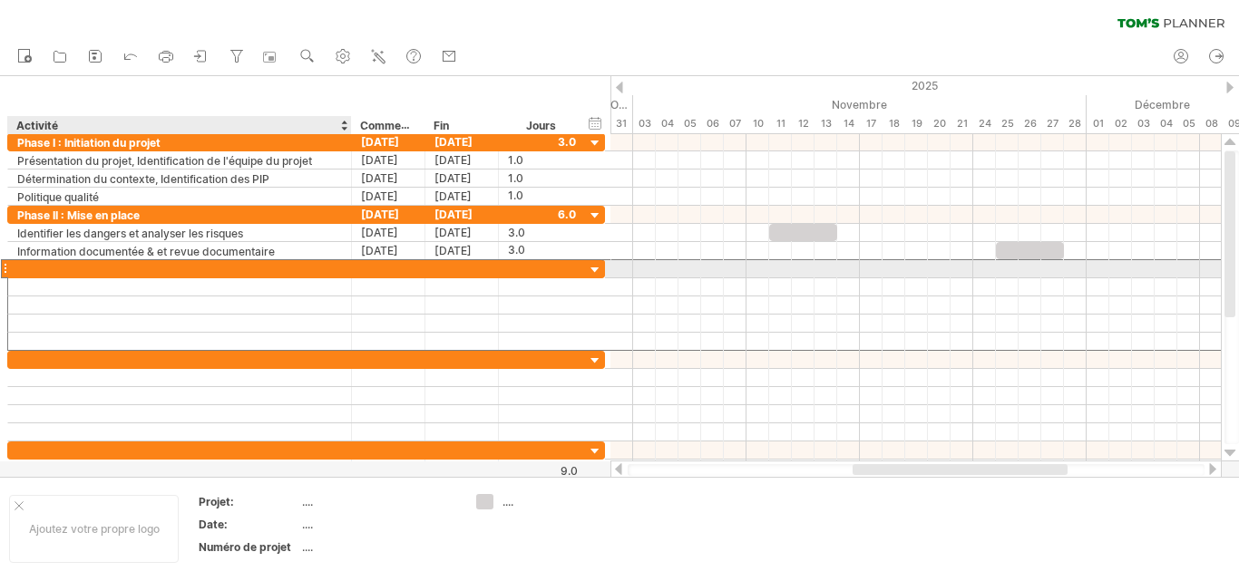
click at [39, 274] on div at bounding box center [179, 268] width 325 height 17
type input "**********"
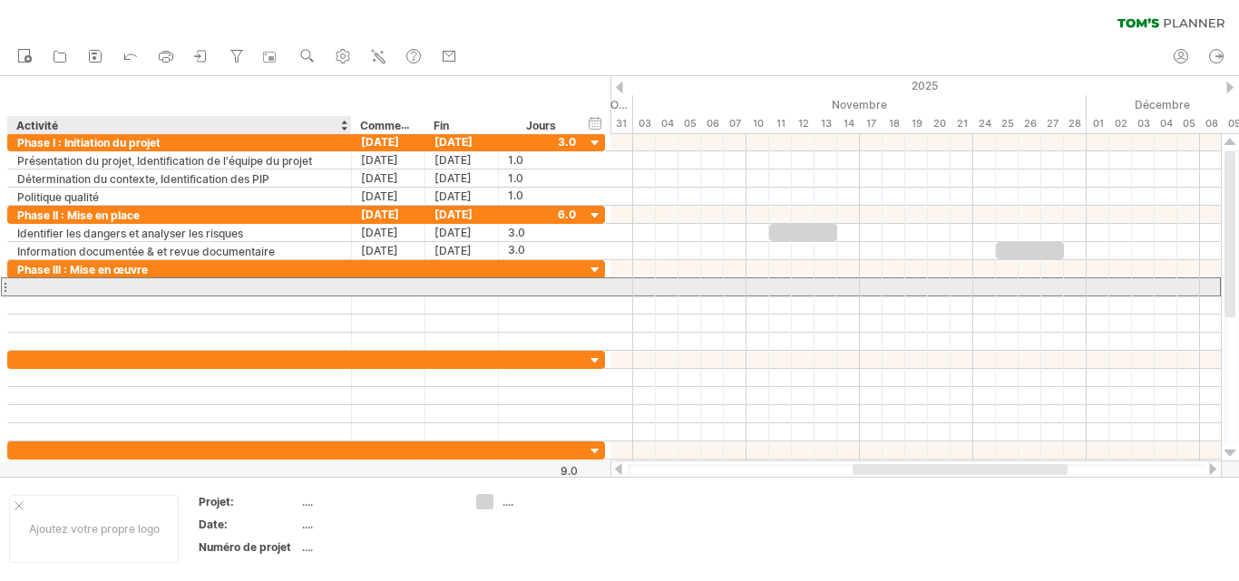
click at [52, 280] on div at bounding box center [179, 286] width 325 height 17
type input "**********"
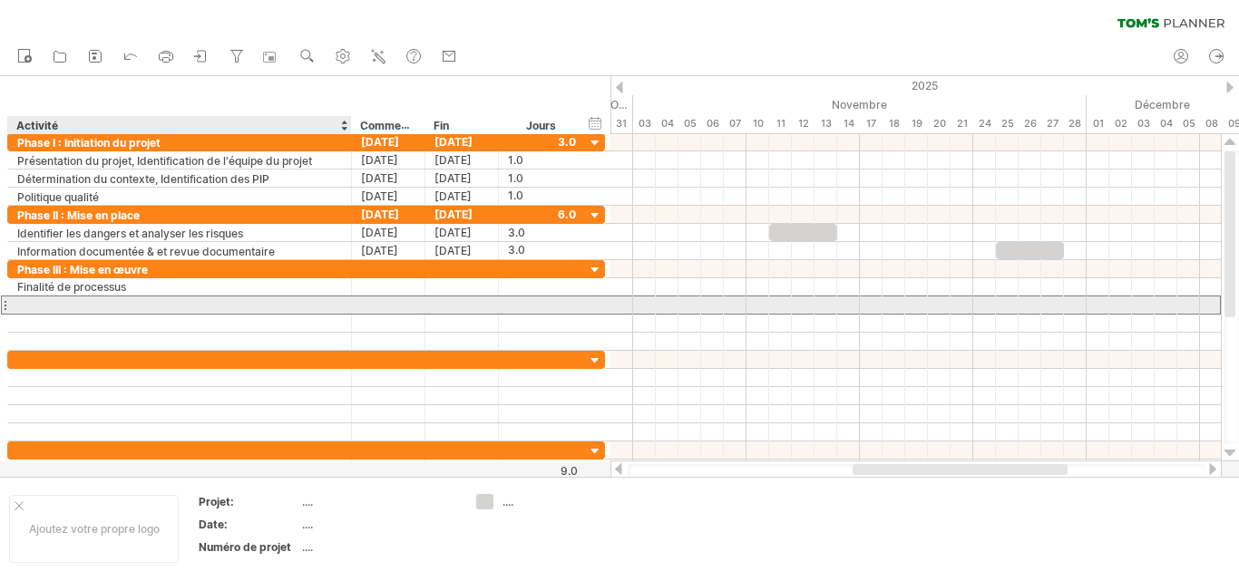
click at [75, 309] on div at bounding box center [179, 305] width 325 height 17
click at [78, 302] on div at bounding box center [179, 305] width 325 height 17
type input "**********"
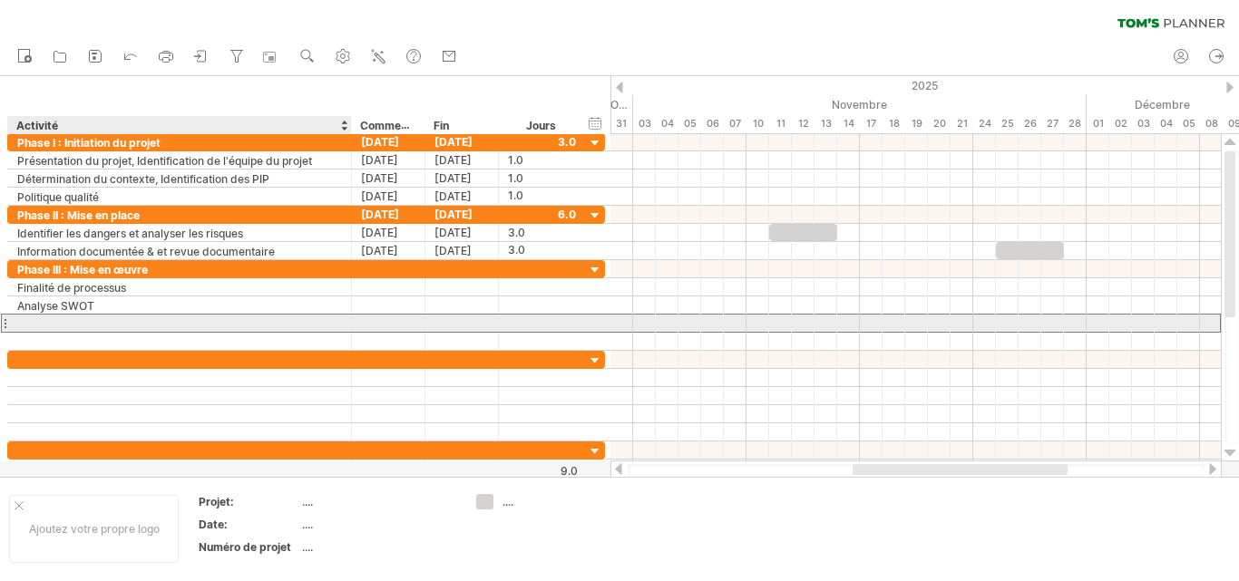
click at [90, 321] on div at bounding box center [179, 323] width 325 height 17
type input "*"
type input "**********"
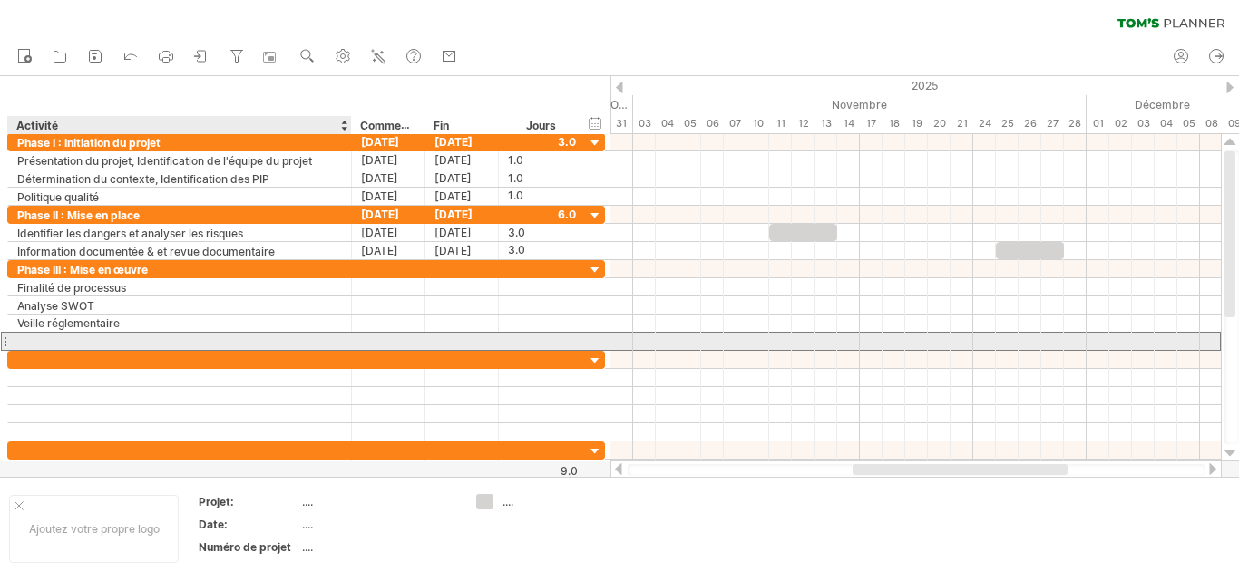
click at [87, 341] on div at bounding box center [179, 341] width 325 height 17
click at [63, 341] on div at bounding box center [179, 341] width 325 height 17
click at [227, 338] on input "**********" at bounding box center [179, 341] width 325 height 17
type input "**********"
click at [46, 338] on input "**********" at bounding box center [179, 341] width 325 height 17
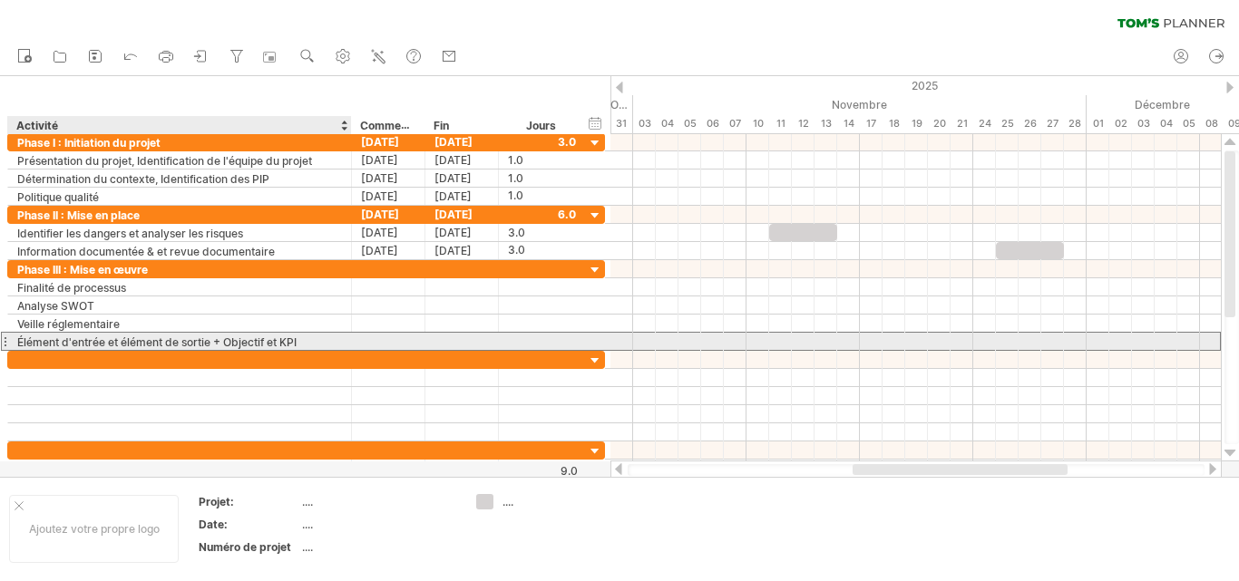
click at [32, 344] on font "Élément d'entrée et élément de sortie + Objectif et KPI" at bounding box center [156, 343] width 279 height 14
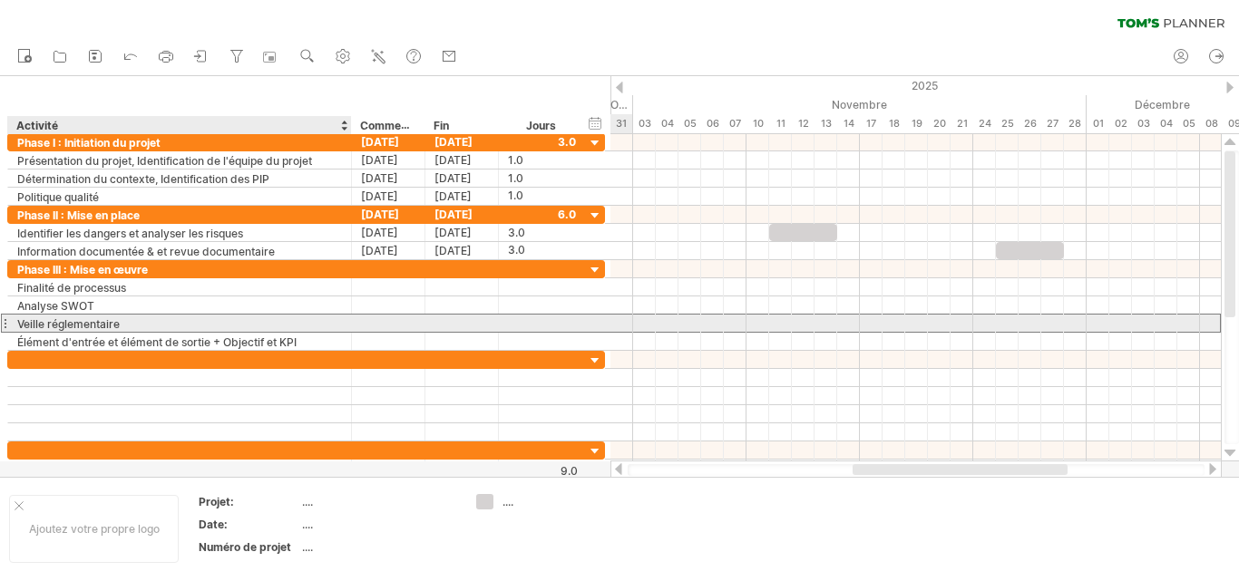
click at [95, 324] on font "Veille réglementaire" at bounding box center [68, 324] width 102 height 14
click at [136, 322] on div "Veille réglementaire" at bounding box center [179, 323] width 325 height 17
type input "*"
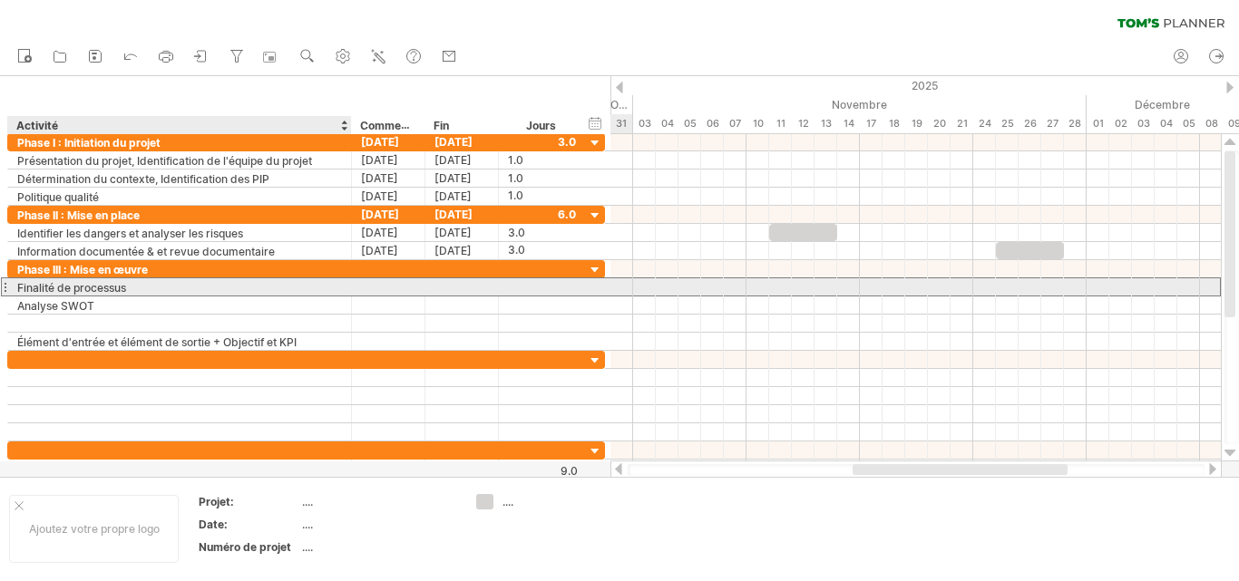
click at [83, 290] on font "Finalité de processus" at bounding box center [71, 288] width 109 height 14
click at [137, 283] on div "Finalité de processus" at bounding box center [179, 286] width 325 height 17
type input "*"
type input "**********"
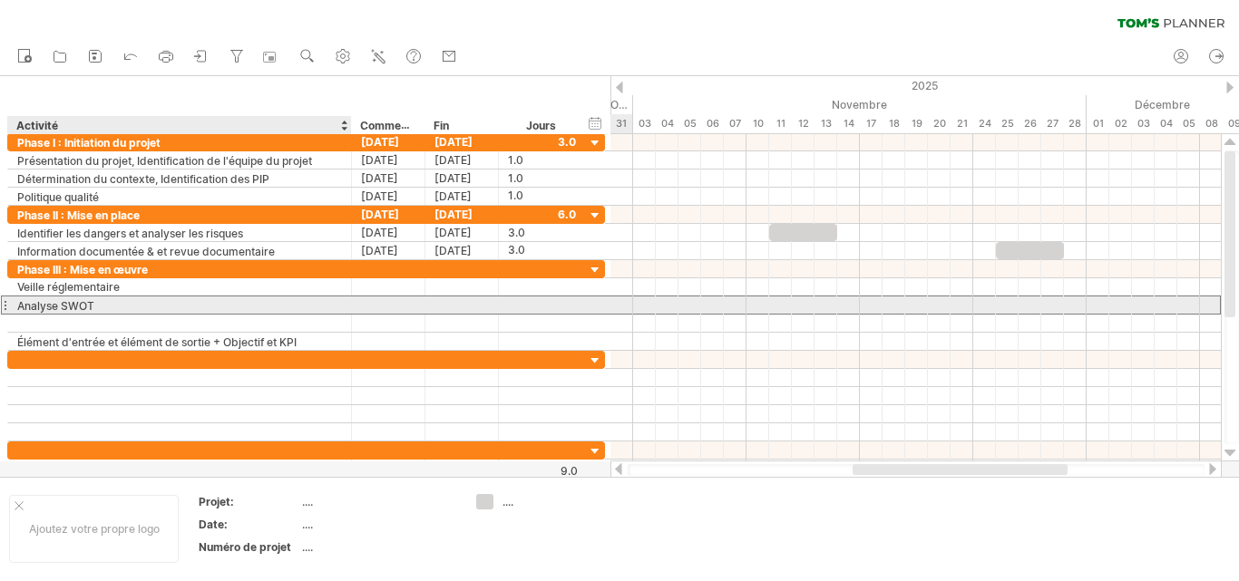
click at [17, 297] on div "Analyse SWOT" at bounding box center [179, 305] width 325 height 17
type input "**********"
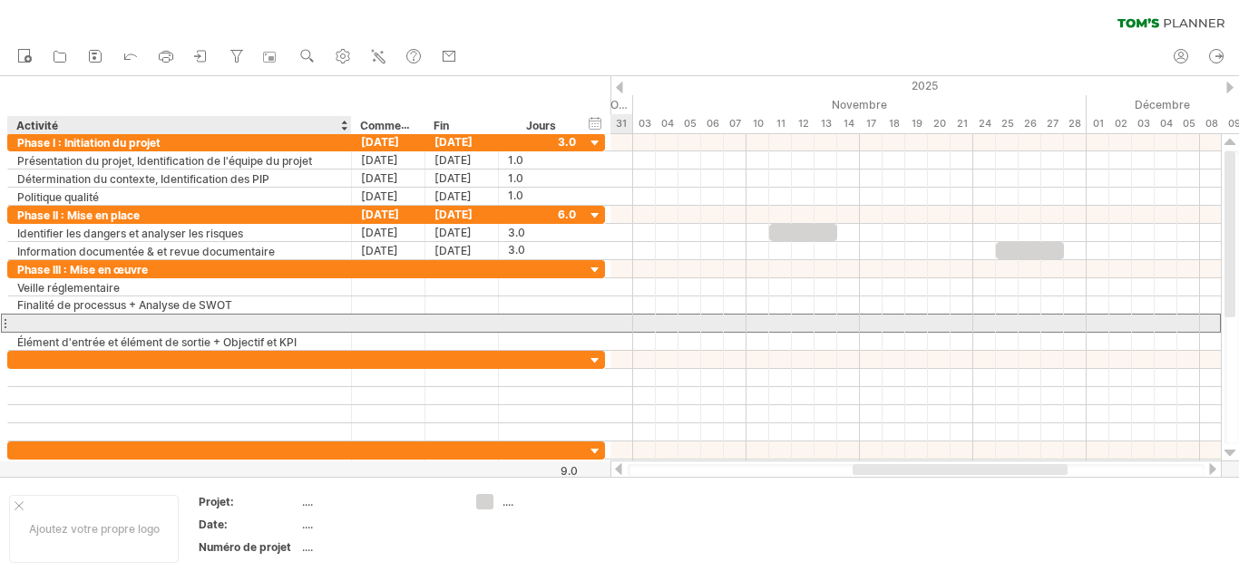
click at [60, 318] on div at bounding box center [179, 323] width 325 height 17
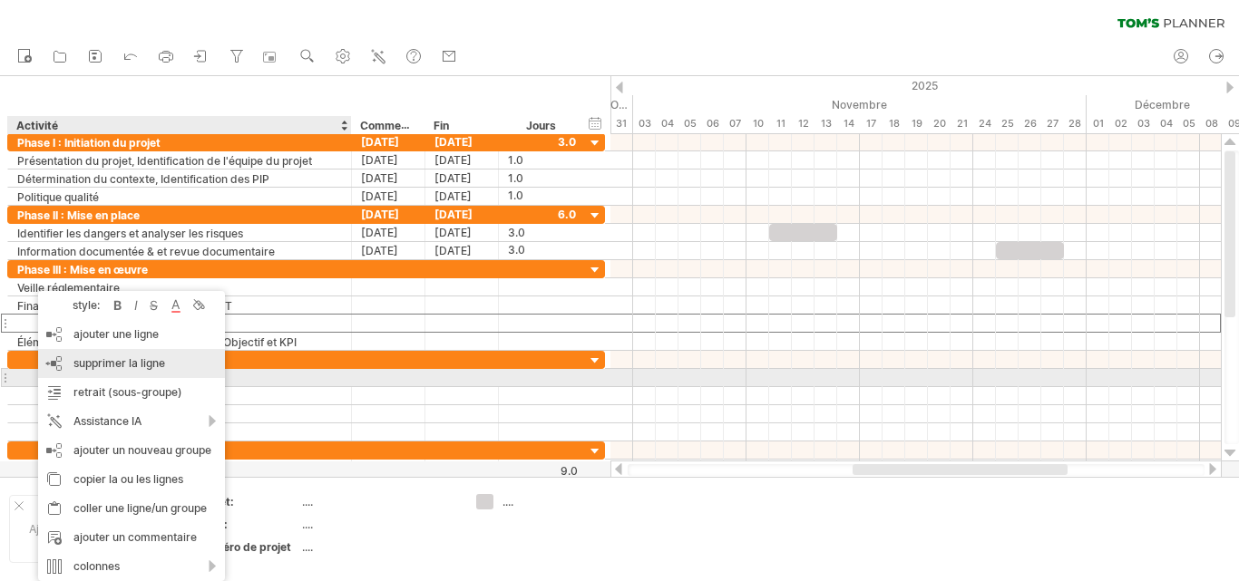
click at [159, 369] on font "supprimer la ligne" at bounding box center [119, 363] width 92 height 14
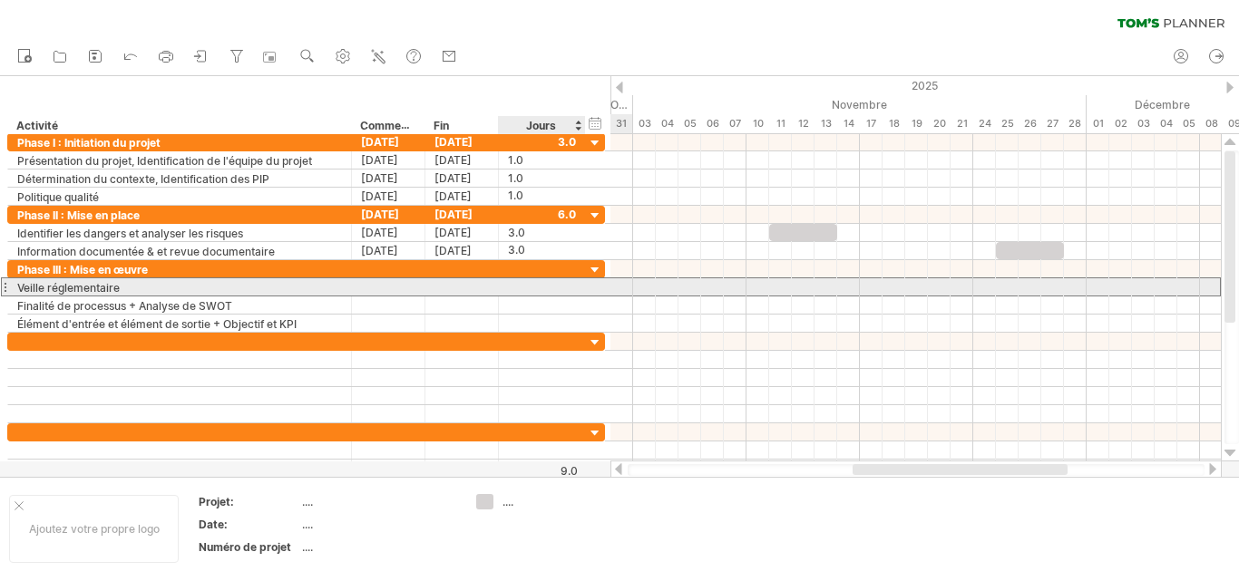
click at [511, 285] on div at bounding box center [542, 286] width 68 height 17
type input "*"
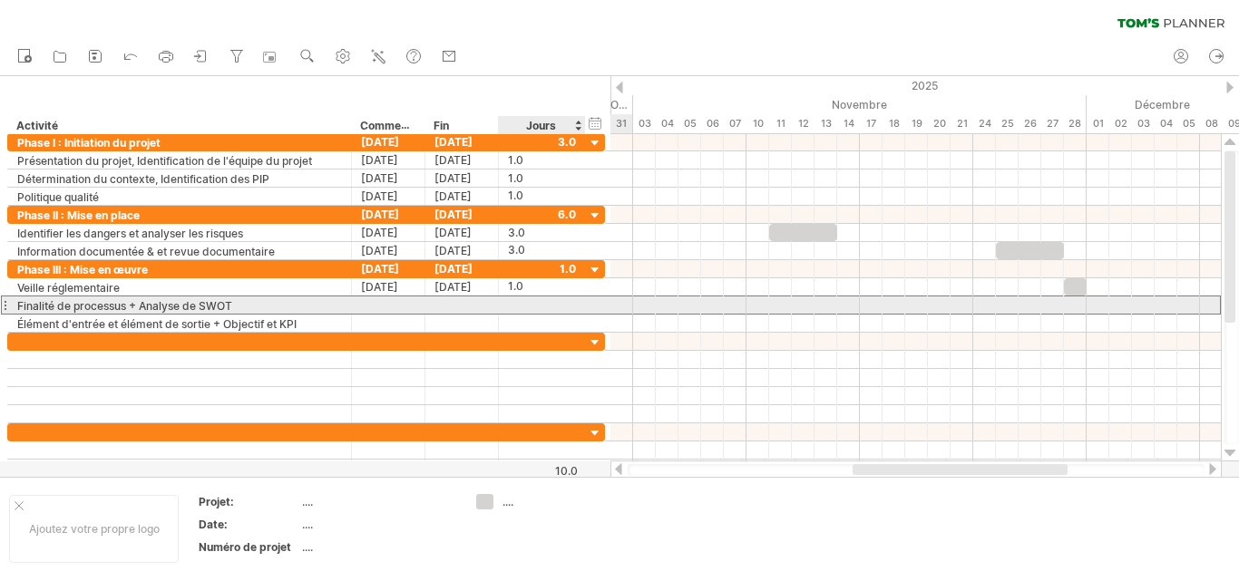
click at [535, 314] on div "**********" at bounding box center [306, 305] width 598 height 19
click at [530, 303] on div at bounding box center [542, 305] width 68 height 17
type input "*"
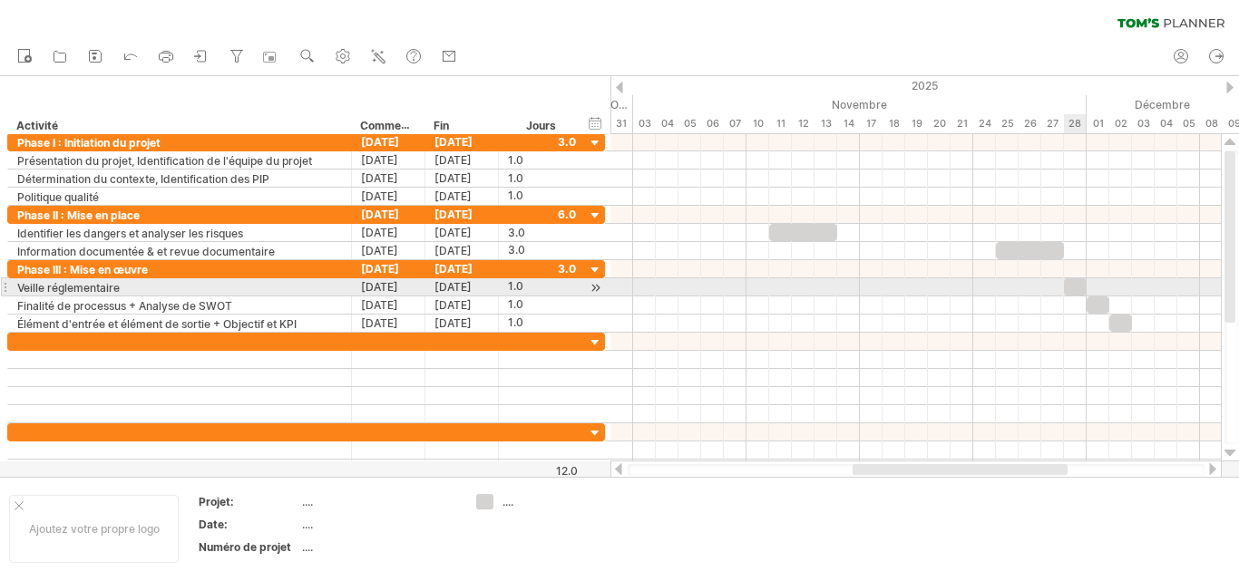
scroll to position [0, 0]
drag, startPoint x: 1080, startPoint y: 292, endPoint x: 1111, endPoint y: 292, distance: 30.8
click at [1111, 292] on div at bounding box center [1108, 286] width 23 height 17
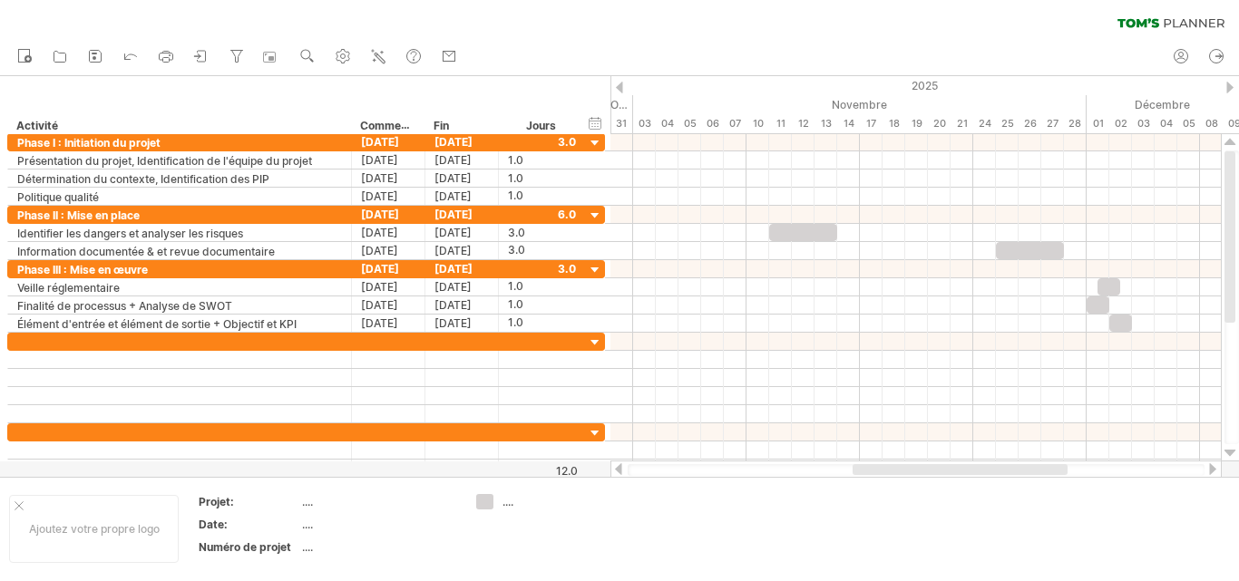
click at [1213, 465] on div at bounding box center [1212, 469] width 15 height 12
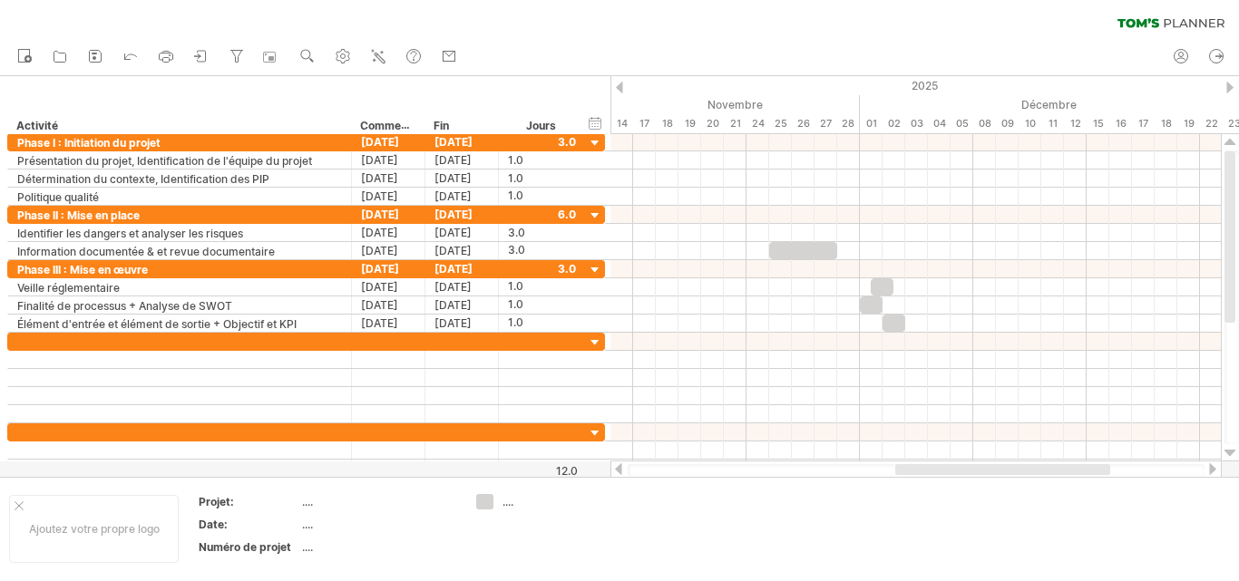
click at [1213, 465] on div at bounding box center [1212, 469] width 15 height 12
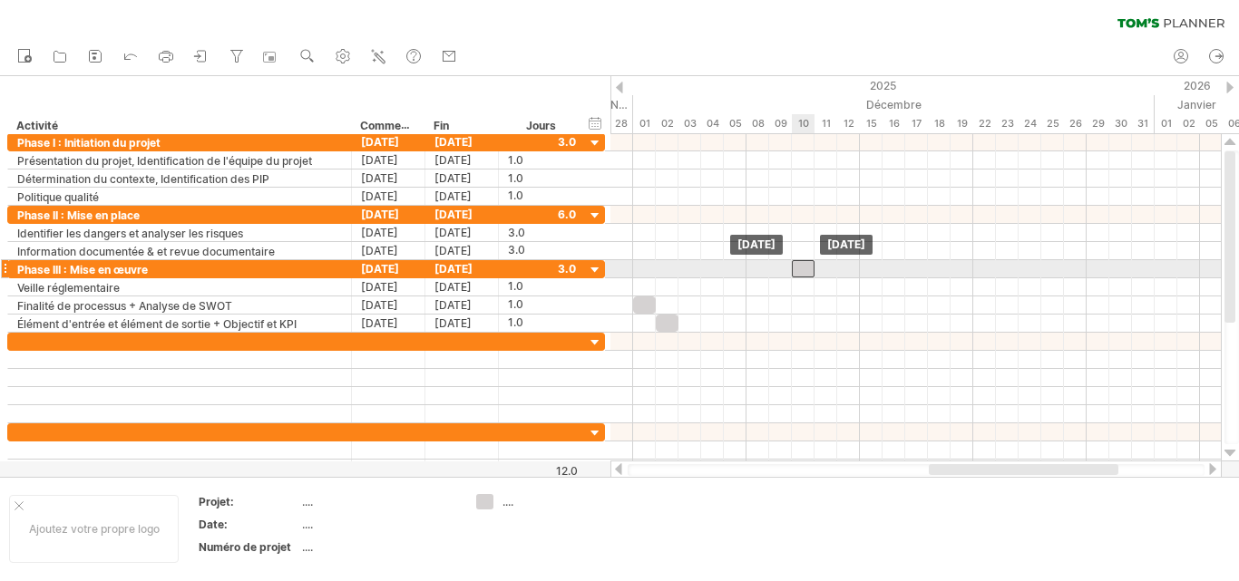
drag, startPoint x: 658, startPoint y: 287, endPoint x: 806, endPoint y: 274, distance: 148.4
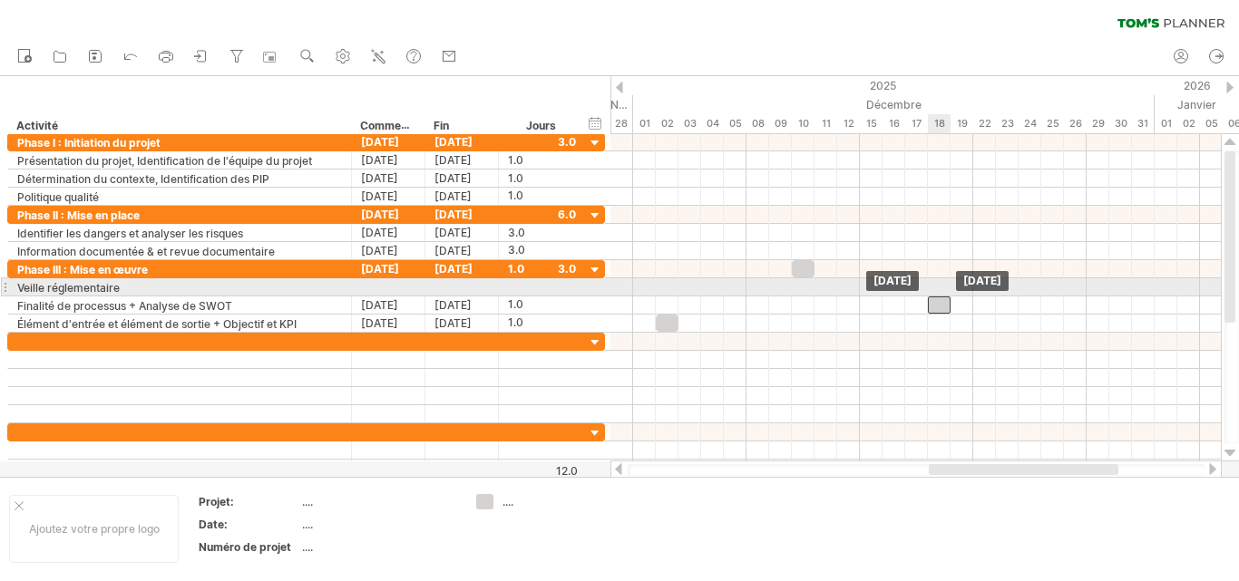
drag, startPoint x: 644, startPoint y: 304, endPoint x: 940, endPoint y: 296, distance: 296.6
click at [940, 296] on div "Jeudi 18 décembre Jeudi 18 décembre" at bounding box center [915, 297] width 610 height 327
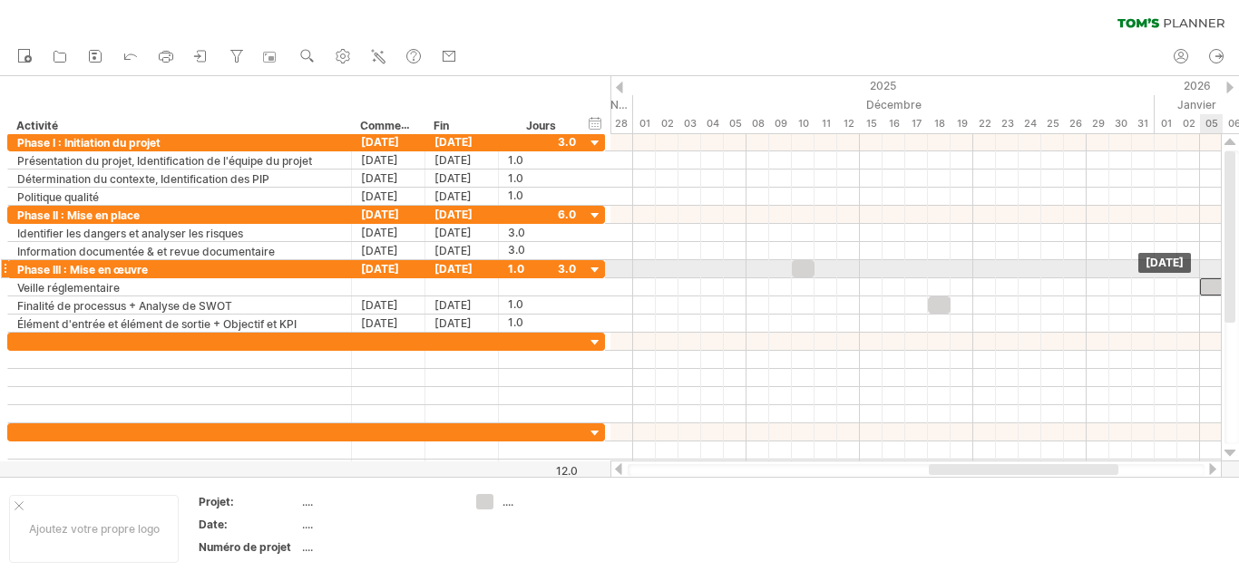
drag, startPoint x: 664, startPoint y: 324, endPoint x: 1224, endPoint y: 277, distance: 562.4
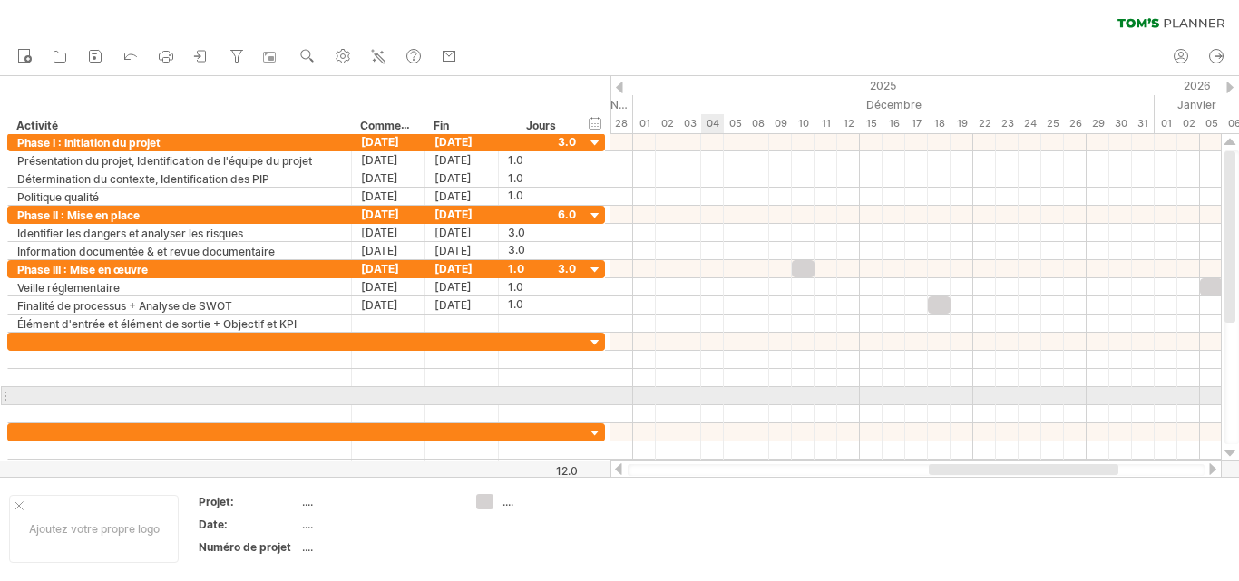
click at [713, 399] on div at bounding box center [915, 396] width 610 height 18
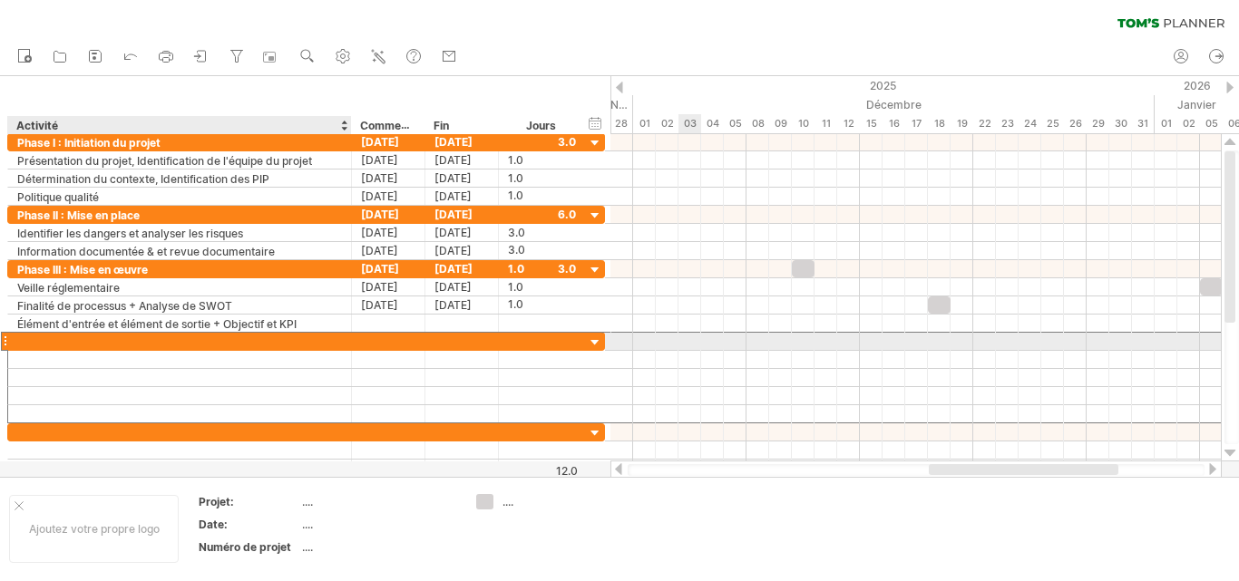
click at [138, 345] on div at bounding box center [179, 341] width 325 height 17
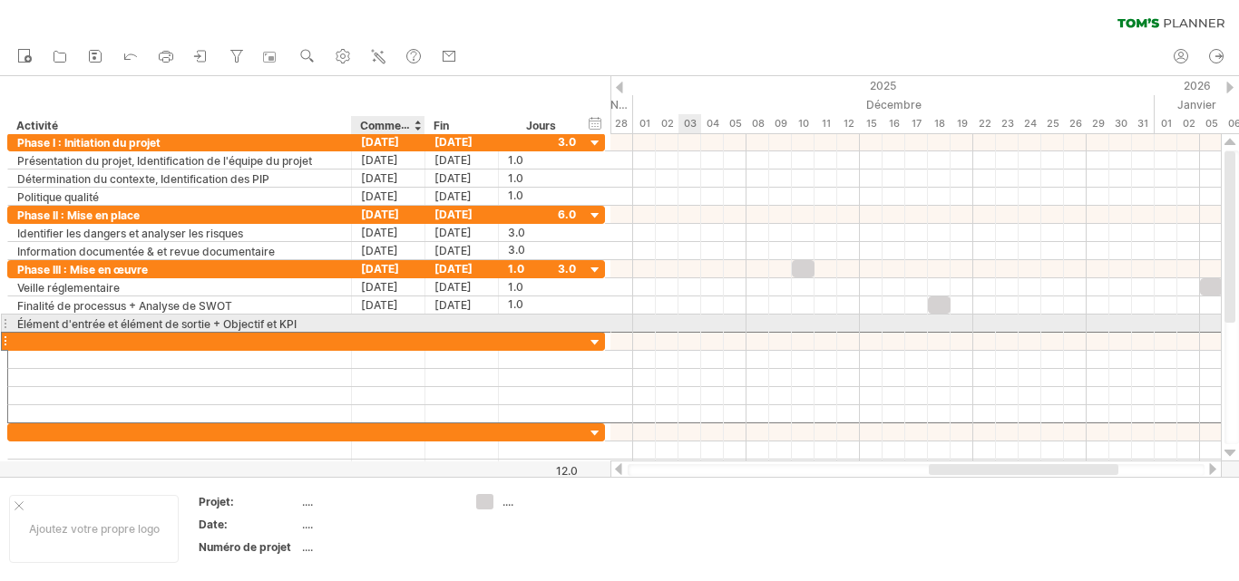
click at [381, 325] on div at bounding box center [388, 323] width 73 height 17
click at [363, 326] on div at bounding box center [388, 323] width 73 height 17
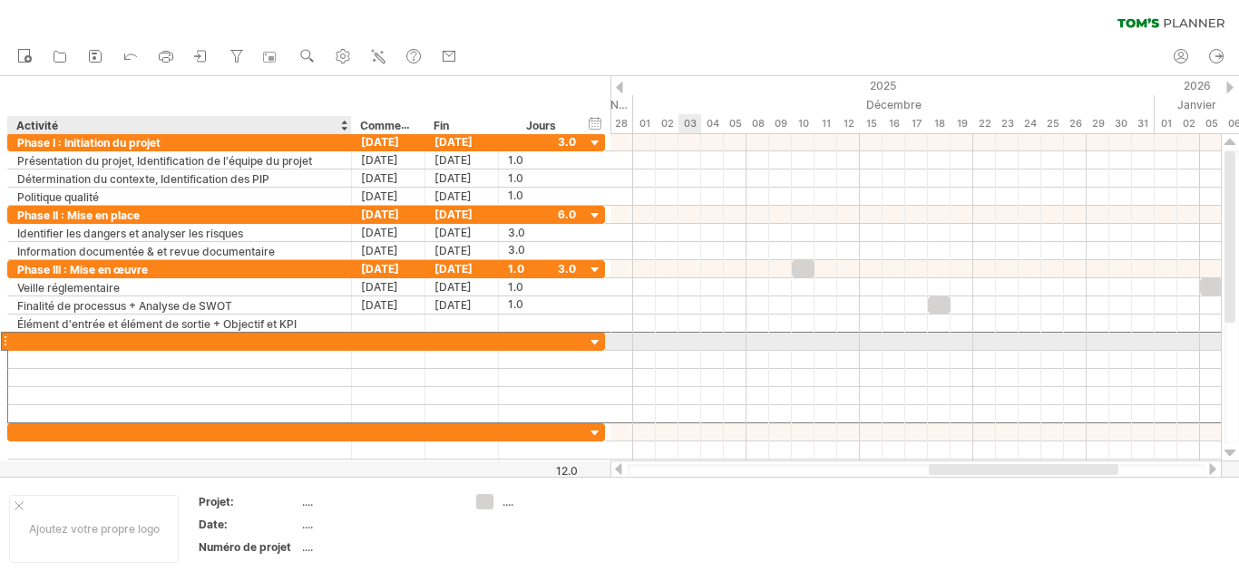
click at [95, 336] on div at bounding box center [179, 341] width 325 height 17
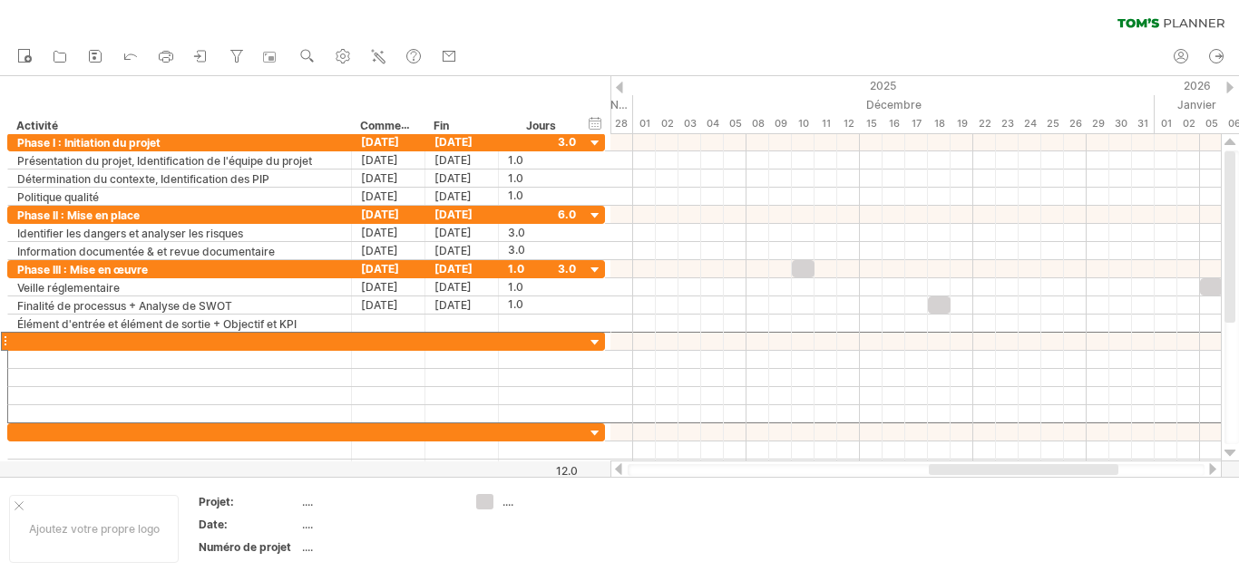
click at [1211, 465] on div at bounding box center [1212, 469] width 15 height 12
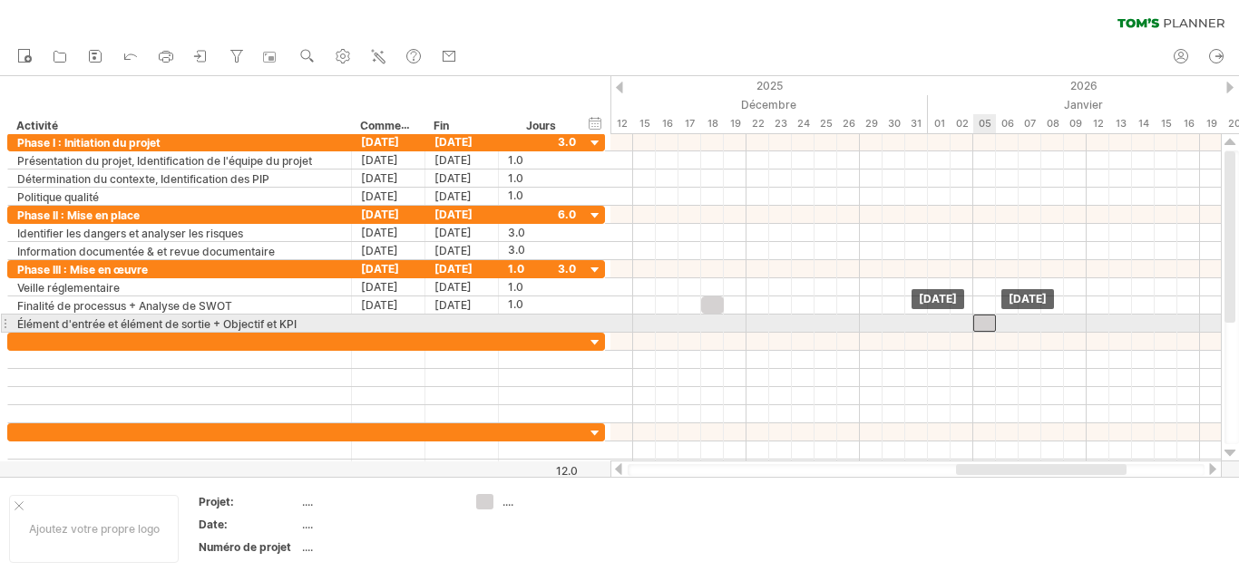
drag, startPoint x: 987, startPoint y: 286, endPoint x: 990, endPoint y: 316, distance: 31.0
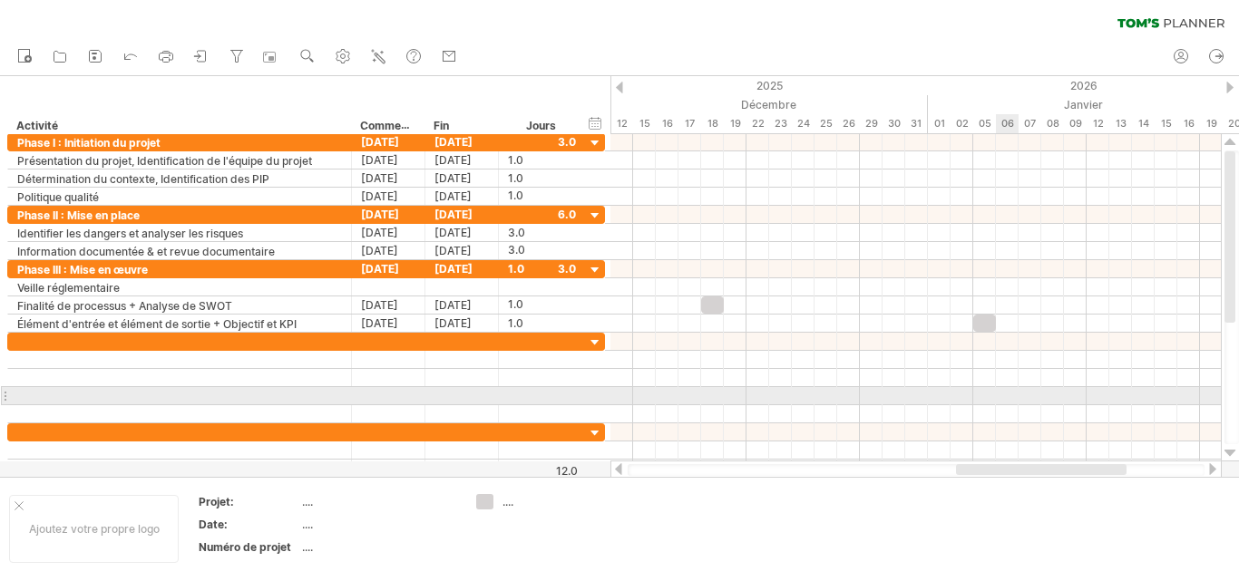
click at [1007, 394] on div at bounding box center [915, 396] width 610 height 18
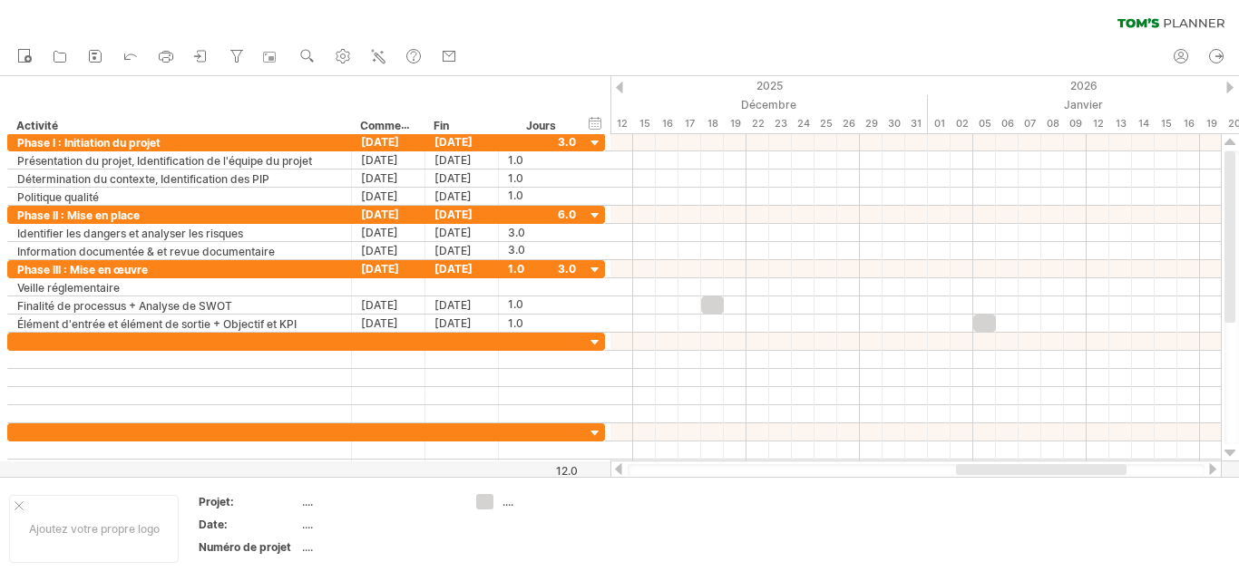
click at [618, 469] on div at bounding box center [618, 469] width 15 height 12
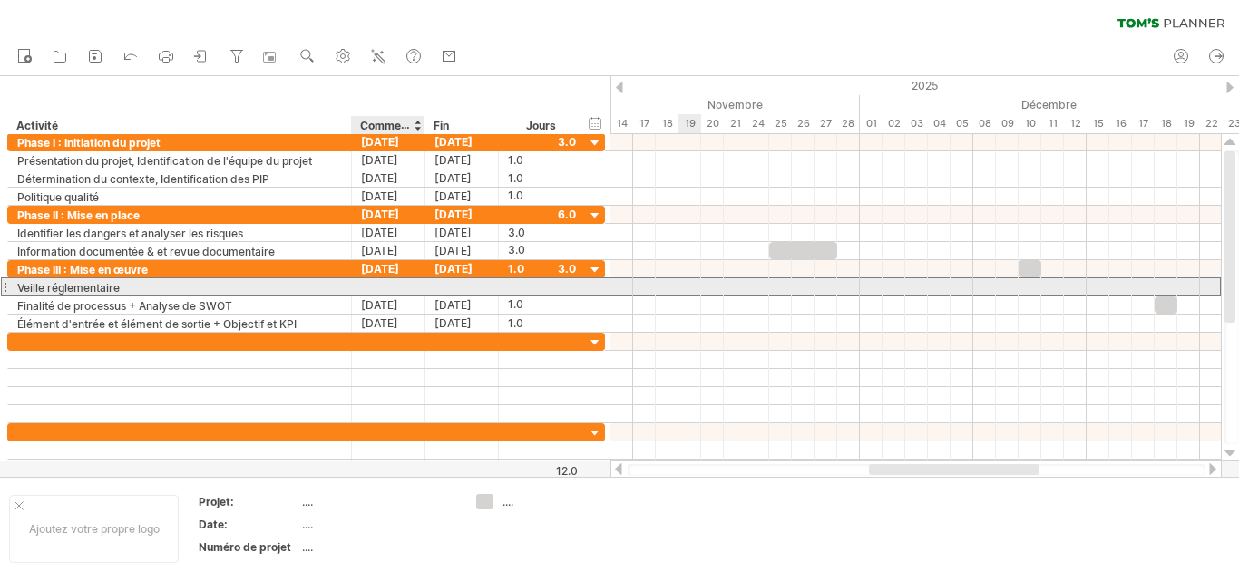
click at [393, 292] on div at bounding box center [388, 286] width 73 height 17
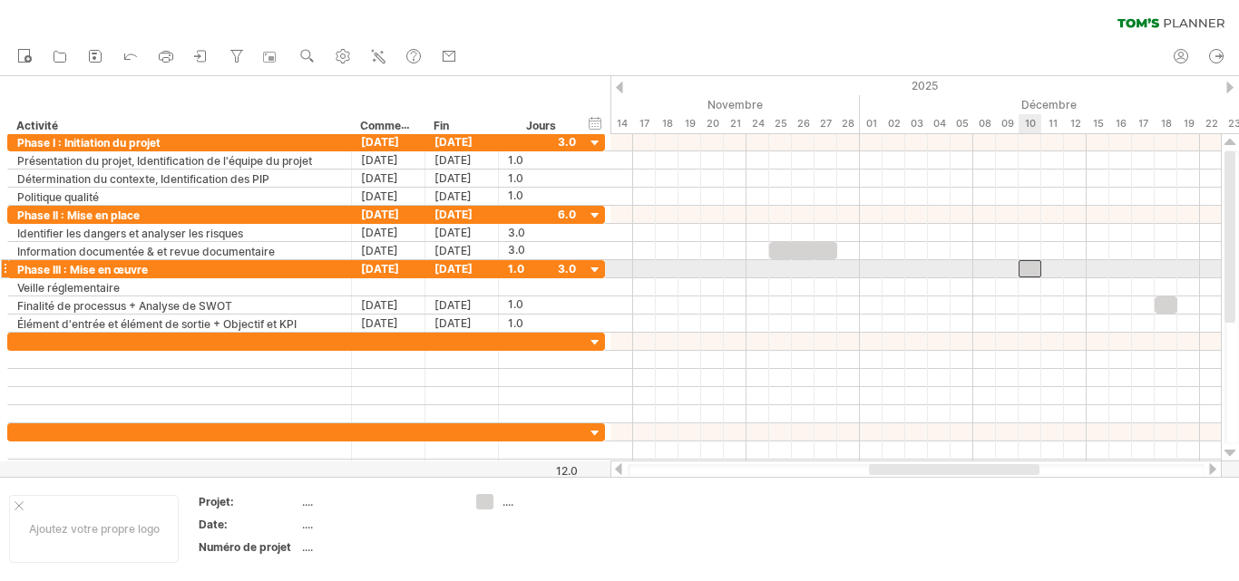
click at [1032, 263] on div at bounding box center [1029, 268] width 23 height 17
drag, startPoint x: 1035, startPoint y: 268, endPoint x: 1036, endPoint y: 278, distance: 10.9
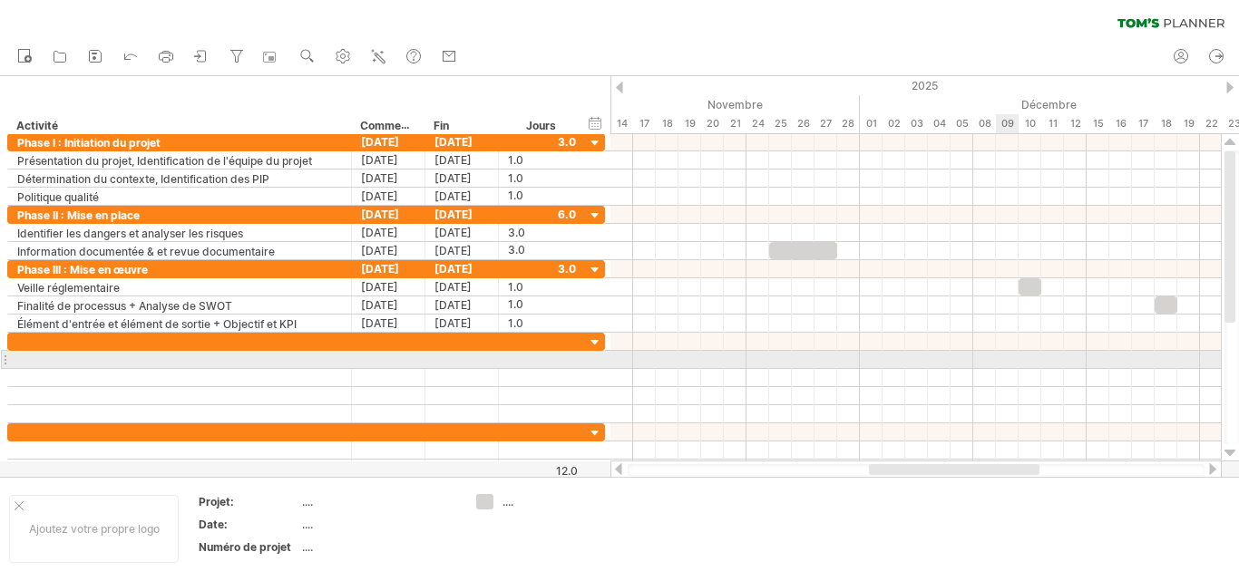
click at [1012, 364] on div at bounding box center [915, 360] width 610 height 18
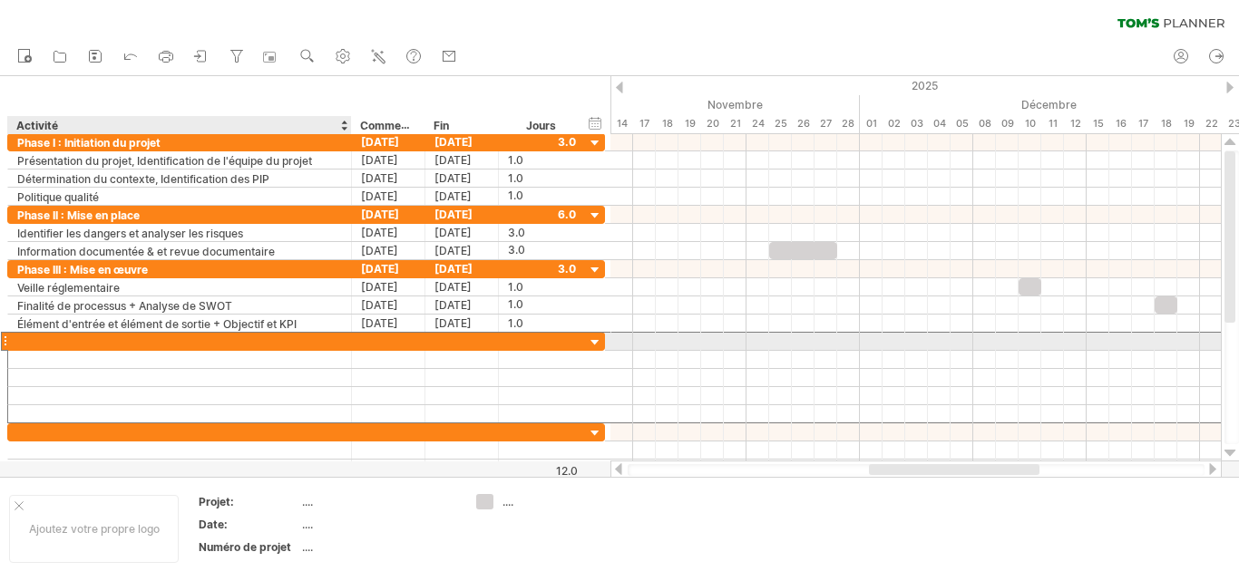
click at [117, 345] on div at bounding box center [179, 341] width 325 height 17
click at [57, 333] on input "**********" at bounding box center [179, 341] width 325 height 17
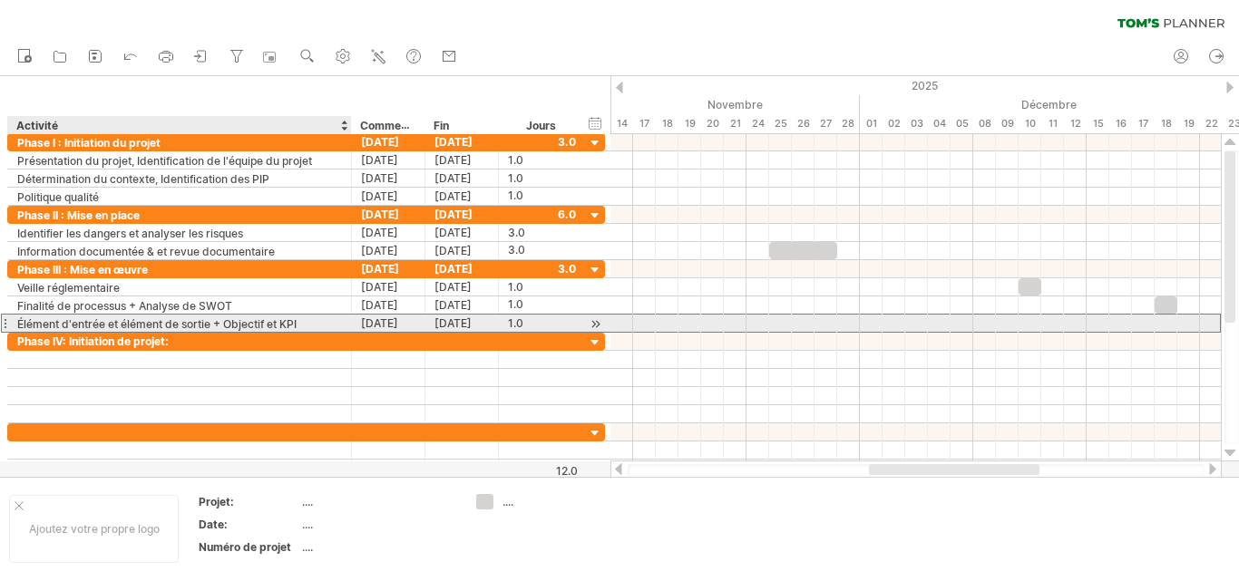
click at [171, 331] on font "Élément d'entrée et élément de sortie + Objectif et KPI" at bounding box center [156, 324] width 279 height 14
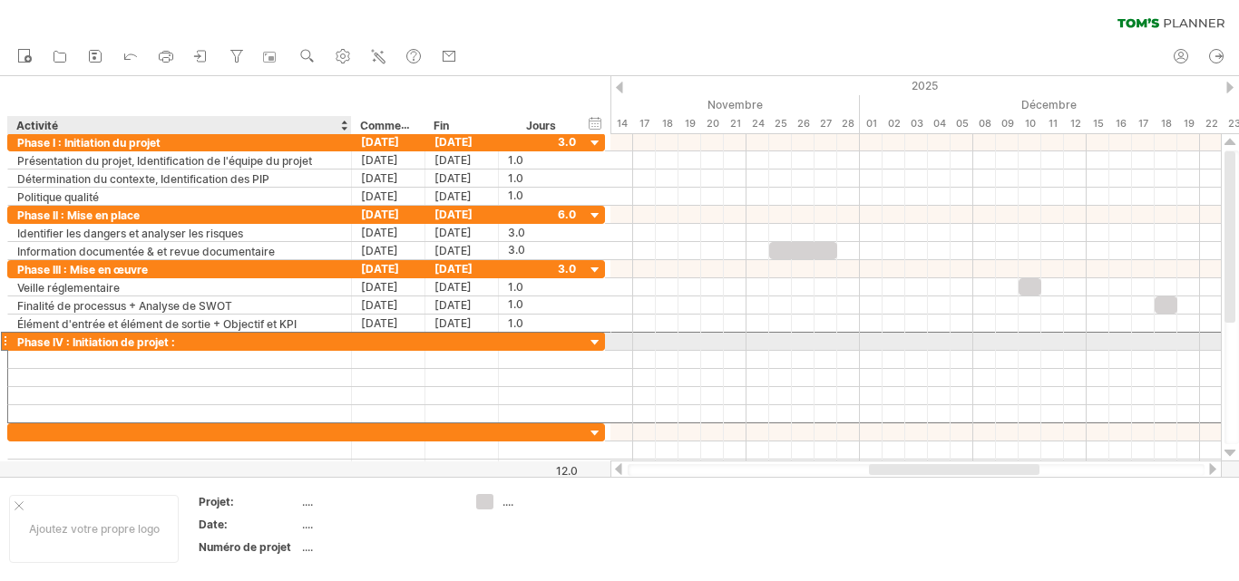
click at [176, 345] on div "Phase IV : Initiation de projet :" at bounding box center [179, 341] width 325 height 17
click at [176, 345] on input "**********" at bounding box center [179, 341] width 325 height 17
click at [83, 346] on div "Phase IV :" at bounding box center [179, 341] width 325 height 17
type input "**********"
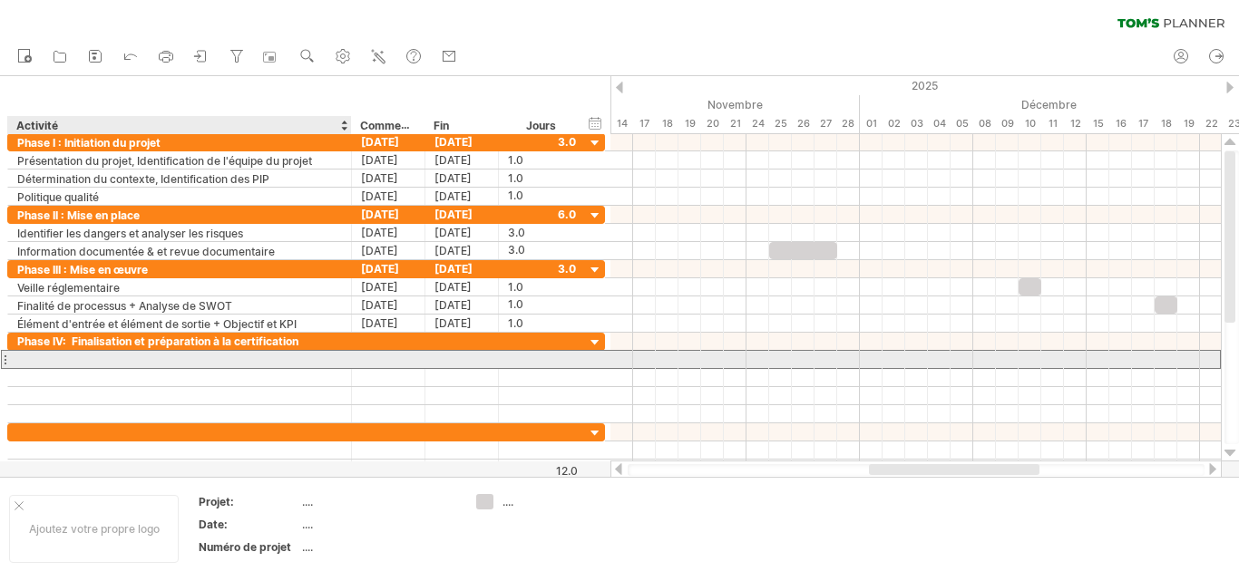
click at [126, 361] on div at bounding box center [179, 359] width 325 height 17
type input "**********"
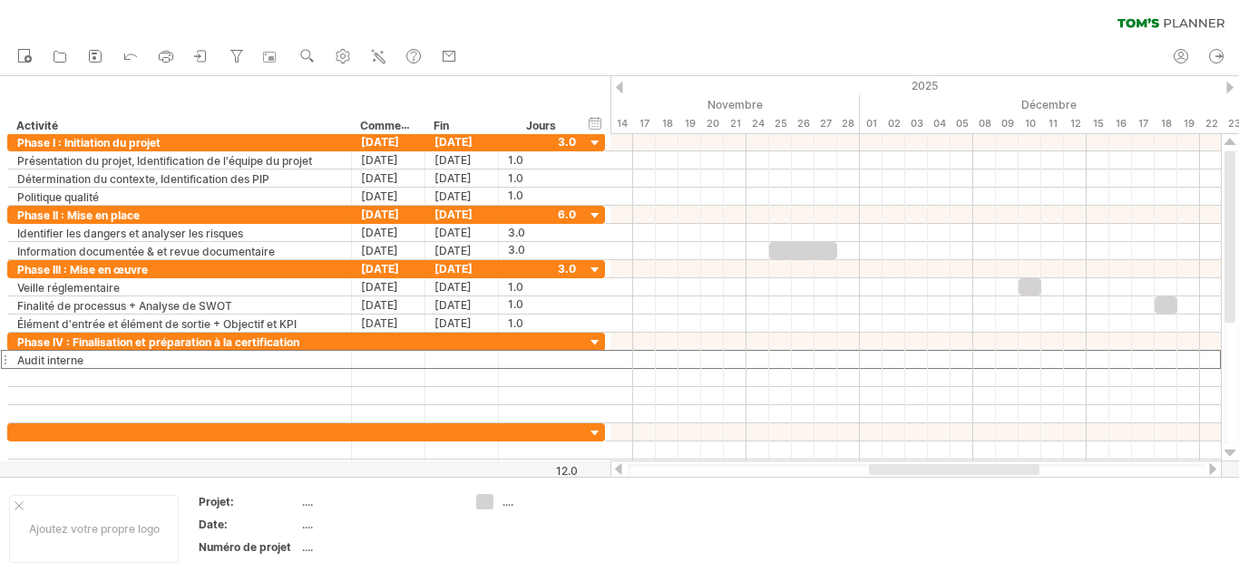
click at [1208, 473] on div at bounding box center [1212, 469] width 15 height 12
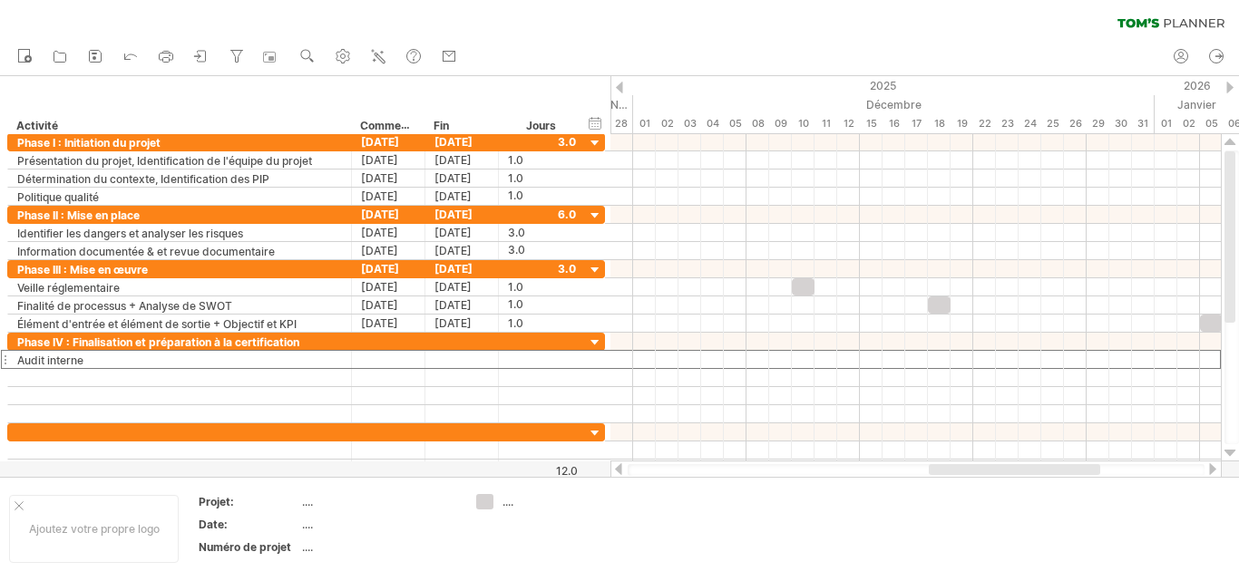
click at [1208, 473] on div at bounding box center [1212, 469] width 15 height 12
drag, startPoint x: 1095, startPoint y: 464, endPoint x: 1074, endPoint y: 470, distance: 21.6
click at [1074, 470] on div at bounding box center [1047, 469] width 141 height 11
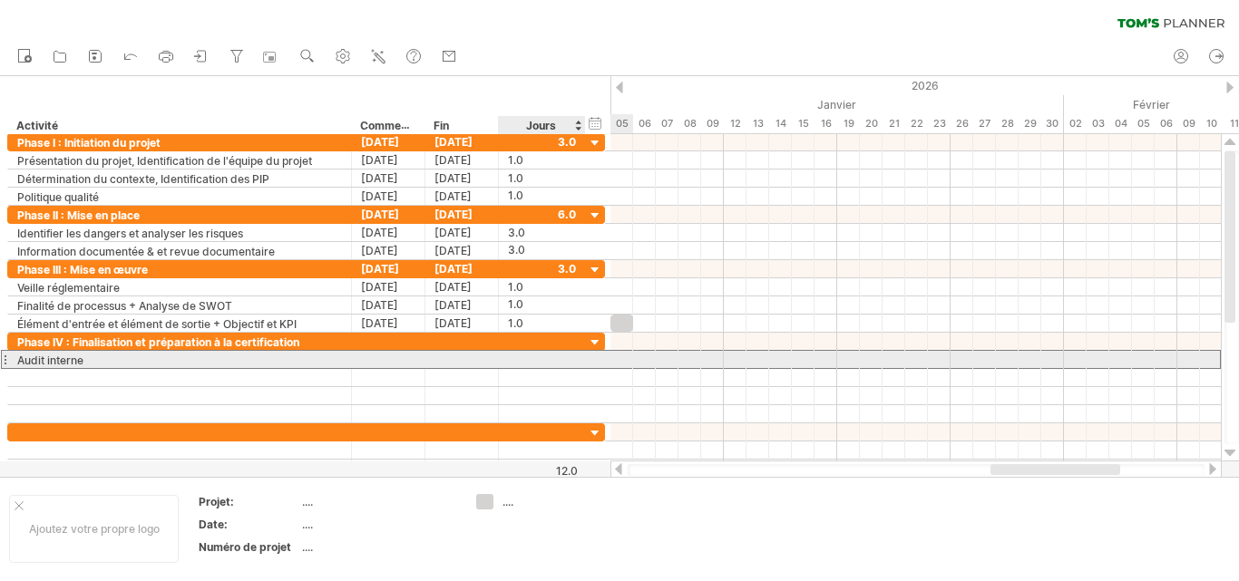
click at [558, 358] on div at bounding box center [542, 359] width 68 height 17
type input "*"
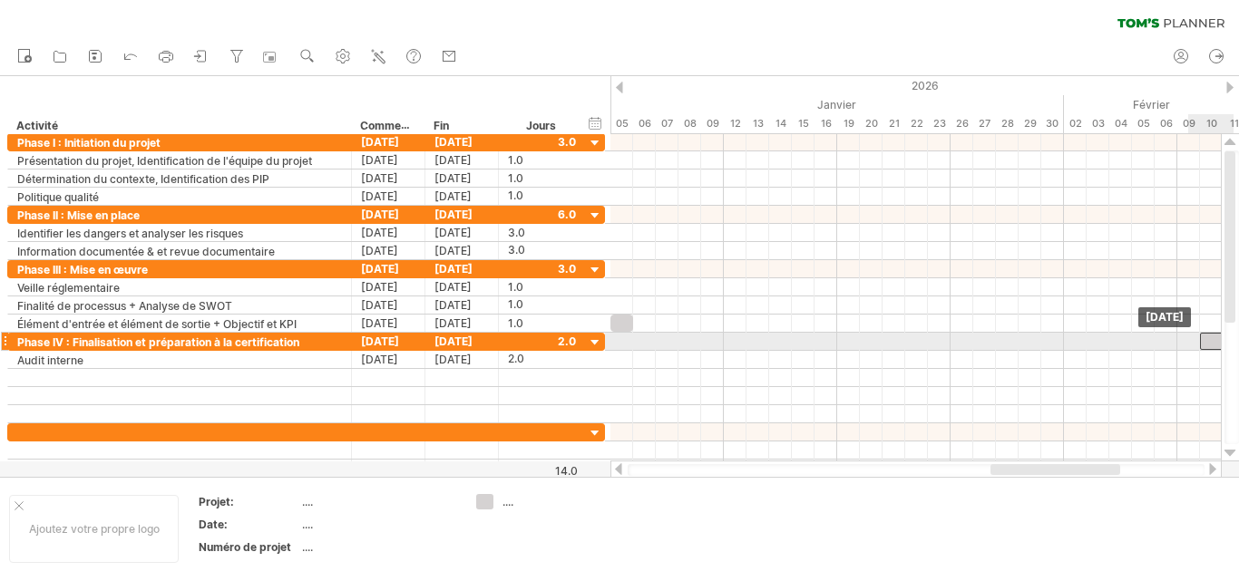
drag, startPoint x: 658, startPoint y: 355, endPoint x: 1225, endPoint y: 341, distance: 566.9
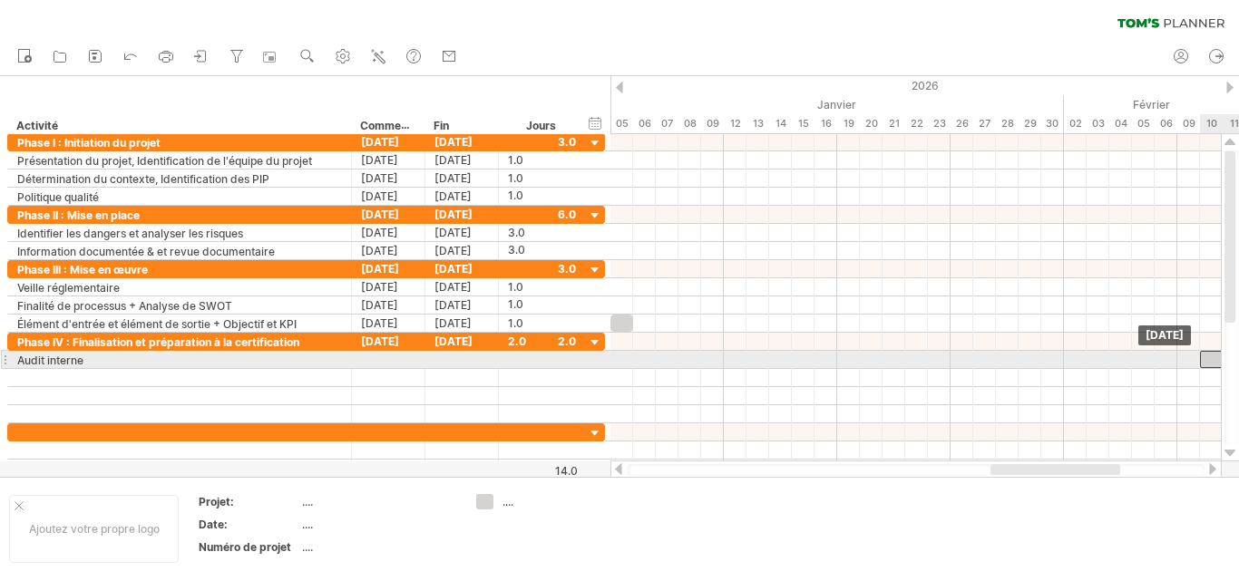
drag, startPoint x: 1213, startPoint y: 345, endPoint x: 1216, endPoint y: 357, distance: 12.1
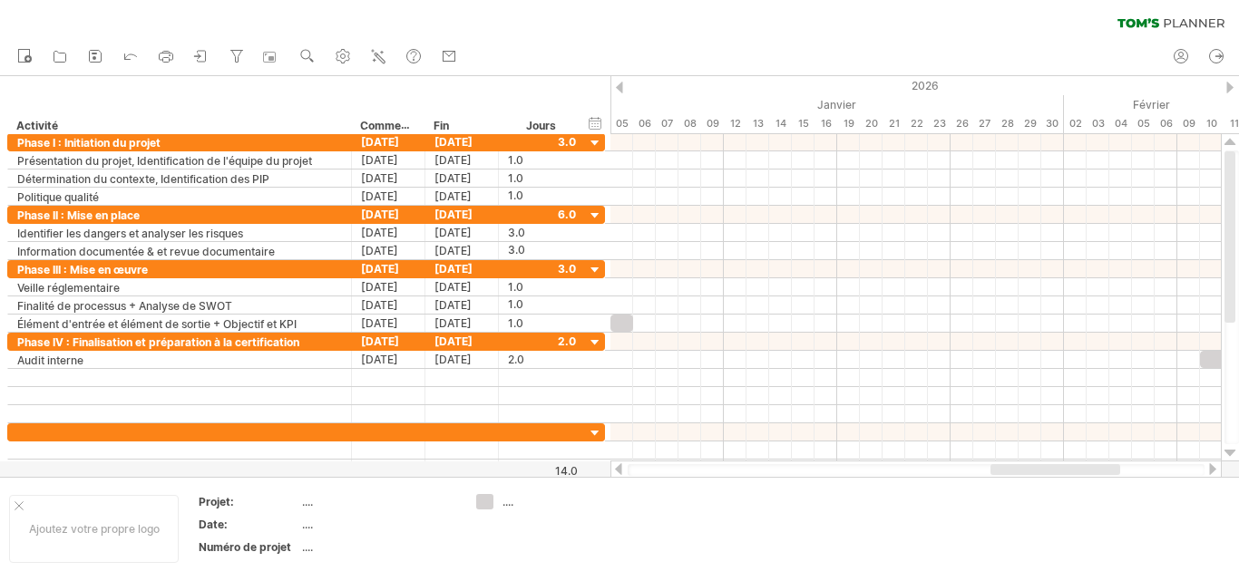
click at [1212, 465] on div at bounding box center [1212, 469] width 15 height 12
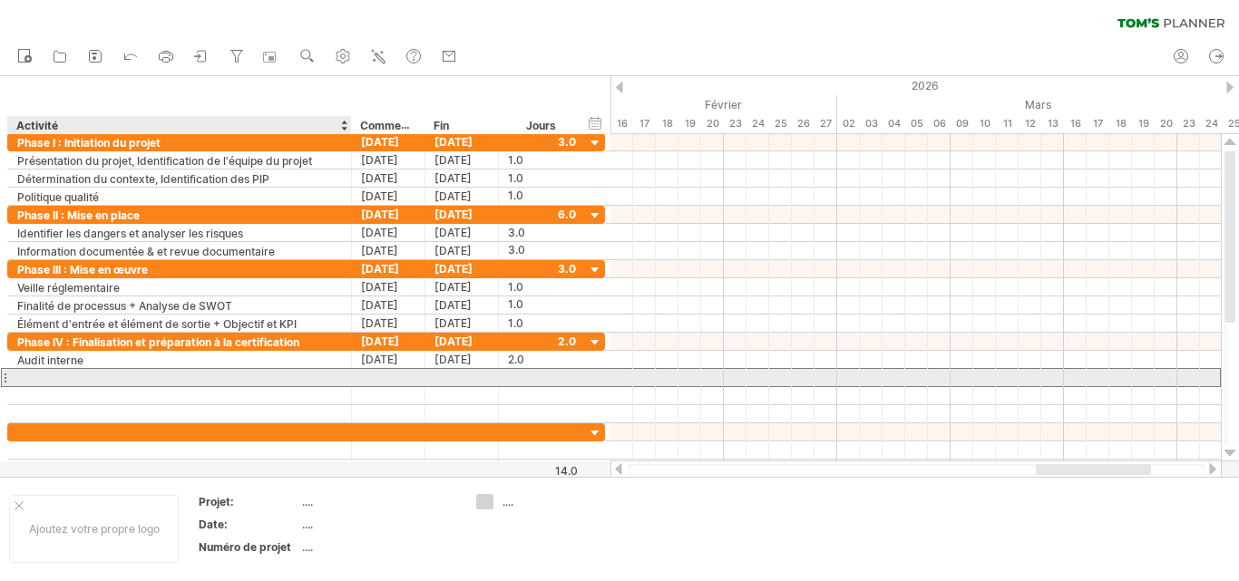
click at [46, 375] on div at bounding box center [179, 377] width 325 height 17
type input "**********"
click at [525, 380] on div at bounding box center [542, 377] width 68 height 17
type input "*"
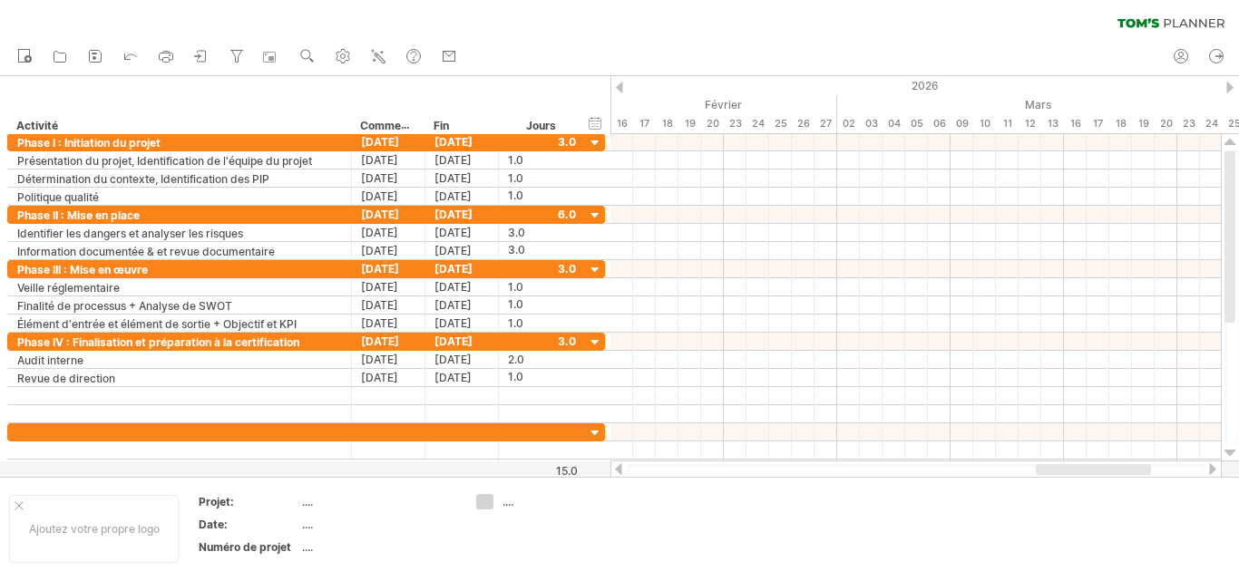
scroll to position [0, 0]
click at [1211, 472] on div at bounding box center [1212, 469] width 15 height 12
drag, startPoint x: 1122, startPoint y: 464, endPoint x: 982, endPoint y: 494, distance: 142.8
click at [982, 494] on div "J'essaie d'accéder à [DOMAIN_NAME] De nouveau connecté... 0% effacer le filtre …" at bounding box center [619, 290] width 1239 height 581
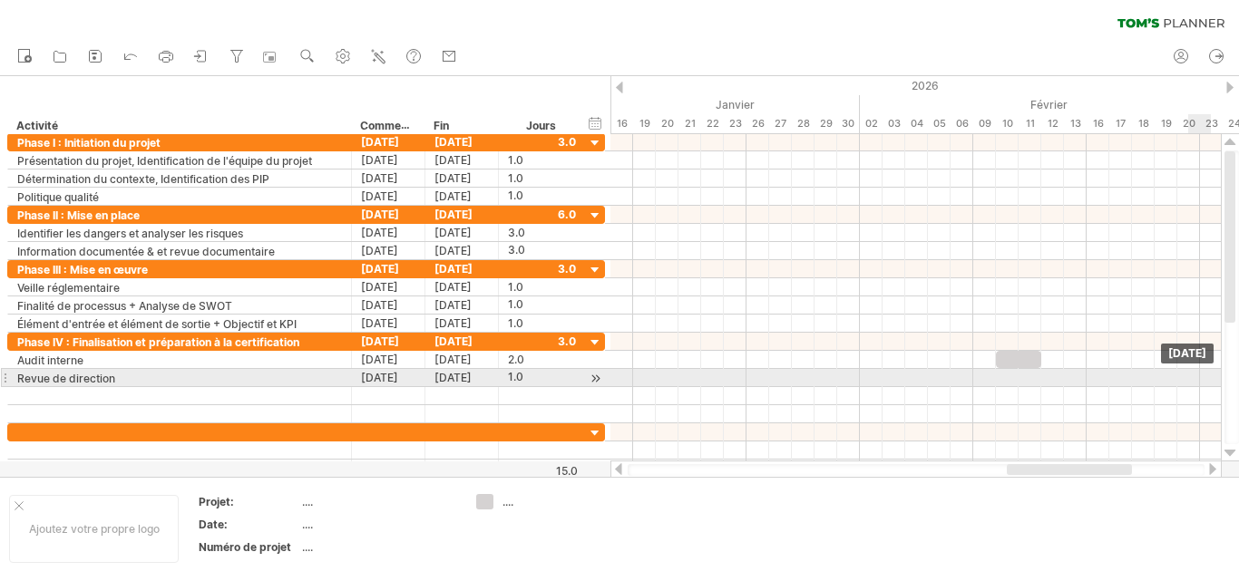
drag, startPoint x: 1055, startPoint y: 381, endPoint x: 1235, endPoint y: 372, distance: 180.7
click at [1235, 372] on div "J'essaie d'accéder à [DOMAIN_NAME] De nouveau connecté... 0% effacer le filtre …" at bounding box center [619, 290] width 1239 height 581
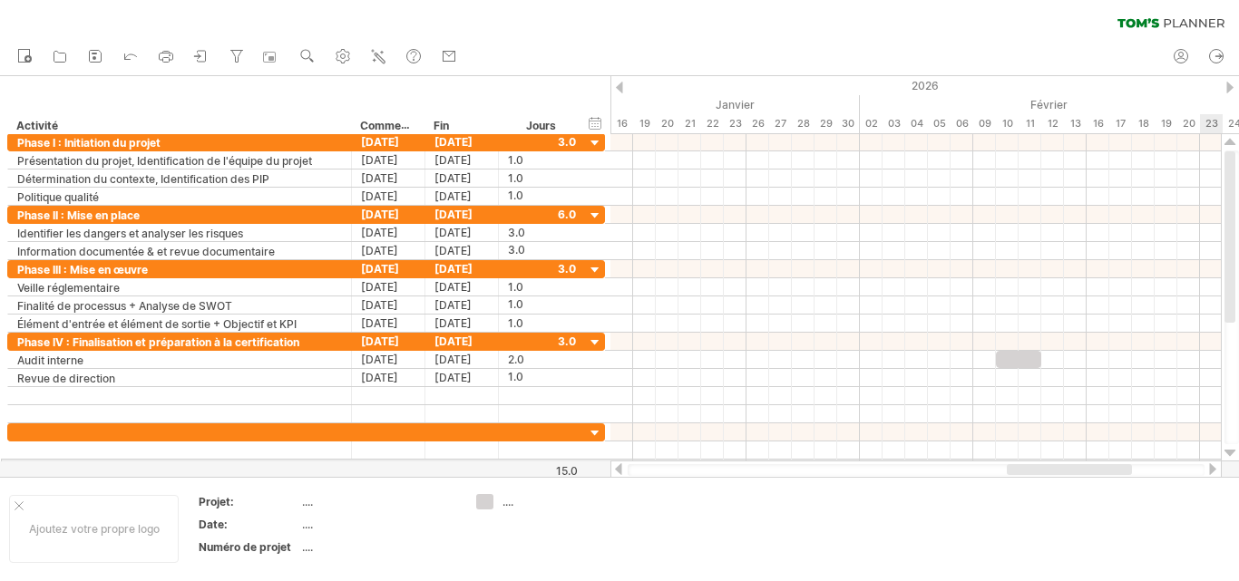
click at [1213, 462] on div at bounding box center [915, 470] width 611 height 18
click at [1212, 464] on div at bounding box center [1212, 469] width 15 height 12
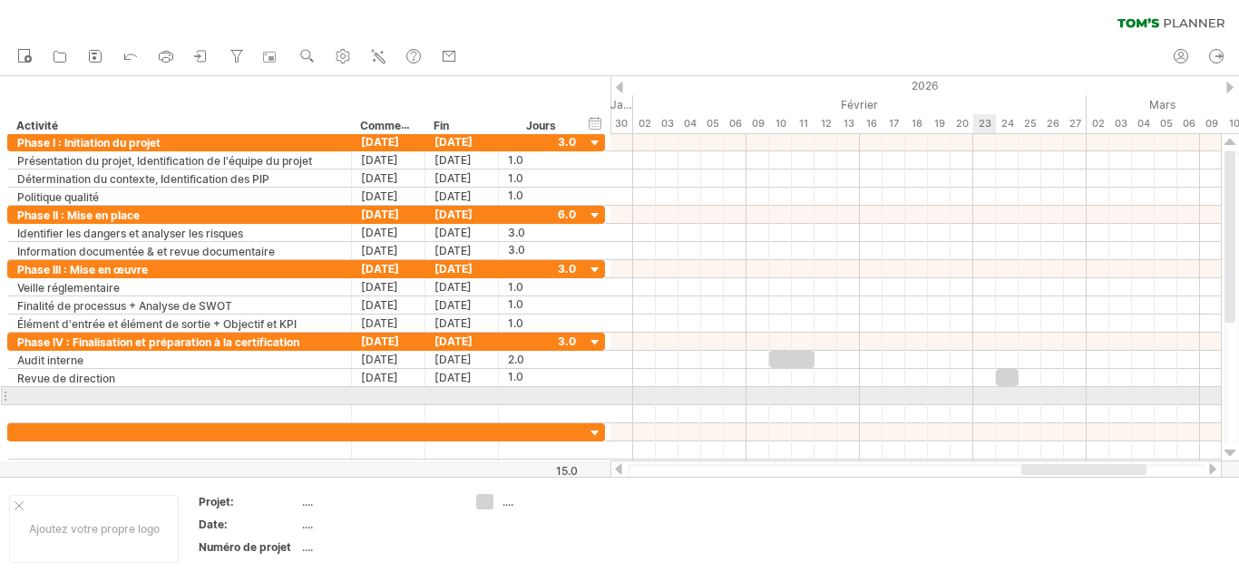
drag, startPoint x: 1212, startPoint y: 464, endPoint x: 983, endPoint y: 384, distance: 243.2
click at [983, 384] on div "J'essaie d'accéder à [DOMAIN_NAME] De nouveau connecté... 0% effacer le filtre …" at bounding box center [619, 290] width 1239 height 581
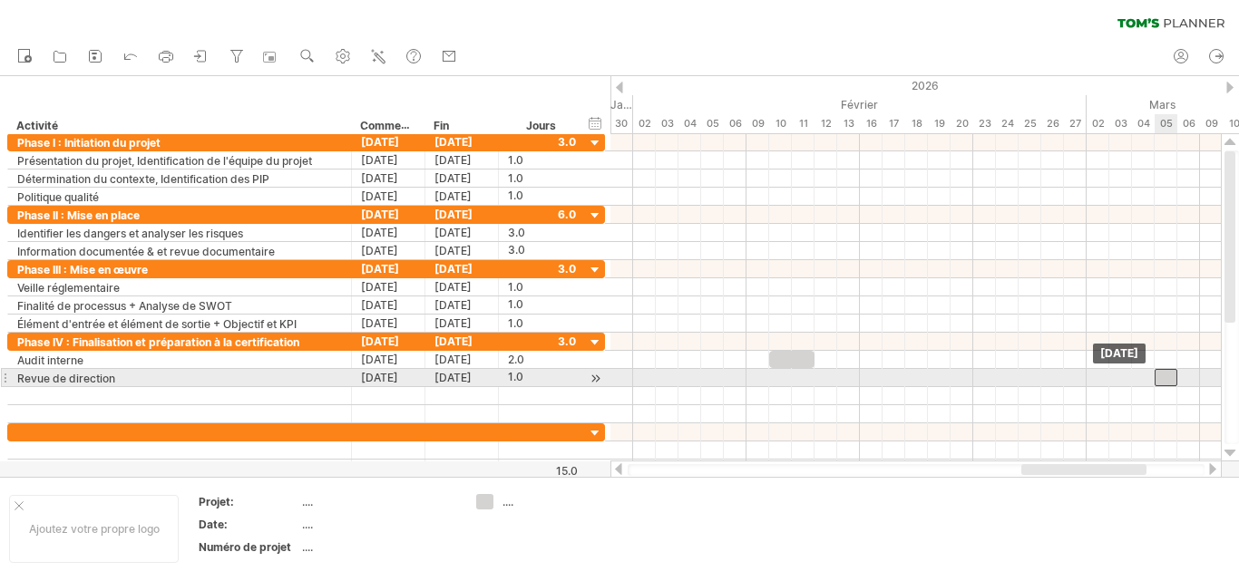
drag, startPoint x: 1007, startPoint y: 375, endPoint x: 1183, endPoint y: 374, distance: 175.9
click at [1177, 374] on div at bounding box center [1165, 377] width 23 height 17
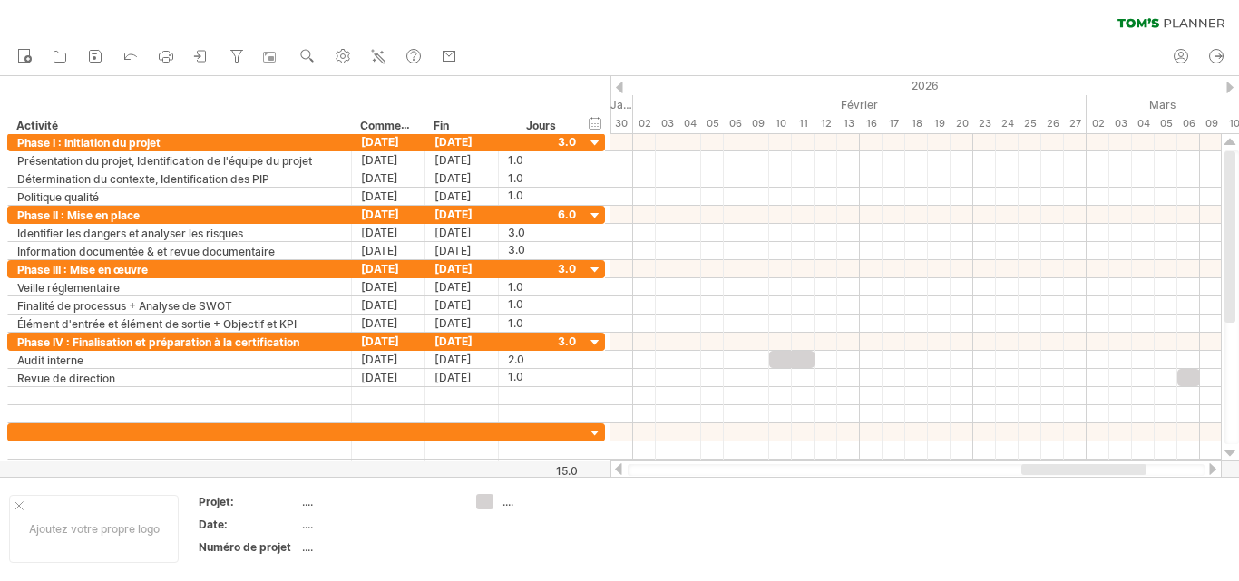
click at [1209, 470] on div at bounding box center [1212, 469] width 15 height 12
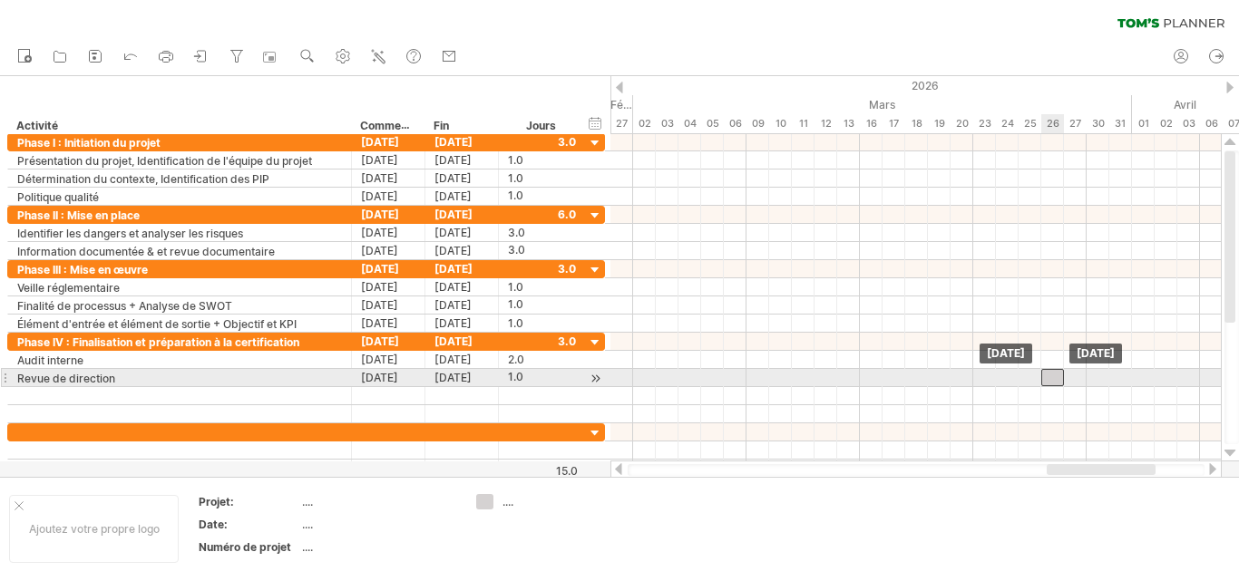
drag, startPoint x: 738, startPoint y: 378, endPoint x: 1052, endPoint y: 377, distance: 313.8
click at [1052, 377] on div at bounding box center [1052, 377] width 23 height 17
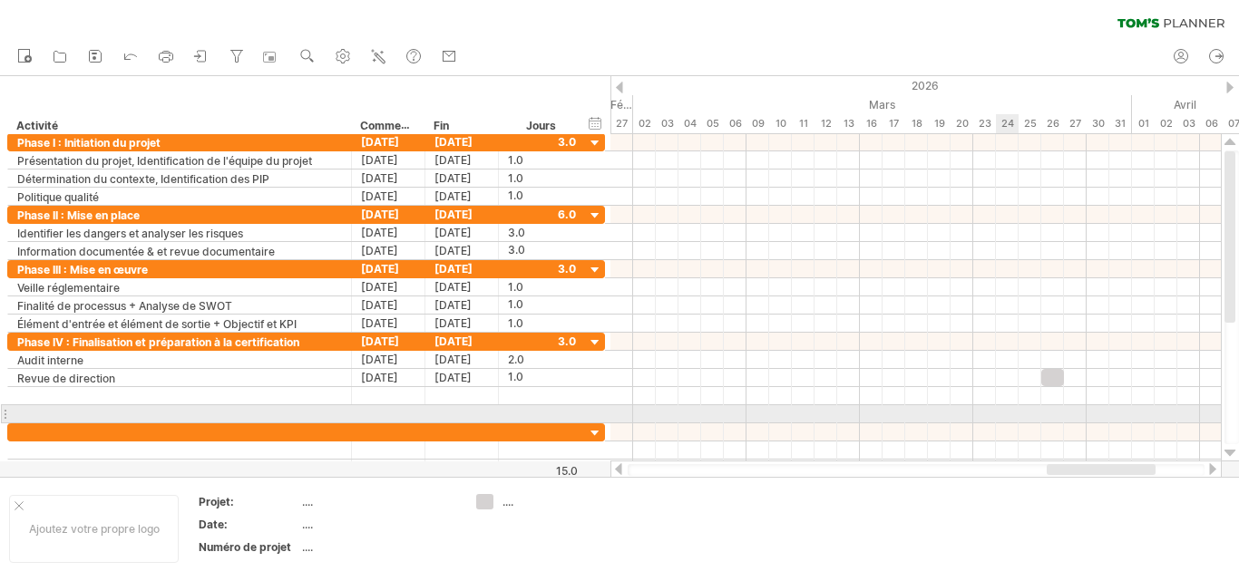
click at [1011, 423] on div at bounding box center [915, 432] width 610 height 18
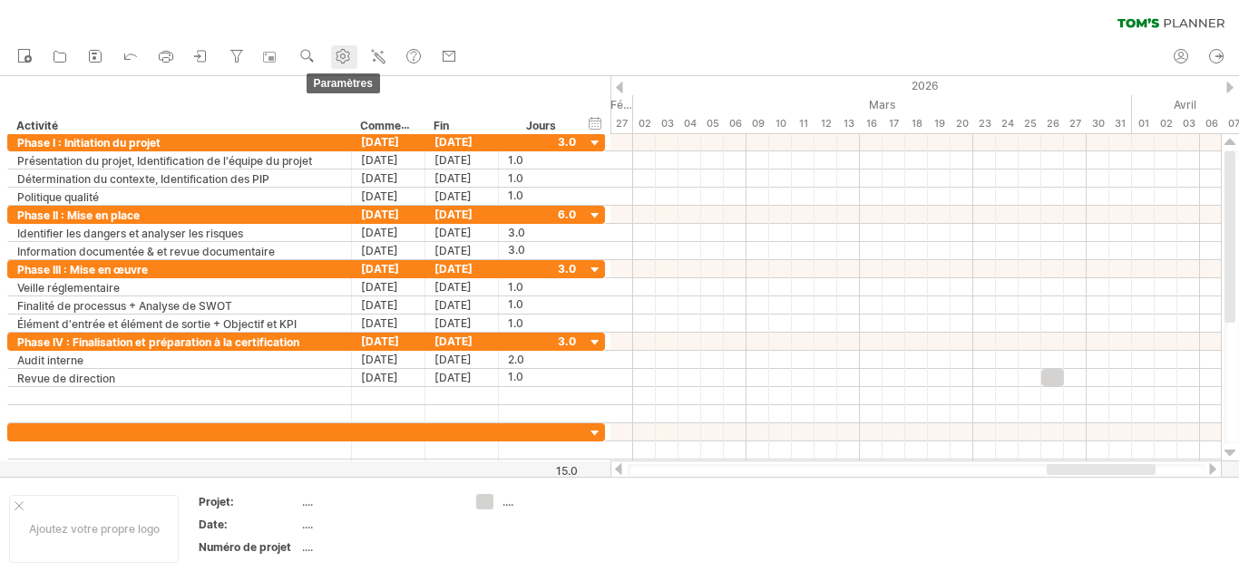
click at [340, 56] on use at bounding box center [343, 56] width 18 height 18
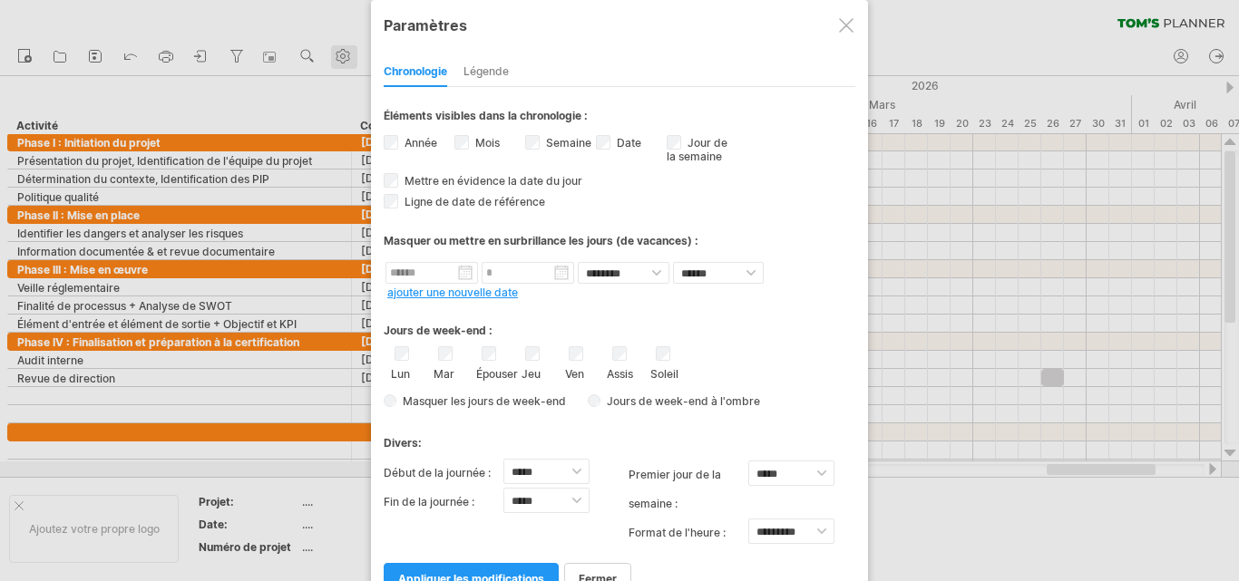
click at [340, 56] on div at bounding box center [619, 290] width 1239 height 581
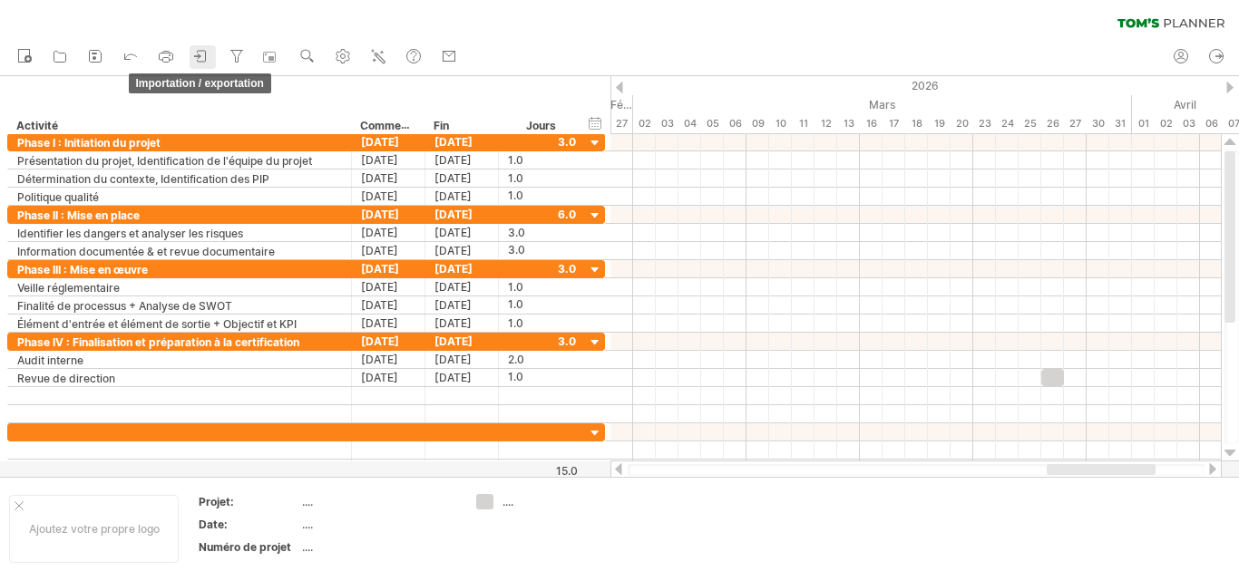
click at [206, 51] on icon at bounding box center [202, 56] width 8 height 11
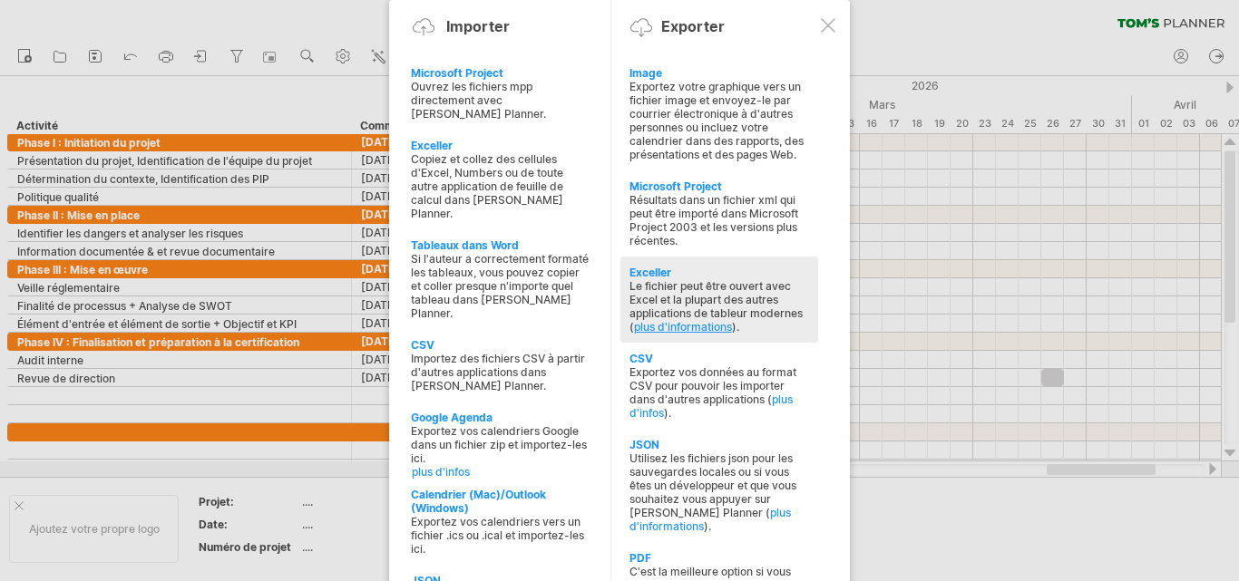
click at [675, 330] on font "plus d'informations" at bounding box center [683, 327] width 98 height 14
click at [685, 296] on font "Le fichier peut être ouvert avec Excel et la plupart des autres applications de…" at bounding box center [715, 306] width 173 height 54
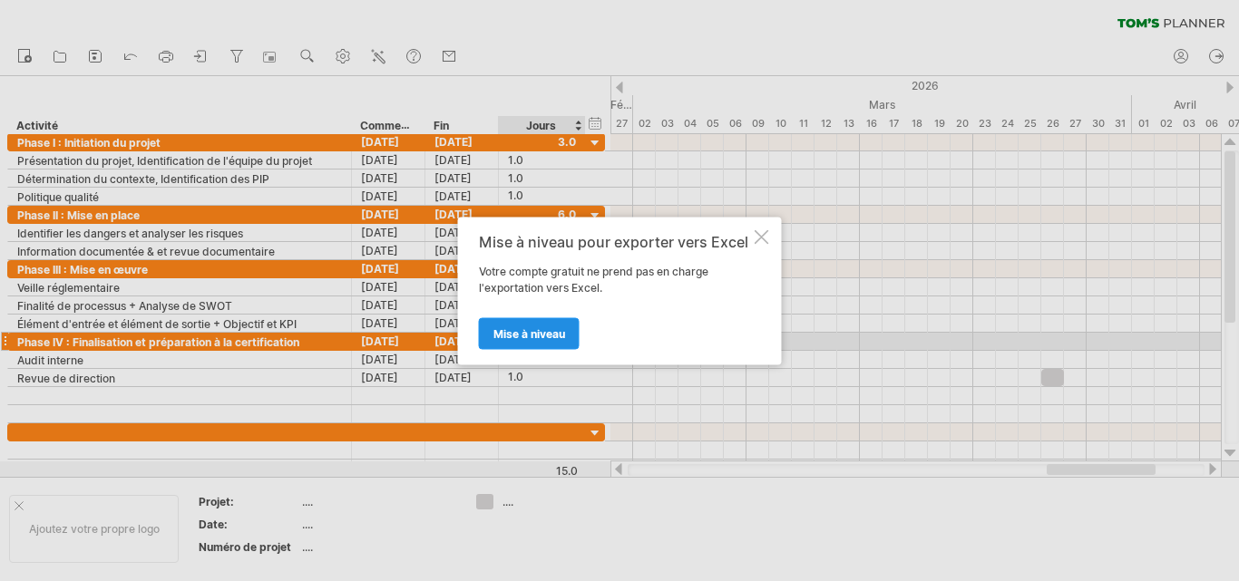
click at [537, 334] on font "Mise à niveau" at bounding box center [529, 333] width 72 height 14
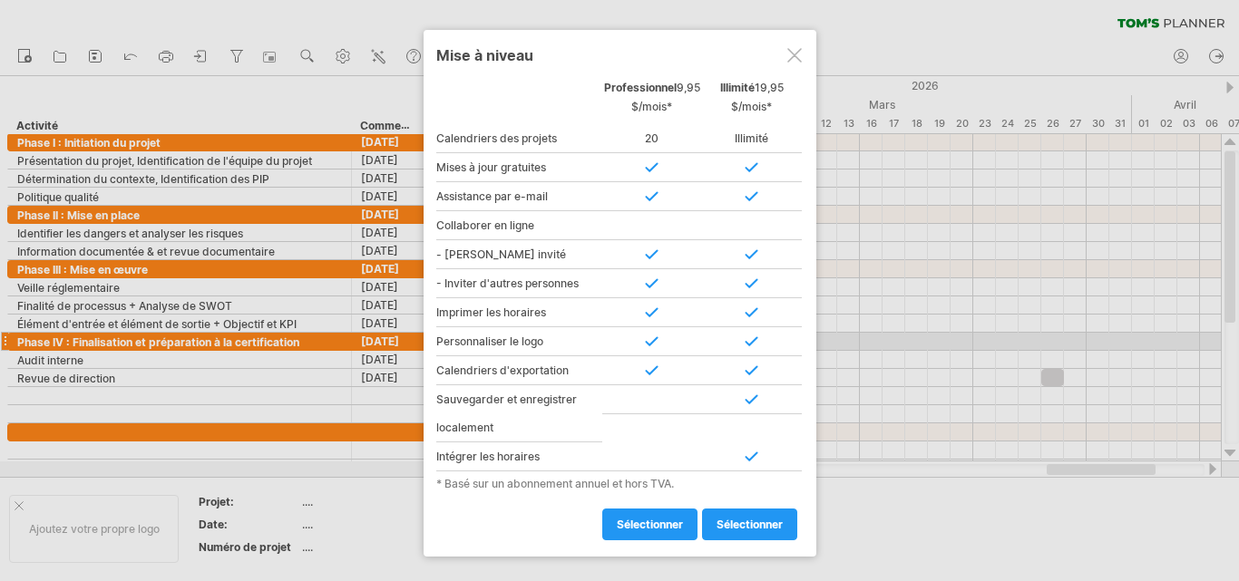
click at [699, 529] on div "sélectionner" at bounding box center [652, 520] width 100 height 41
click at [717, 524] on font "sélectionner" at bounding box center [749, 525] width 66 height 14
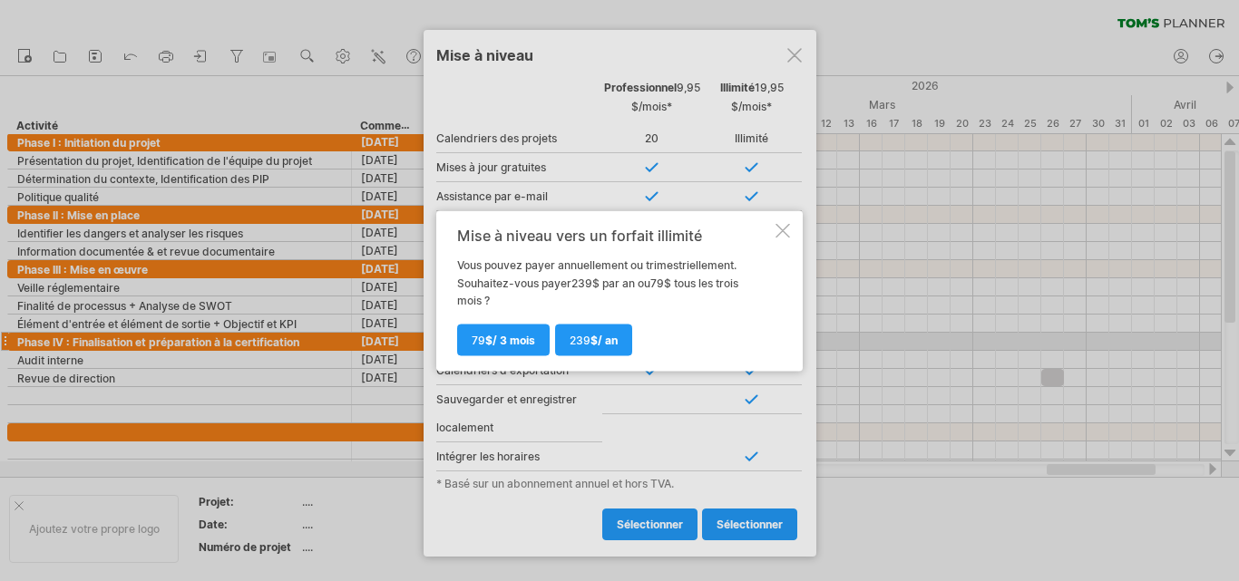
click at [783, 228] on div at bounding box center [782, 230] width 15 height 15
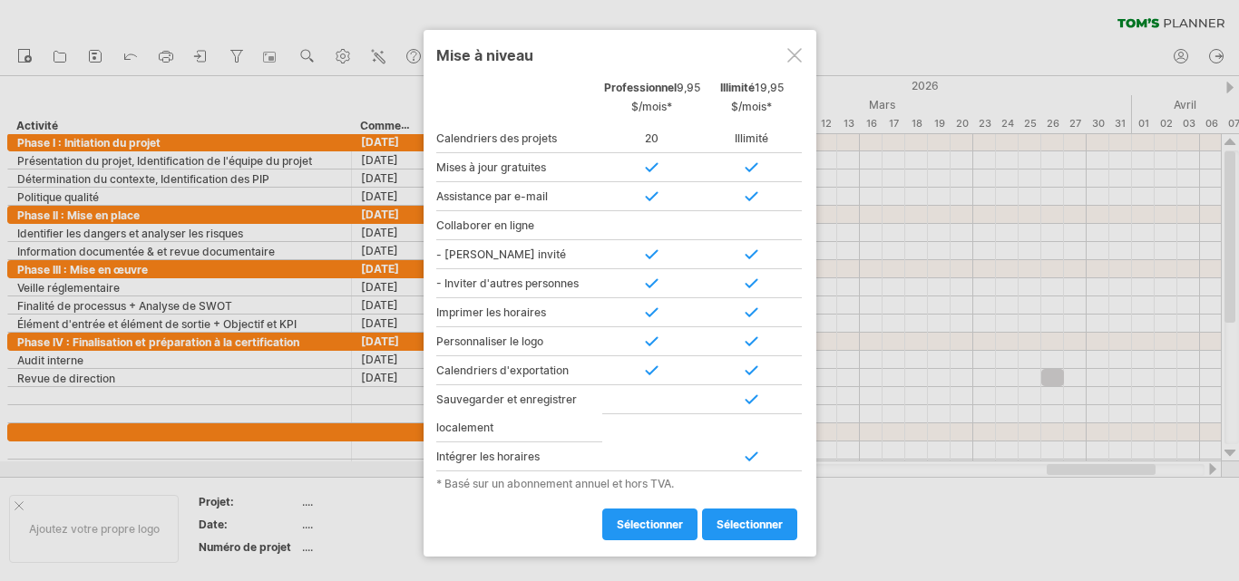
click at [793, 57] on div at bounding box center [794, 55] width 15 height 15
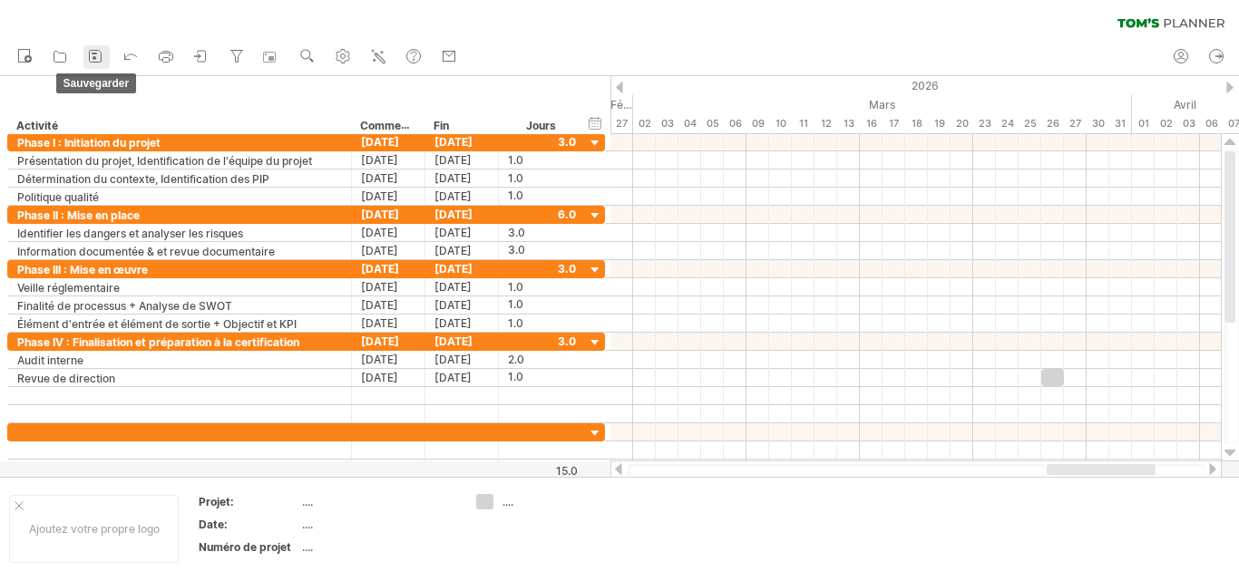
click at [95, 62] on icon at bounding box center [96, 57] width 12 height 12
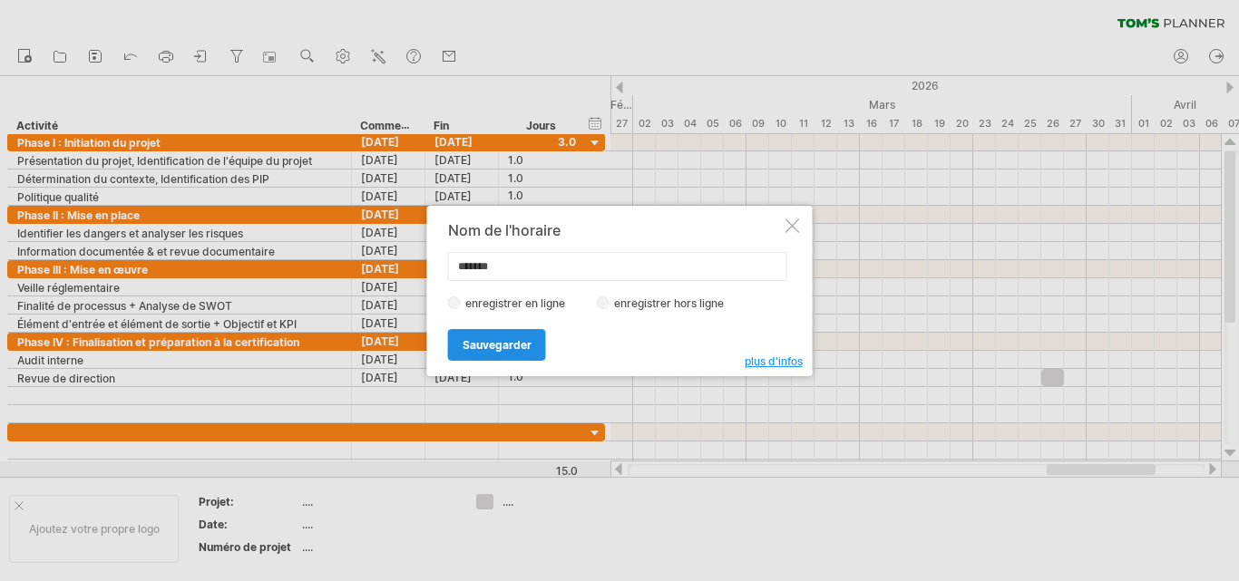
type input "*******"
click at [511, 340] on font "Sauvegarder" at bounding box center [496, 345] width 69 height 14
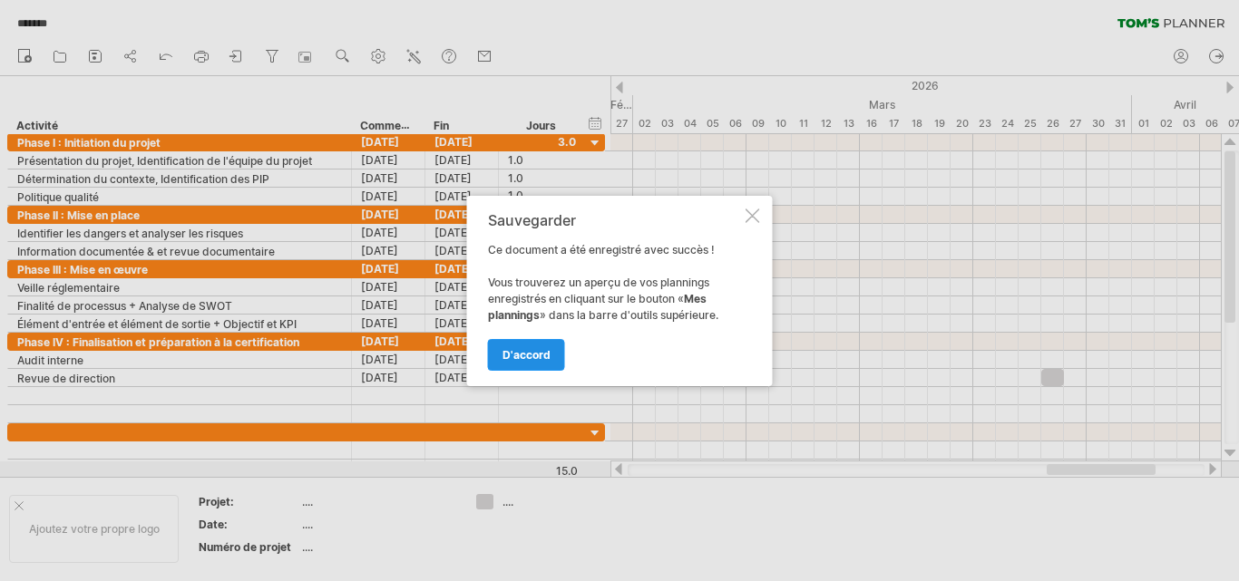
click at [534, 355] on font "d'accord" at bounding box center [526, 355] width 48 height 14
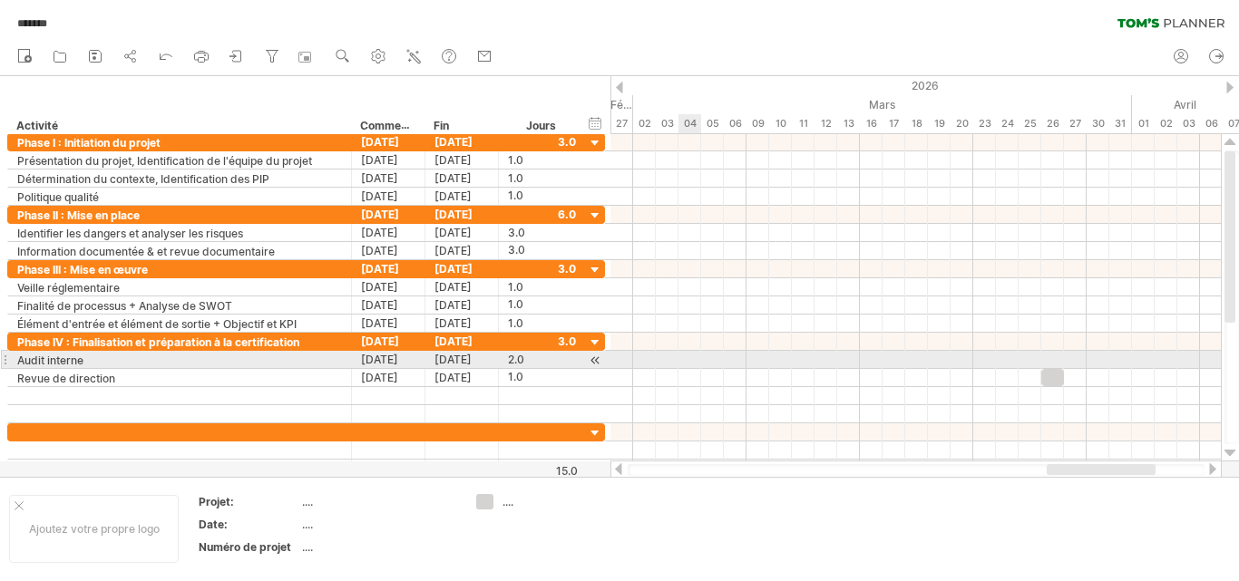
drag, startPoint x: 1238, startPoint y: 297, endPoint x: 1238, endPoint y: 362, distance: 65.3
click at [1238, 362] on div at bounding box center [1231, 298] width 15 height 294
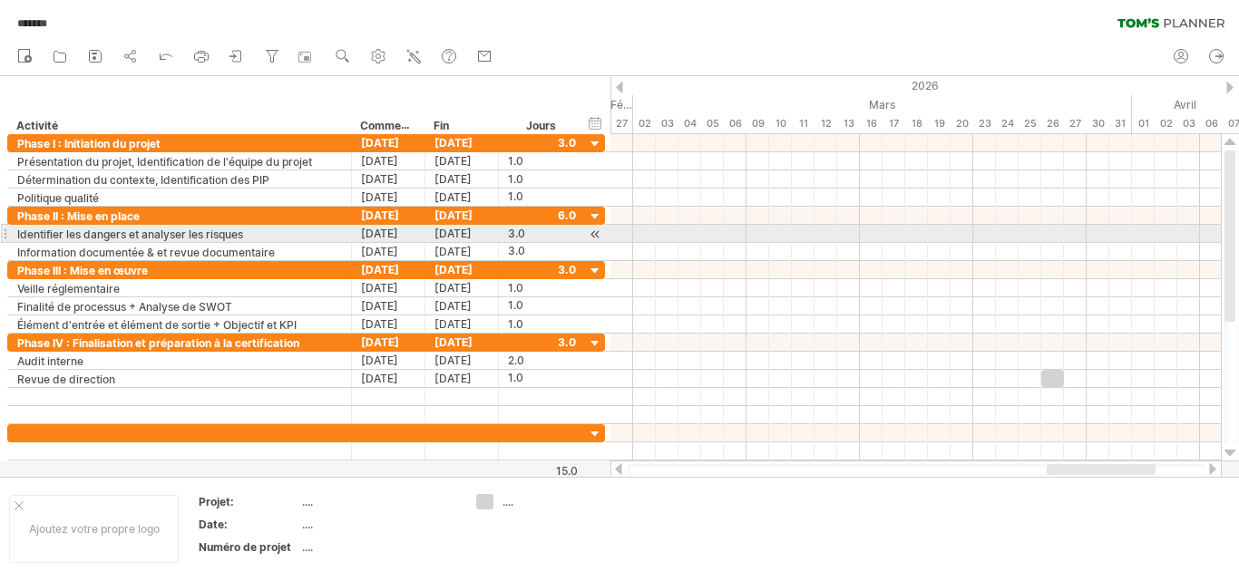
drag, startPoint x: 1230, startPoint y: 303, endPoint x: 1221, endPoint y: 231, distance: 72.1
click at [1221, 231] on div at bounding box center [1230, 297] width 19 height 327
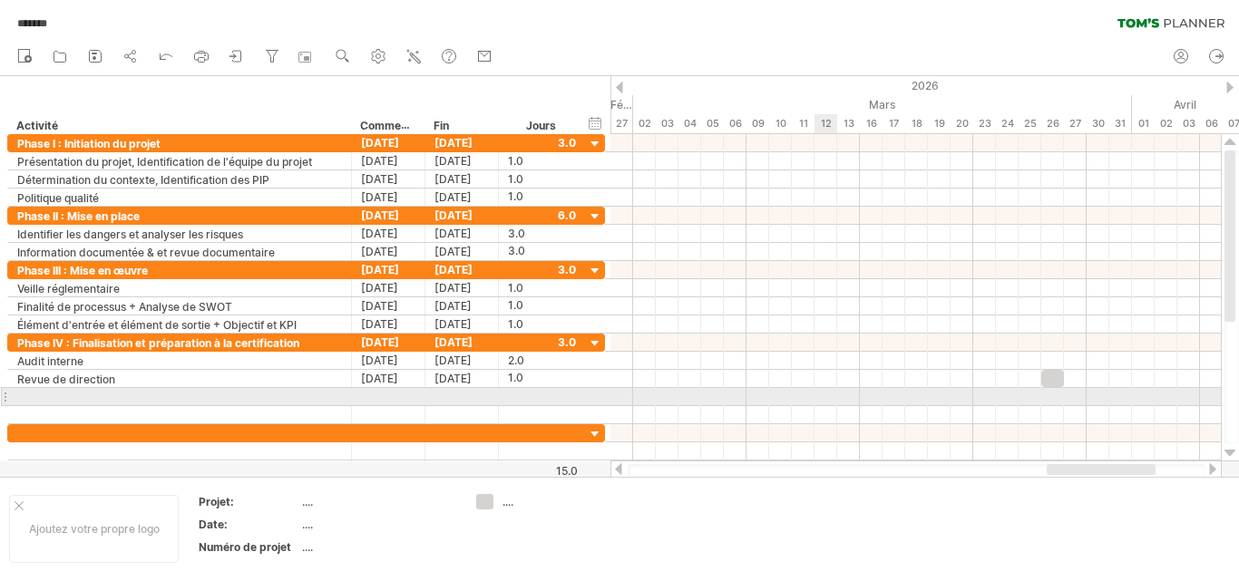
drag, startPoint x: 19, startPoint y: 124, endPoint x: 828, endPoint y: 406, distance: 856.6
click at [828, 406] on div "J'essaie d'accéder à plan.tomsplanner.com De nouveau connecté... 0% chargement.…" at bounding box center [619, 290] width 1239 height 581
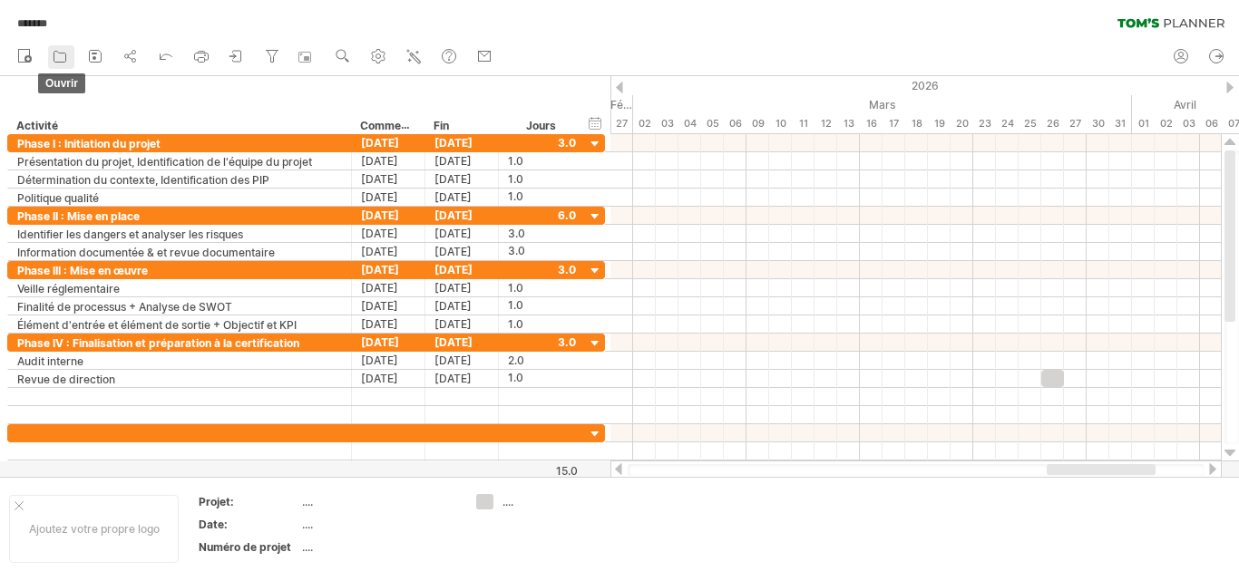
click at [57, 58] on icon at bounding box center [60, 56] width 18 height 18
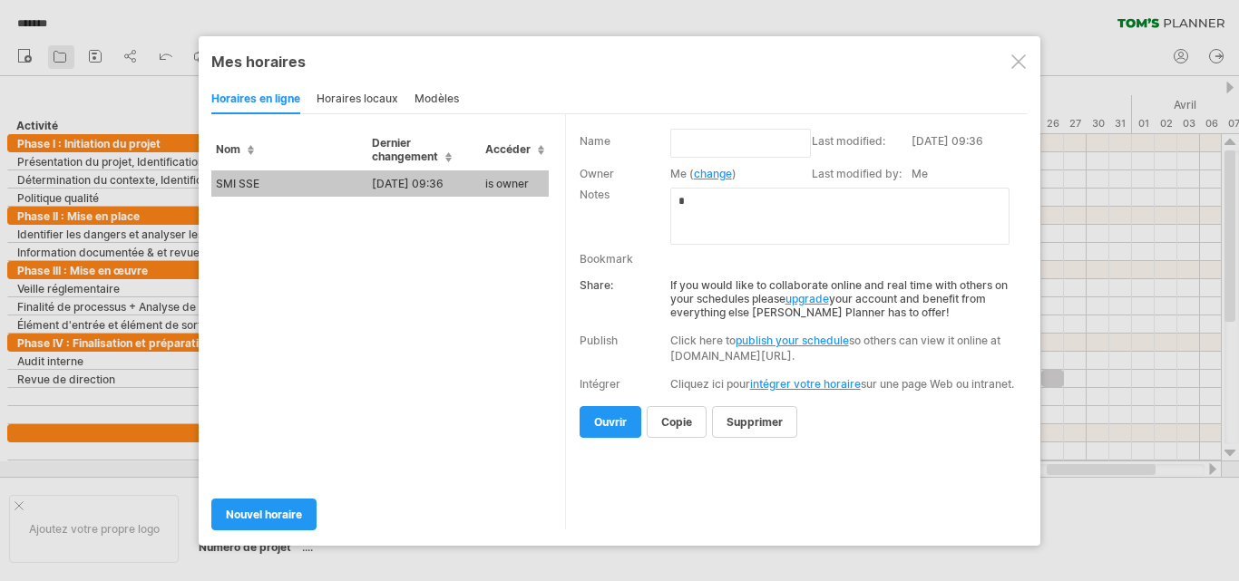
type input "*******"
type input "**********"
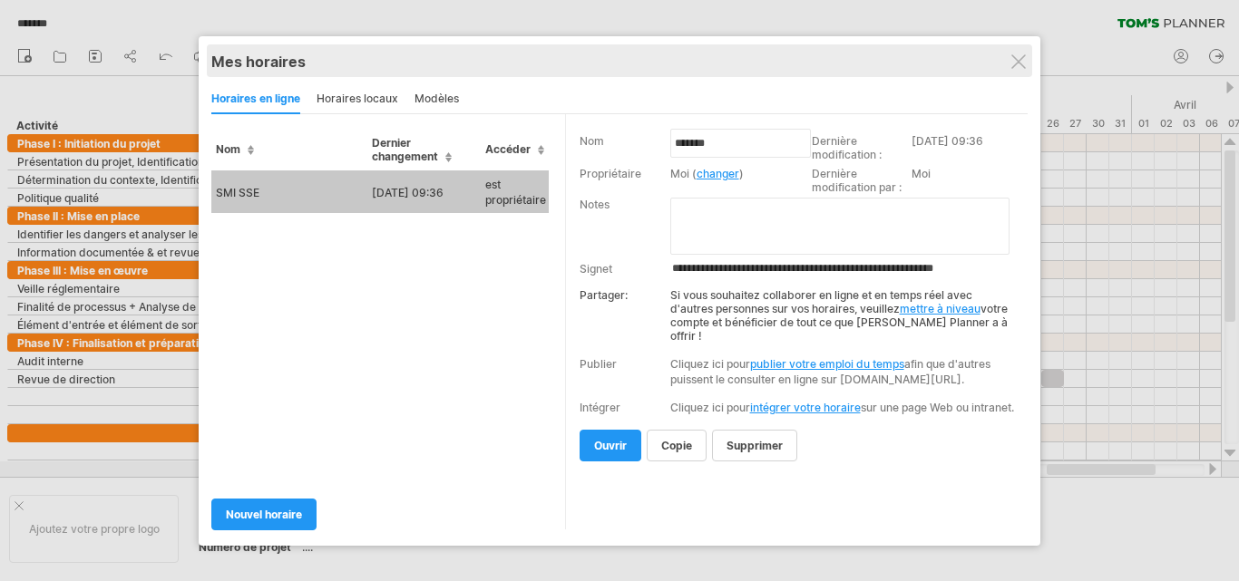
click at [1010, 58] on div "Mes horaires" at bounding box center [619, 62] width 816 height 18
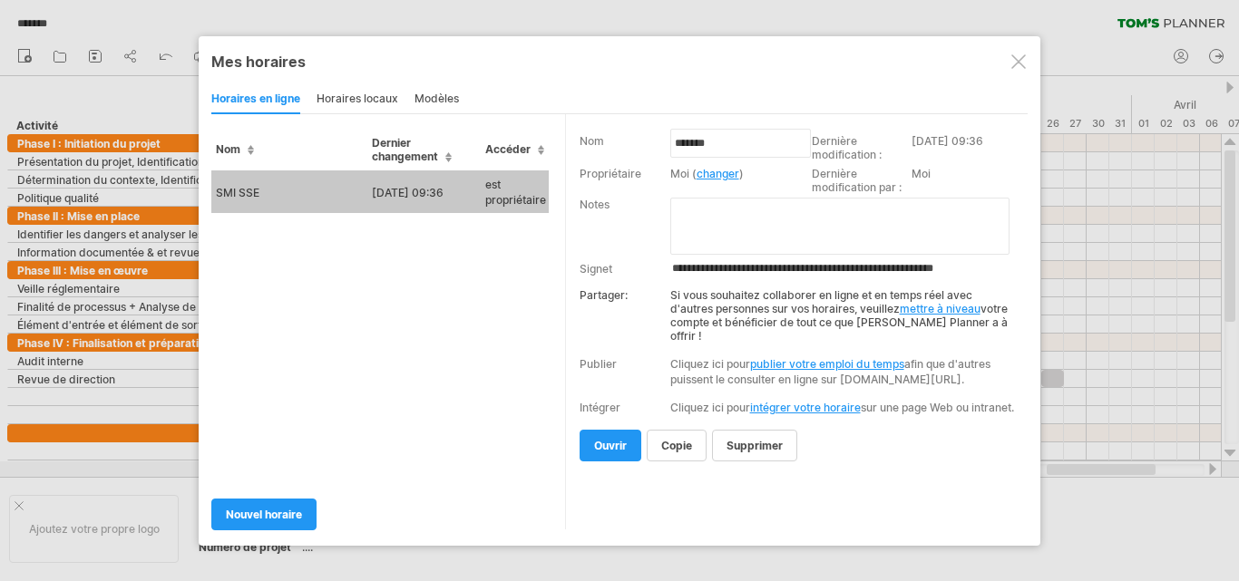
click at [1022, 58] on div at bounding box center [1018, 61] width 15 height 15
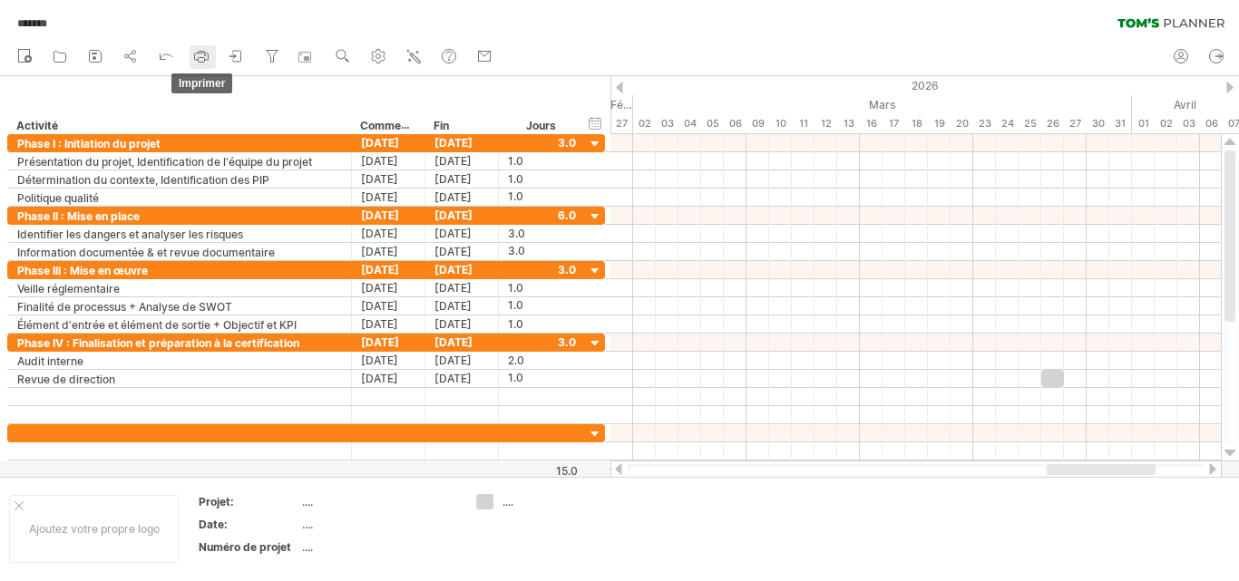
click at [199, 62] on rect at bounding box center [202, 60] width 6 height 5
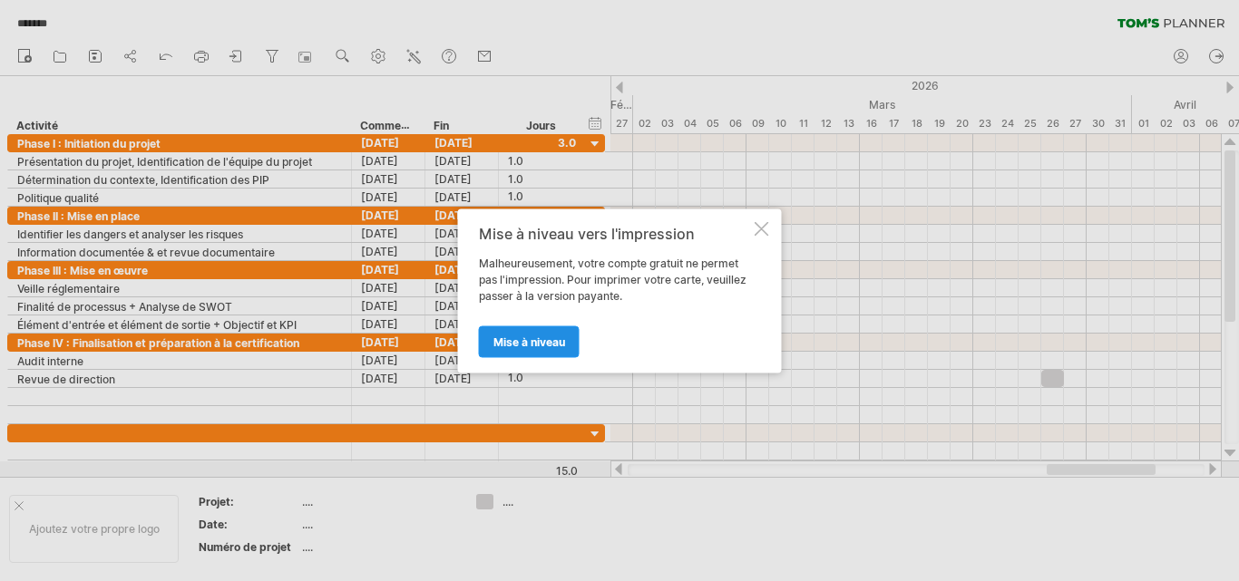
click at [520, 338] on font "Mise à niveau" at bounding box center [529, 342] width 72 height 14
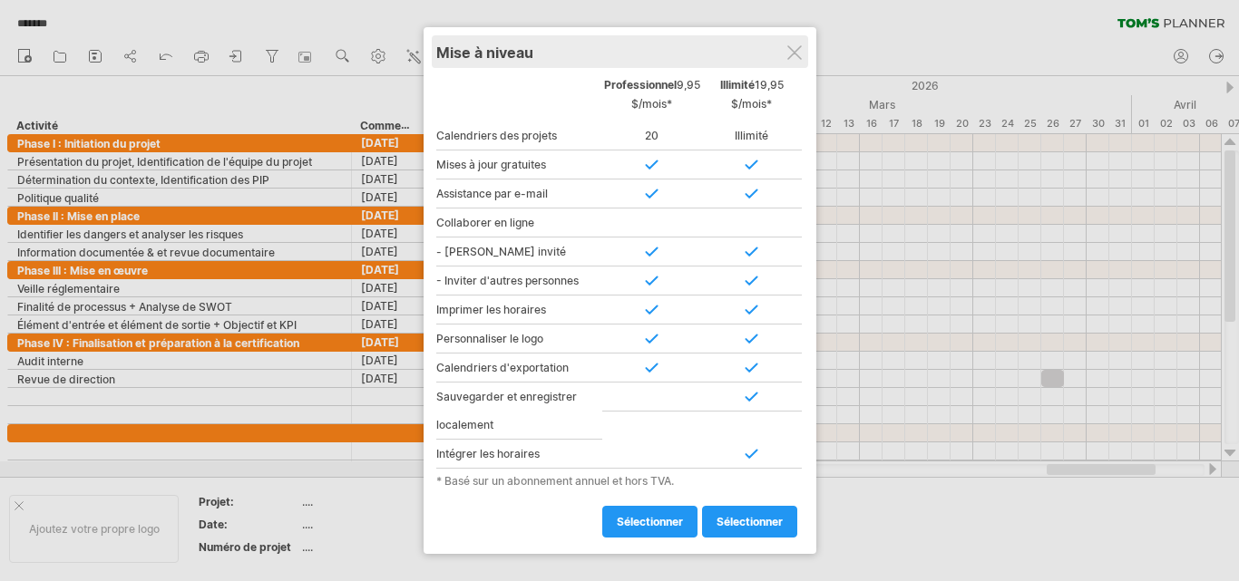
click at [801, 65] on div "Mise à niveau" at bounding box center [619, 51] width 367 height 33
click at [794, 54] on div at bounding box center [794, 52] width 15 height 15
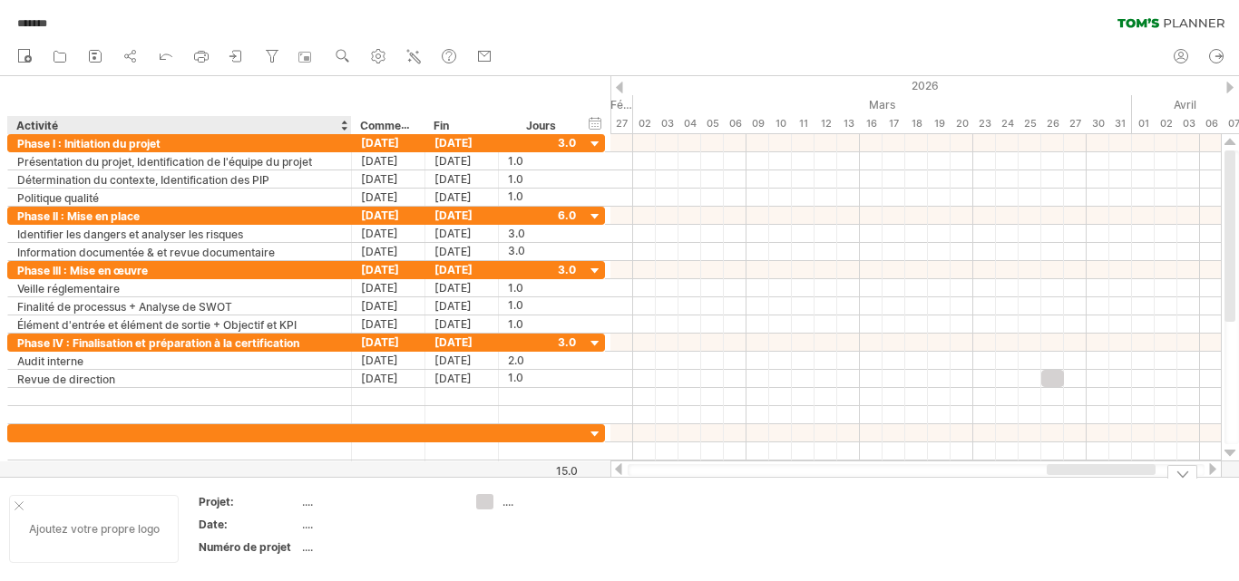
click at [101, 525] on font "Ajoutez votre propre logo" at bounding box center [94, 529] width 131 height 14
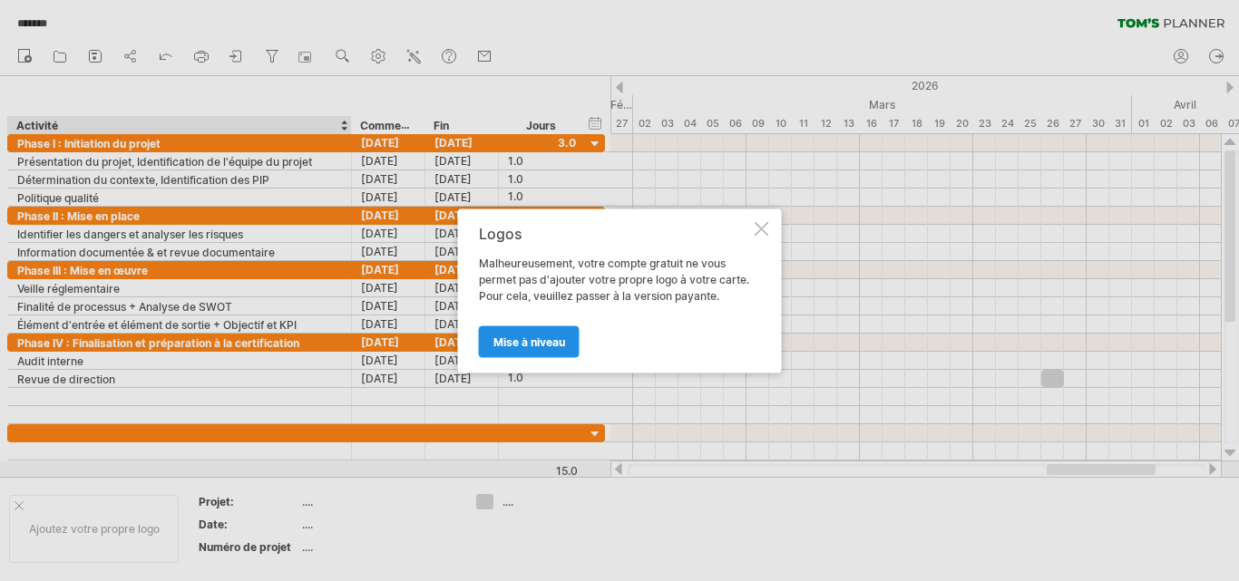
click at [522, 337] on font "Mise à niveau" at bounding box center [529, 342] width 72 height 14
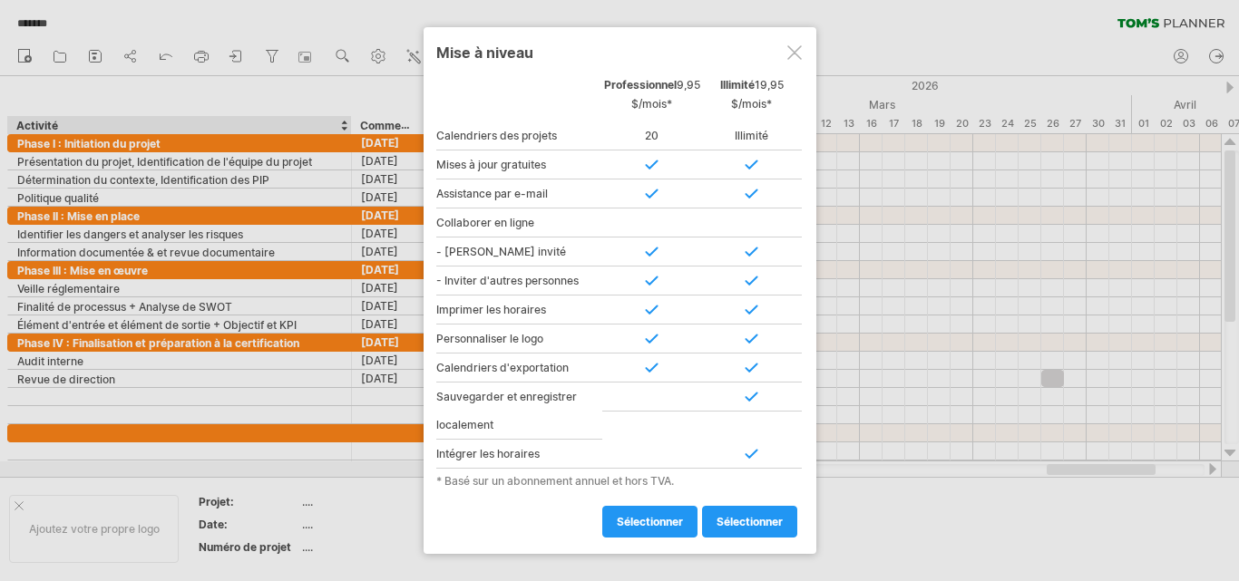
click at [792, 53] on div at bounding box center [794, 52] width 15 height 15
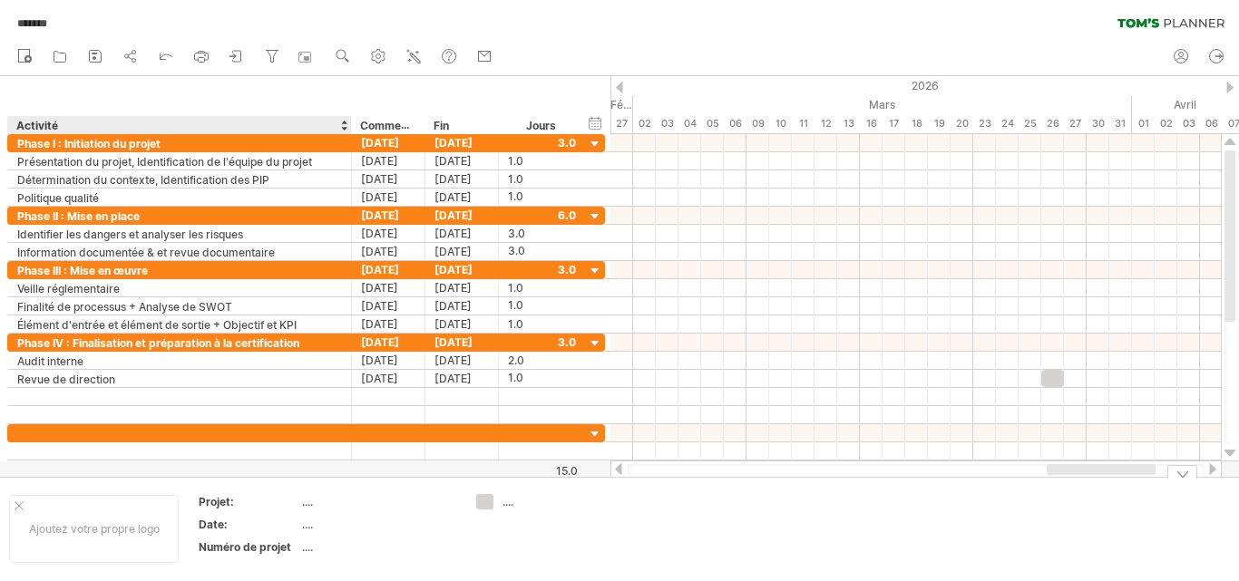
click at [312, 511] on td "...." at bounding box center [379, 504] width 154 height 21
type input "*"
type input "**********"
click at [306, 529] on font "...." at bounding box center [307, 525] width 11 height 14
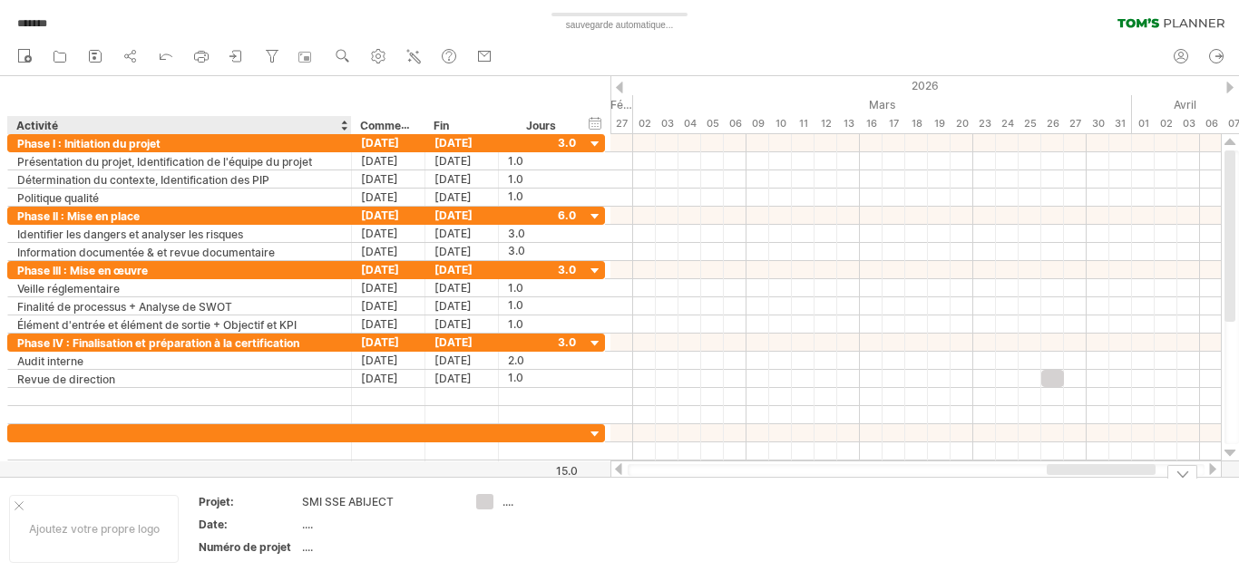
click at [306, 529] on font "...." at bounding box center [307, 525] width 11 height 14
click at [485, 497] on div "J'essaie d'accéder à plan.tomsplanner.com De nouveau connecté... 0% sauvegarde …" at bounding box center [619, 290] width 1239 height 581
click at [240, 65] on div at bounding box center [237, 57] width 18 height 18
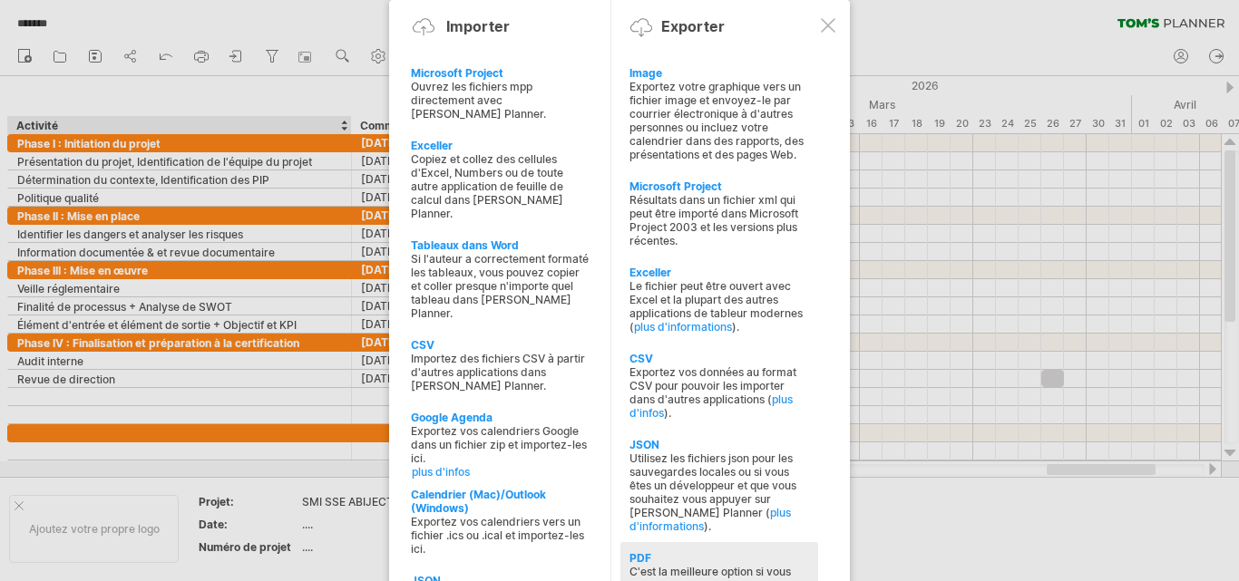
click at [738, 551] on div "PDF" at bounding box center [719, 558] width 180 height 14
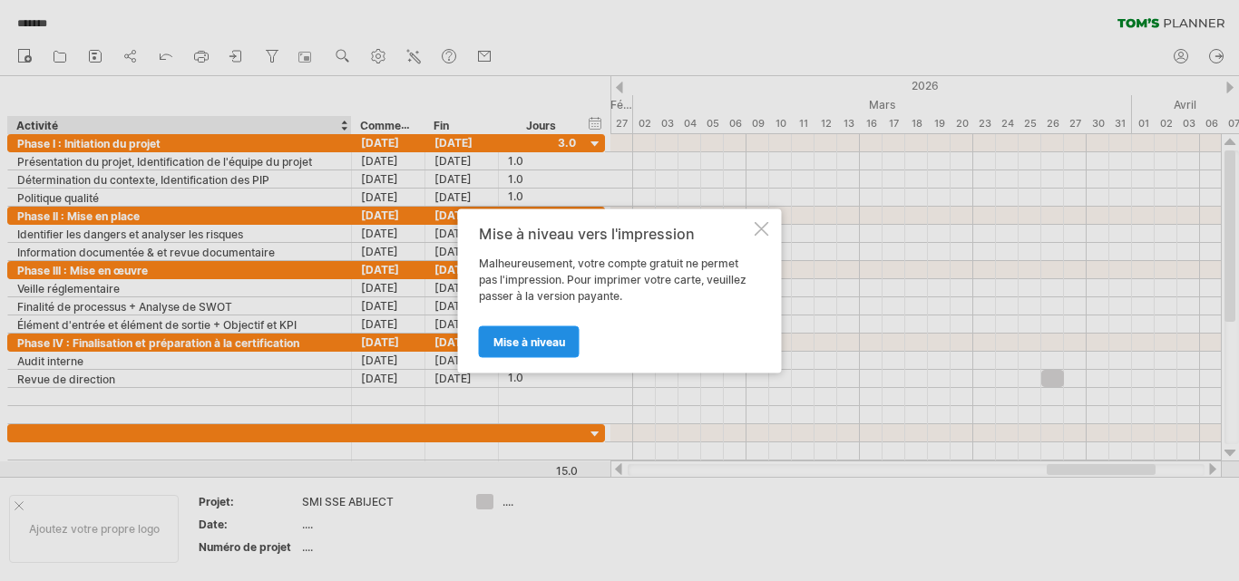
click at [550, 341] on font "Mise à niveau" at bounding box center [529, 342] width 72 height 14
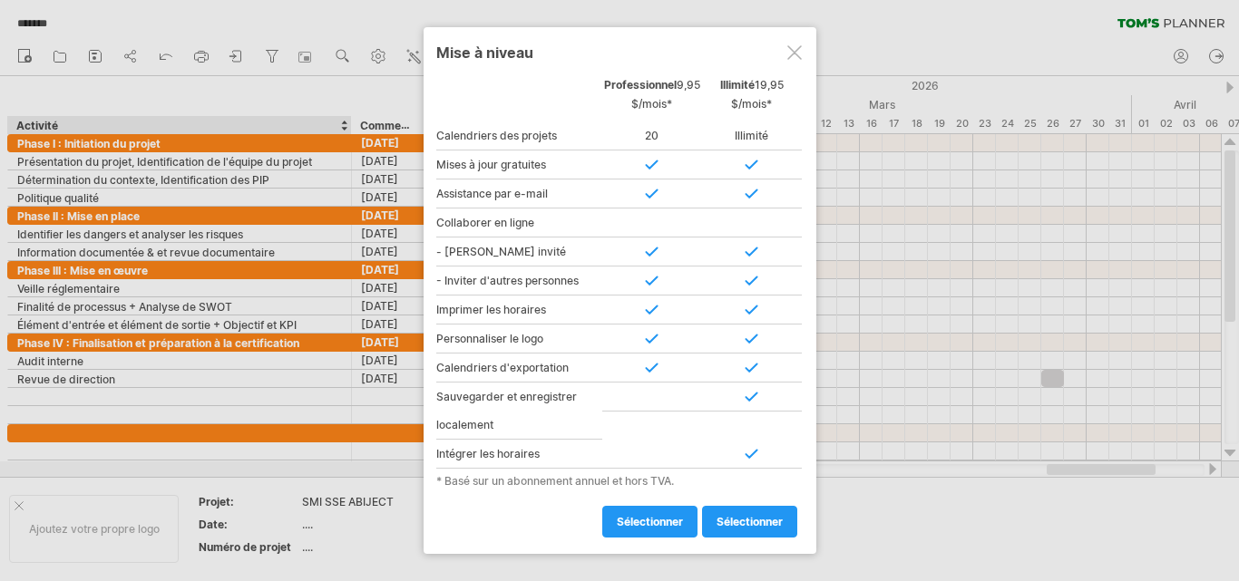
click at [788, 48] on div at bounding box center [794, 52] width 15 height 15
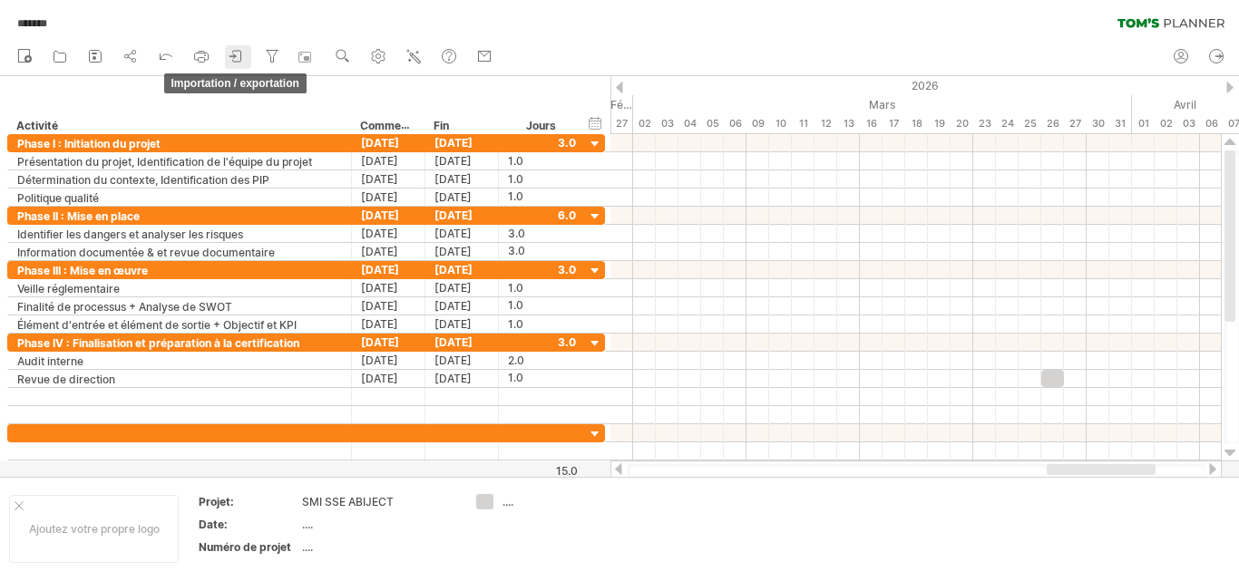
click at [241, 58] on icon at bounding box center [237, 56] width 8 height 11
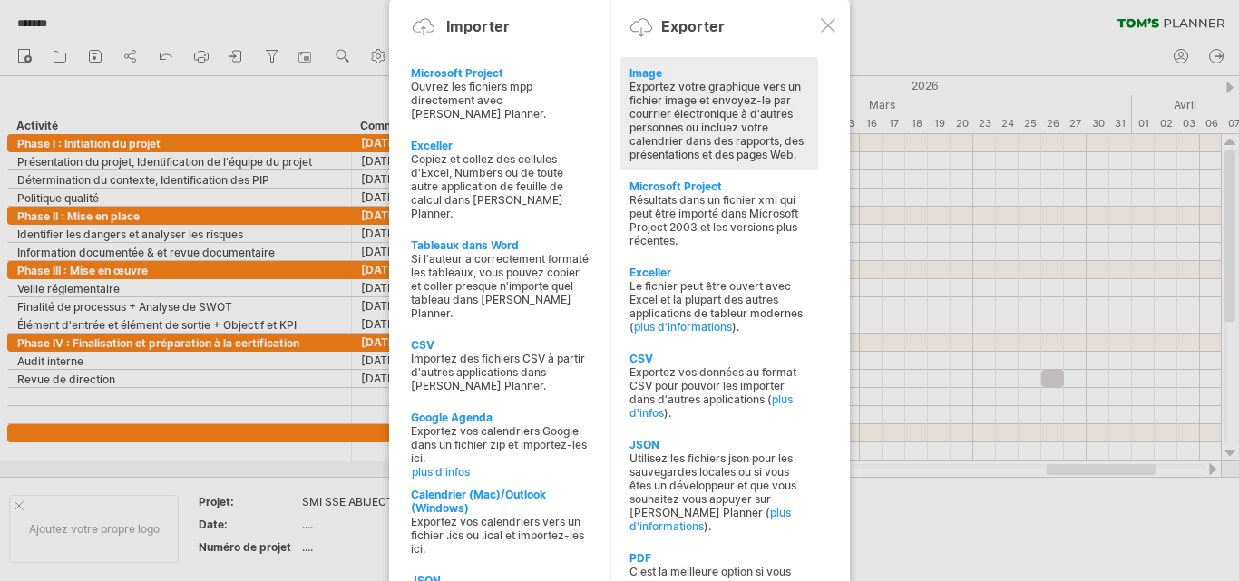
click at [696, 152] on font "Exportez votre graphique vers un fichier image et envoyez-le par courrier élect…" at bounding box center [716, 121] width 174 height 82
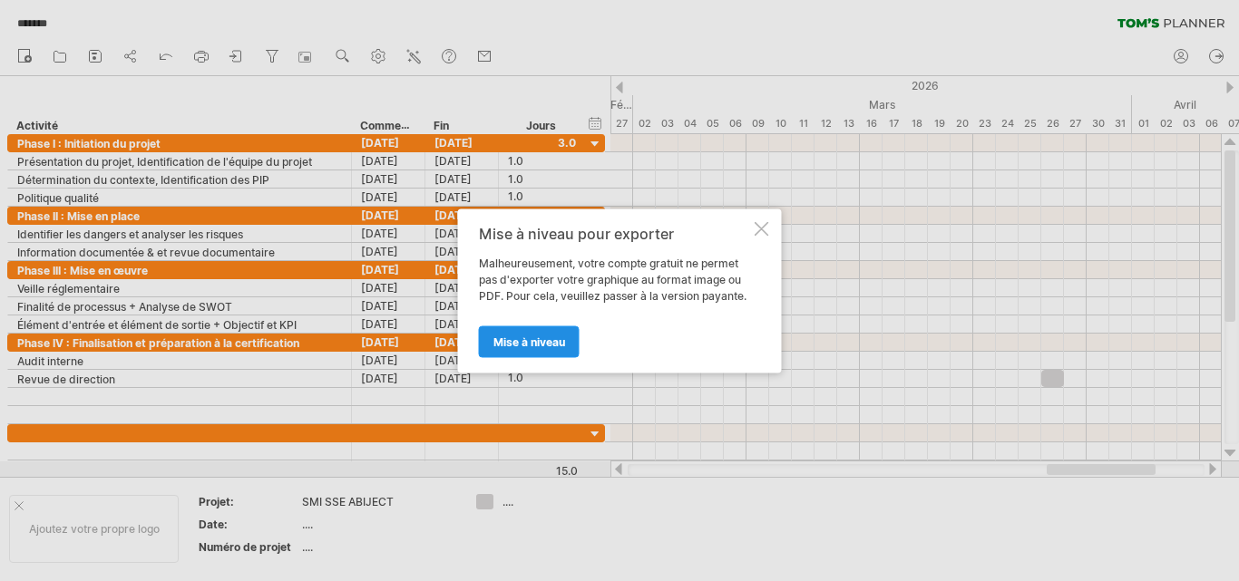
click at [552, 338] on font "Mise à niveau" at bounding box center [529, 342] width 72 height 14
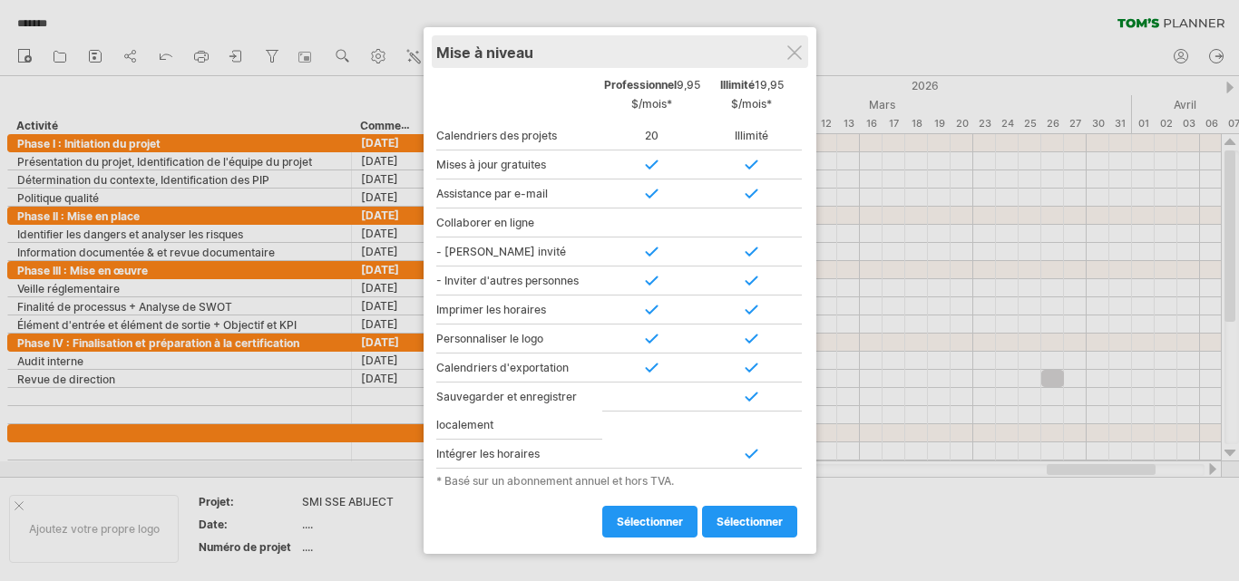
click at [783, 64] on div "Mise à niveau" at bounding box center [619, 51] width 367 height 33
click at [792, 62] on div "Mise à niveau" at bounding box center [619, 51] width 367 height 33
click at [800, 44] on div "Mise à niveau" at bounding box center [619, 51] width 367 height 33
click at [794, 48] on div at bounding box center [794, 52] width 15 height 15
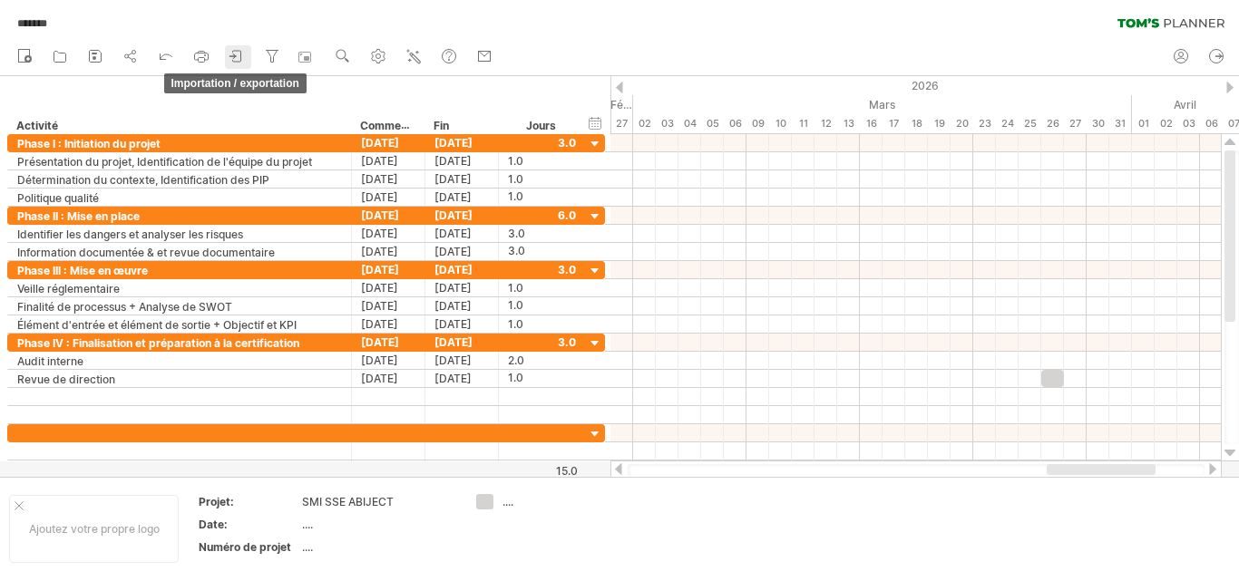
click at [237, 60] on icon at bounding box center [237, 56] width 18 height 18
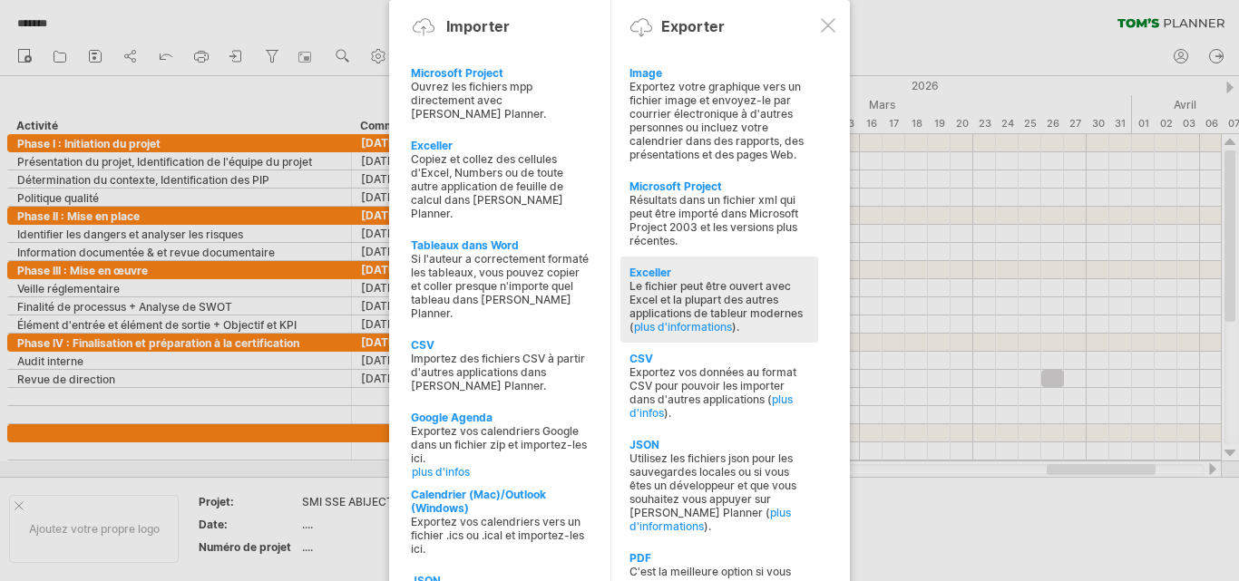
click at [685, 303] on font "Le fichier peut être ouvert avec Excel et la plupart des autres applications de…" at bounding box center [715, 306] width 173 height 54
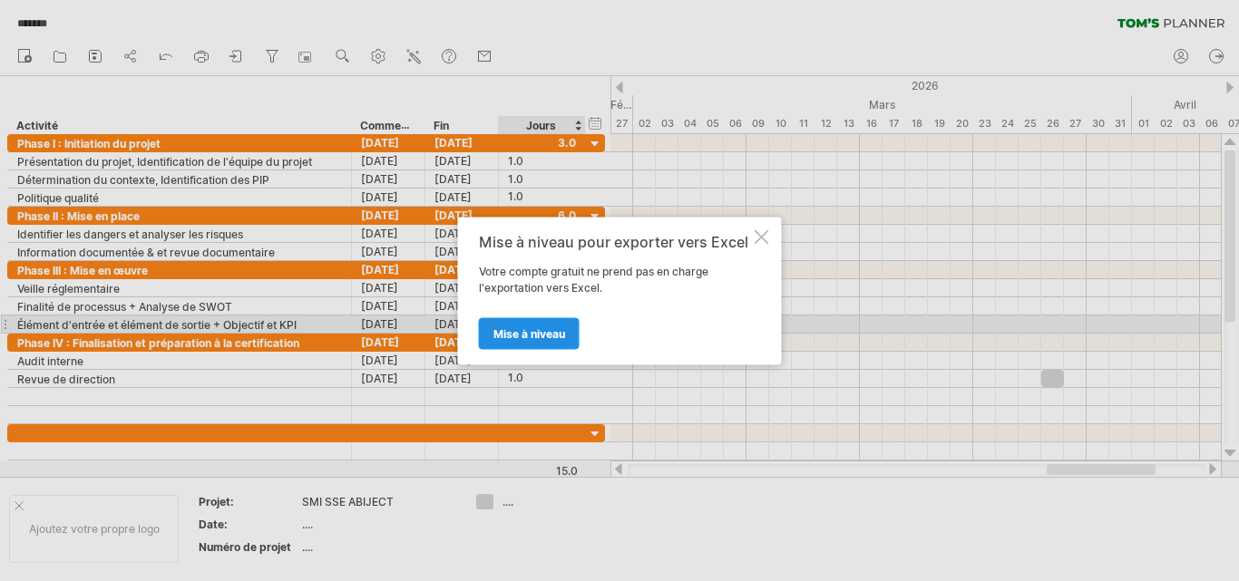
click at [544, 330] on font "Mise à niveau" at bounding box center [529, 333] width 72 height 14
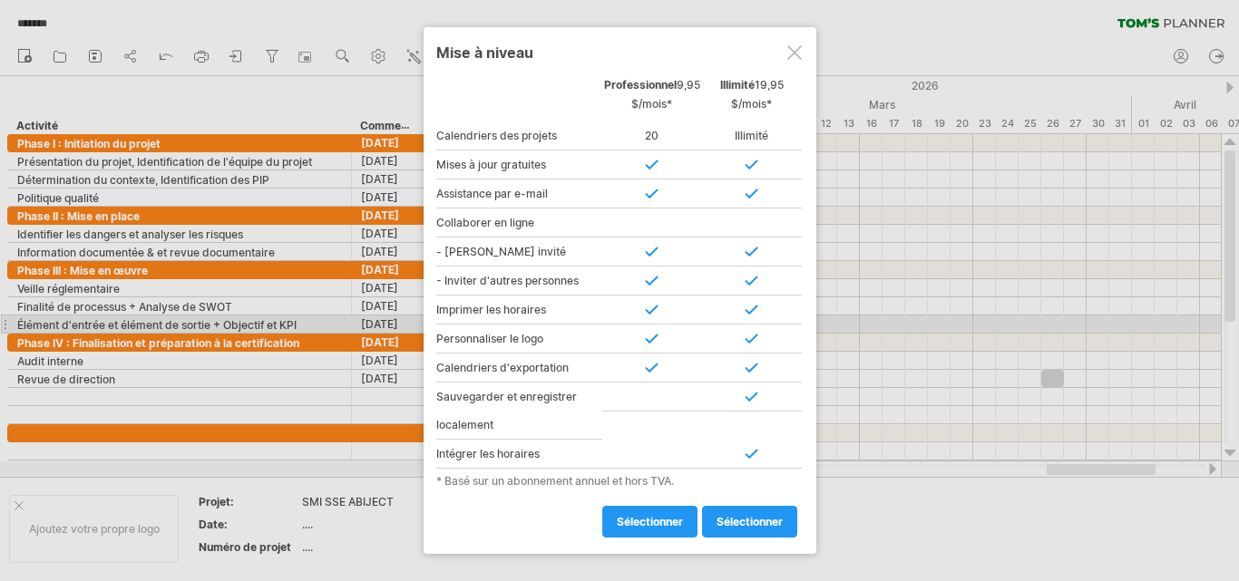
click at [798, 51] on div at bounding box center [794, 52] width 15 height 15
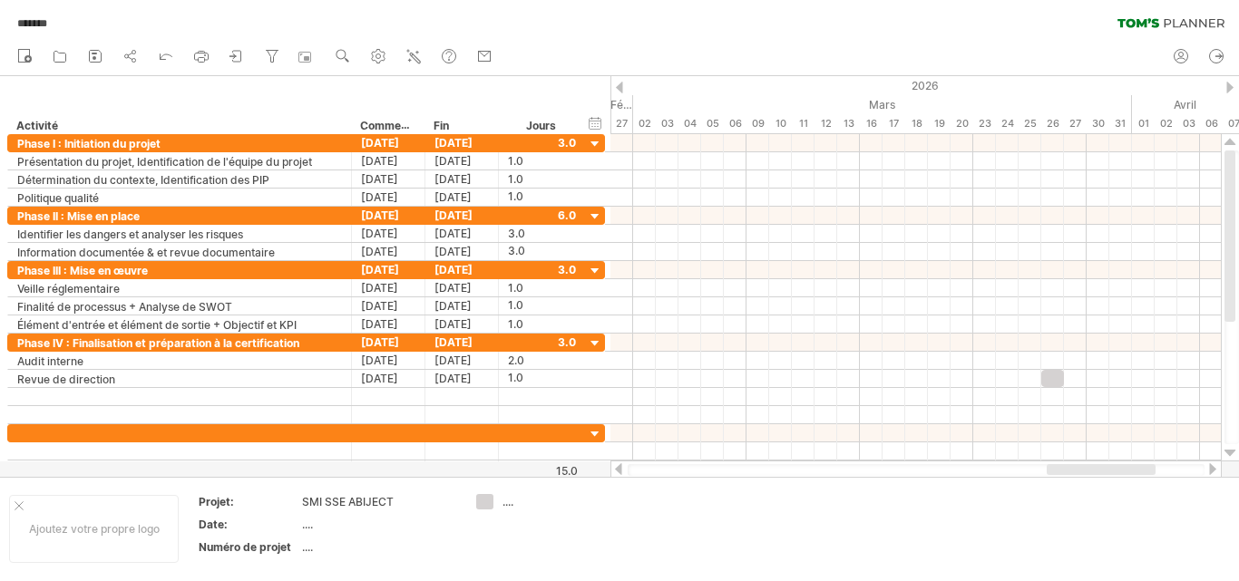
click at [1006, 464] on div at bounding box center [916, 470] width 577 height 12
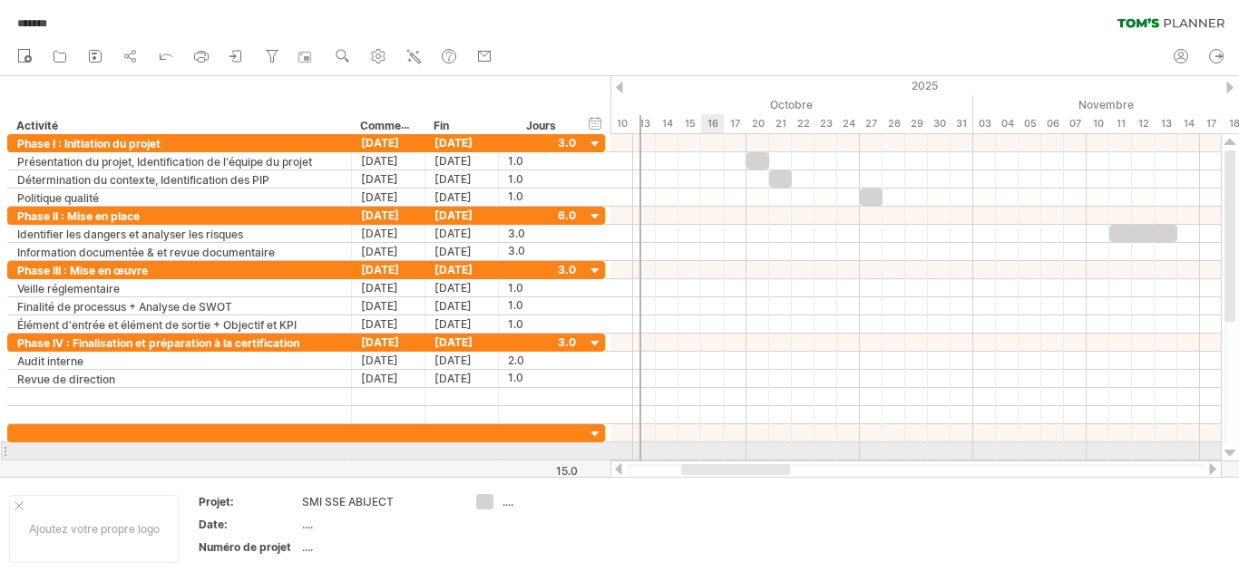
drag, startPoint x: 1067, startPoint y: 470, endPoint x: 702, endPoint y: 456, distance: 365.7
click at [702, 456] on div "J'essaie d'accéder à plan.tomsplanner.com De nouveau connecté... 0% sauvegarde …" at bounding box center [619, 290] width 1239 height 581
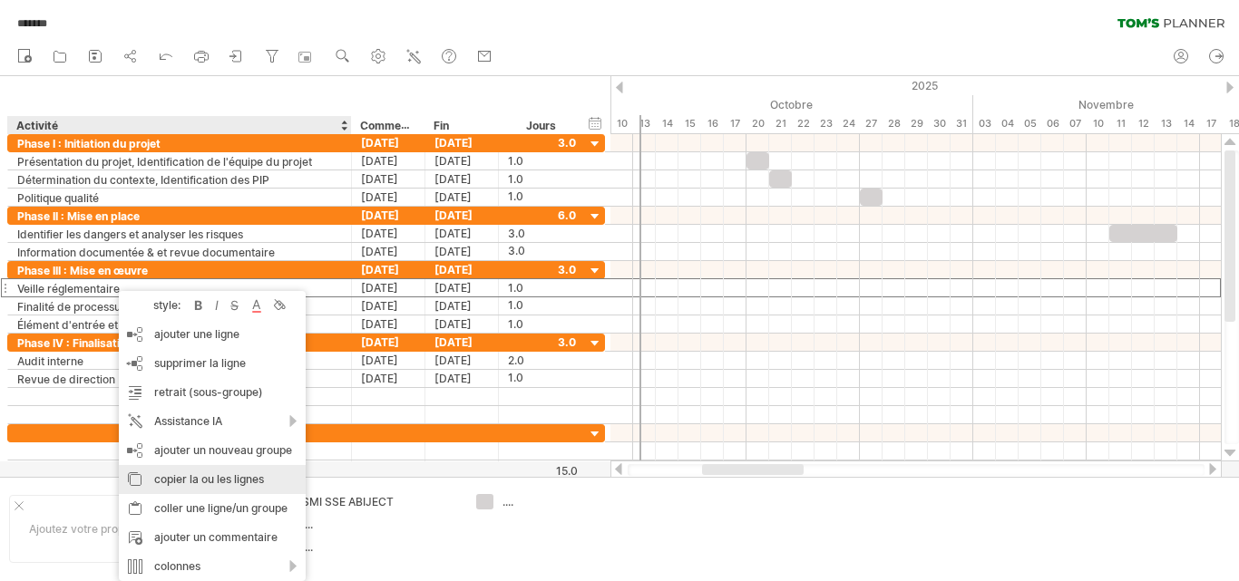
click at [177, 479] on font "copier la ou les lignes" at bounding box center [209, 479] width 110 height 14
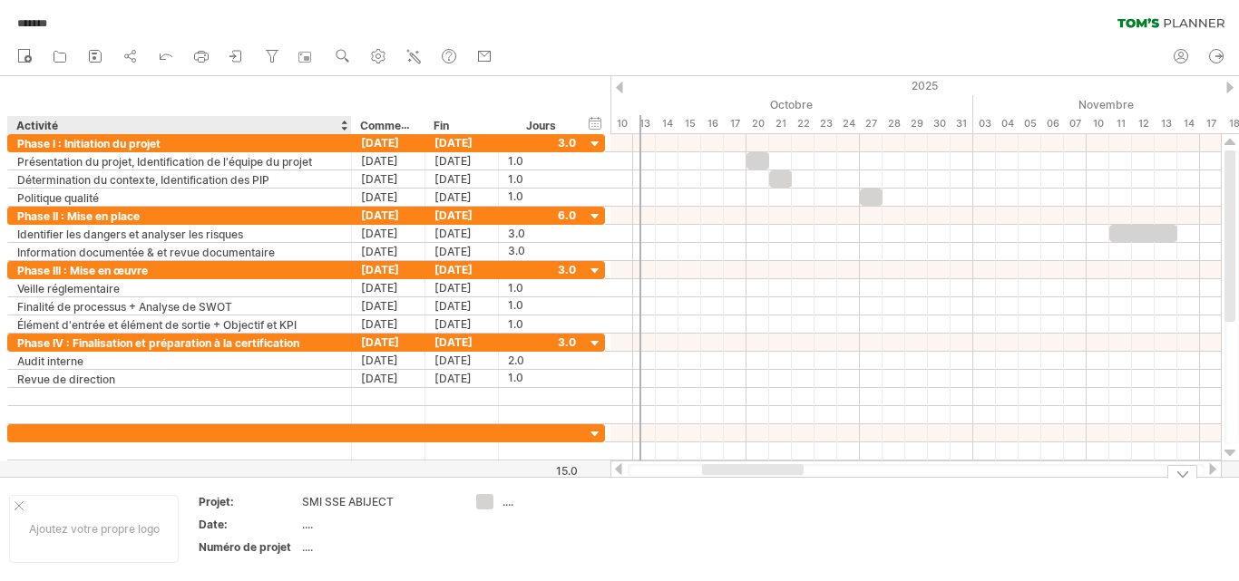
click at [334, 542] on div "...." at bounding box center [378, 547] width 152 height 15
